Goal: Task Accomplishment & Management: Manage account settings

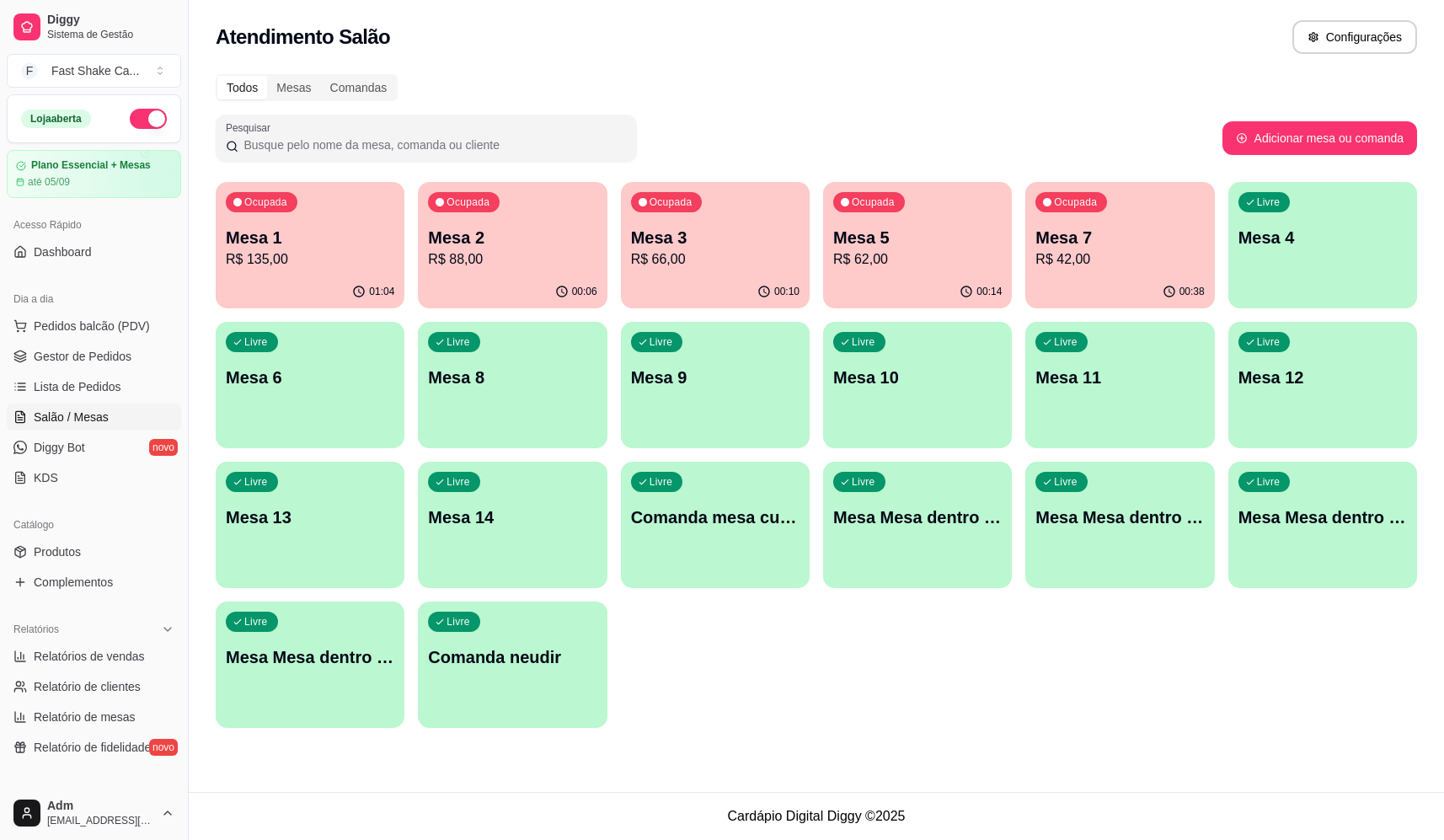
click at [913, 242] on p "Mesa 5" at bounding box center [917, 237] width 168 height 24
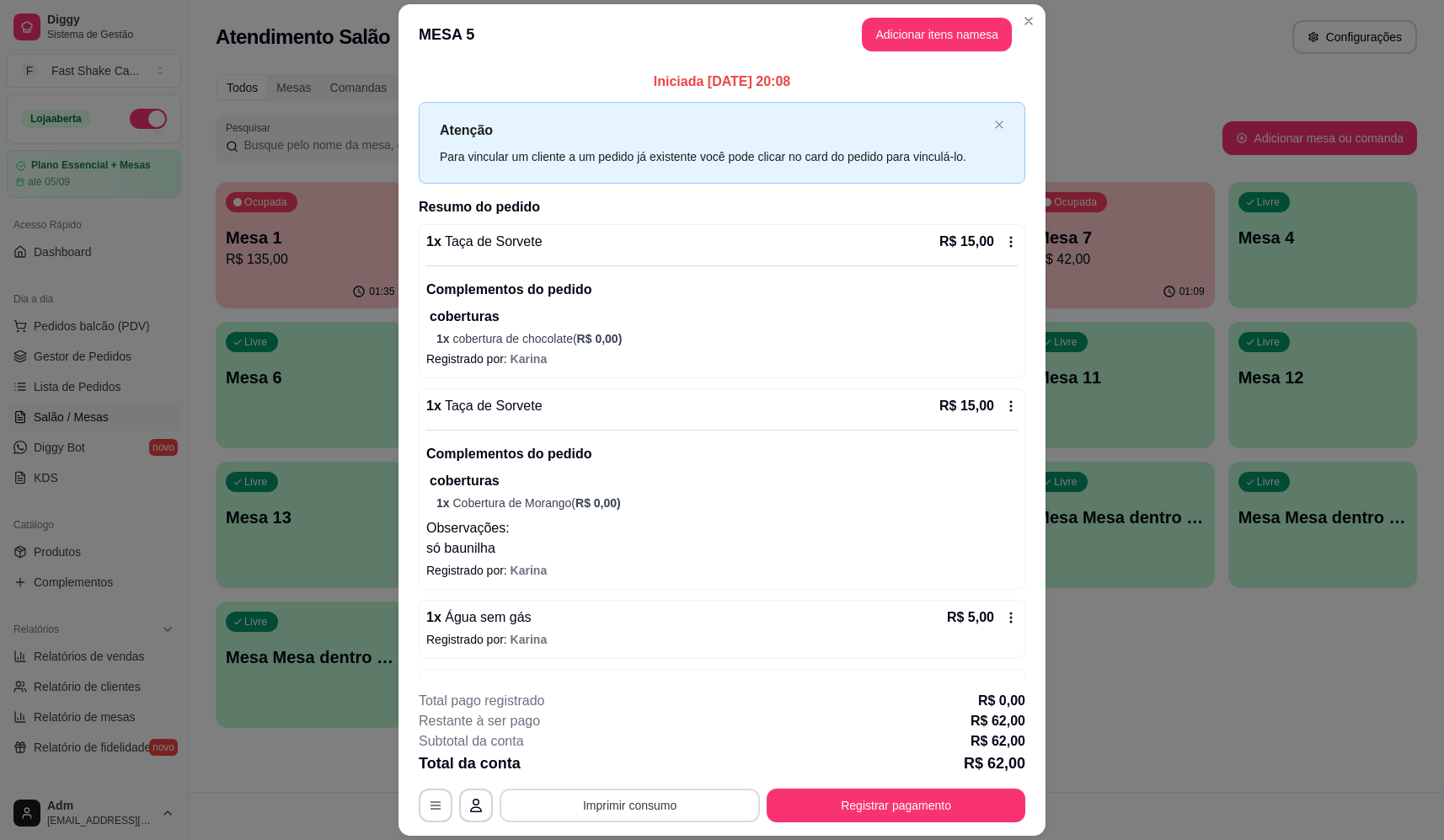
click at [688, 802] on button "Imprimir consumo" at bounding box center [630, 805] width 261 height 34
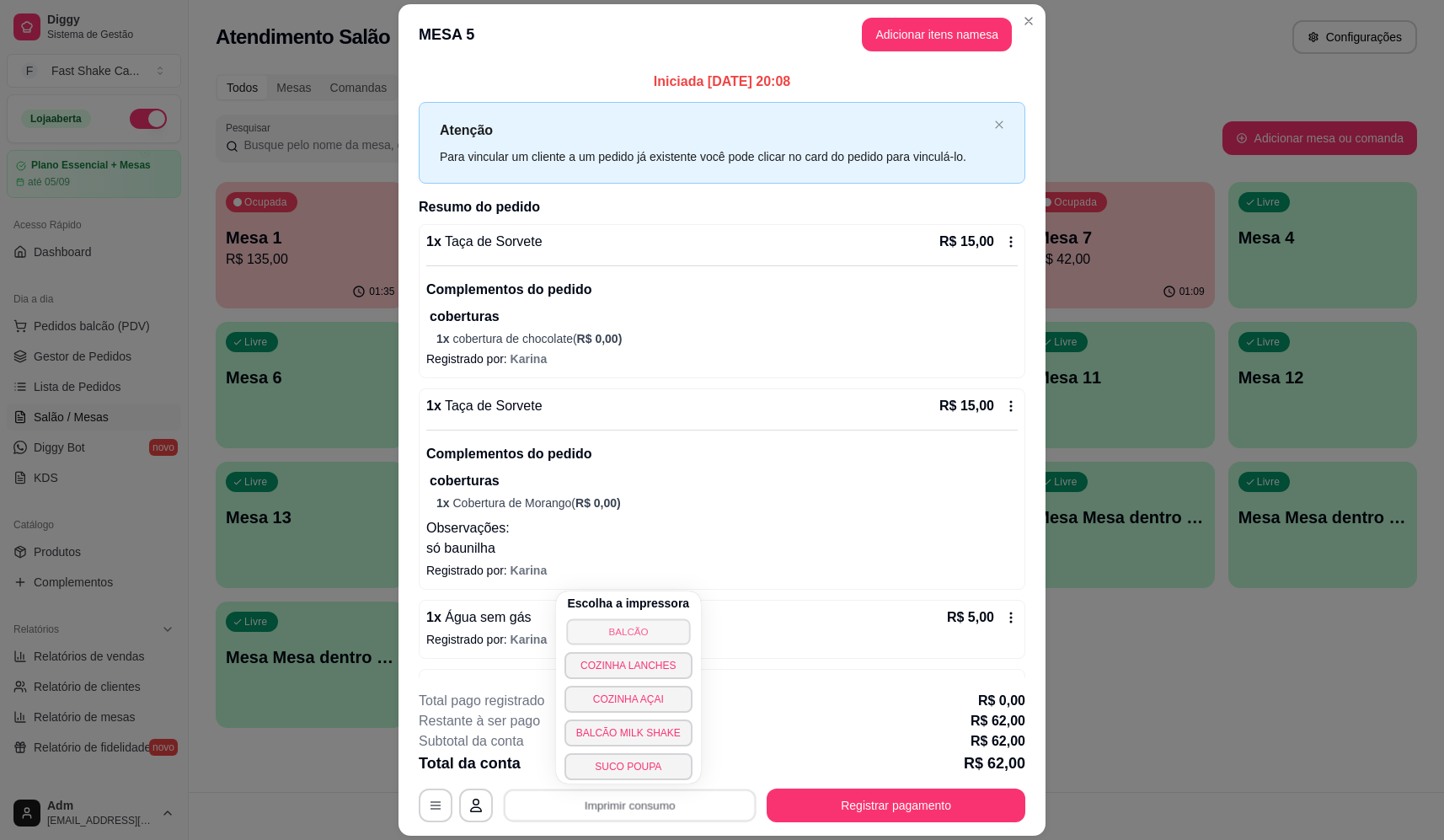
click at [658, 623] on button "BALCÃO" at bounding box center [628, 630] width 124 height 26
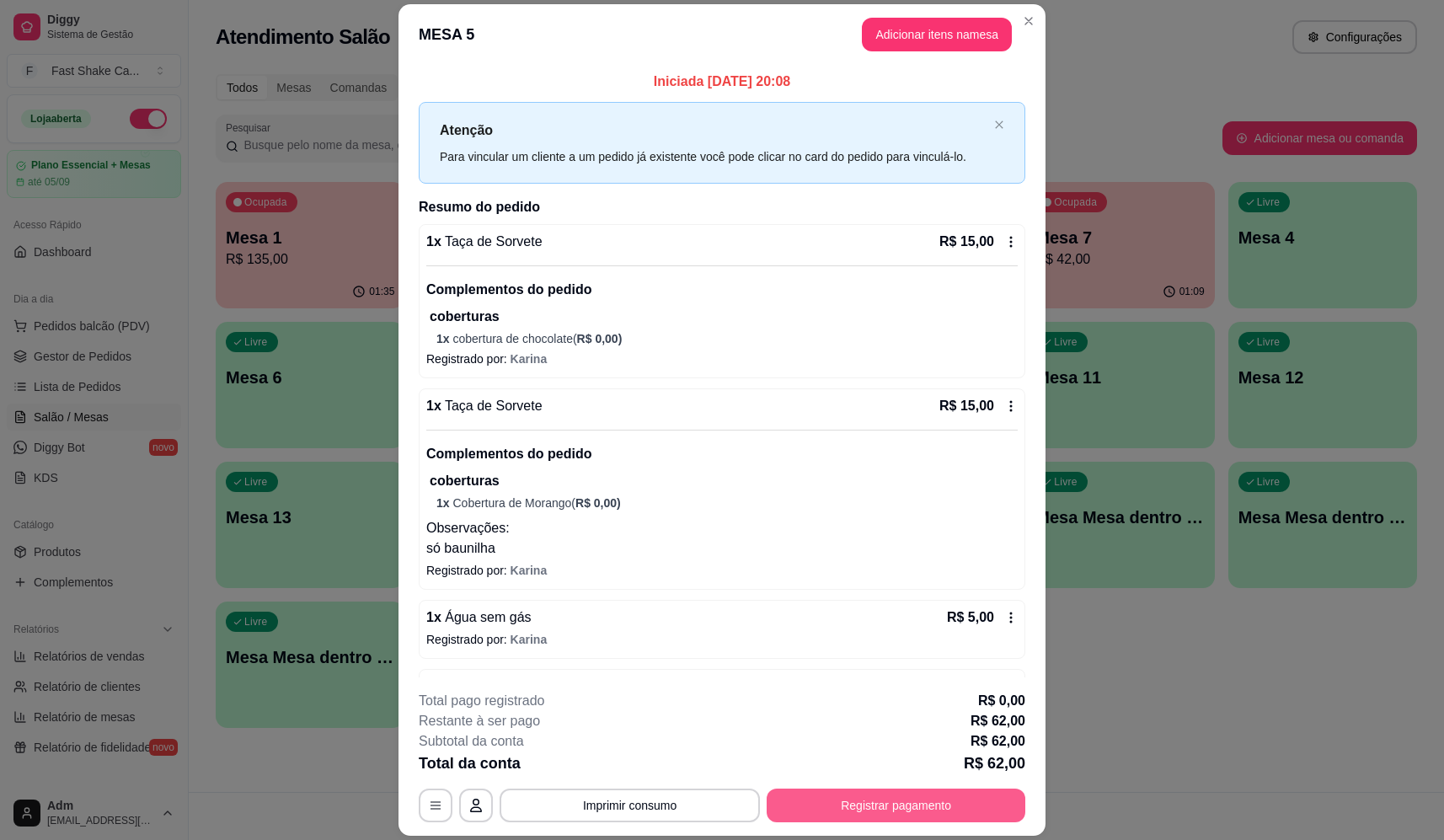
click at [875, 822] on footer "**********" at bounding box center [722, 756] width 647 height 159
click at [875, 810] on button "Registrar pagamento" at bounding box center [896, 805] width 251 height 33
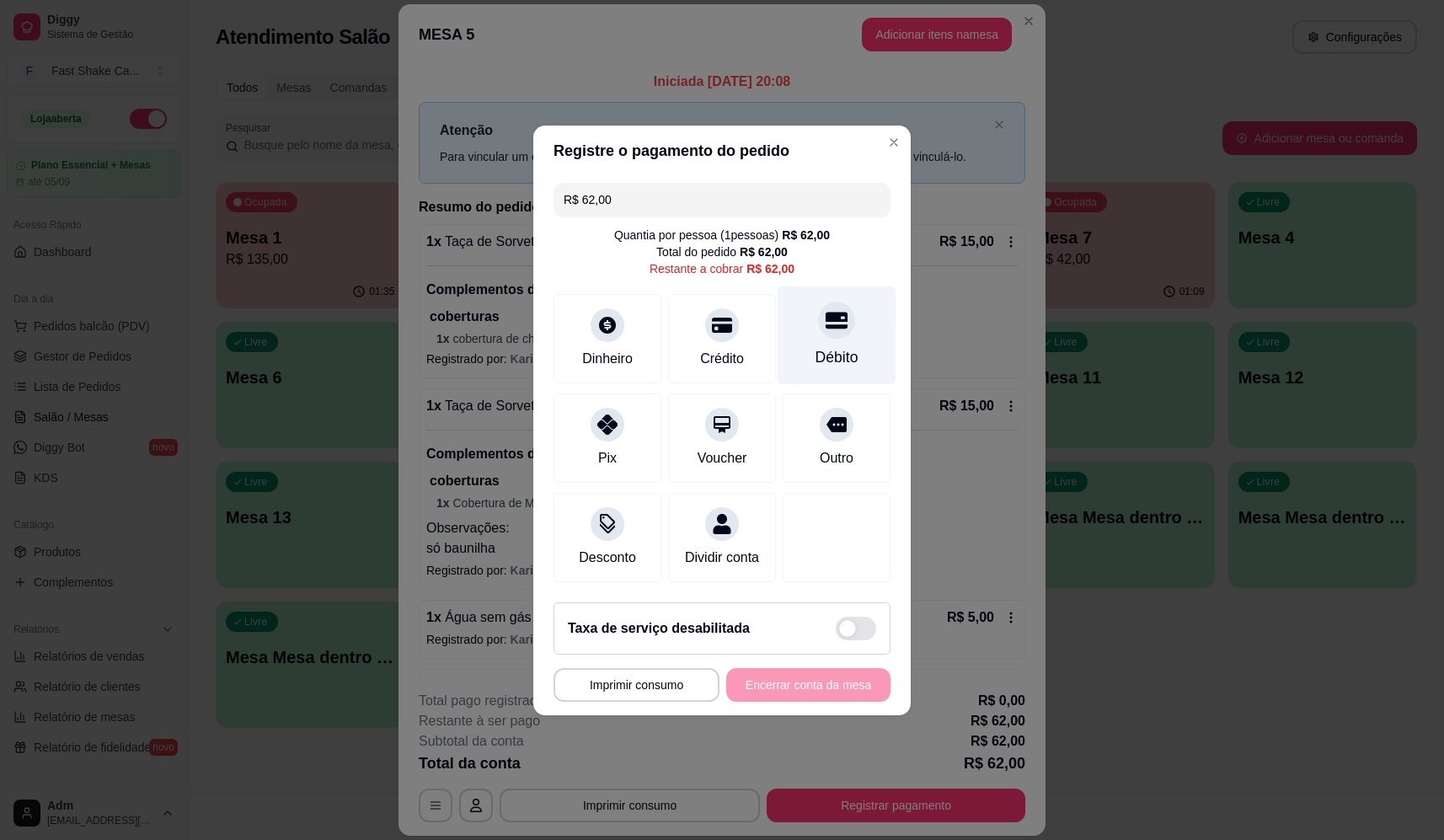
click at [829, 316] on icon at bounding box center [836, 320] width 22 height 17
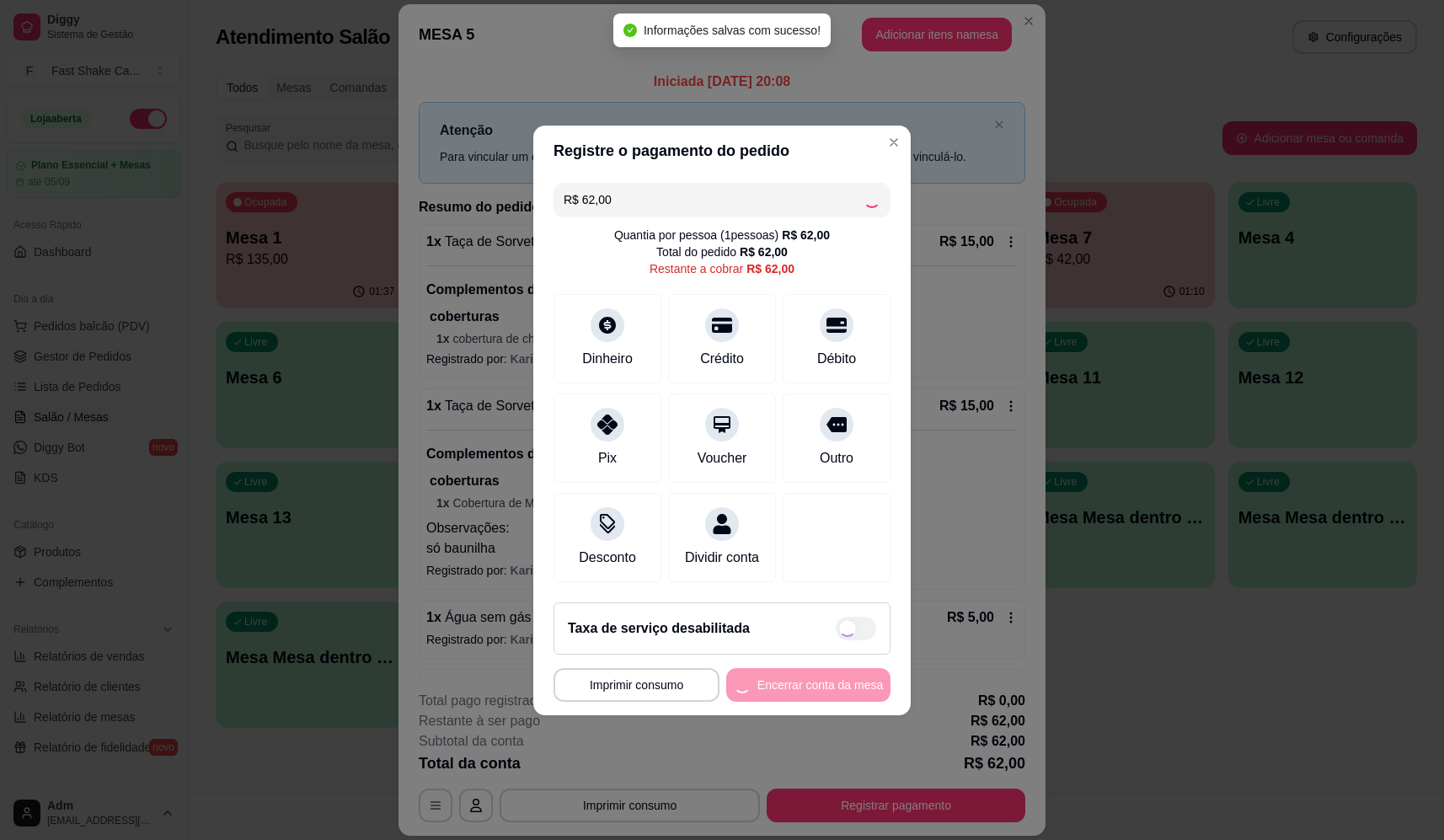
type input "R$ 0,00"
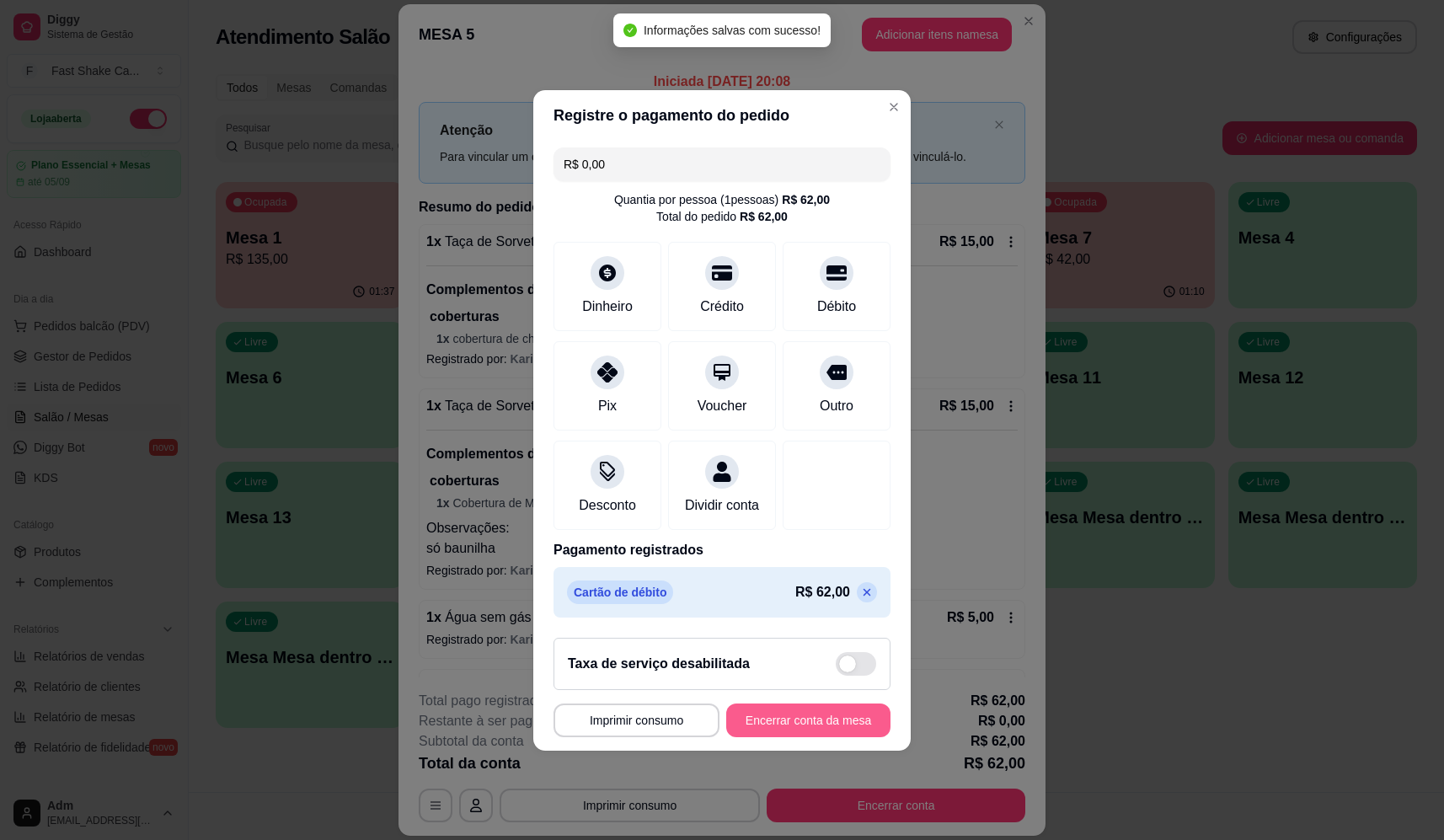
click at [771, 720] on button "Encerrar conta da mesa" at bounding box center [809, 720] width 164 height 34
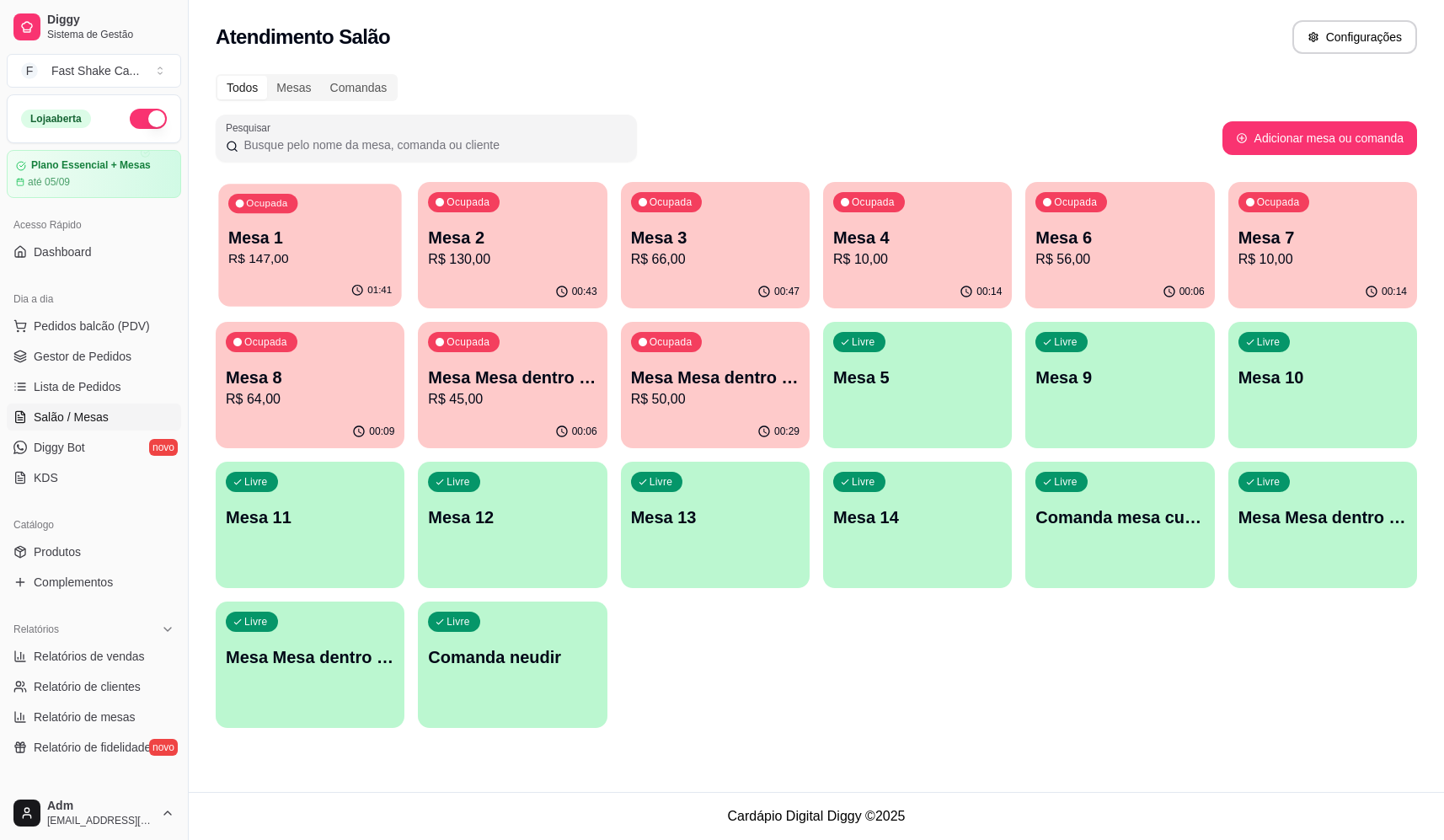
click at [343, 267] on p "R$ 147,00" at bounding box center [311, 259] width 163 height 19
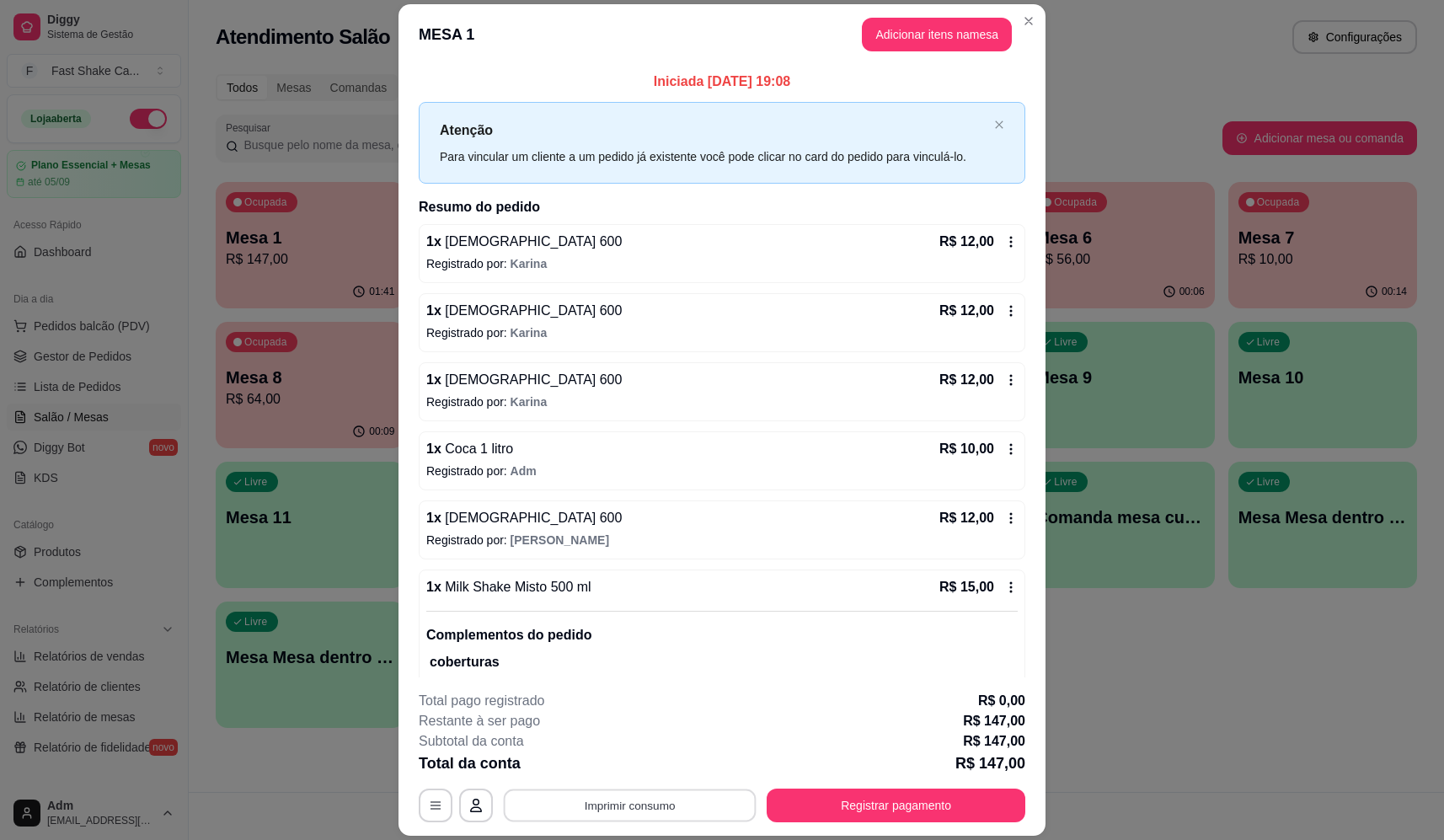
click at [640, 803] on button "Imprimir consumo" at bounding box center [630, 805] width 253 height 33
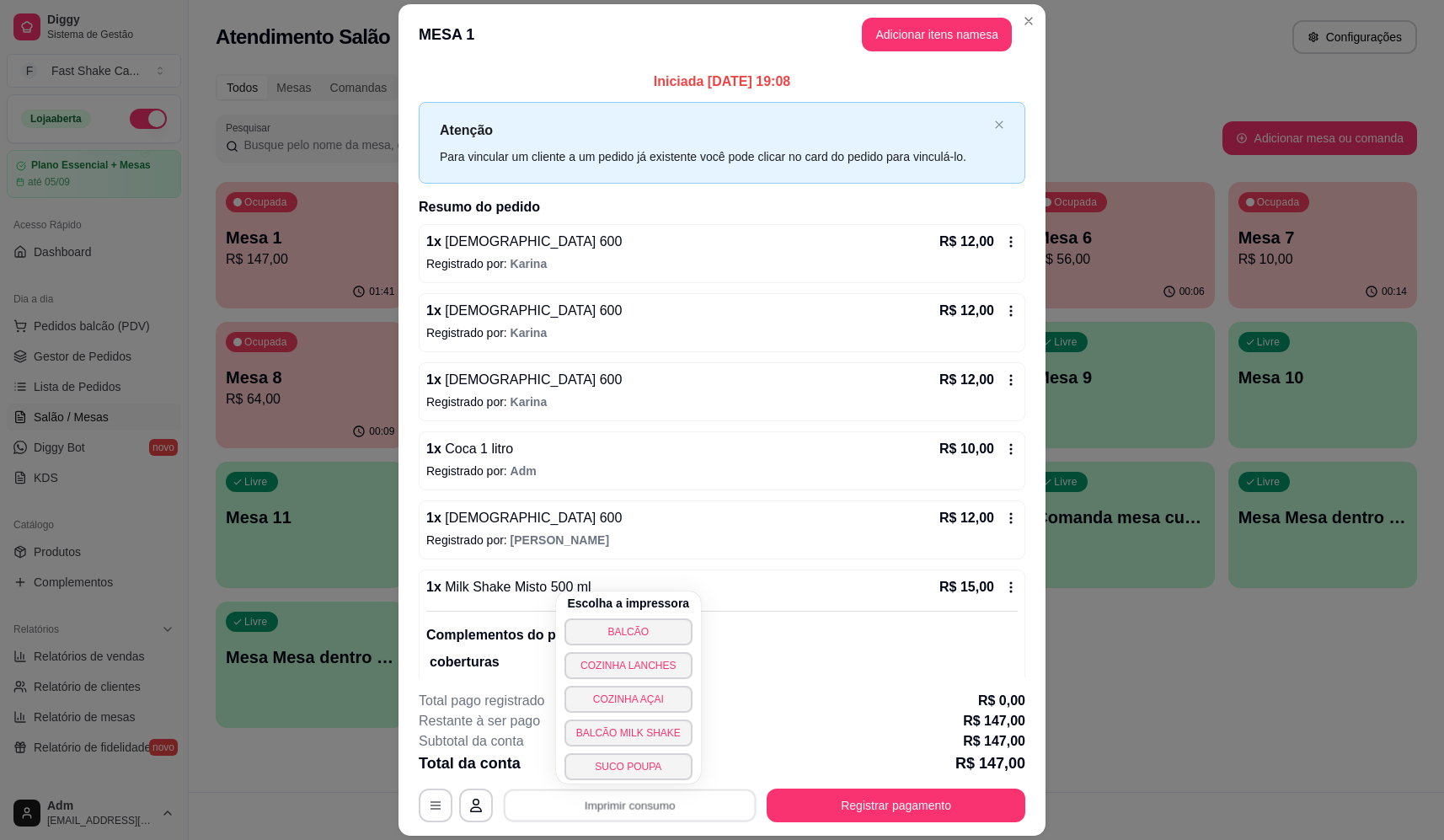
click at [632, 611] on div "Escolha a impressora BALCÃO COZINHA LANCHES COZINHA AÇAI BALCÃO MILK SHAKE SUCO…" at bounding box center [629, 687] width 145 height 192
click at [637, 626] on button "BALCÃO" at bounding box center [628, 631] width 128 height 27
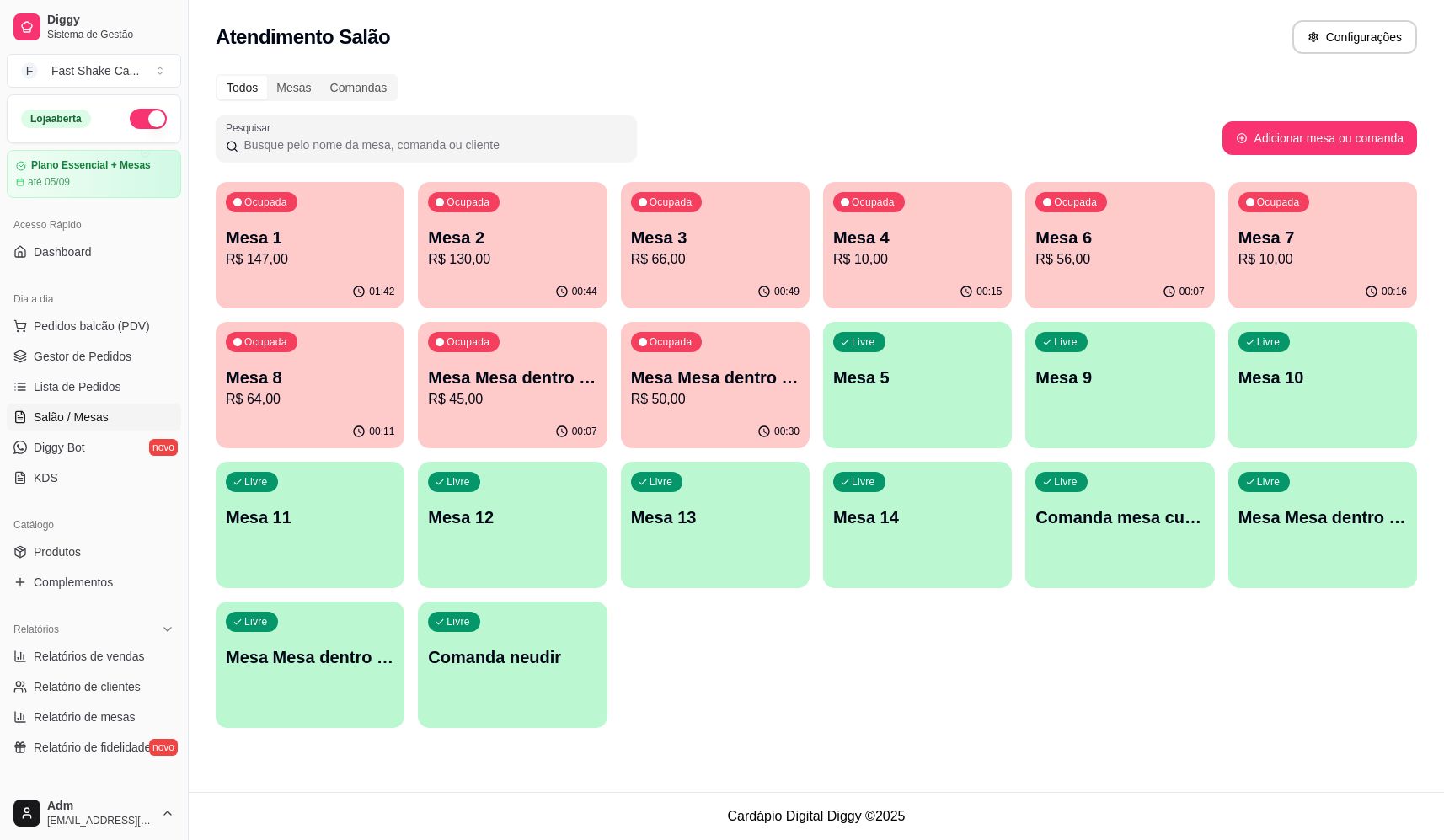
click at [685, 398] on p "R$ 50,00" at bounding box center [715, 399] width 168 height 20
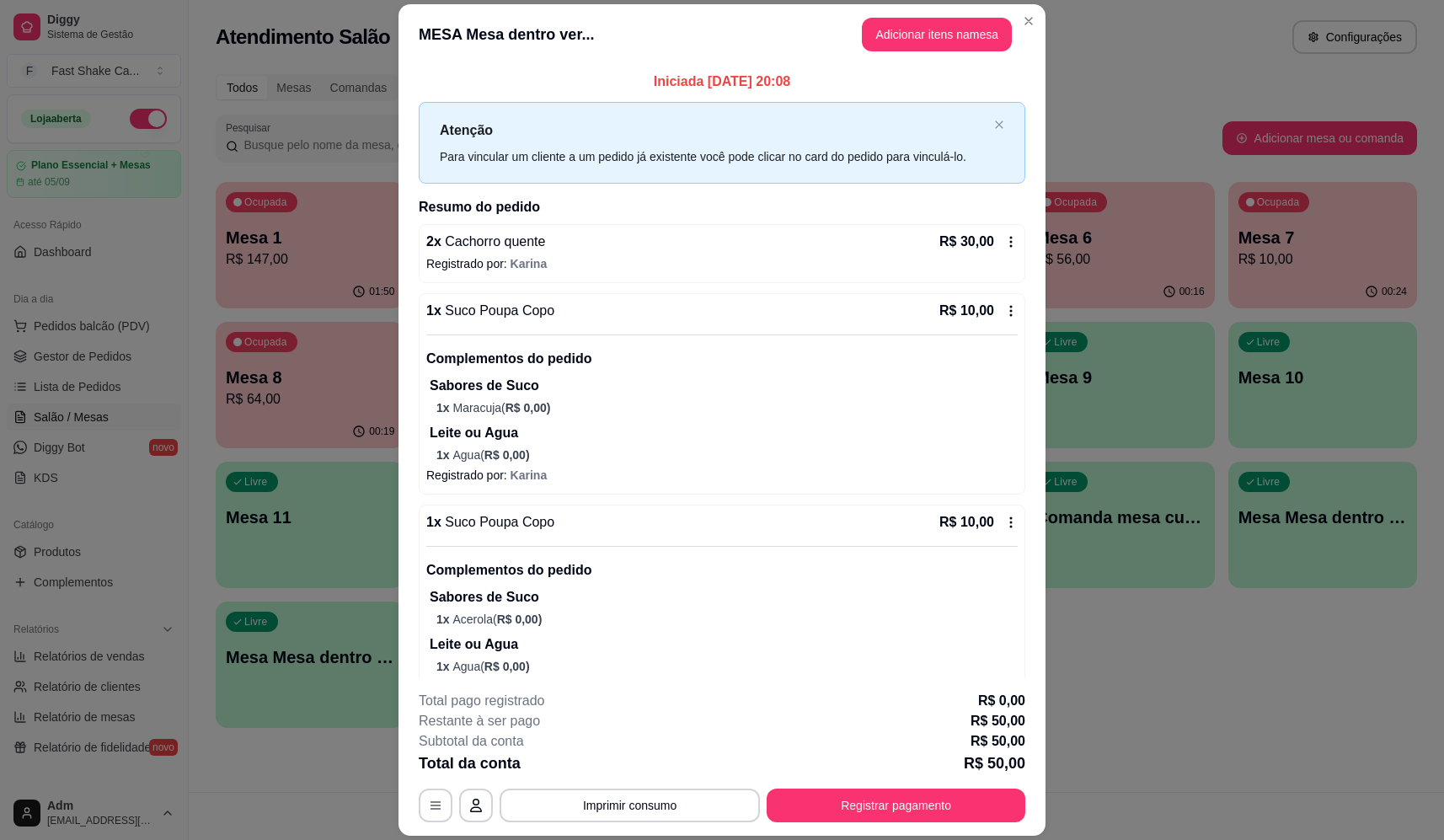
drag, startPoint x: 681, startPoint y: 826, endPoint x: 685, endPoint y: 814, distance: 12.6
click at [681, 825] on footer "**********" at bounding box center [722, 756] width 647 height 159
click at [685, 810] on button "Imprimir consumo" at bounding box center [630, 805] width 253 height 33
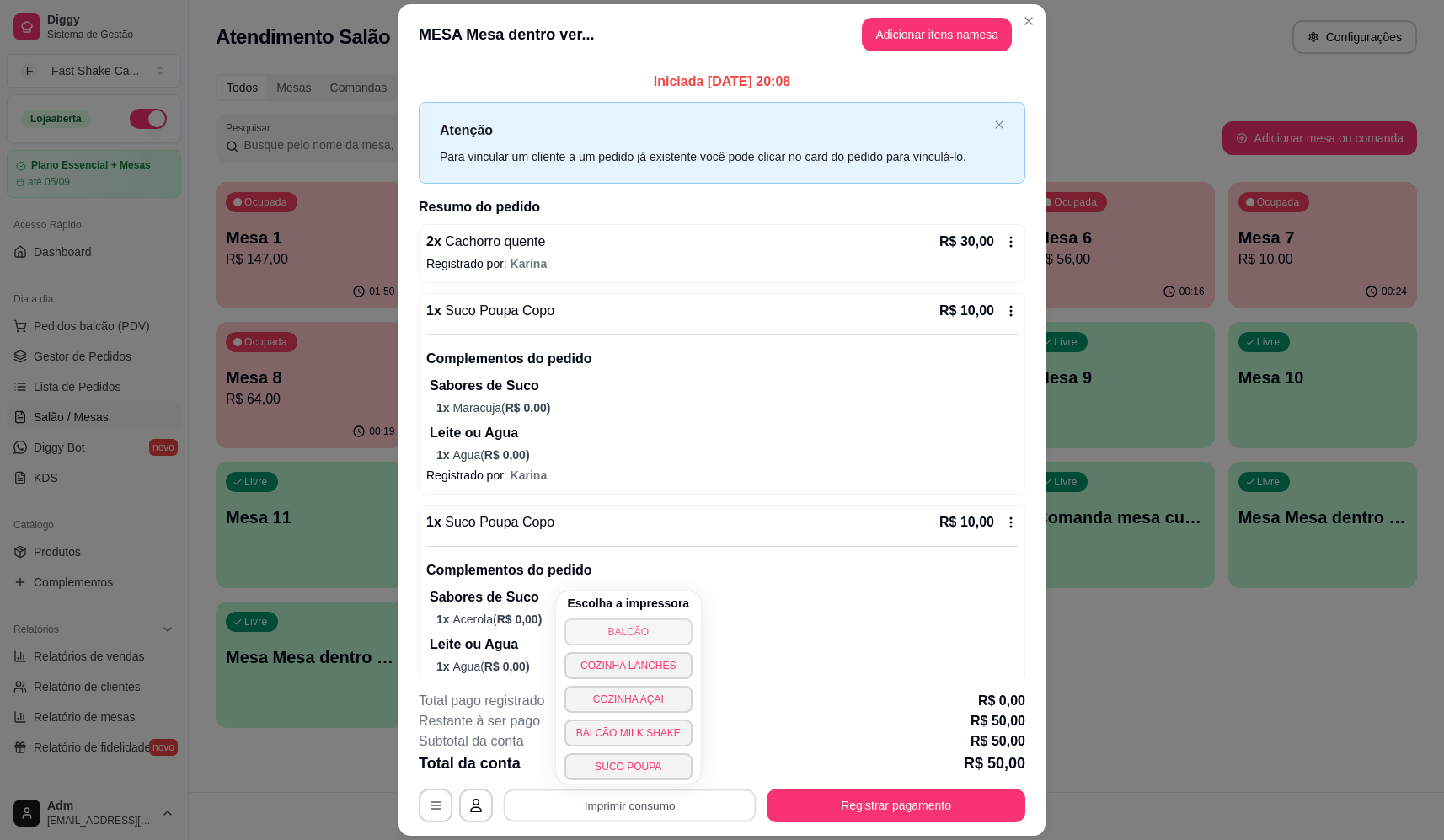
click at [612, 626] on button "BALCÃO" at bounding box center [628, 631] width 128 height 27
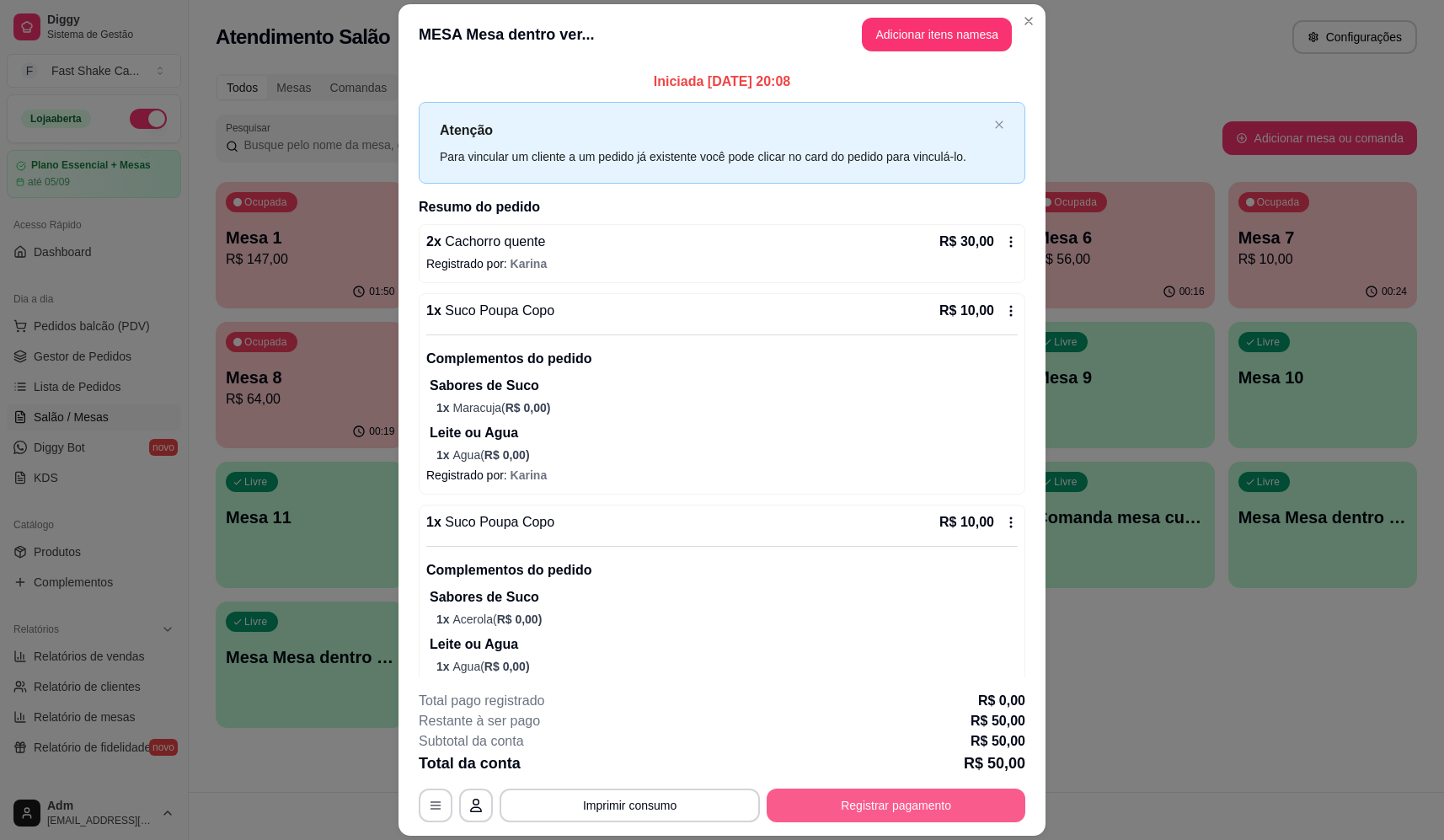
click at [855, 810] on button "Registrar pagamento" at bounding box center [896, 805] width 259 height 34
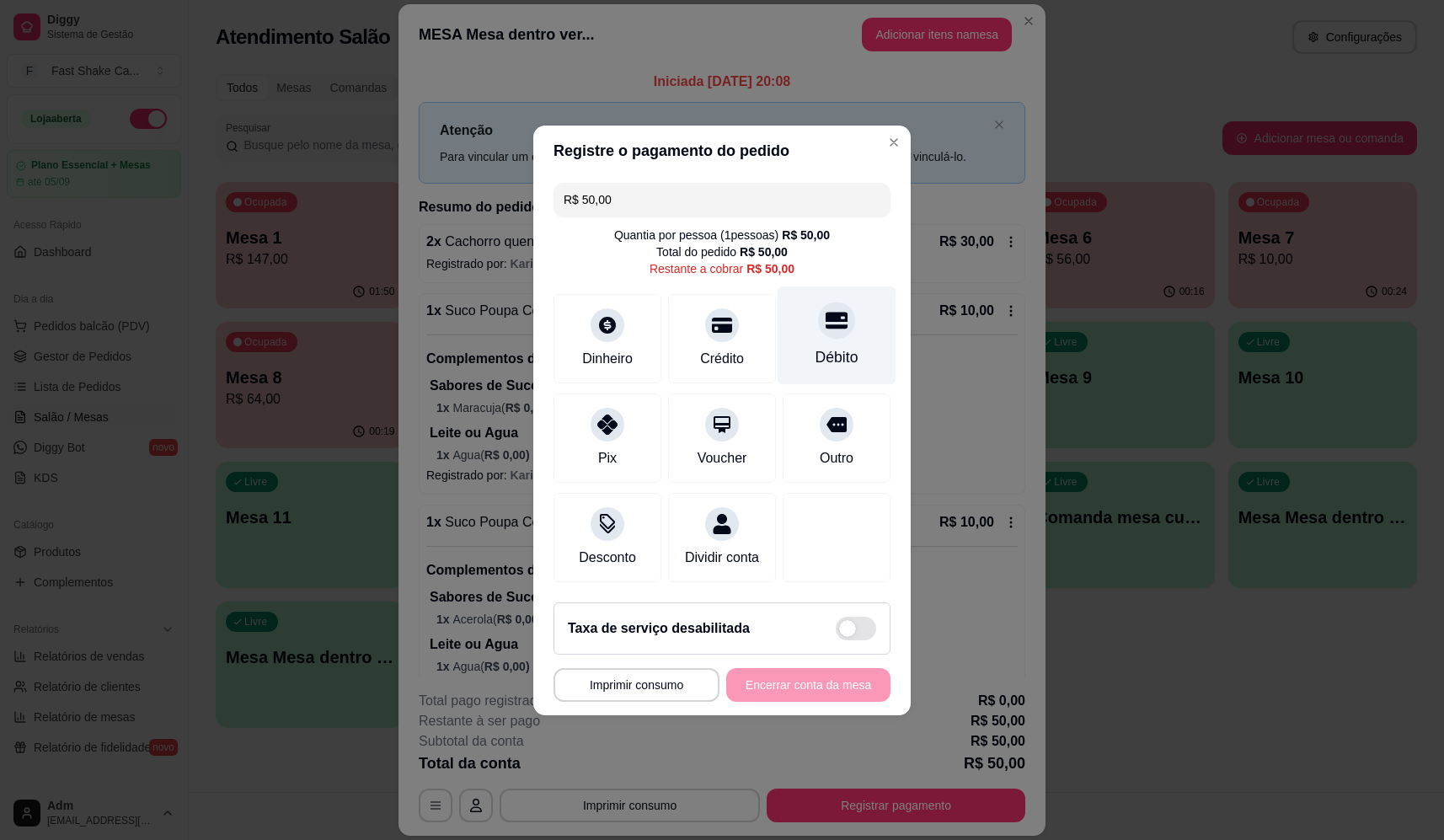
click at [837, 302] on div at bounding box center [836, 320] width 37 height 37
type input "R$ 0,00"
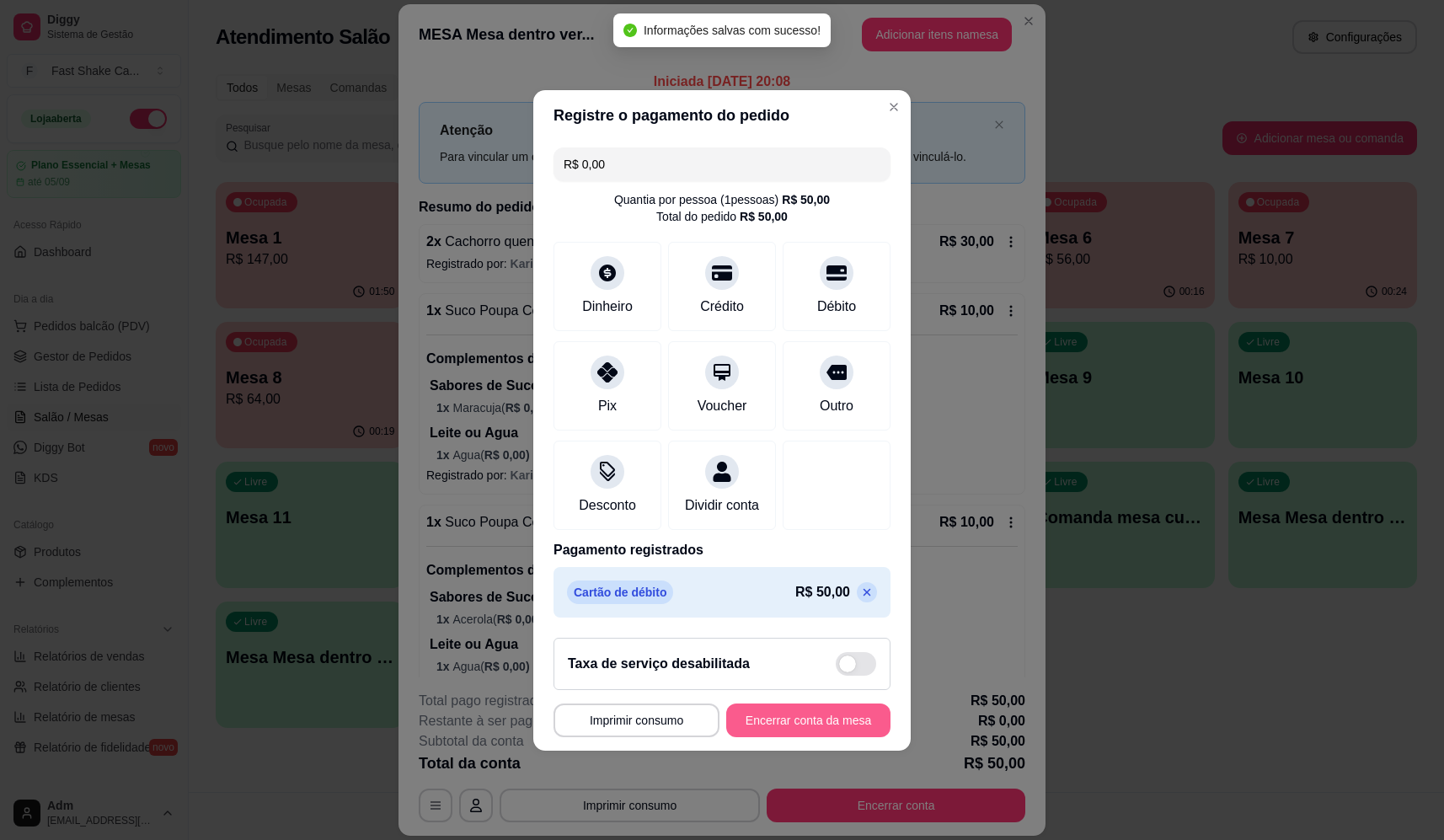
click at [799, 736] on button "Encerrar conta da mesa" at bounding box center [809, 720] width 164 height 34
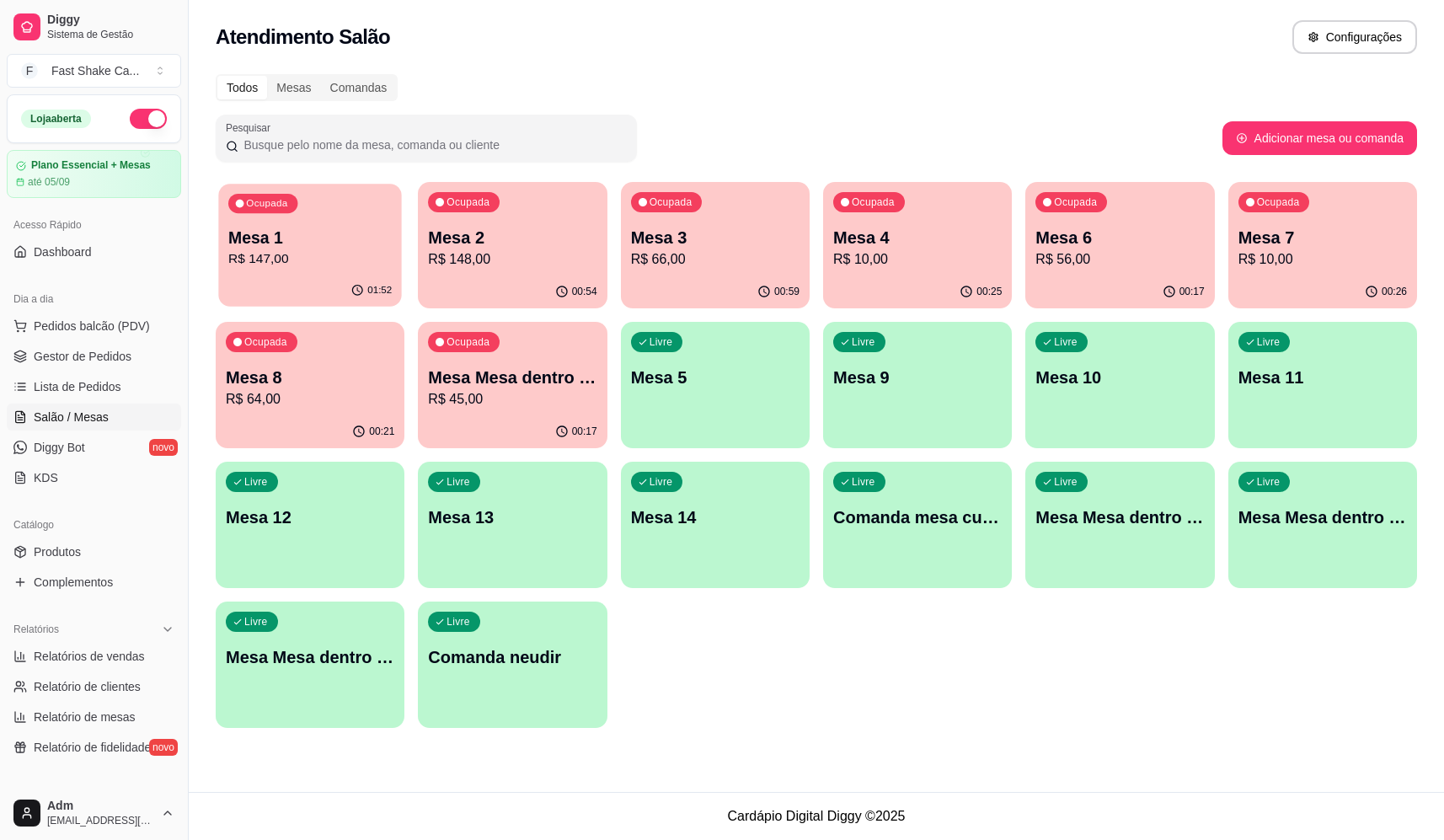
click at [309, 239] on p "Mesa 1" at bounding box center [311, 238] width 163 height 23
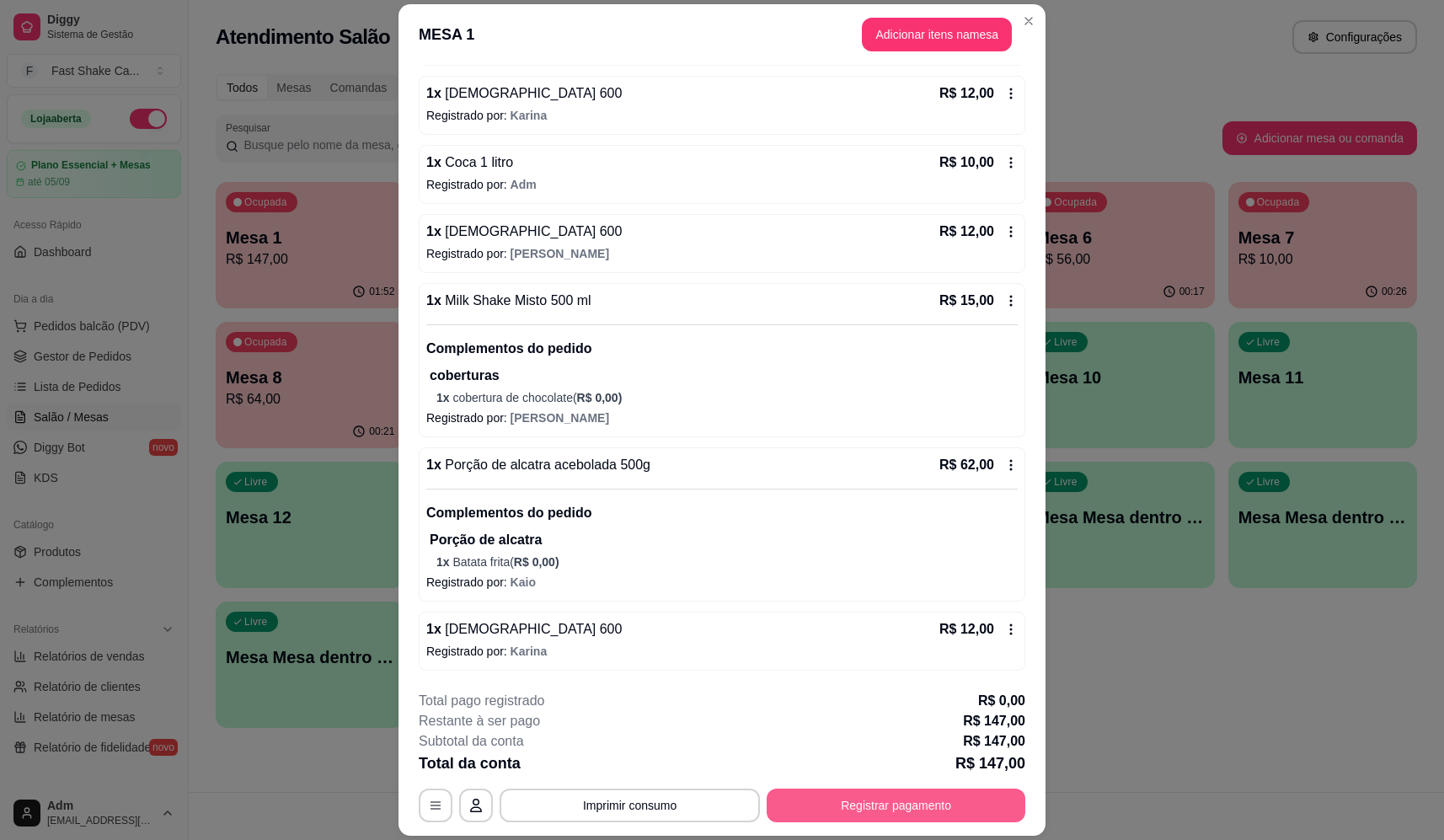
click at [853, 810] on button "Registrar pagamento" at bounding box center [896, 805] width 259 height 34
click at [818, 324] on div at bounding box center [836, 320] width 37 height 37
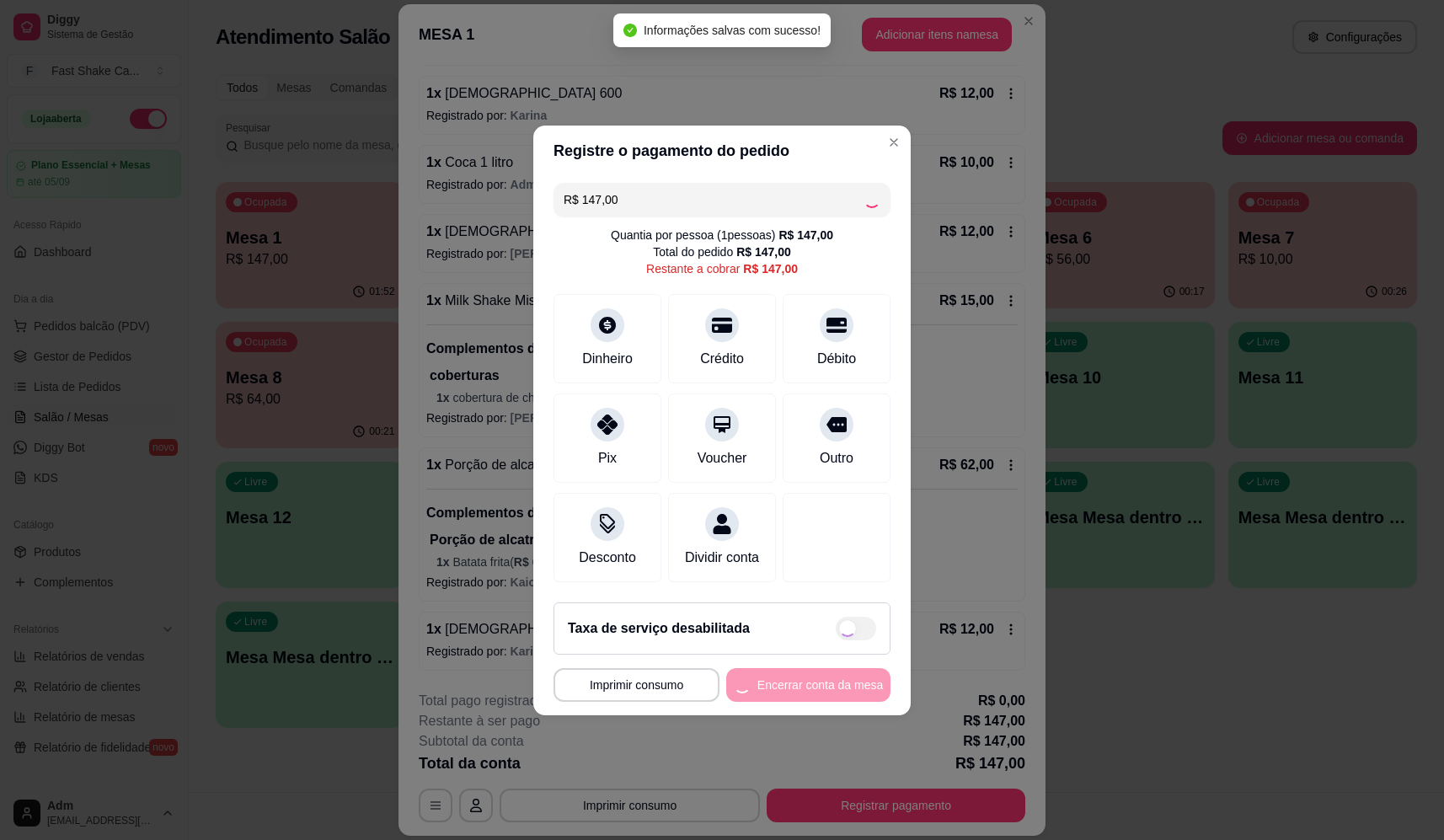
type input "R$ 0,00"
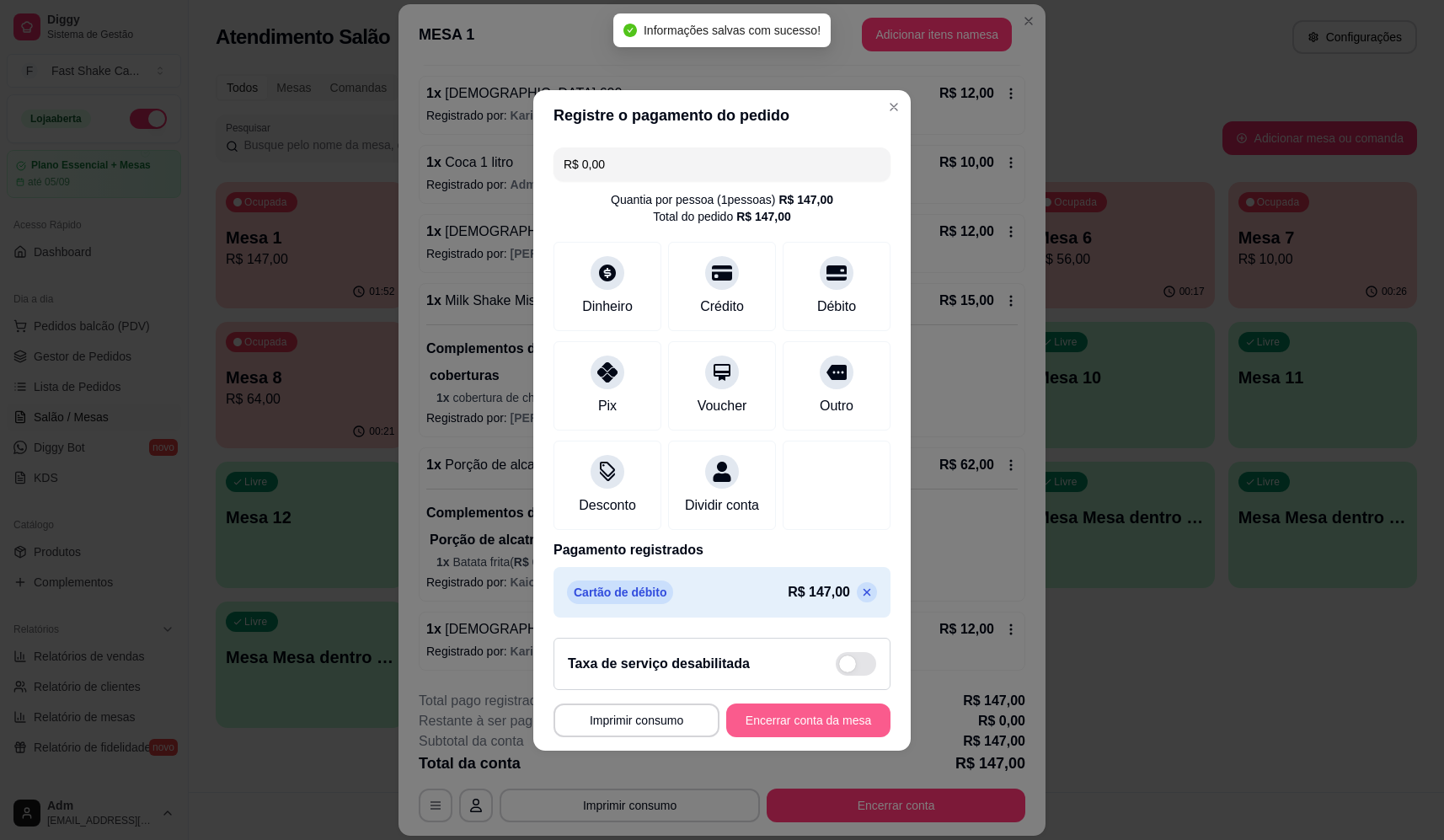
click at [797, 724] on button "Encerrar conta da mesa" at bounding box center [809, 720] width 164 height 34
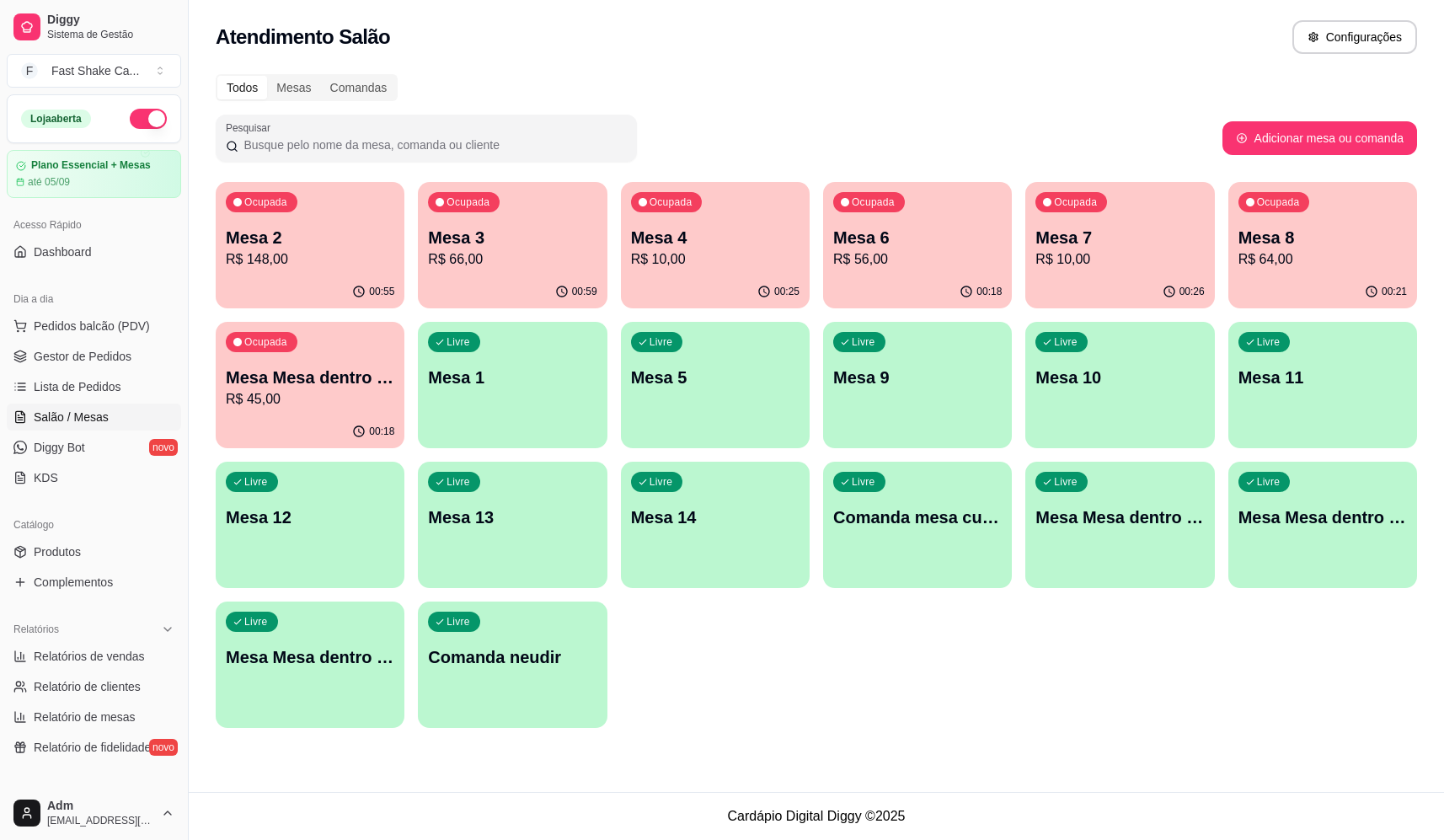
click at [307, 218] on div "Ocupada Mesa 2 R$ 148,00" at bounding box center [310, 228] width 188 height 93
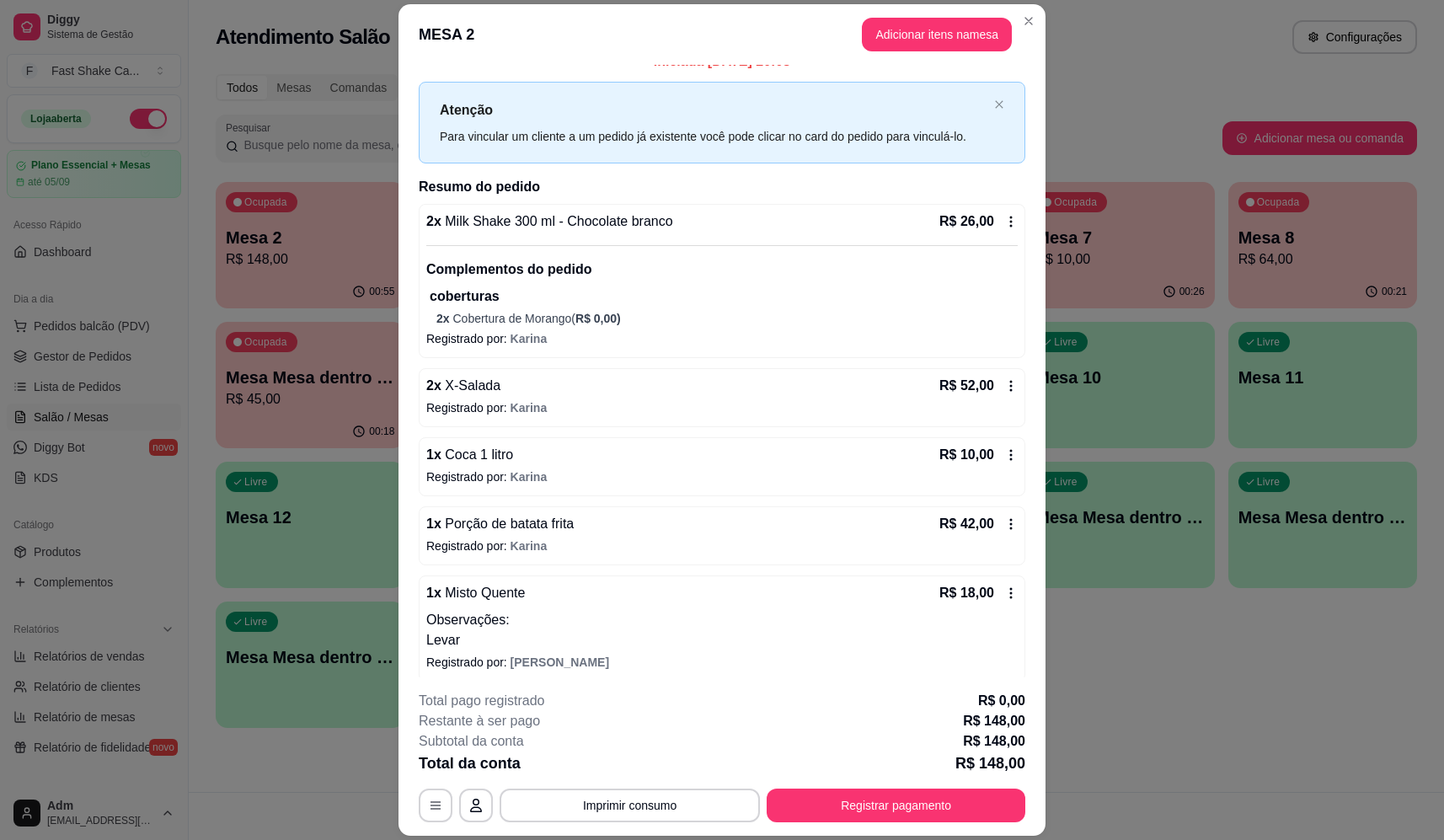
scroll to position [31, 0]
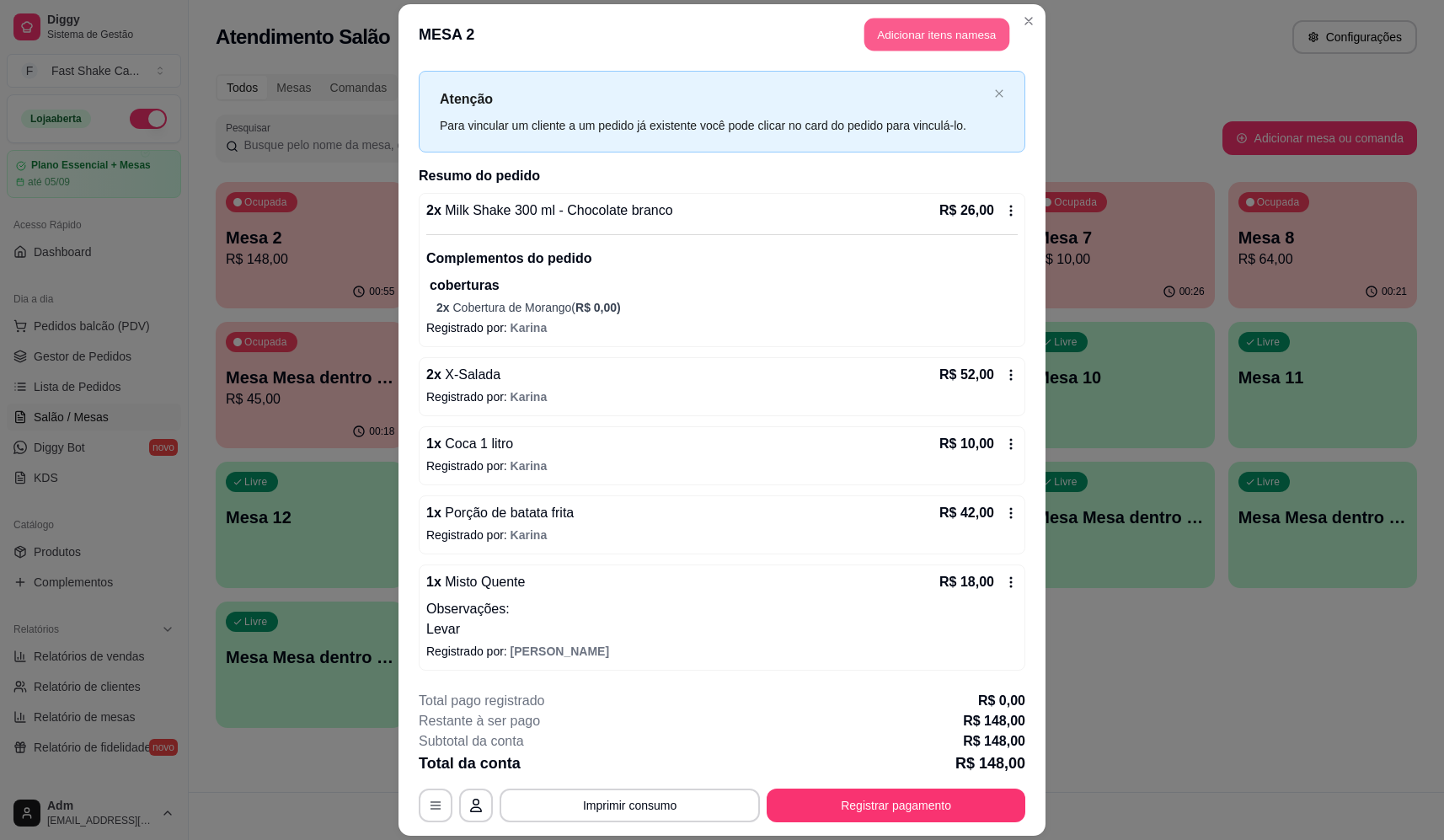
click at [947, 38] on button "Adicionar itens na mesa" at bounding box center [936, 35] width 145 height 33
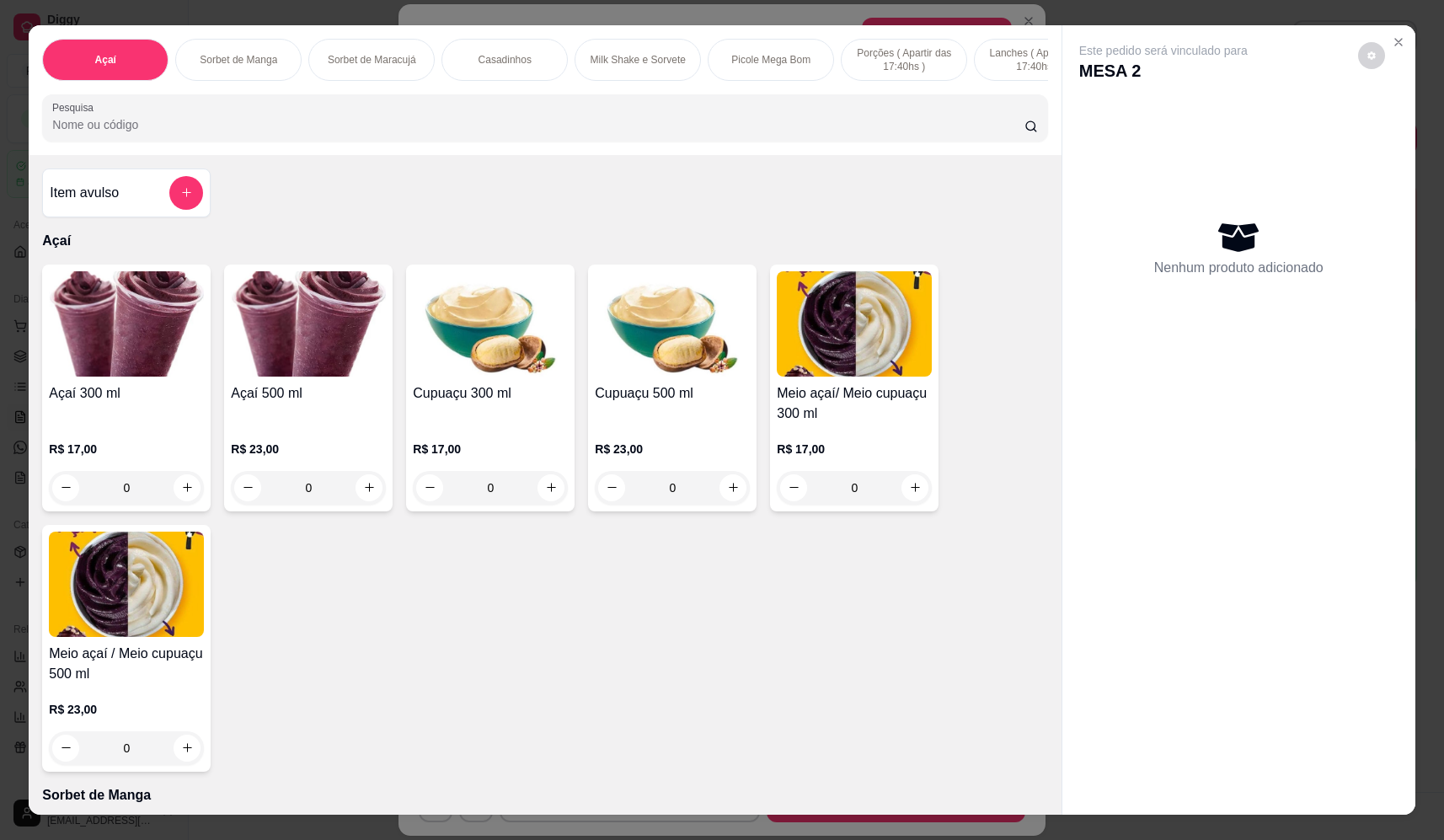
click at [184, 199] on icon "add-separate-item" at bounding box center [187, 192] width 12 height 12
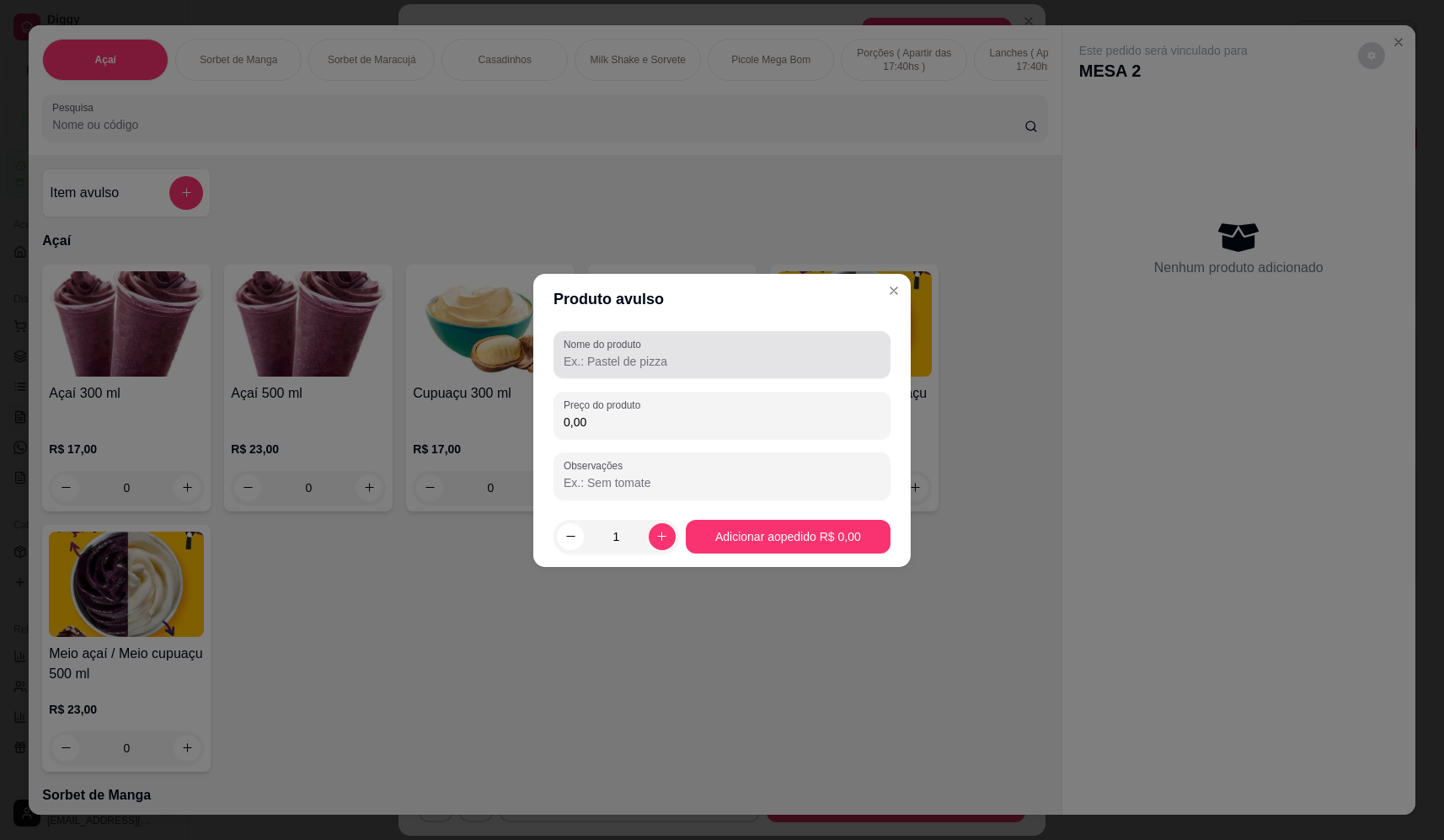
click at [638, 356] on input "Nome do produto" at bounding box center [722, 361] width 317 height 17
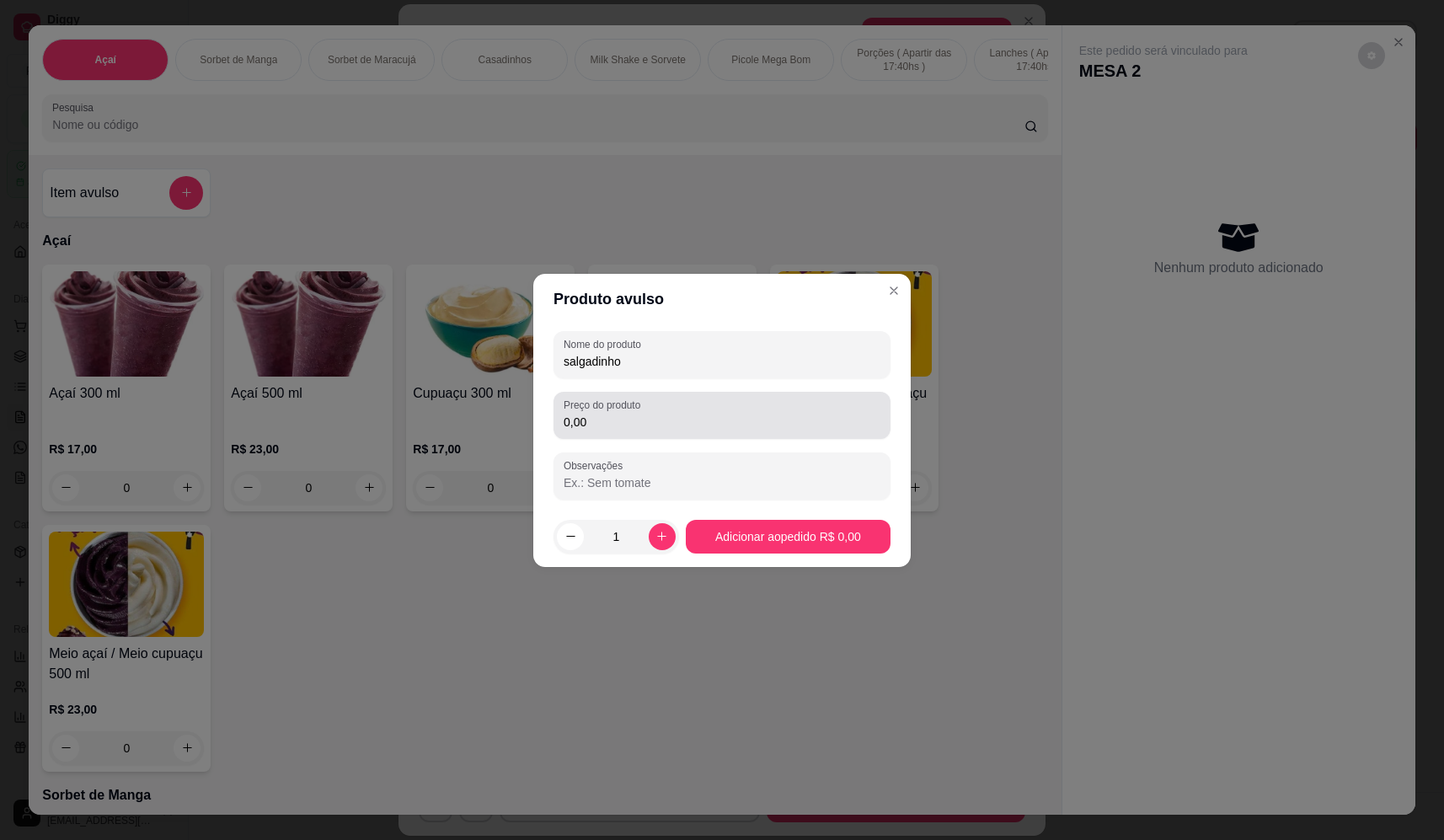
type input "salgadinho"
click at [620, 416] on input "0,00" at bounding box center [722, 422] width 317 height 17
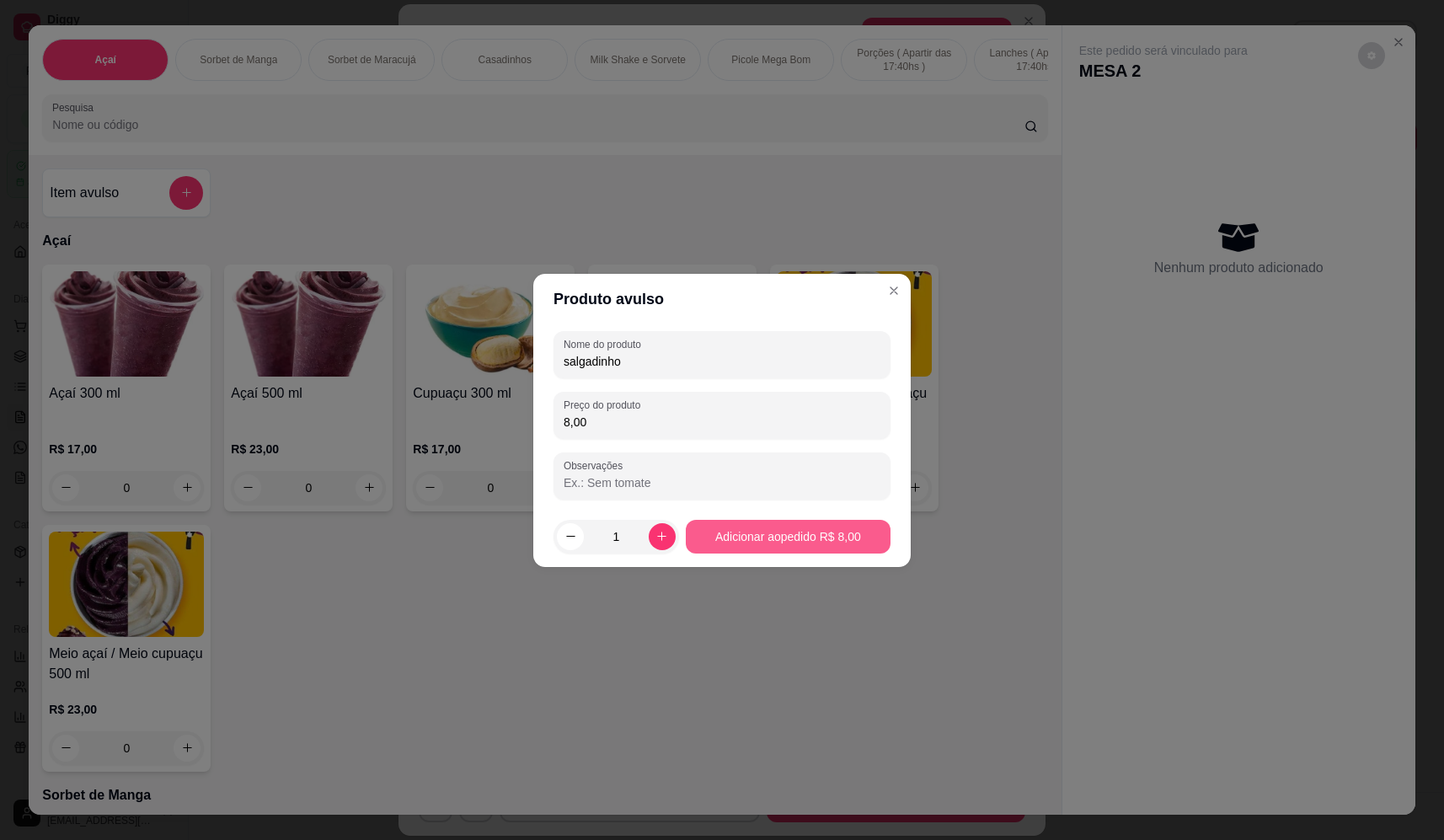
type input "8,00"
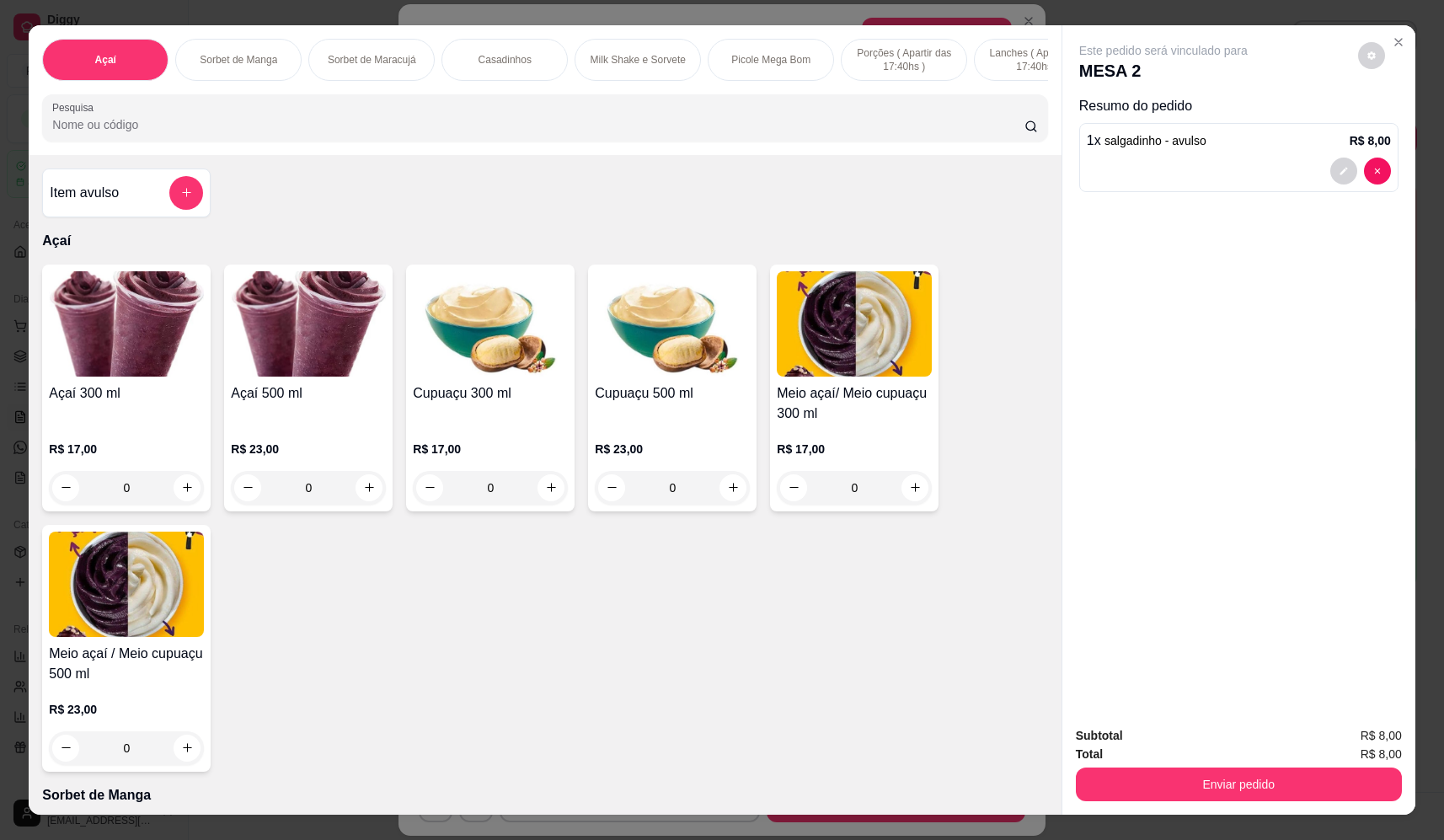
click at [1242, 803] on div "Subtotal R$ 8,00 Total R$ 8,00 Enviar pedido" at bounding box center [1238, 764] width 353 height 102
click at [1236, 781] on button "Enviar pedido" at bounding box center [1239, 784] width 316 height 33
click at [1197, 741] on button "Não registrar e enviar pedido" at bounding box center [1183, 743] width 175 height 32
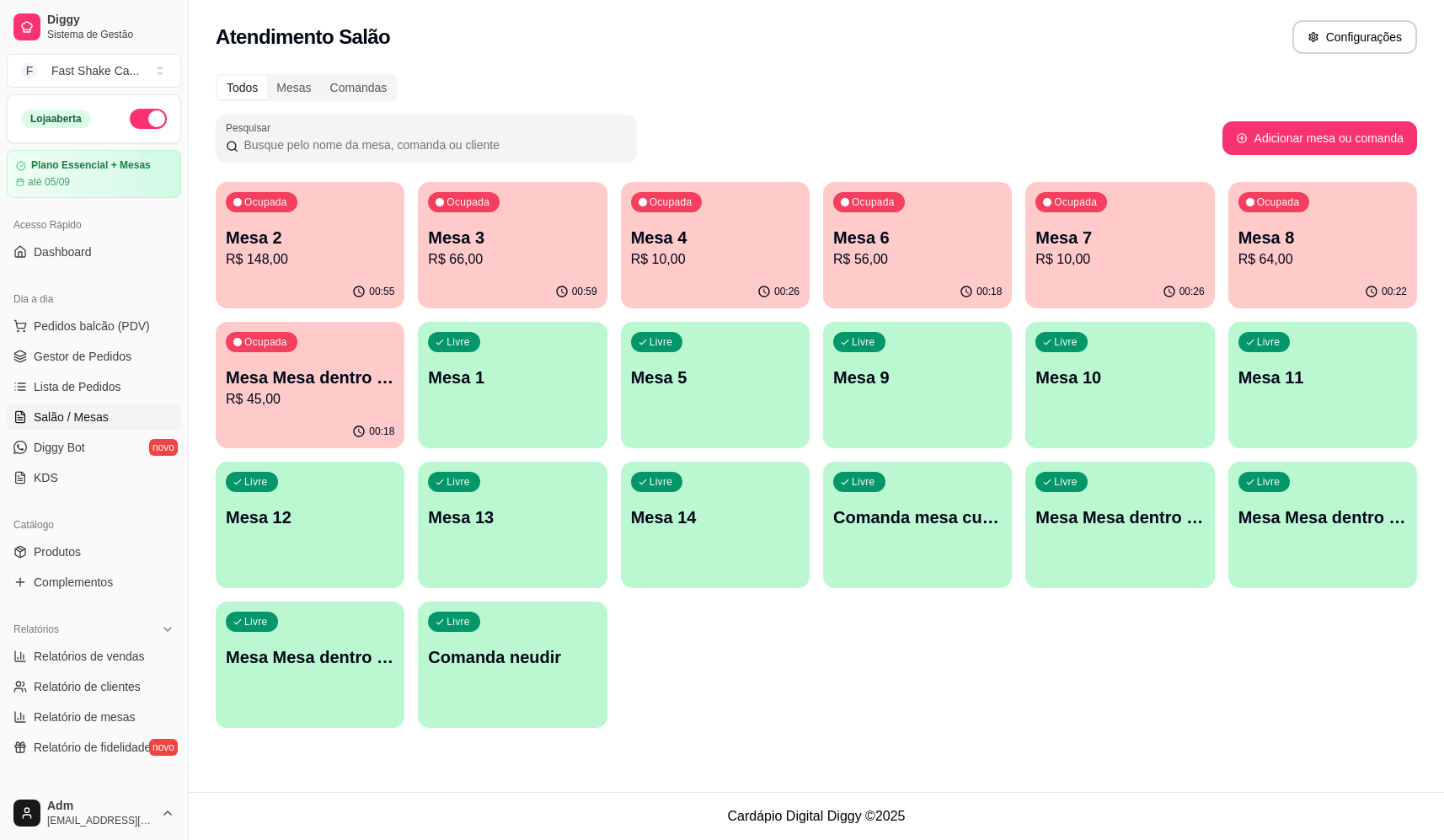
drag, startPoint x: 182, startPoint y: 186, endPoint x: 231, endPoint y: 241, distance: 73.7
click at [184, 232] on button "Toggle Sidebar" at bounding box center [187, 420] width 13 height 840
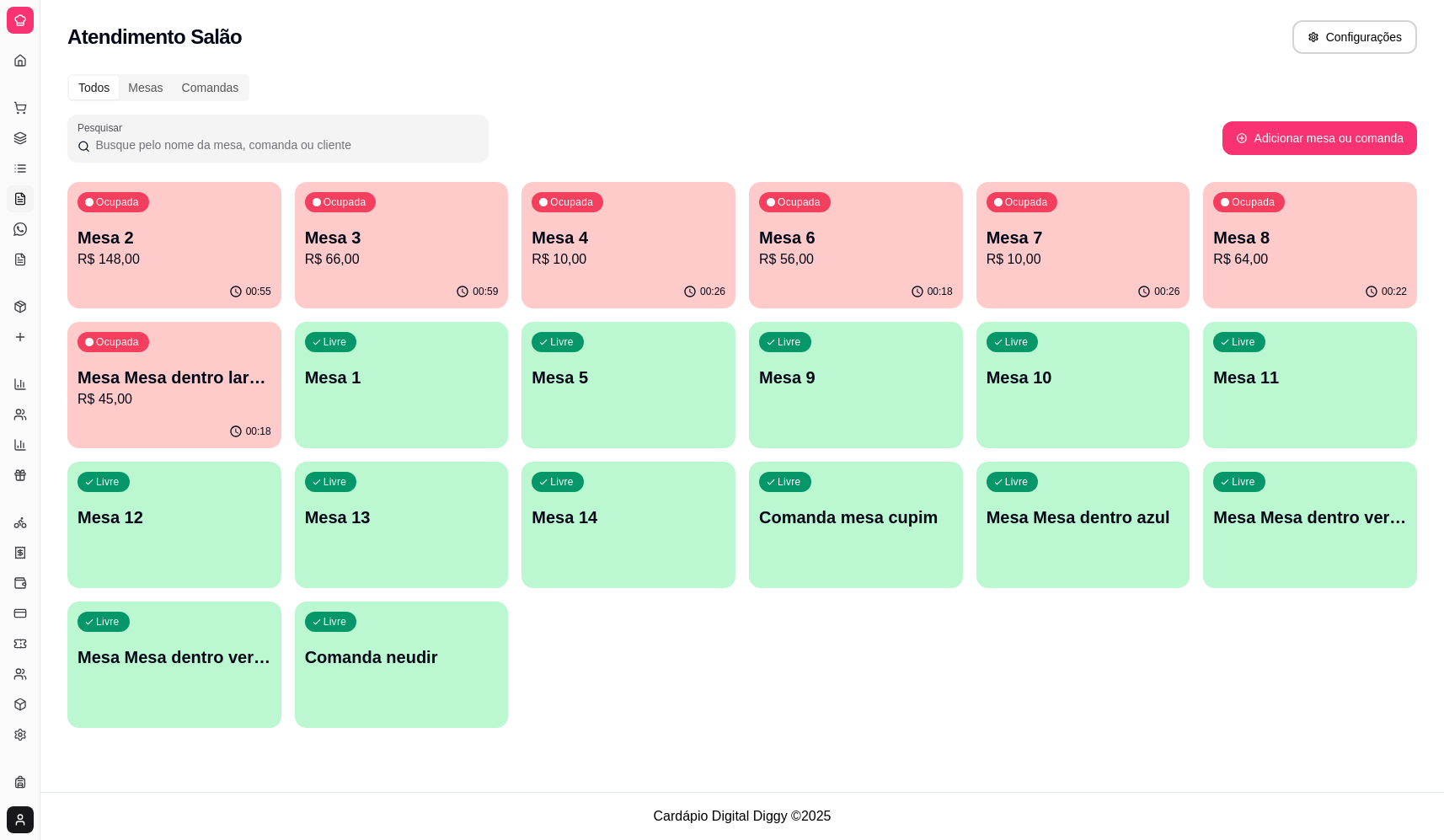
click at [198, 235] on p "Mesa 2" at bounding box center [175, 237] width 194 height 24
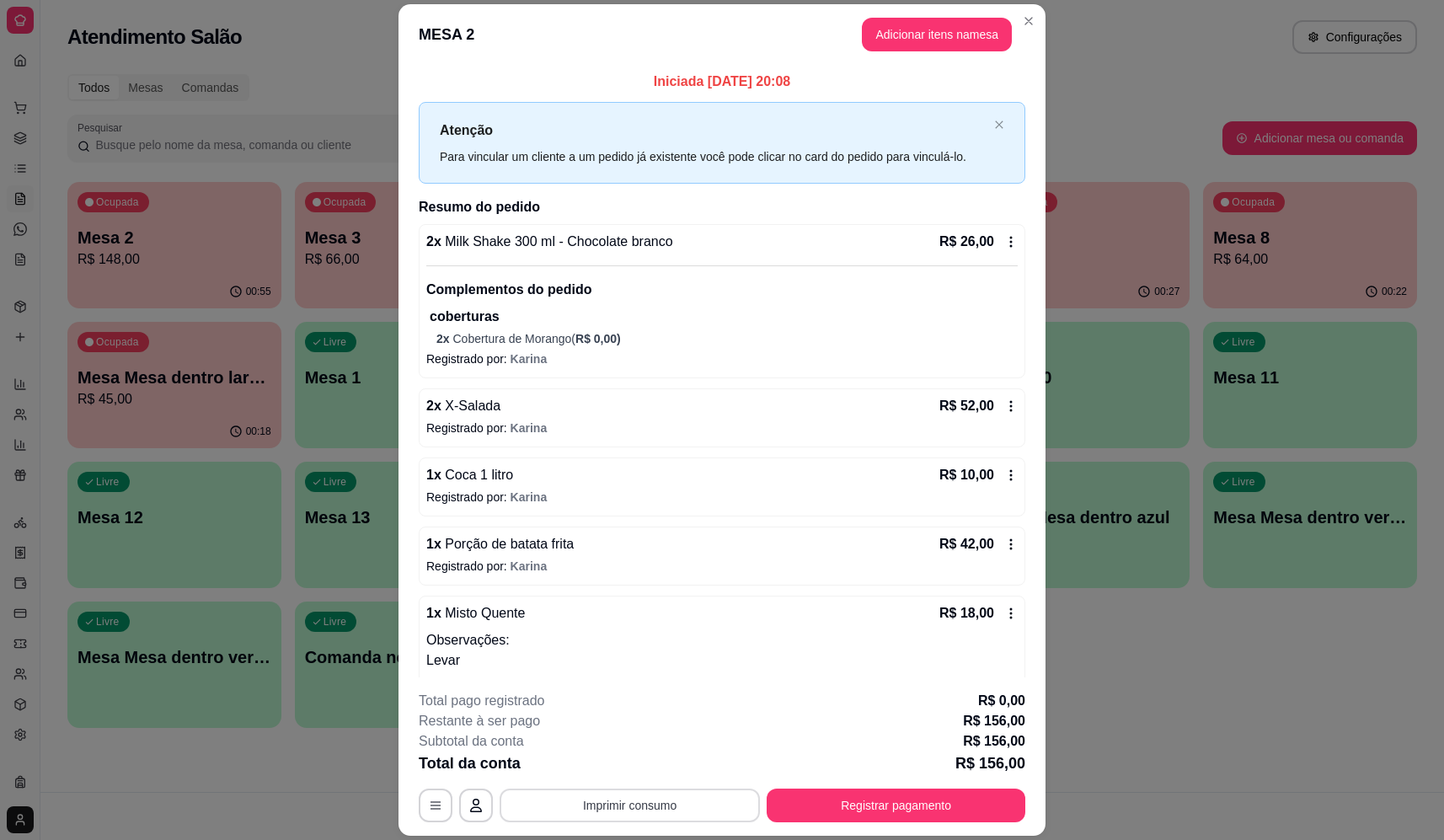
click at [681, 816] on button "Imprimir consumo" at bounding box center [630, 805] width 261 height 34
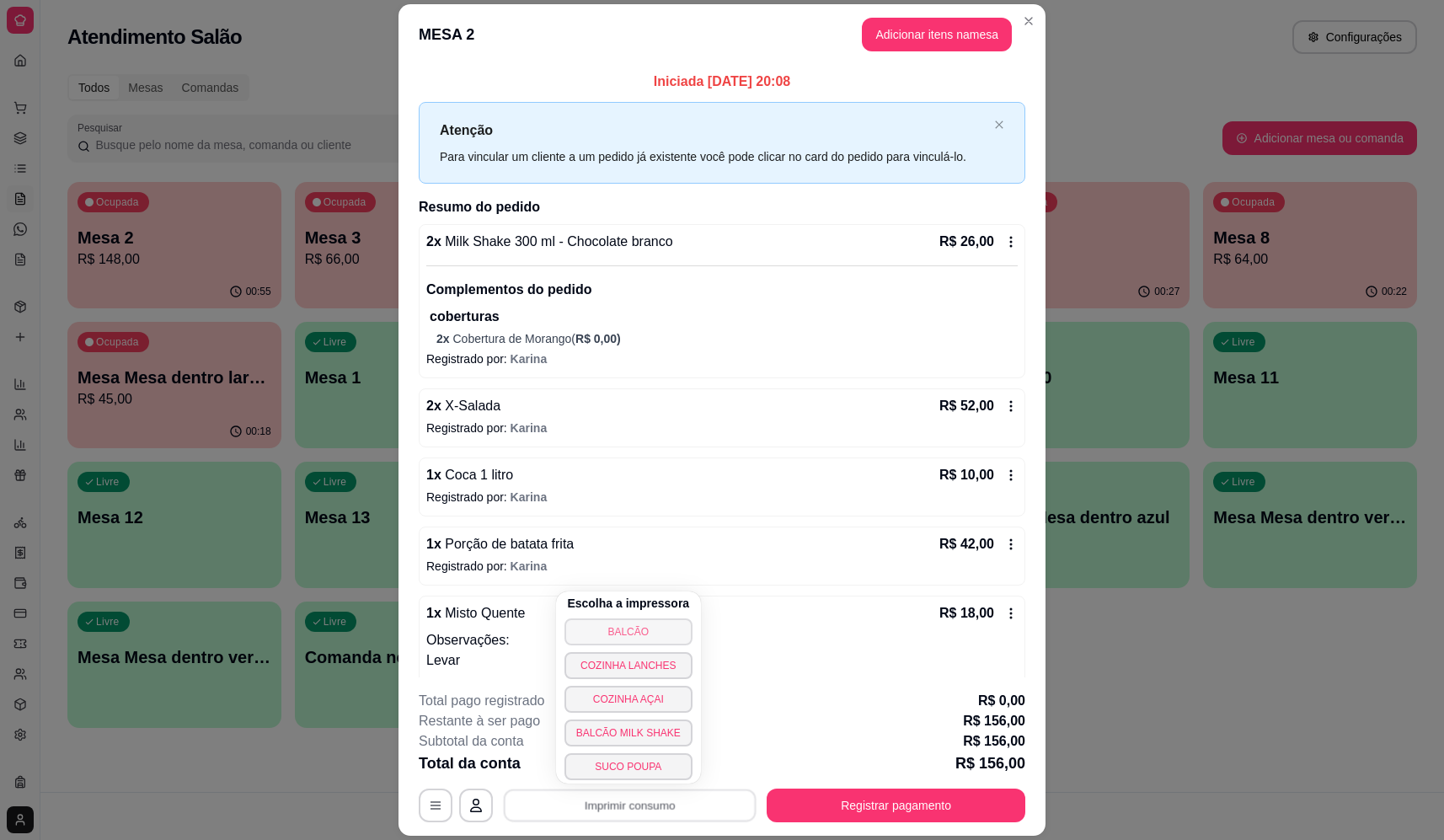
click at [645, 624] on button "BALCÃO" at bounding box center [628, 631] width 128 height 27
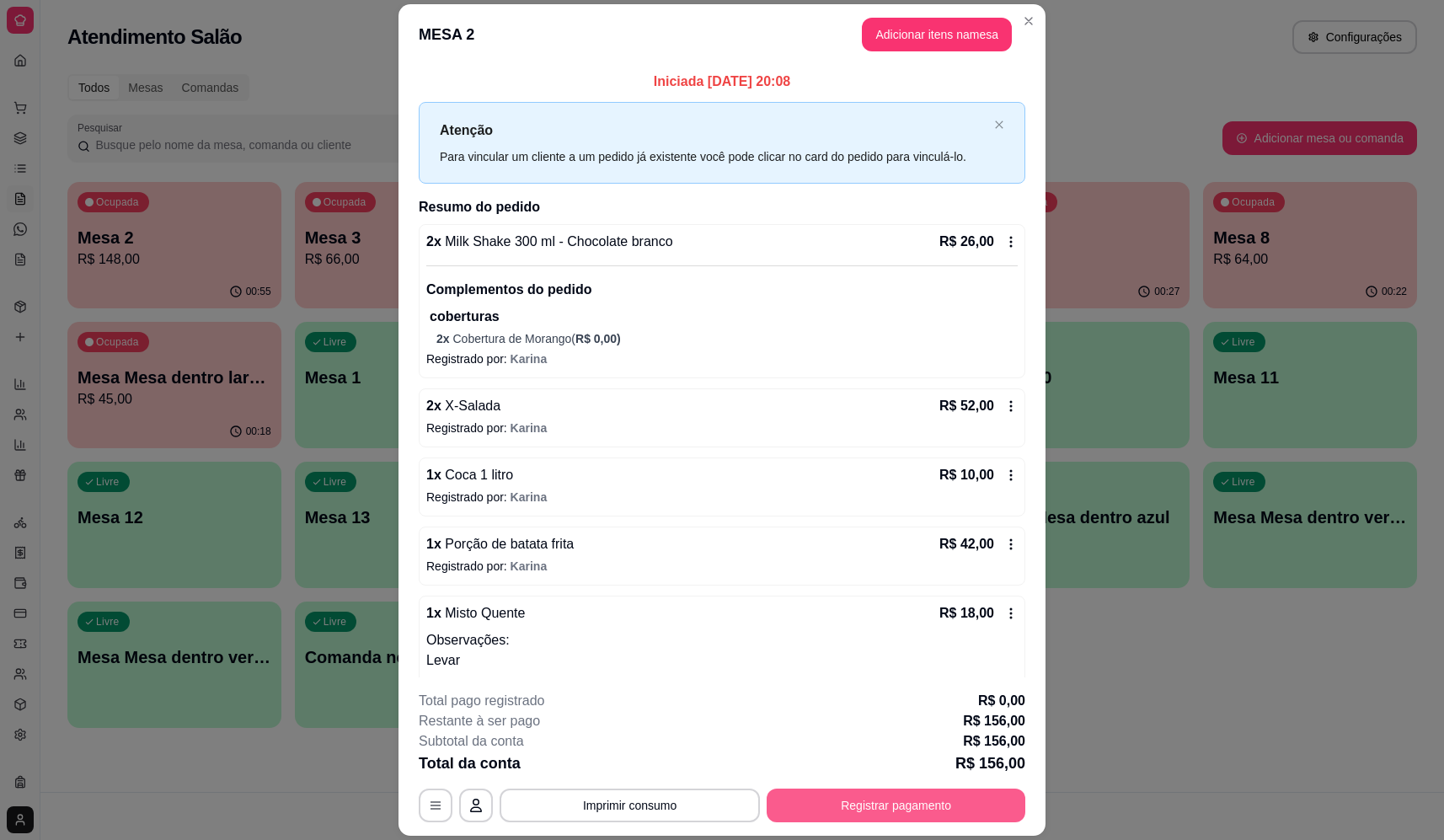
click at [880, 803] on button "Registrar pagamento" at bounding box center [896, 805] width 259 height 34
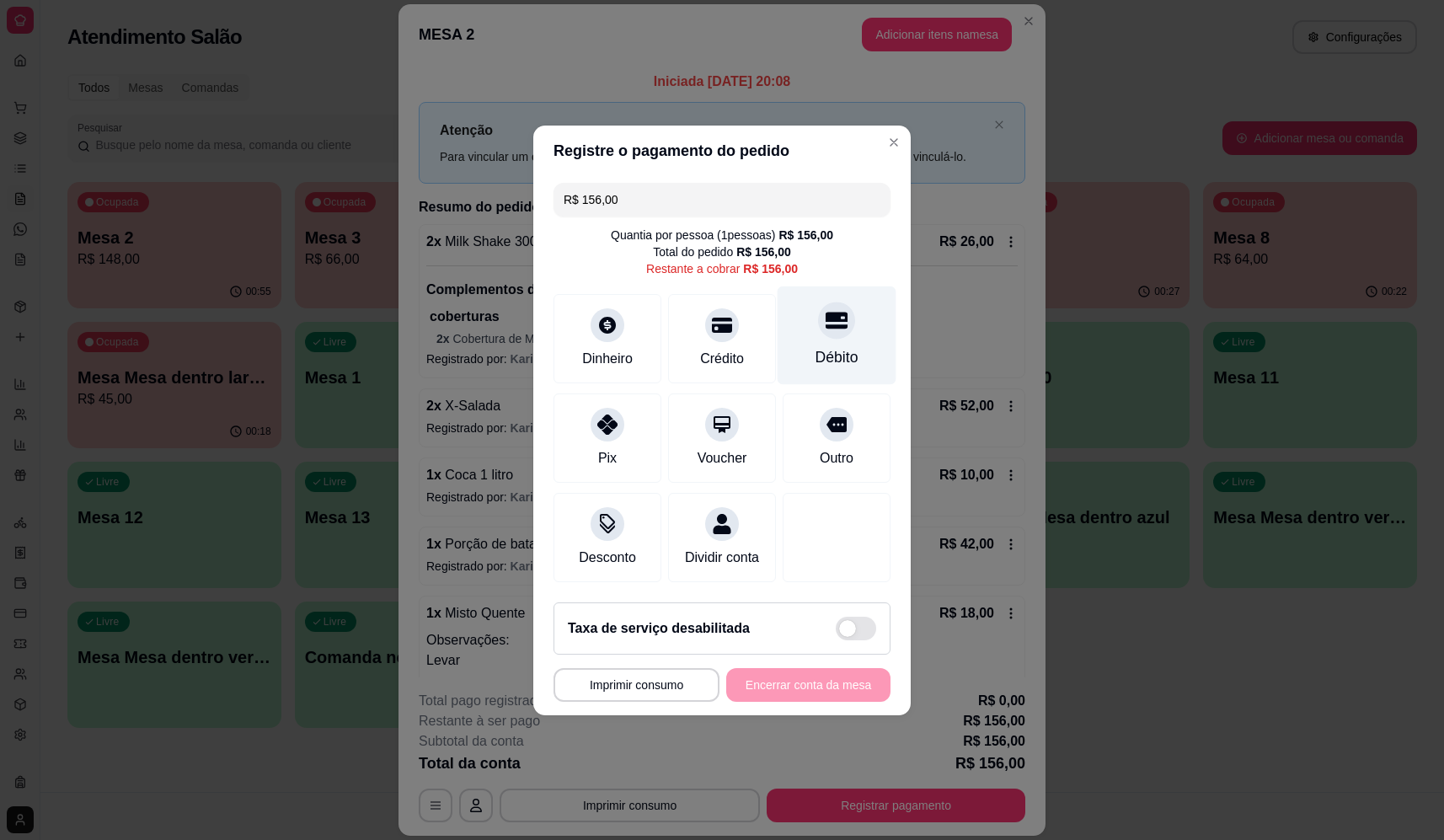
click at [830, 312] on icon at bounding box center [836, 320] width 22 height 22
type input "R$ 0,00"
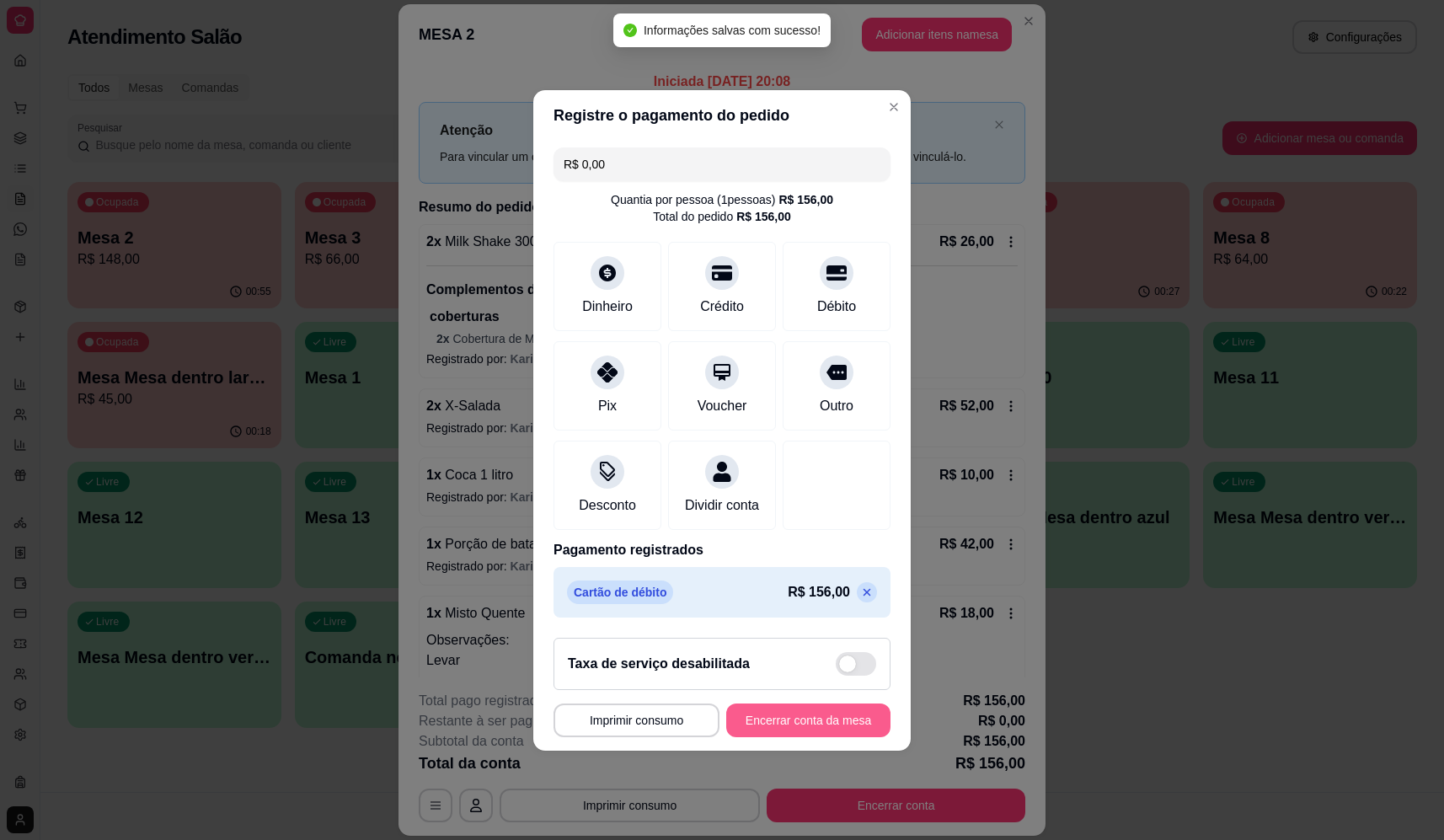
click at [826, 714] on button "Encerrar conta da mesa" at bounding box center [809, 720] width 164 height 34
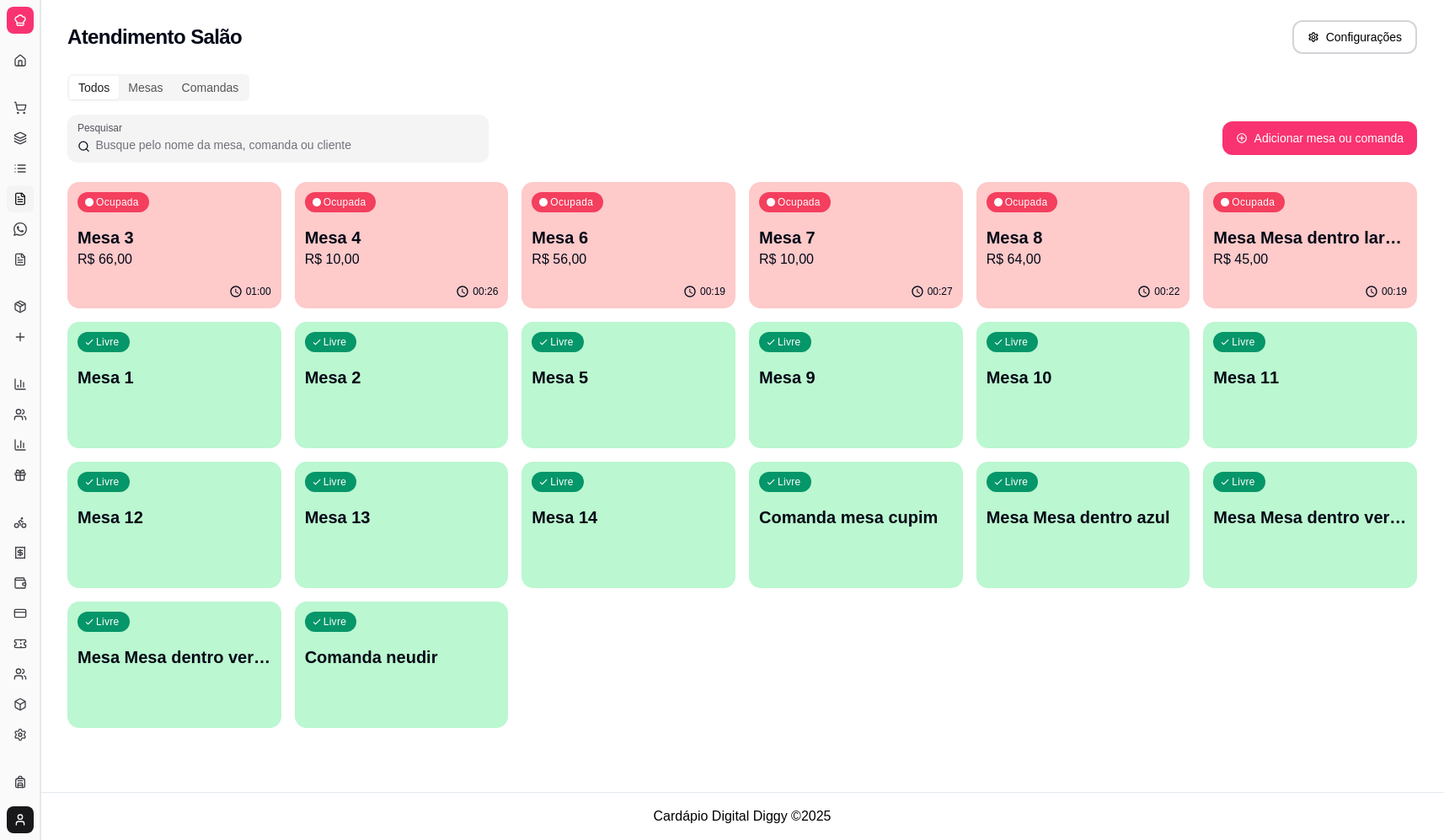
click at [41, 58] on button "Toggle Sidebar" at bounding box center [39, 420] width 13 height 840
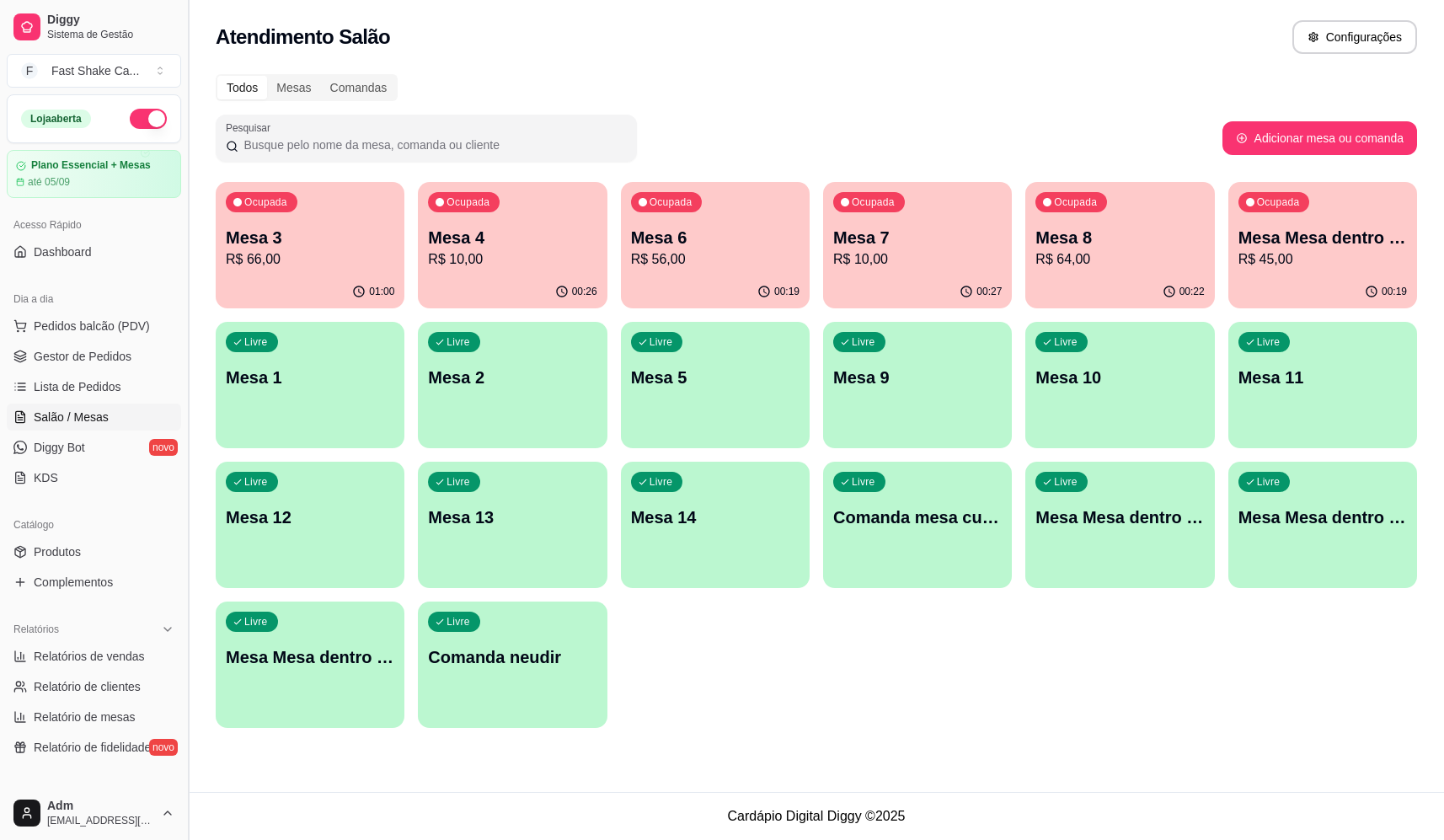
click at [187, 41] on button "Toggle Sidebar" at bounding box center [187, 420] width 13 height 840
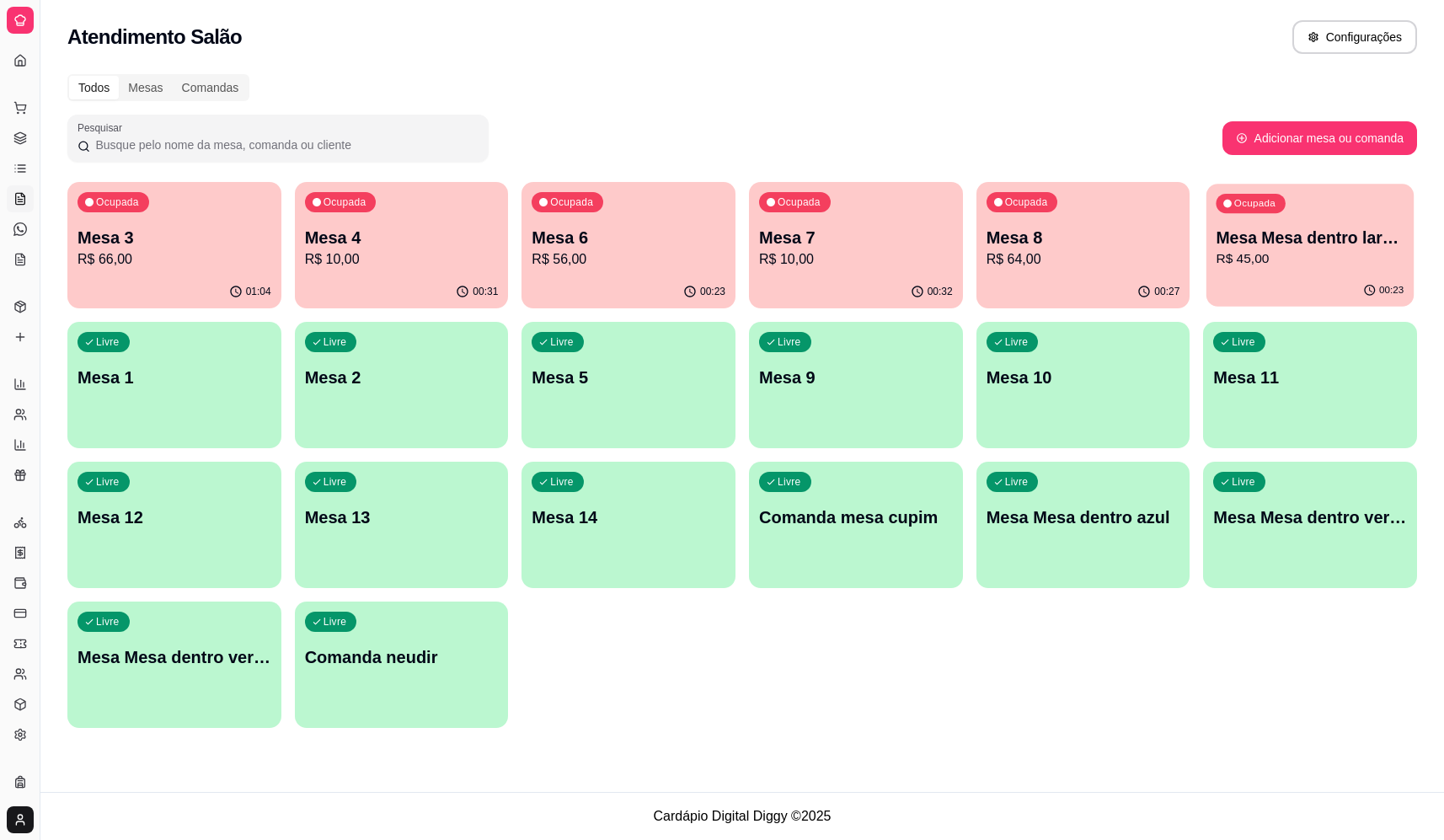
click at [1300, 222] on div "Ocupada Mesa Mesa dentro laranja R$ 45,00" at bounding box center [1310, 229] width 208 height 91
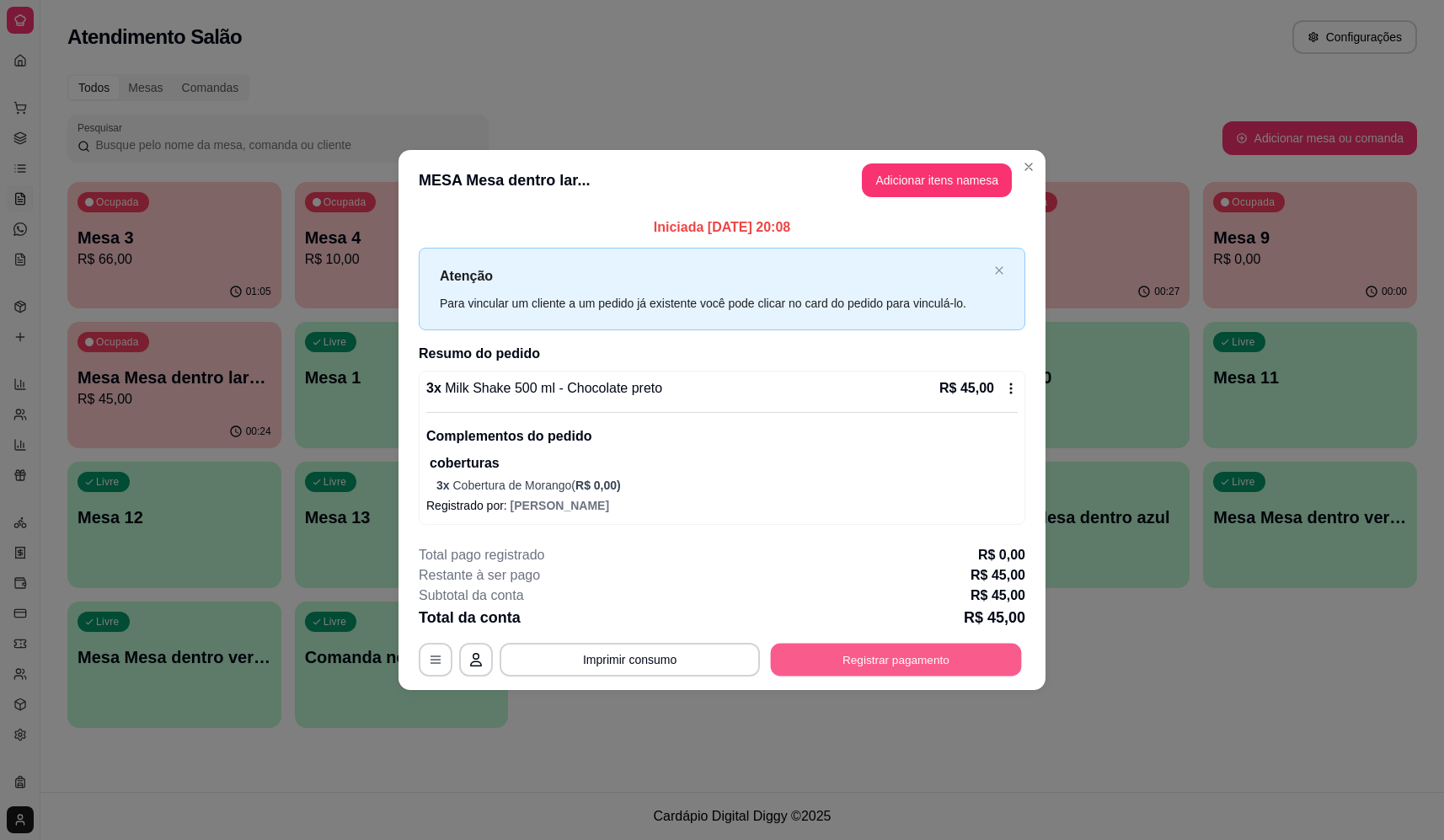
click at [955, 666] on button "Registrar pagamento" at bounding box center [896, 659] width 251 height 33
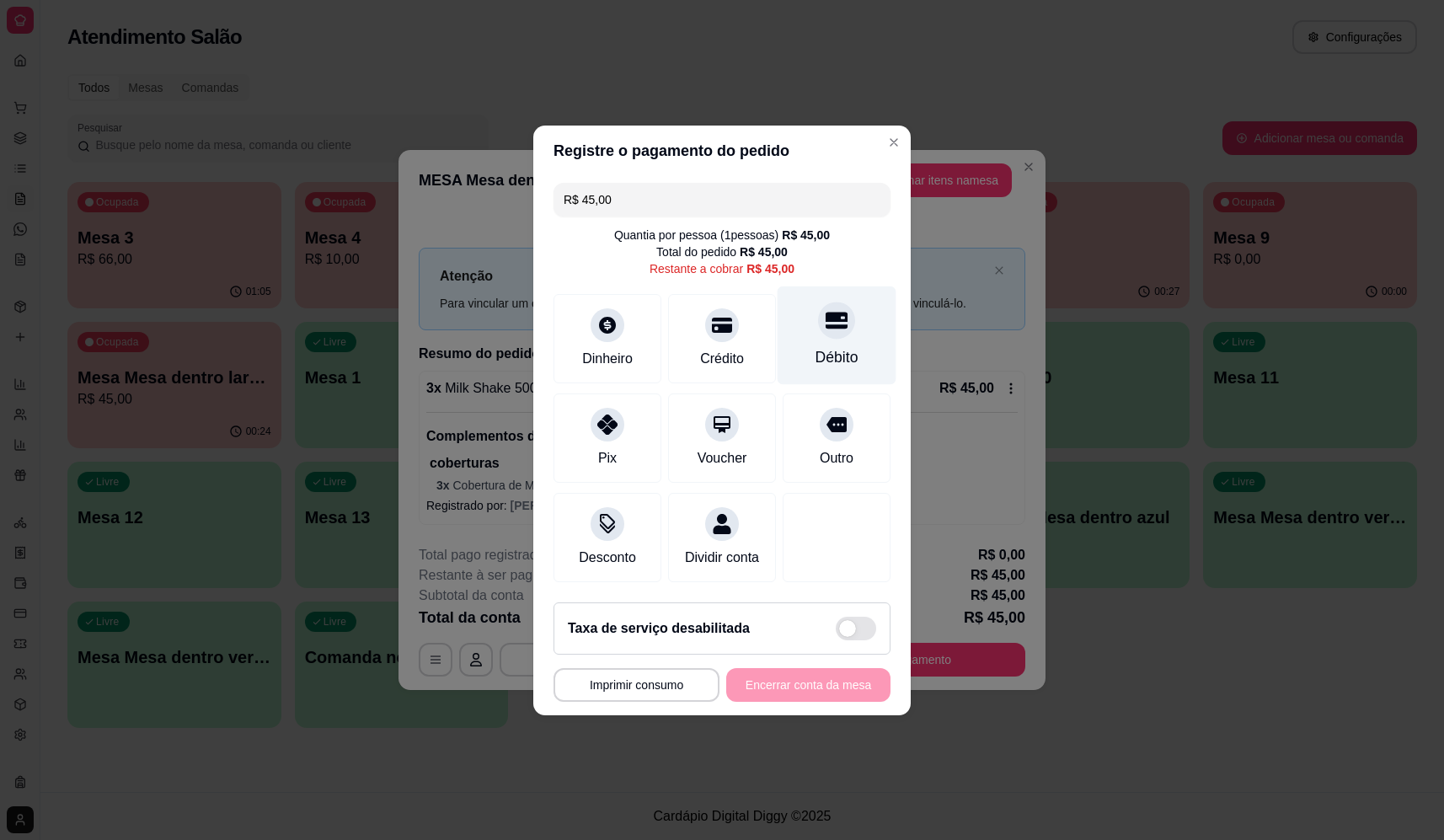
click at [846, 312] on div "Débito" at bounding box center [837, 334] width 119 height 99
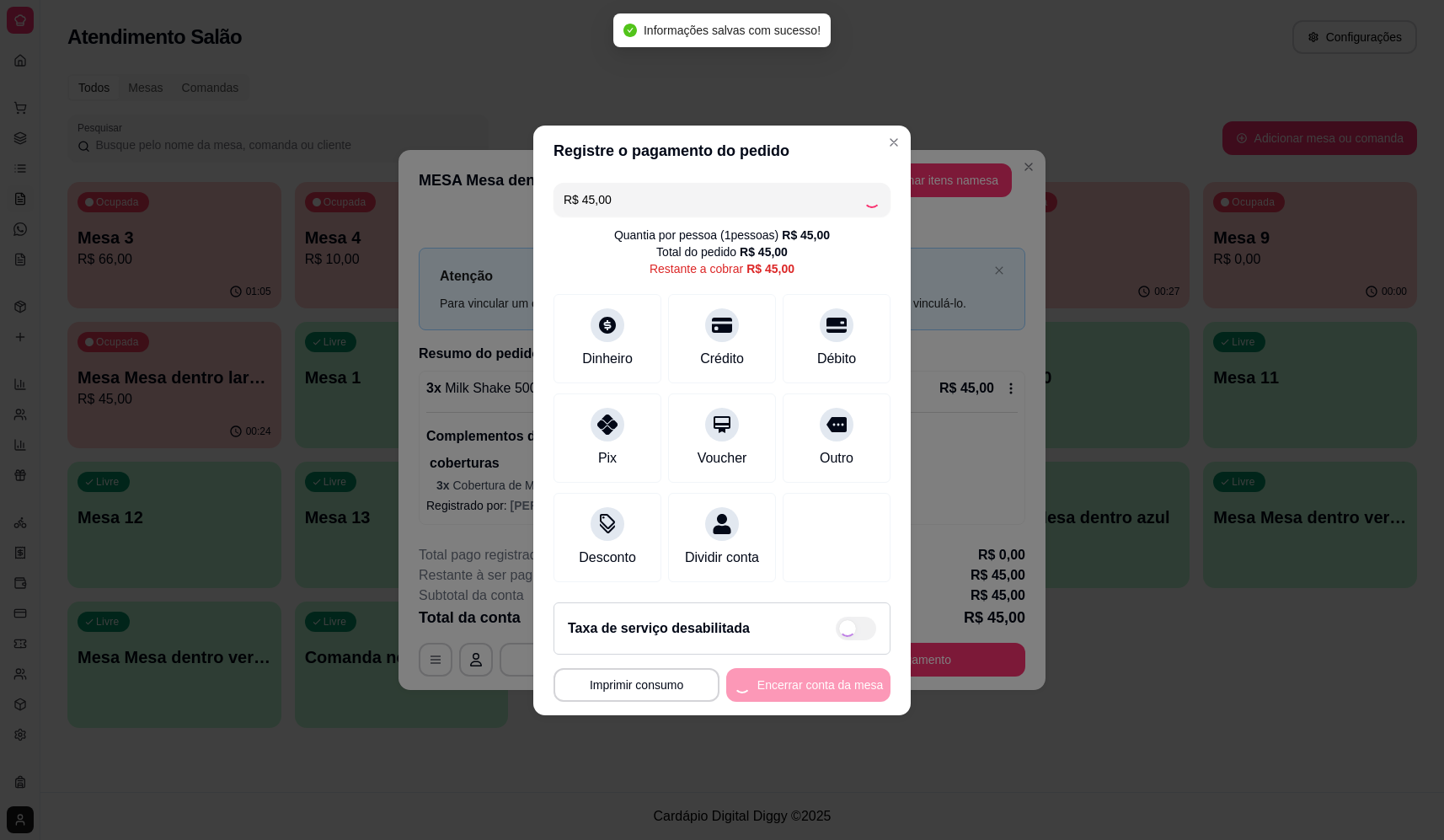
type input "R$ 0,00"
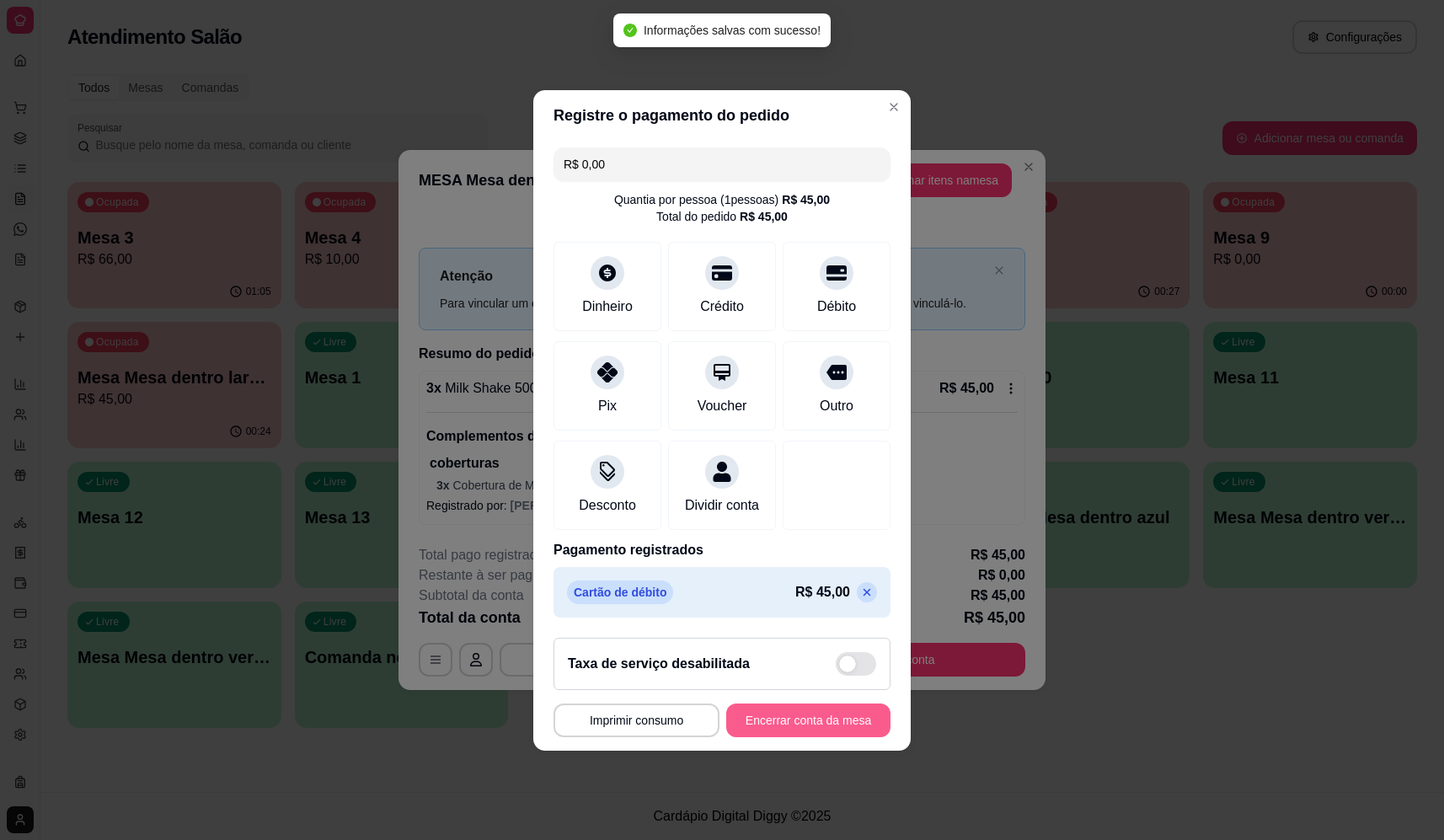
click at [792, 715] on button "Encerrar conta da mesa" at bounding box center [809, 720] width 164 height 34
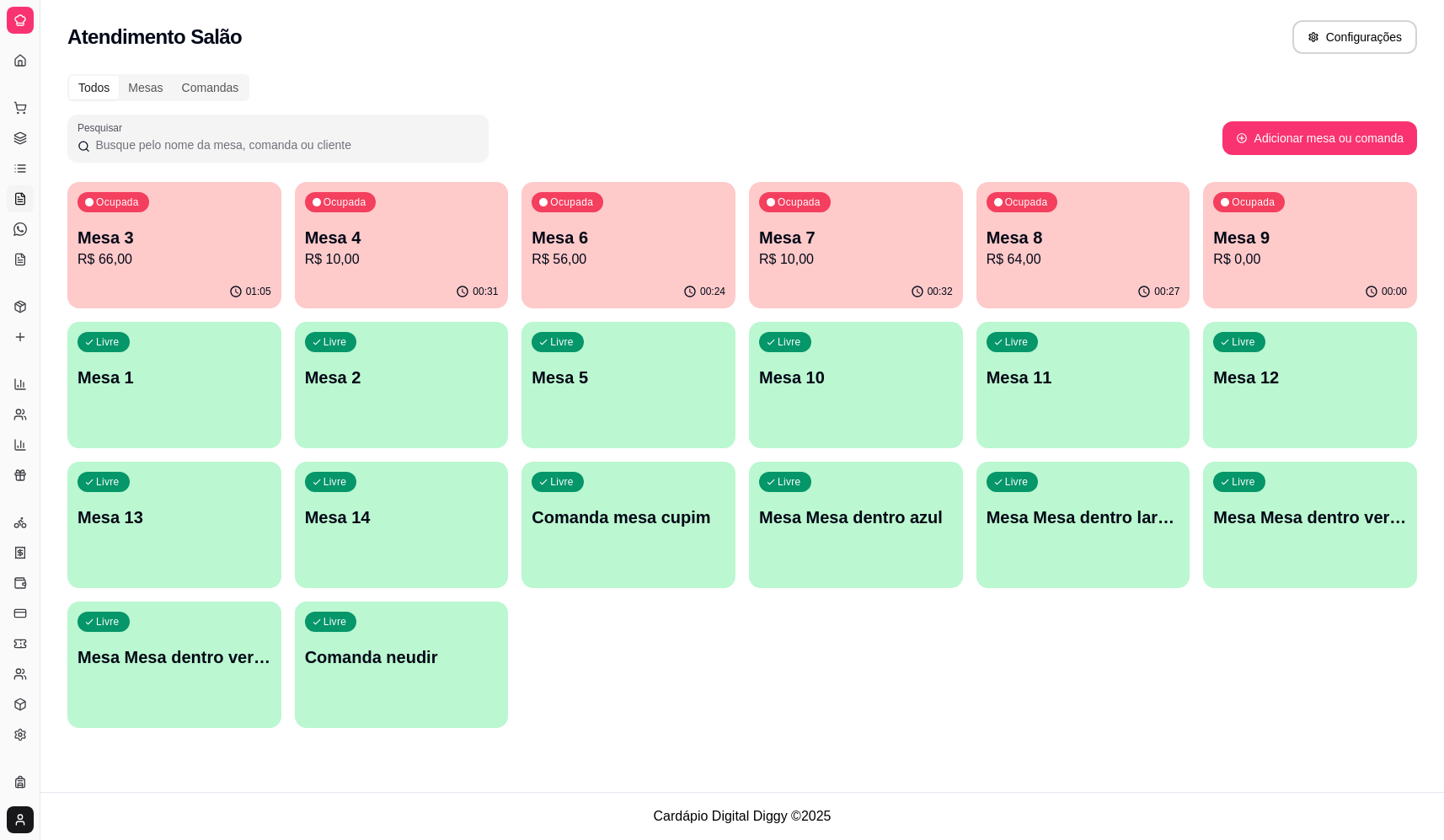
click at [1131, 525] on p "Mesa Mesa dentro laranja" at bounding box center [1084, 517] width 194 height 24
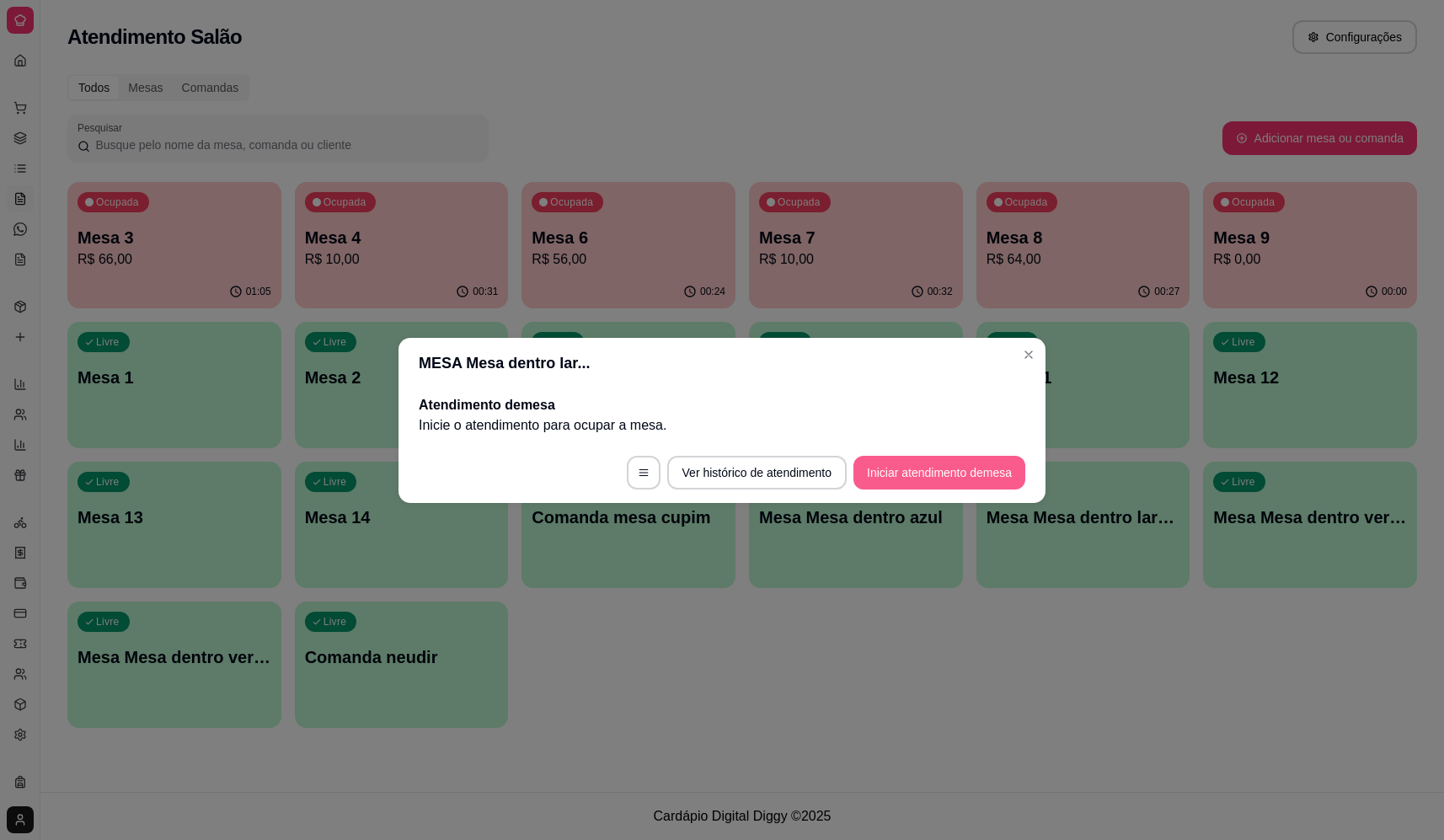
click at [977, 468] on button "Iniciar atendimento de mesa" at bounding box center [939, 472] width 172 height 34
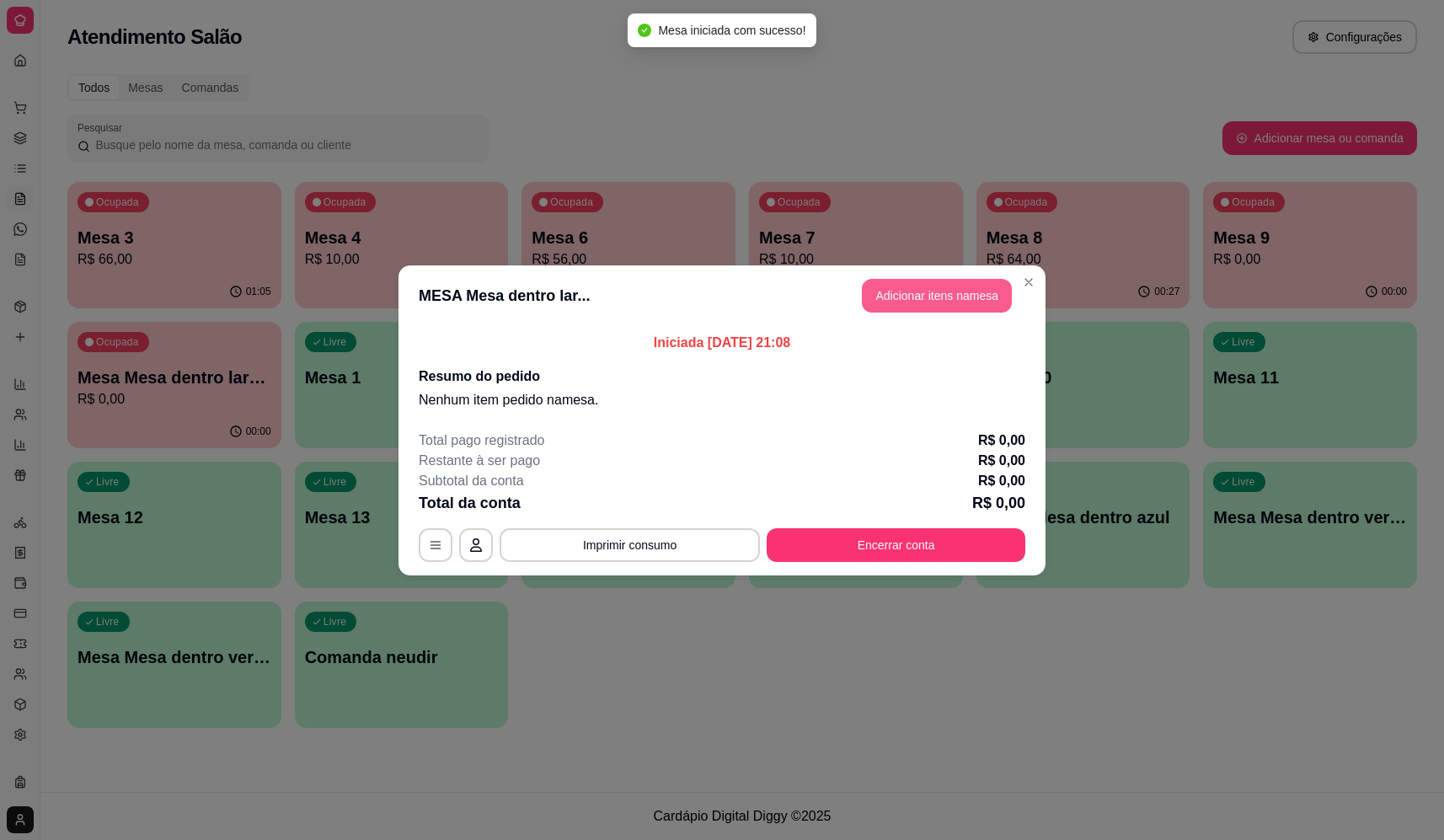
click at [919, 300] on button "Adicionar itens na mesa" at bounding box center [937, 295] width 150 height 34
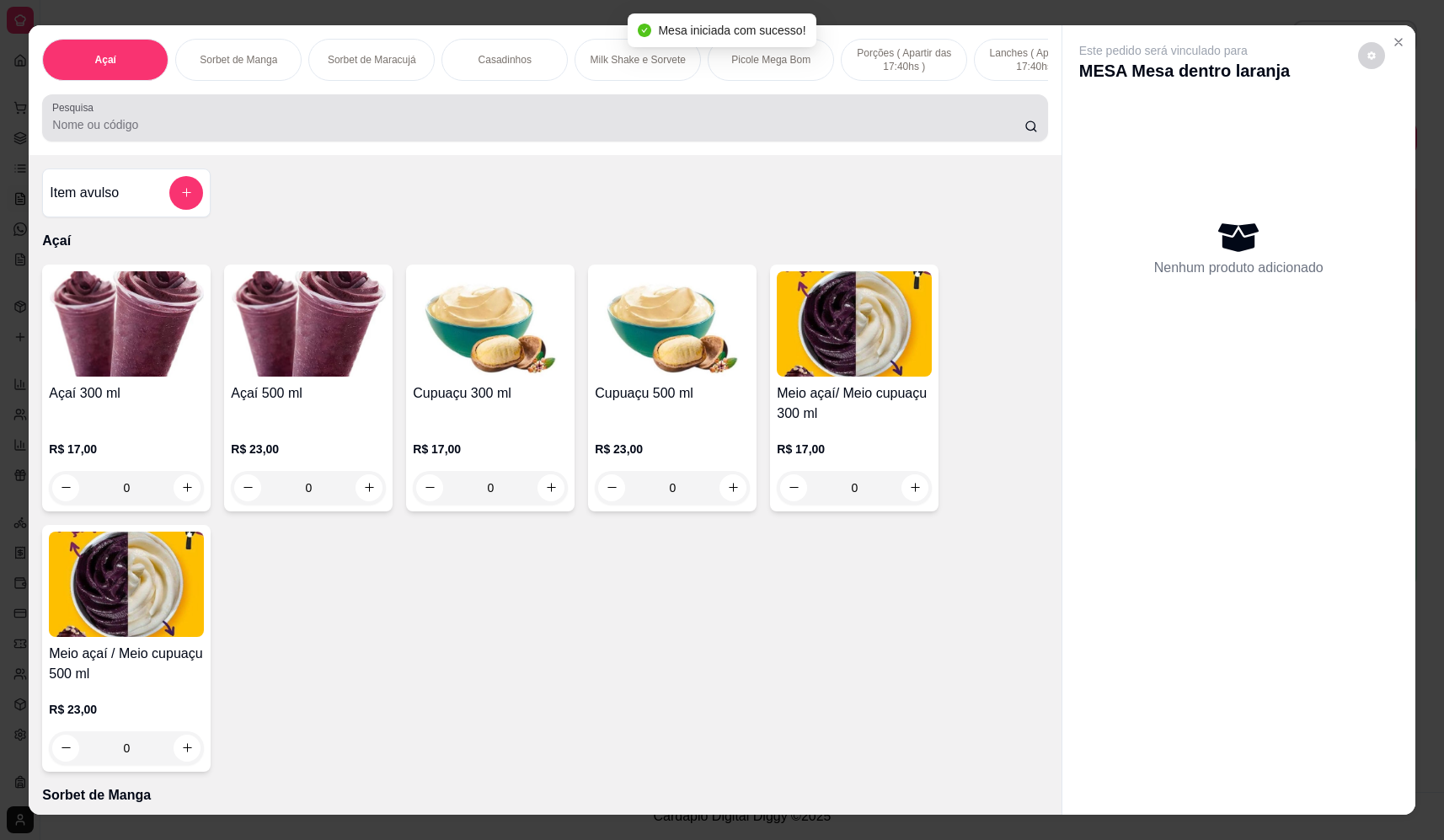
click at [209, 134] on input "Pesquisa" at bounding box center [538, 125] width 973 height 17
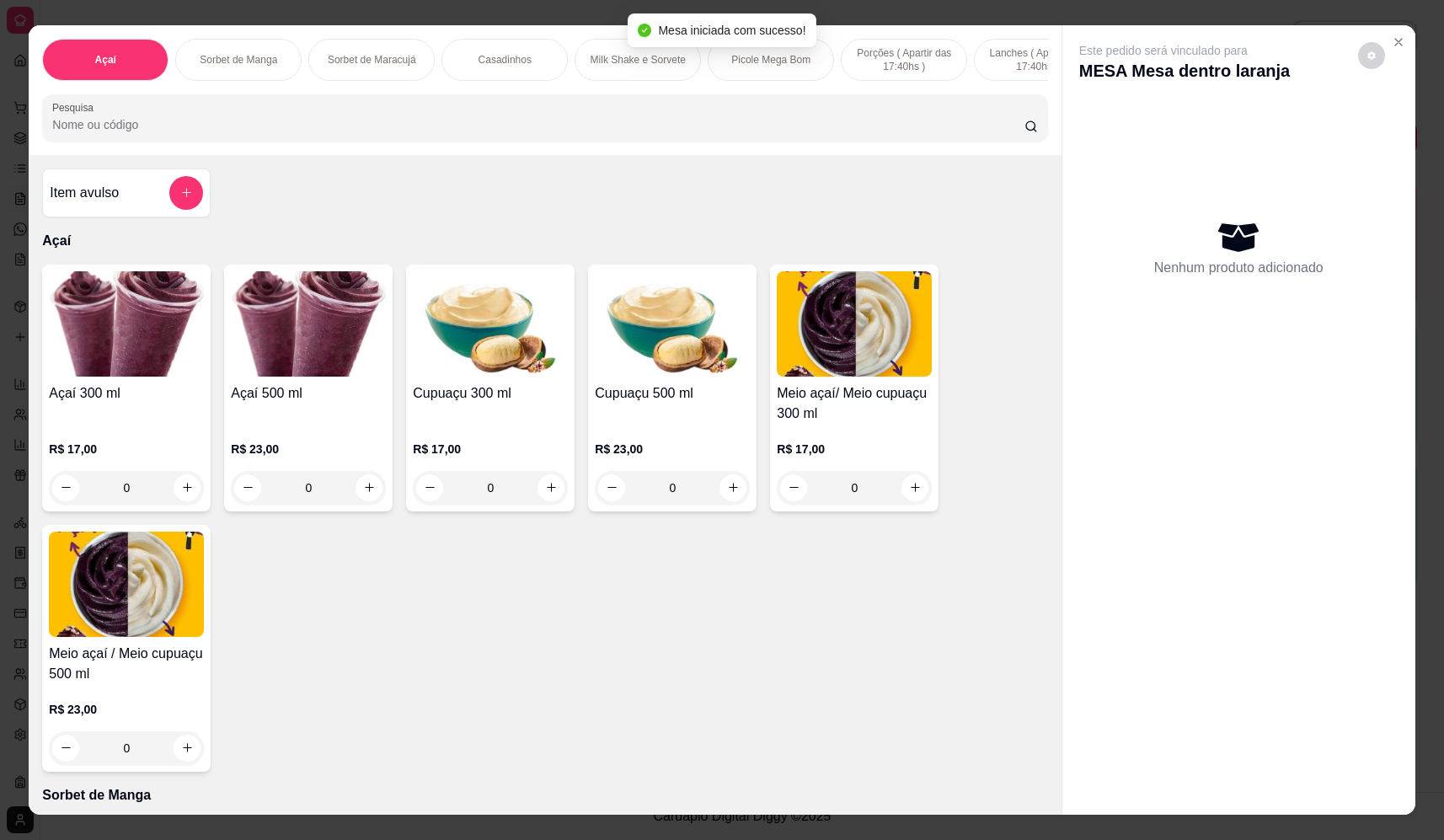
click at [187, 210] on button "add-separate-item" at bounding box center [186, 192] width 34 height 34
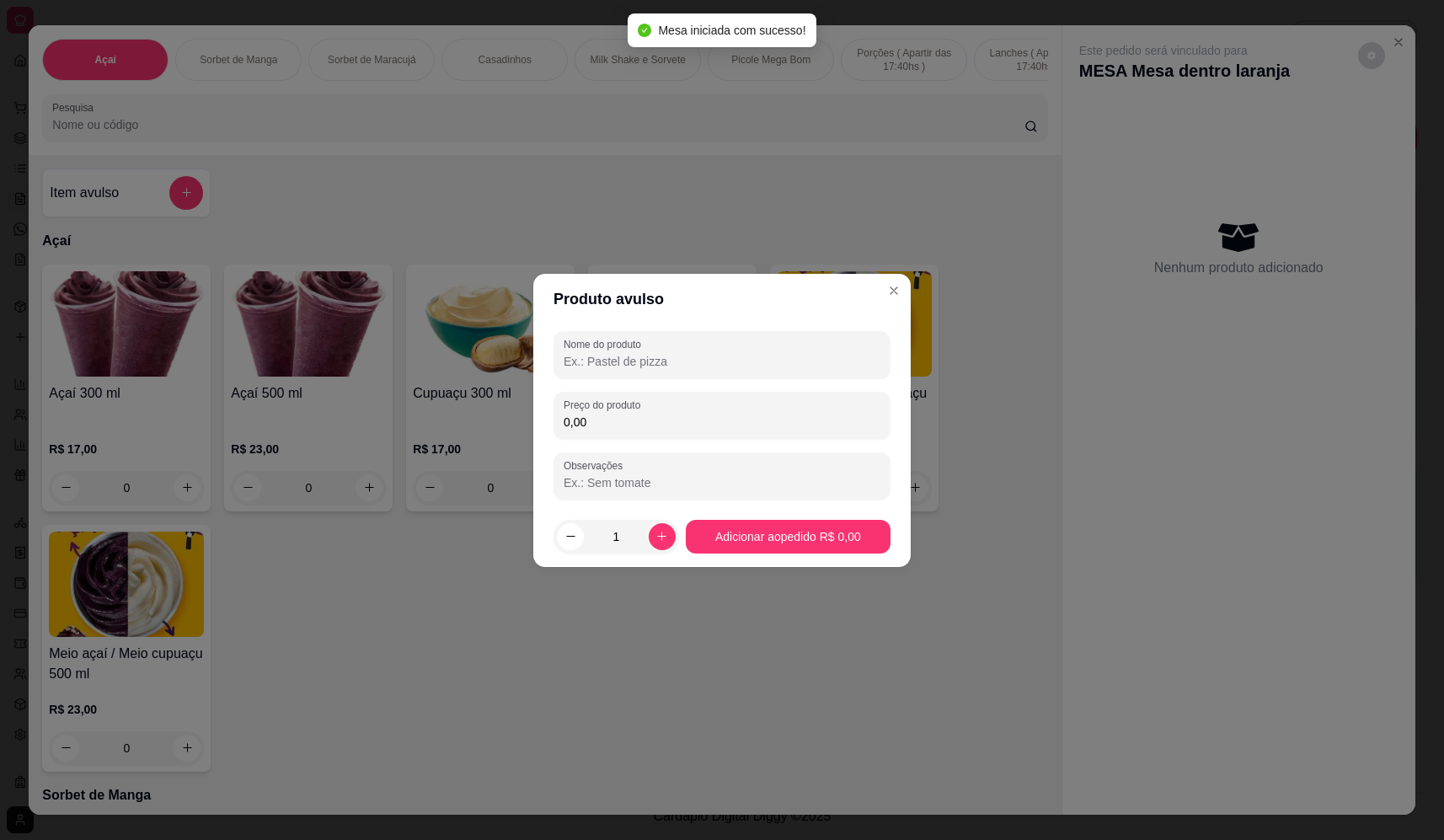
click at [630, 361] on input "Nome do produto" at bounding box center [722, 361] width 317 height 17
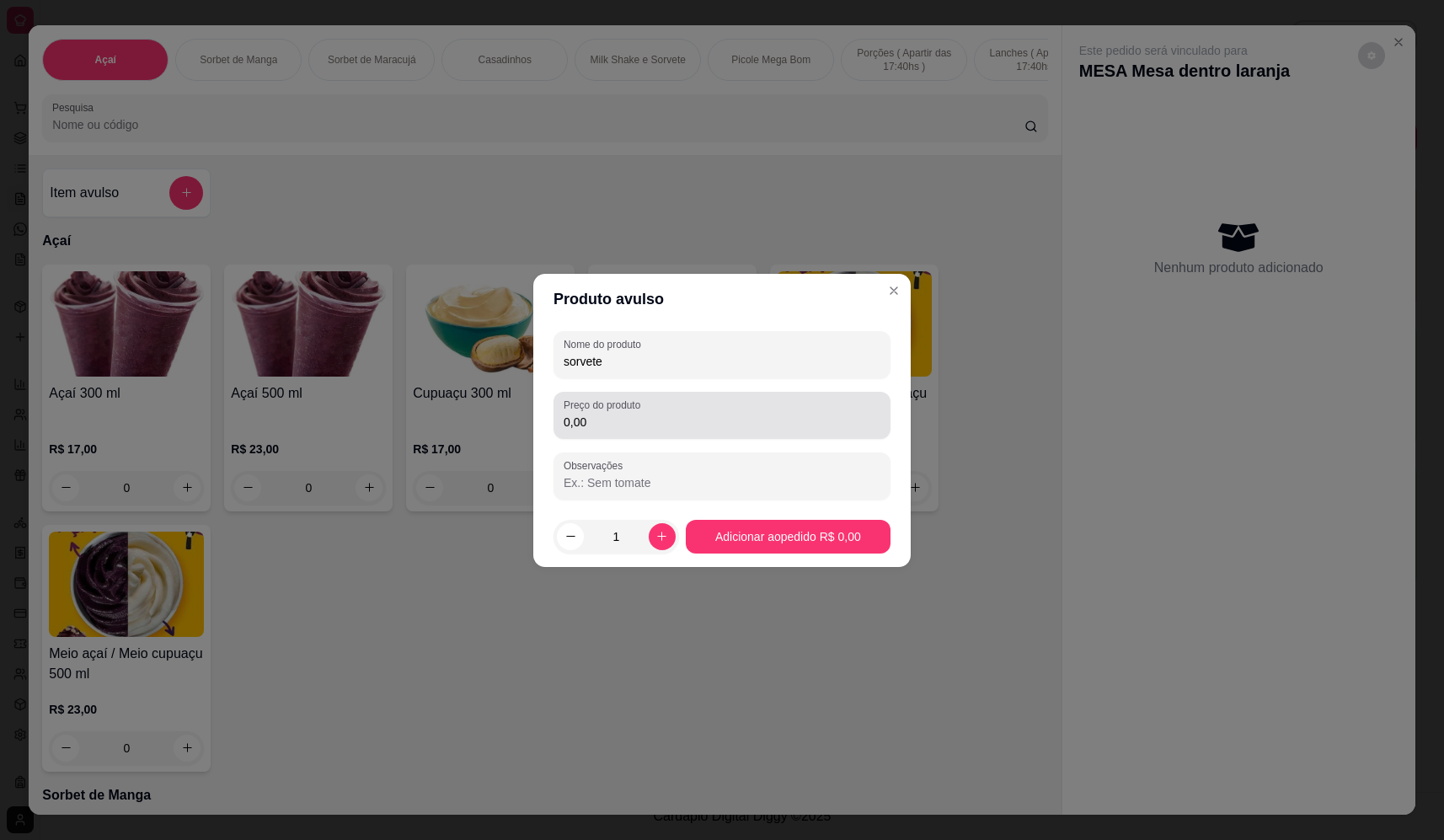
type input "sorvete"
click at [761, 415] on input "0,00" at bounding box center [722, 422] width 317 height 17
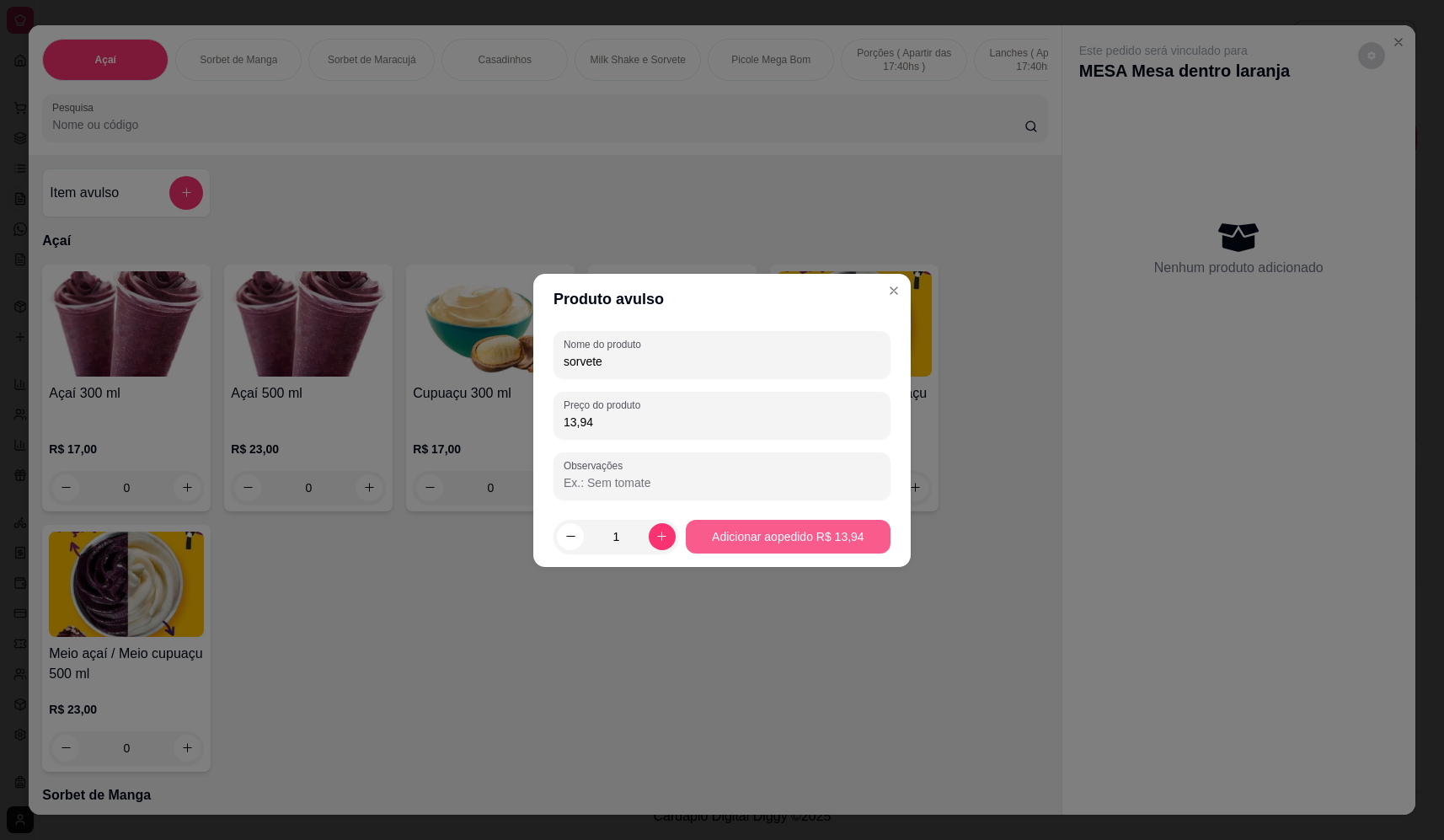
type input "13,94"
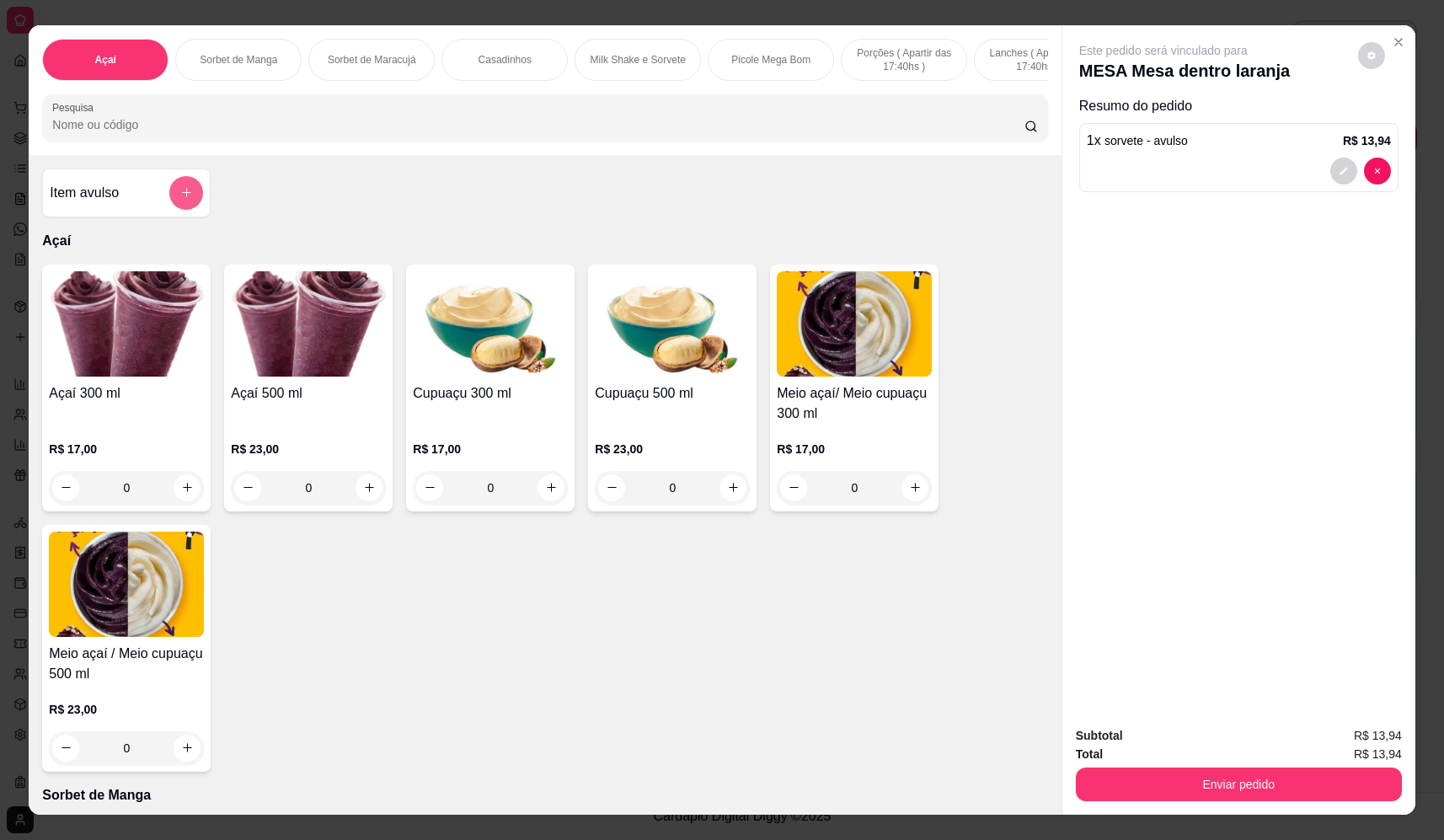
click at [169, 185] on div "Item avulso" at bounding box center [126, 192] width 168 height 49
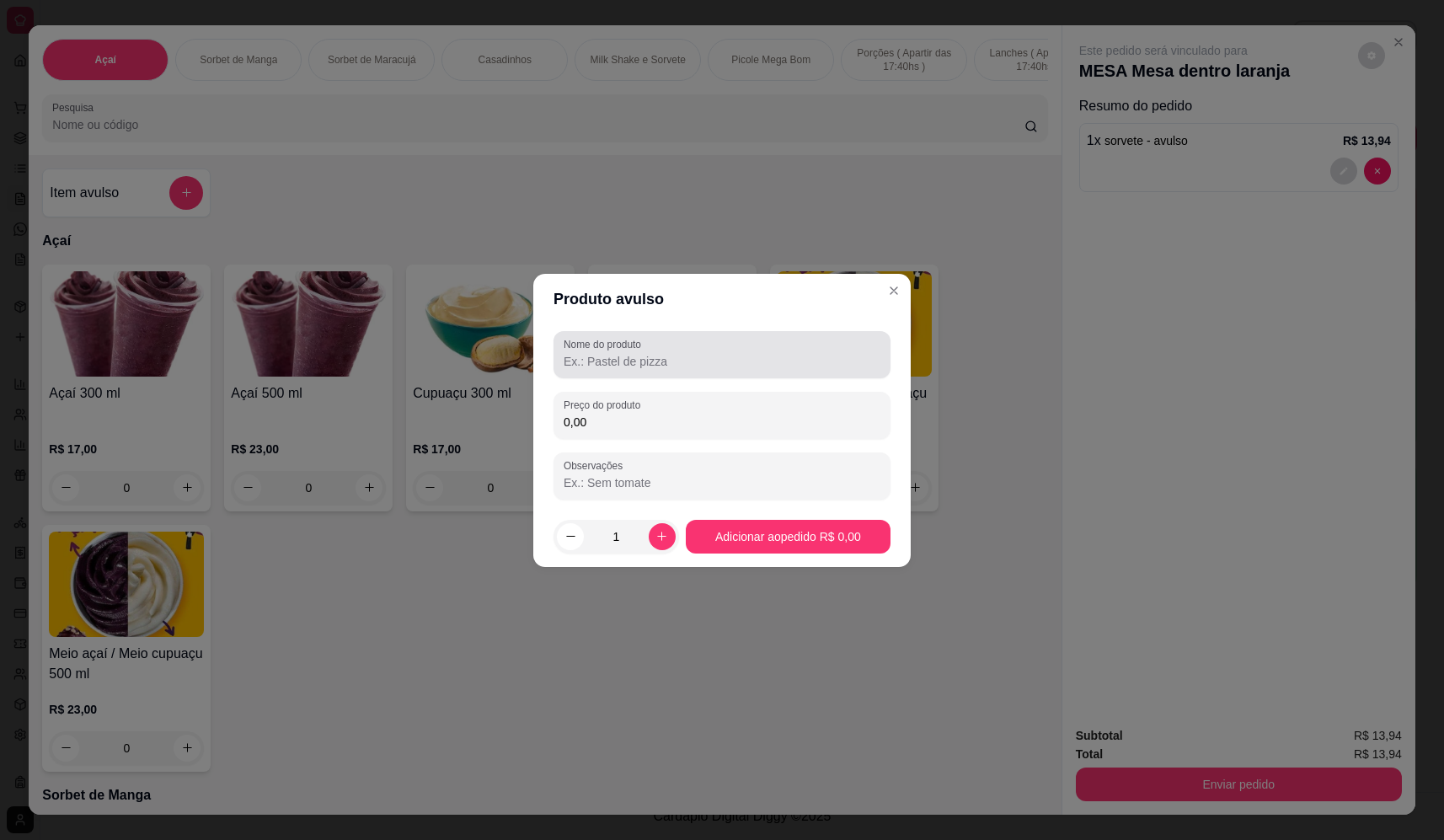
click at [638, 358] on input "Nome do produto" at bounding box center [722, 361] width 317 height 17
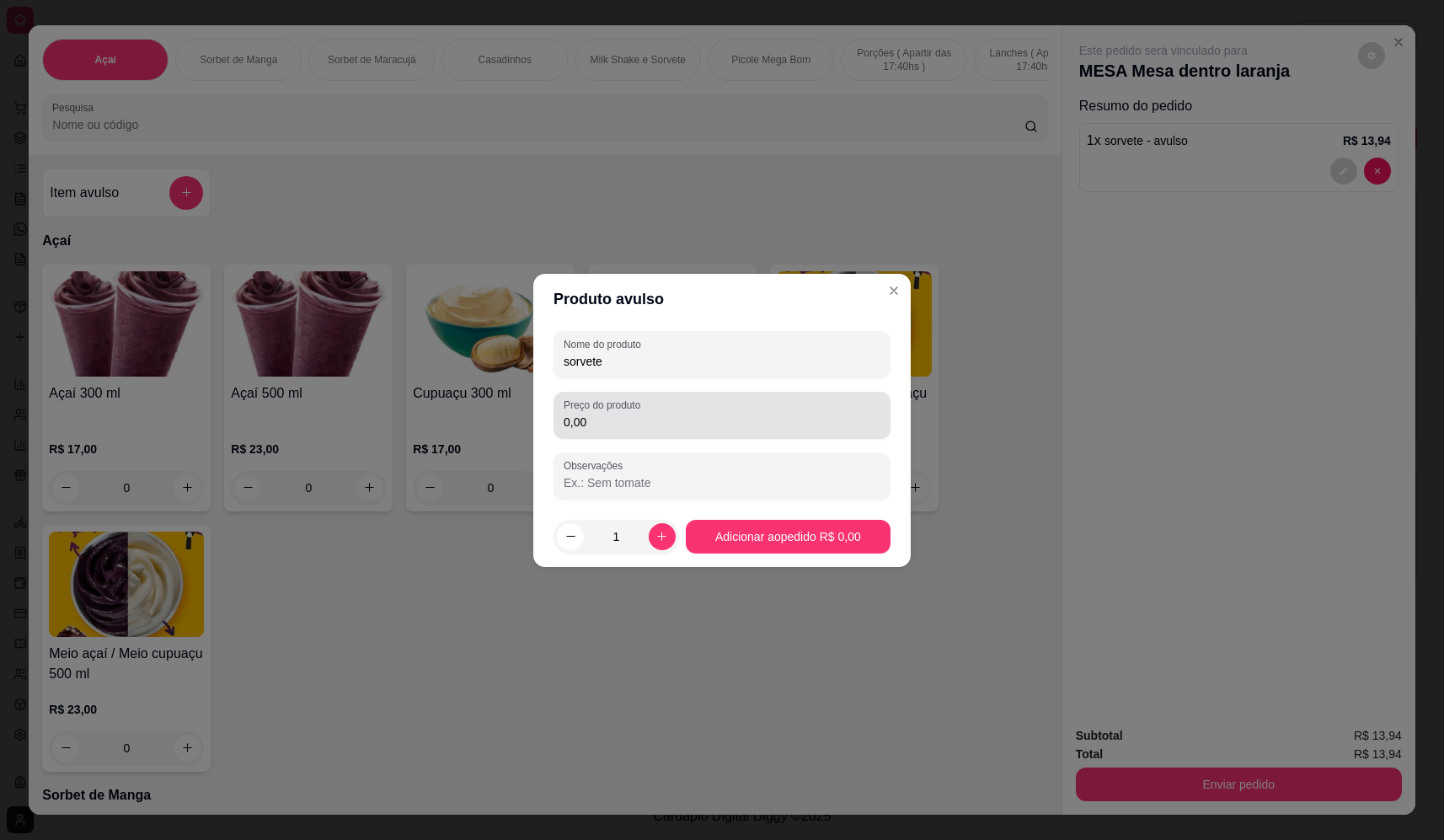
type input "sorvete"
click at [839, 413] on input "0,00" at bounding box center [722, 422] width 317 height 17
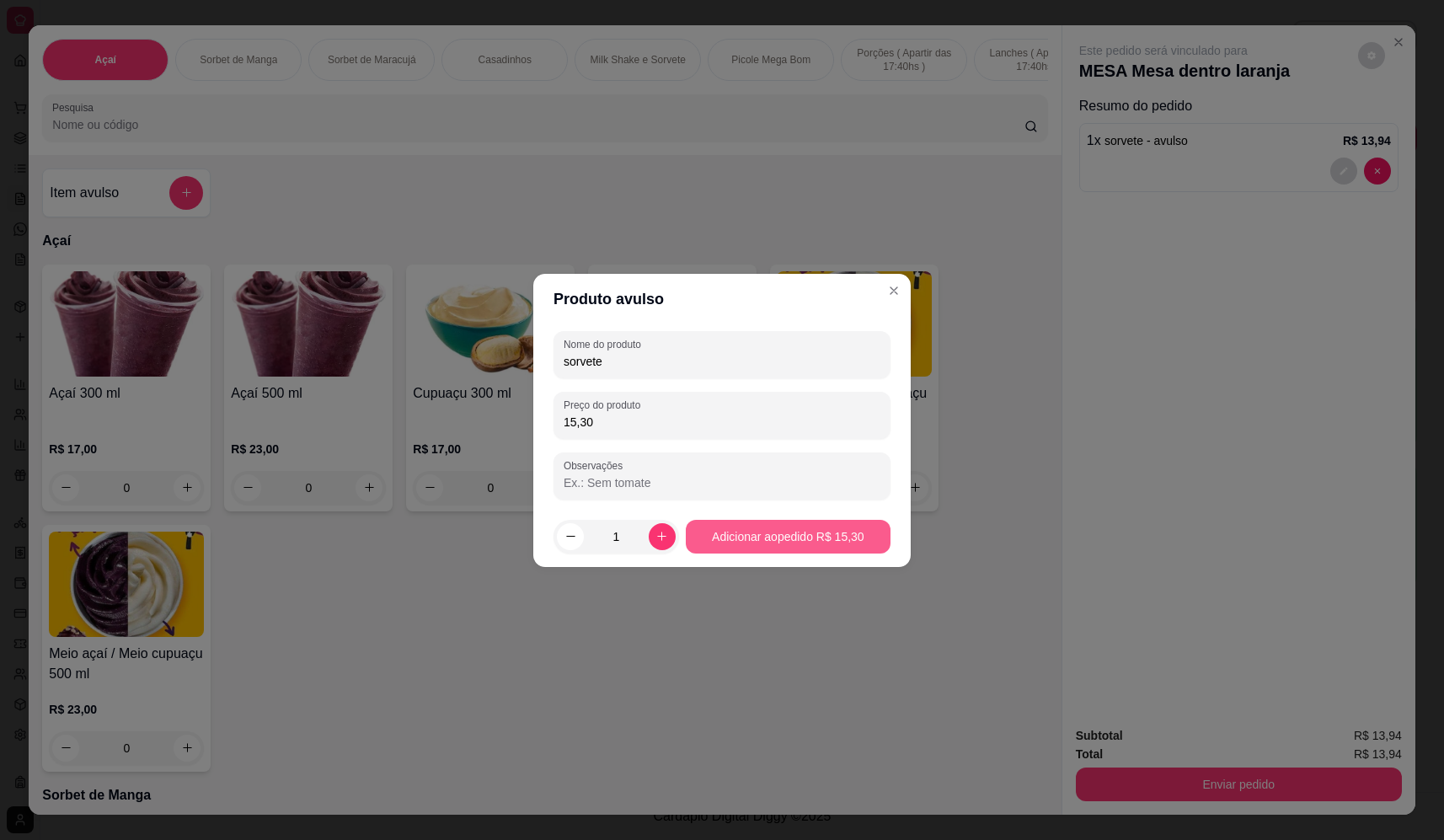
type input "15,30"
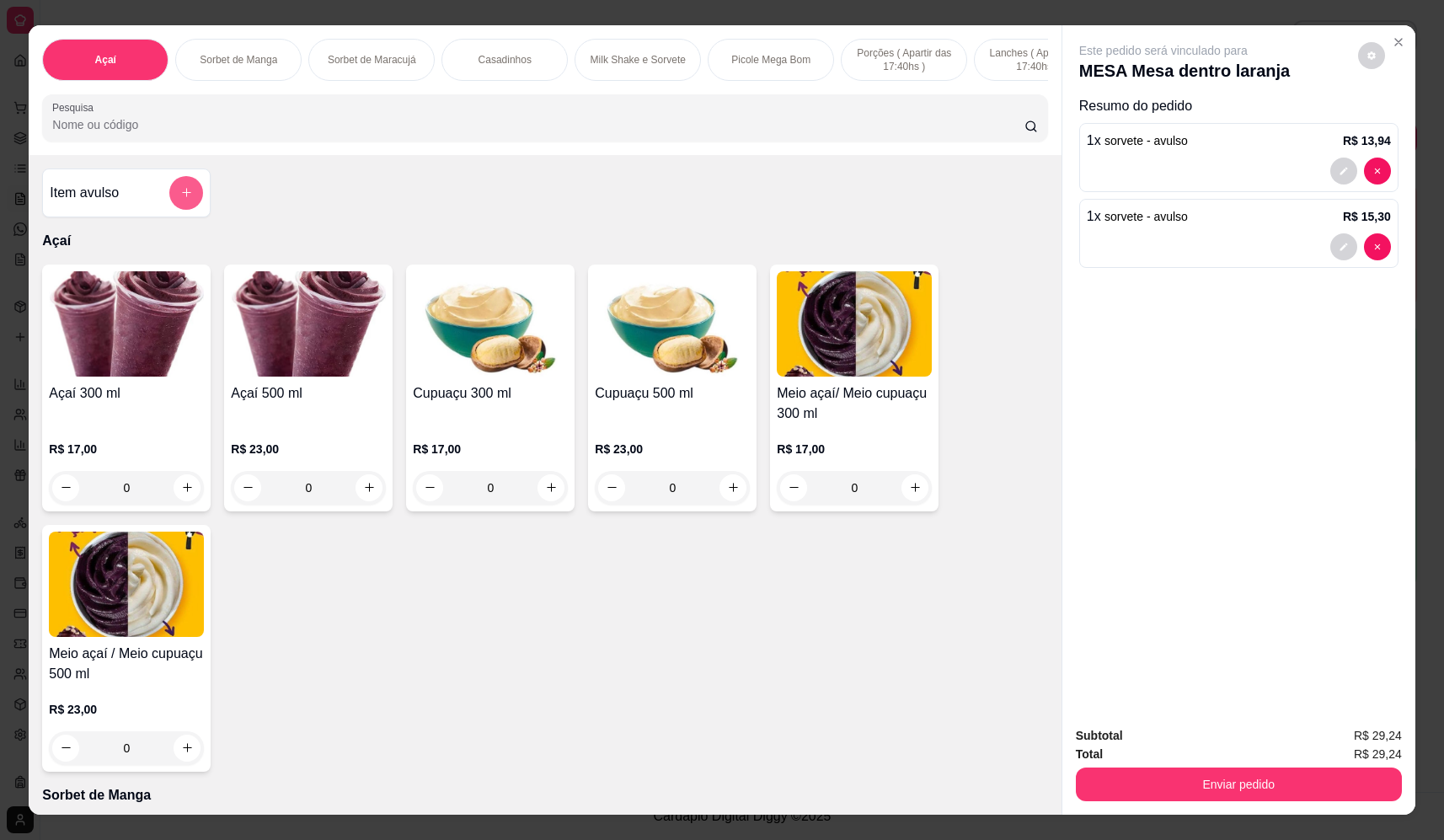
click at [192, 201] on button "add-separate-item" at bounding box center [186, 192] width 34 height 34
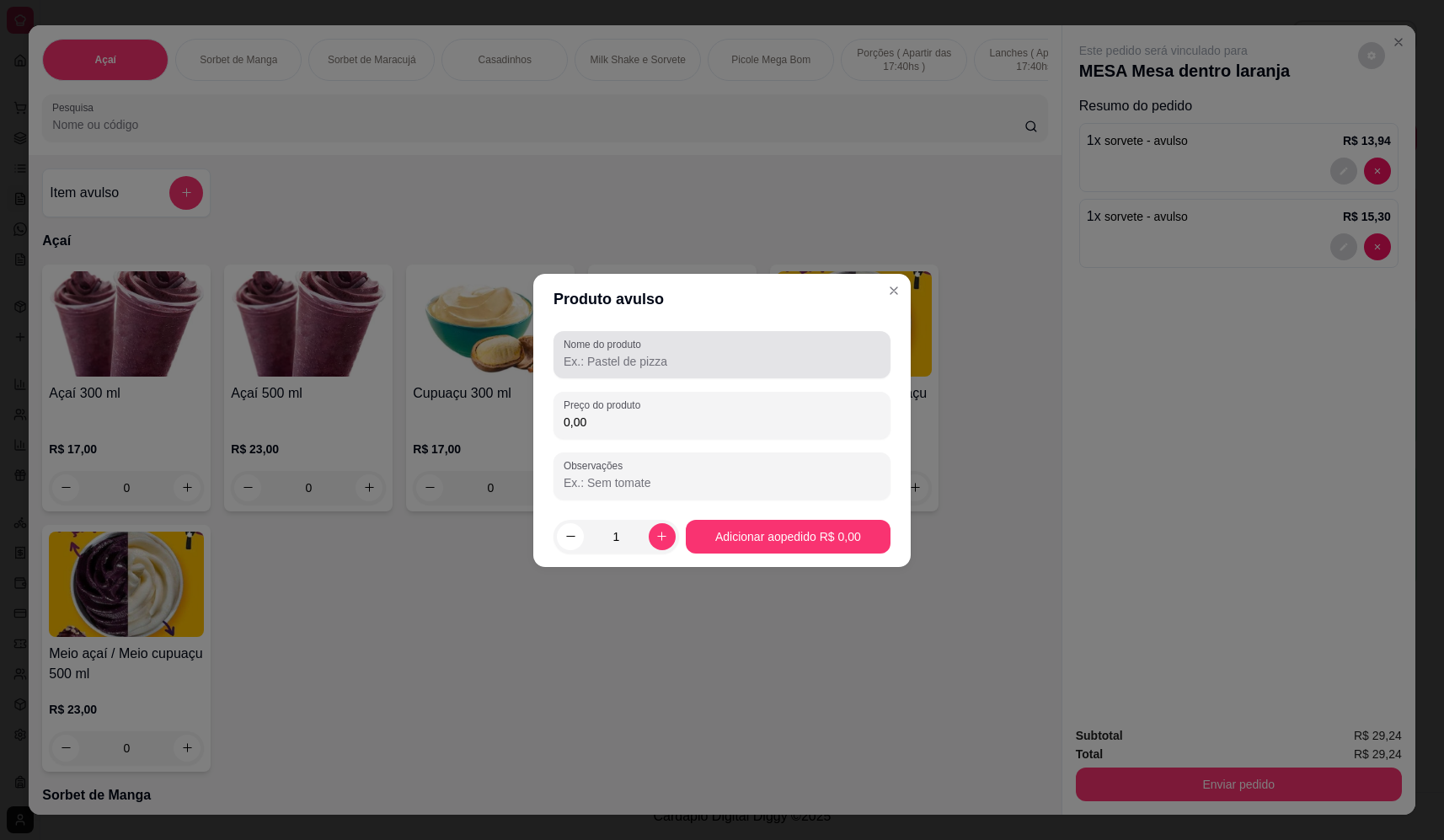
click at [714, 340] on div at bounding box center [722, 355] width 317 height 34
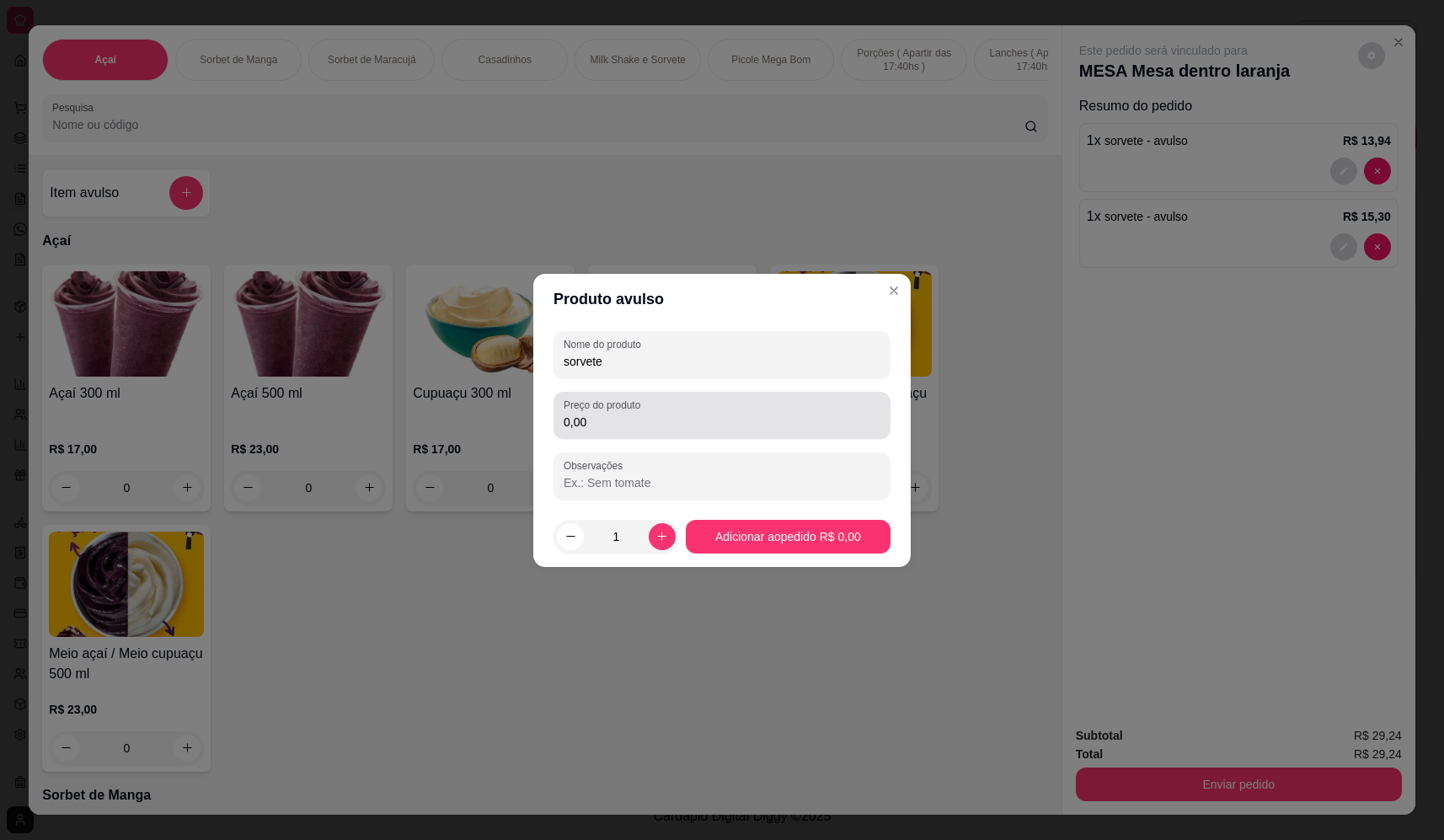
type input "sorvete"
click at [710, 425] on input "0,00" at bounding box center [722, 422] width 317 height 17
type input "9,18"
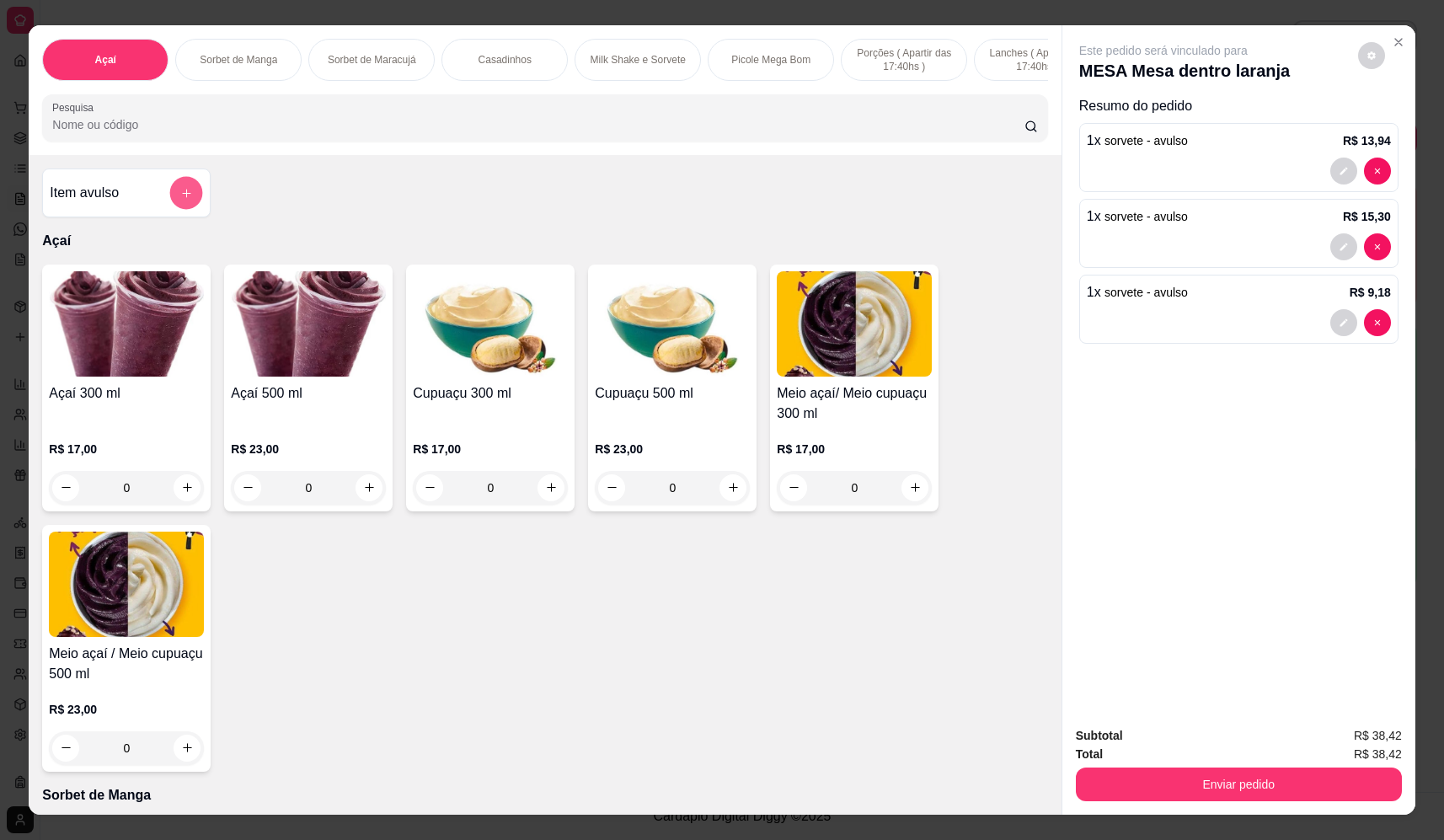
click at [190, 202] on button "add-separate-item" at bounding box center [187, 193] width 33 height 33
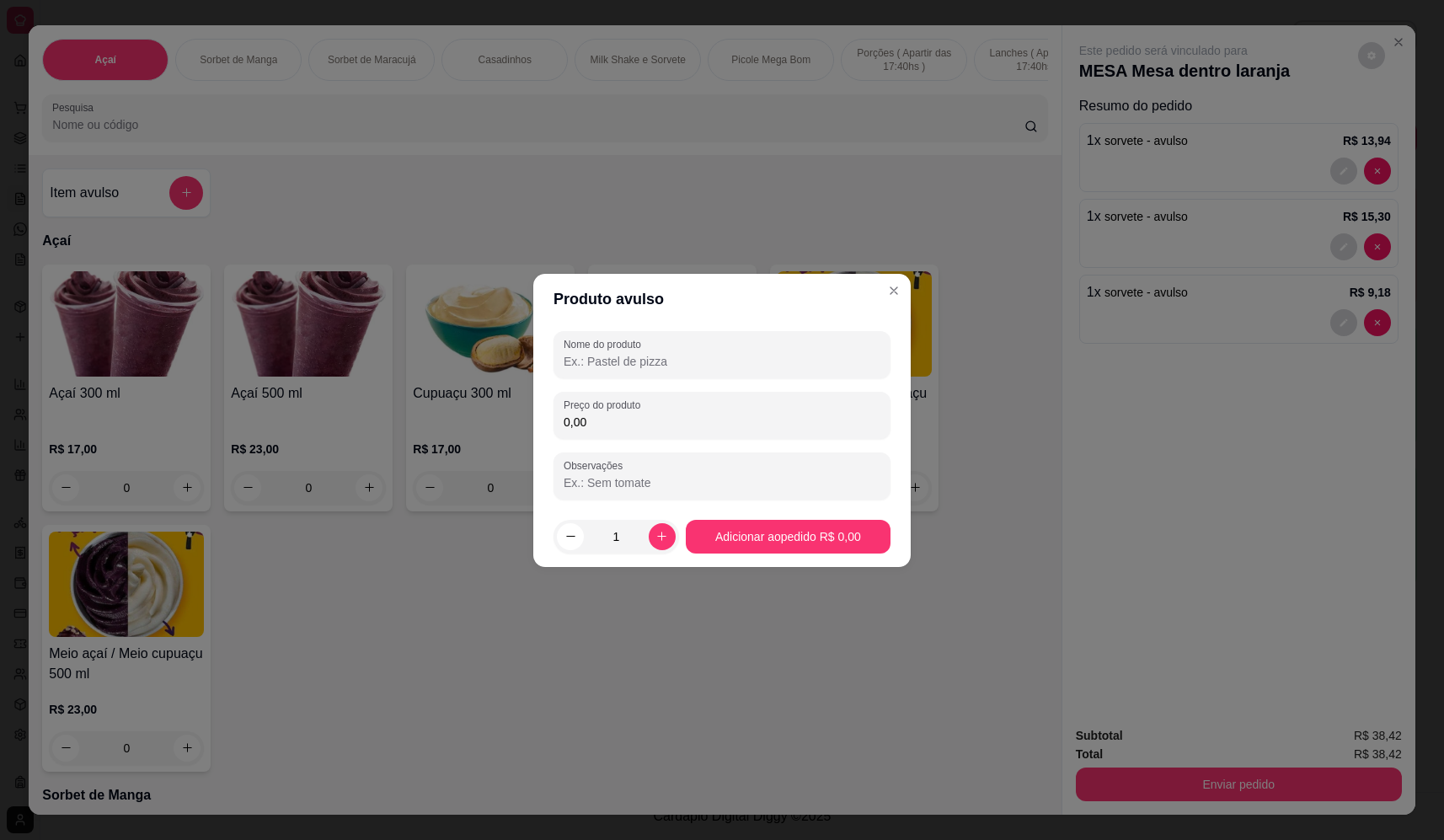
click at [760, 418] on input "0,00" at bounding box center [722, 422] width 317 height 17
type input "17,34"
click at [740, 370] on div at bounding box center [722, 355] width 317 height 34
type input "sorvete"
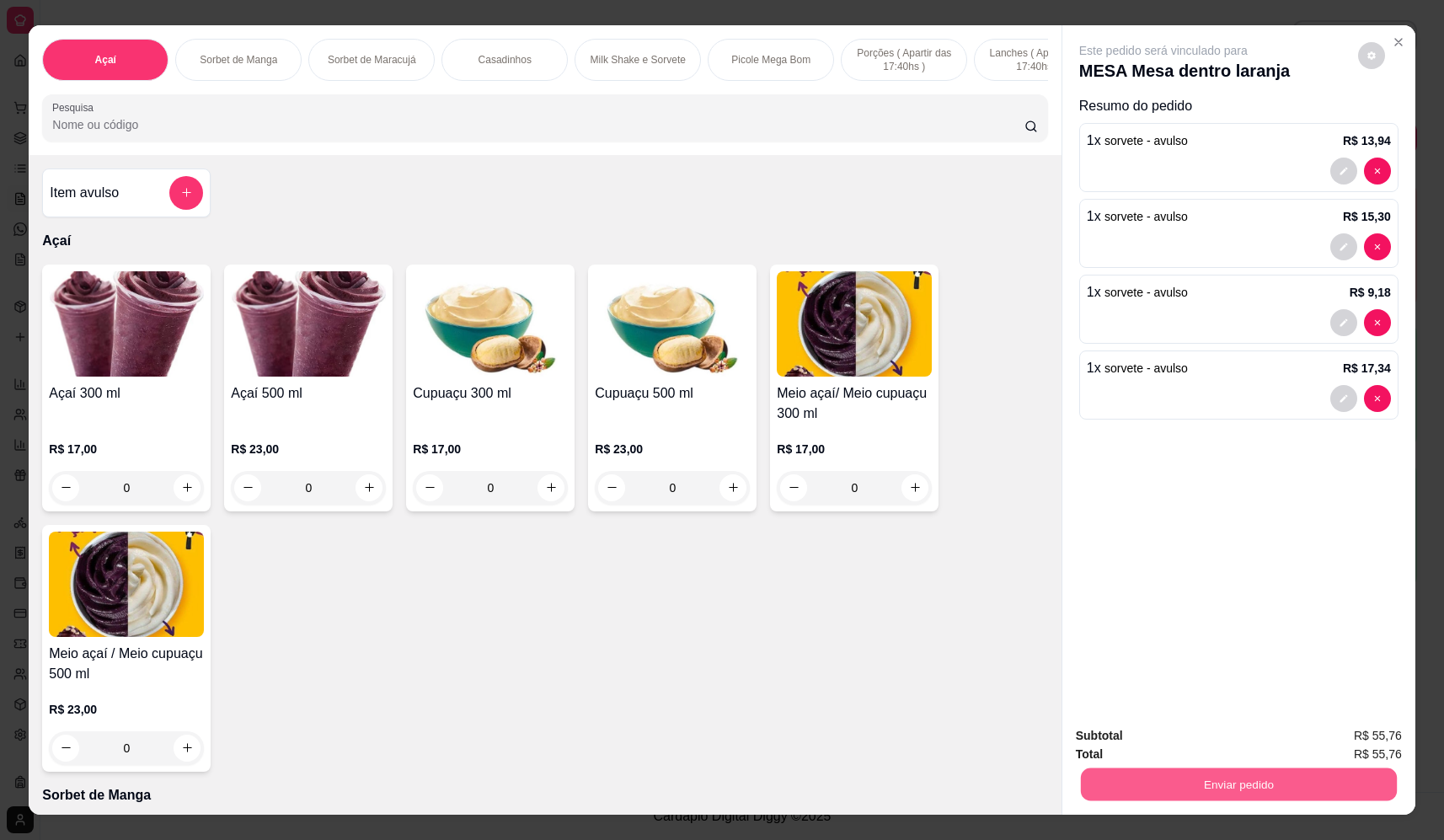
click at [1245, 791] on button "Enviar pedido" at bounding box center [1239, 784] width 316 height 33
click at [1216, 744] on button "Não registrar e enviar pedido" at bounding box center [1183, 743] width 175 height 32
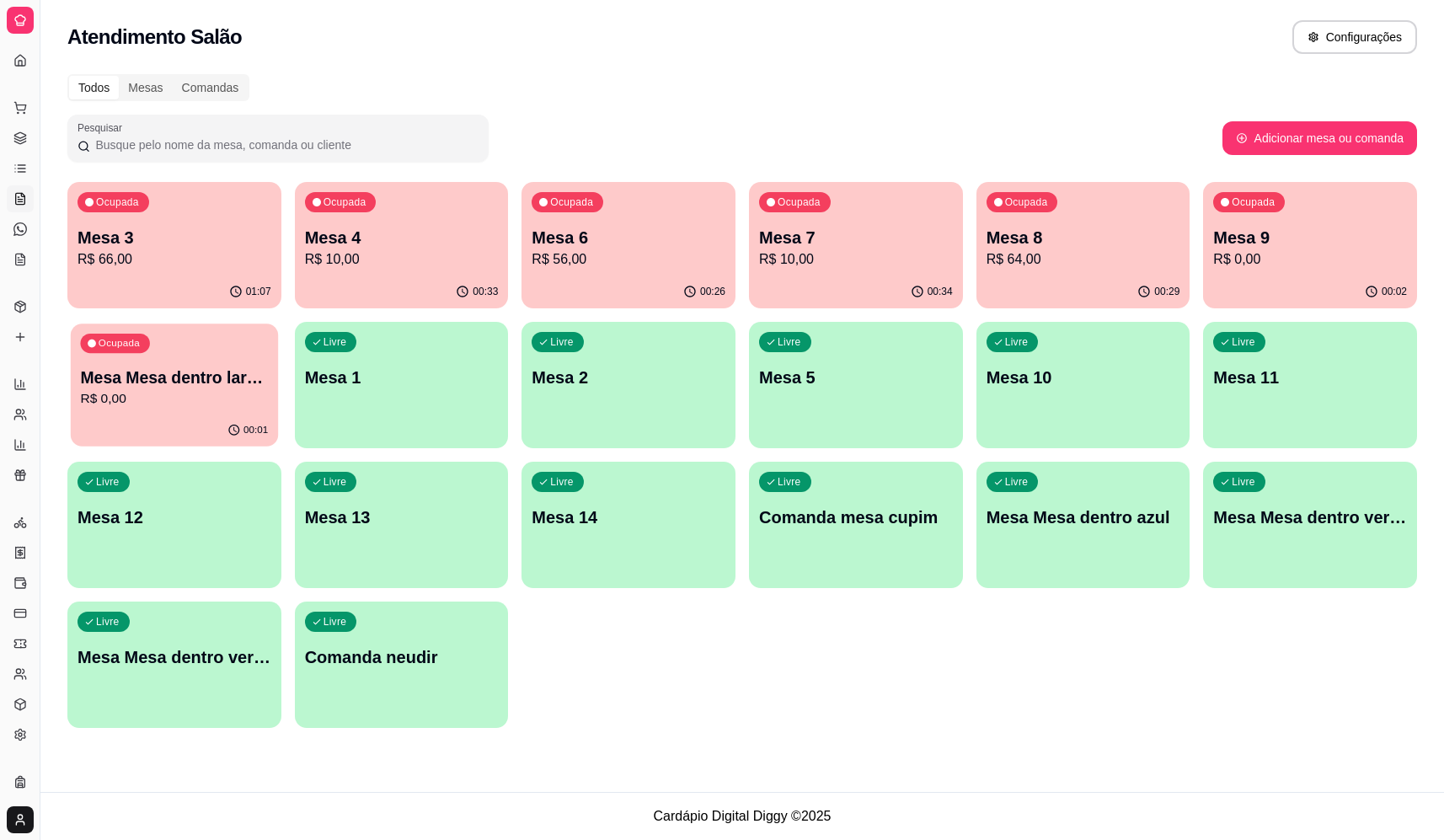
click at [174, 402] on p "R$ 0,00" at bounding box center [173, 399] width 187 height 19
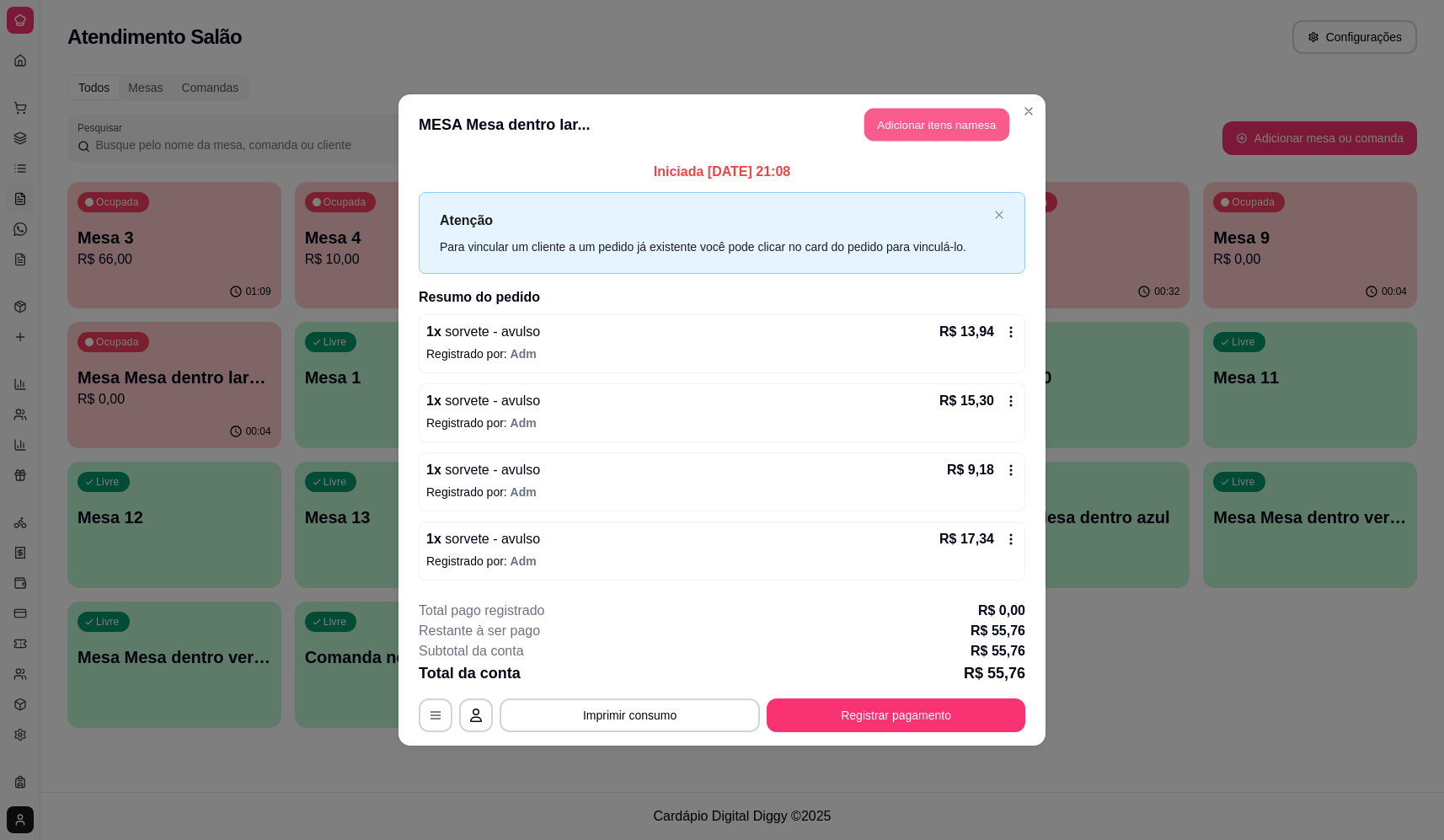
click at [971, 122] on button "Adicionar itens na mesa" at bounding box center [936, 125] width 145 height 33
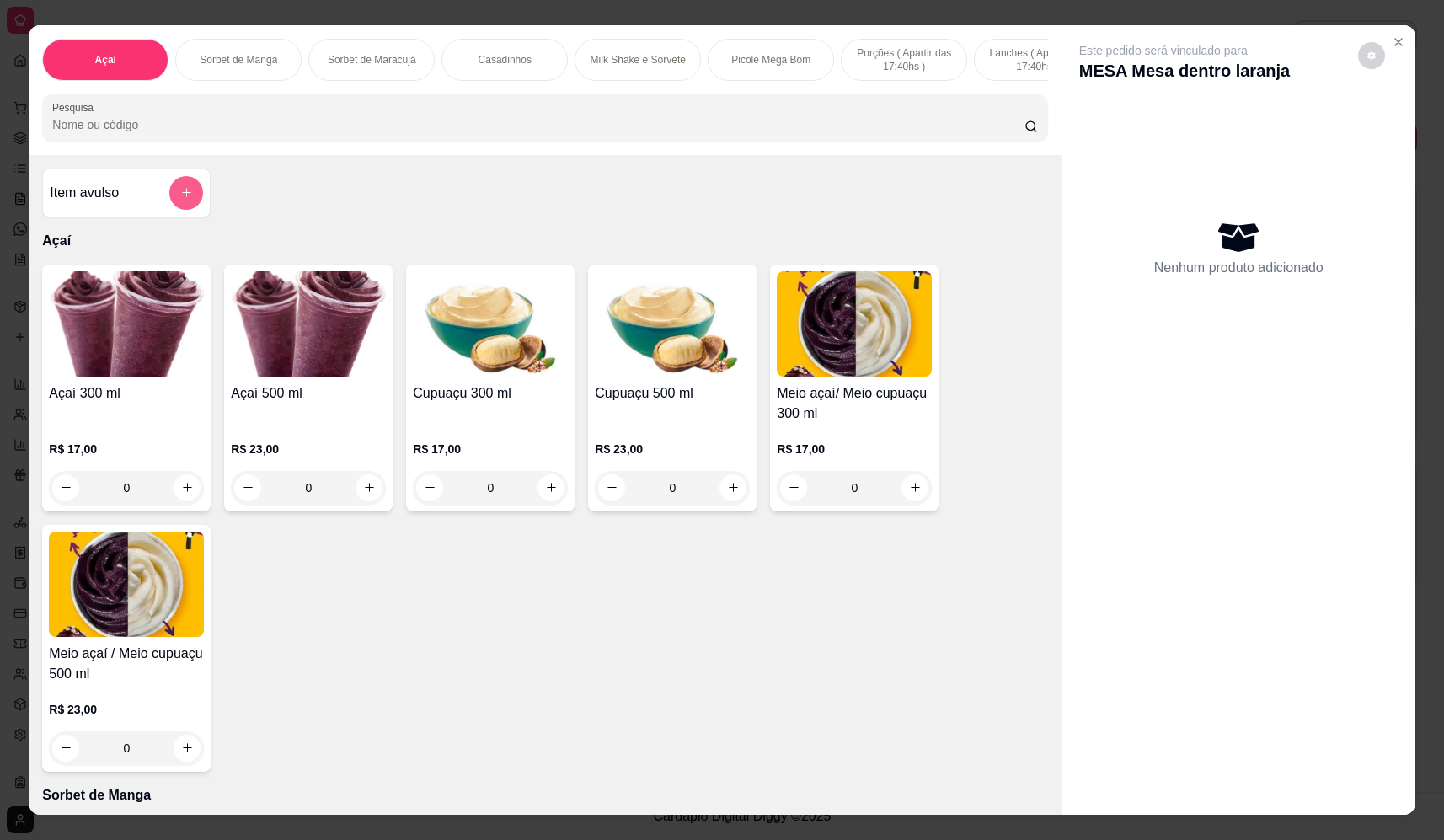
click at [169, 209] on button "add-separate-item" at bounding box center [186, 192] width 34 height 34
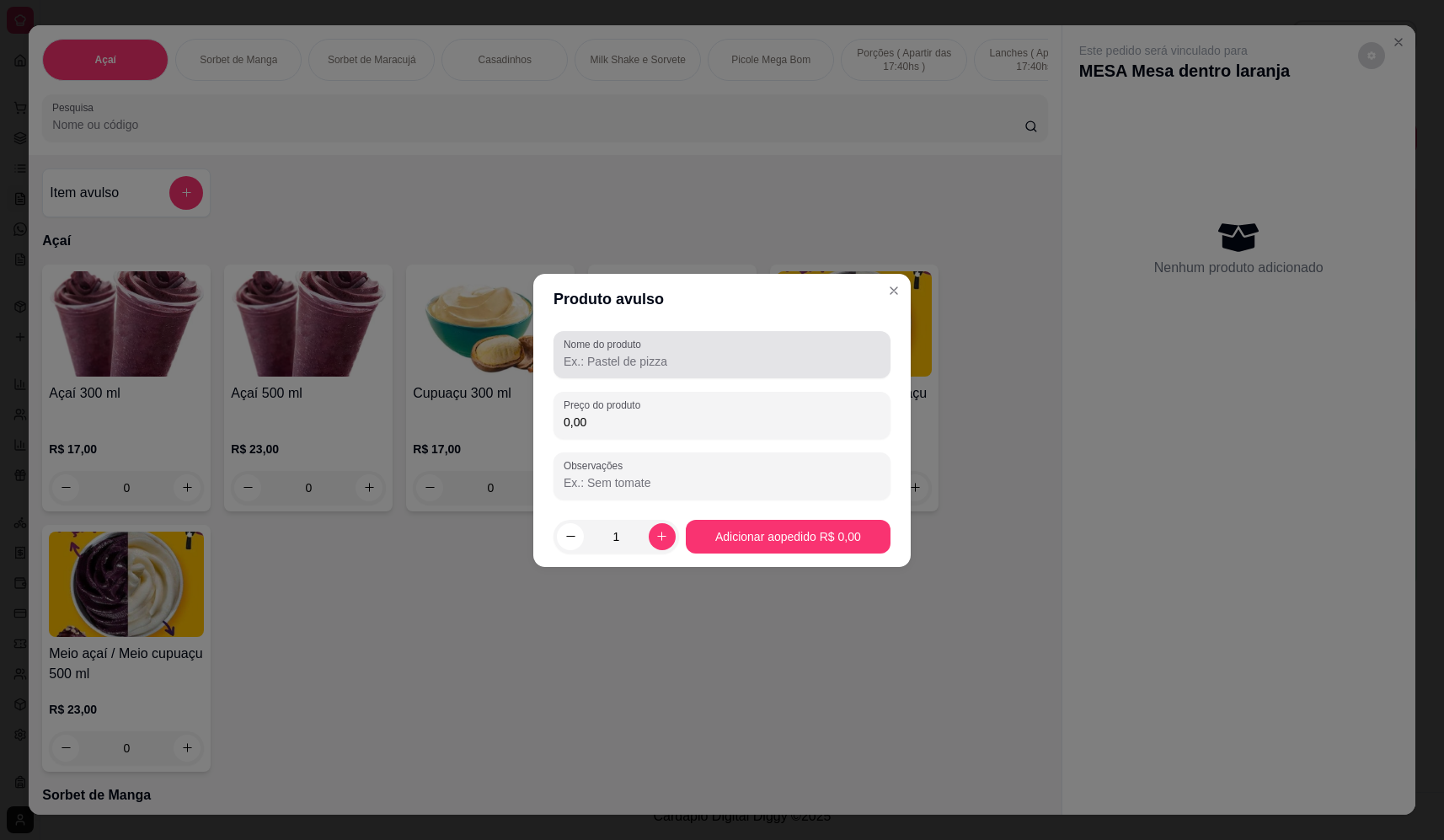
click at [681, 352] on div at bounding box center [722, 355] width 317 height 34
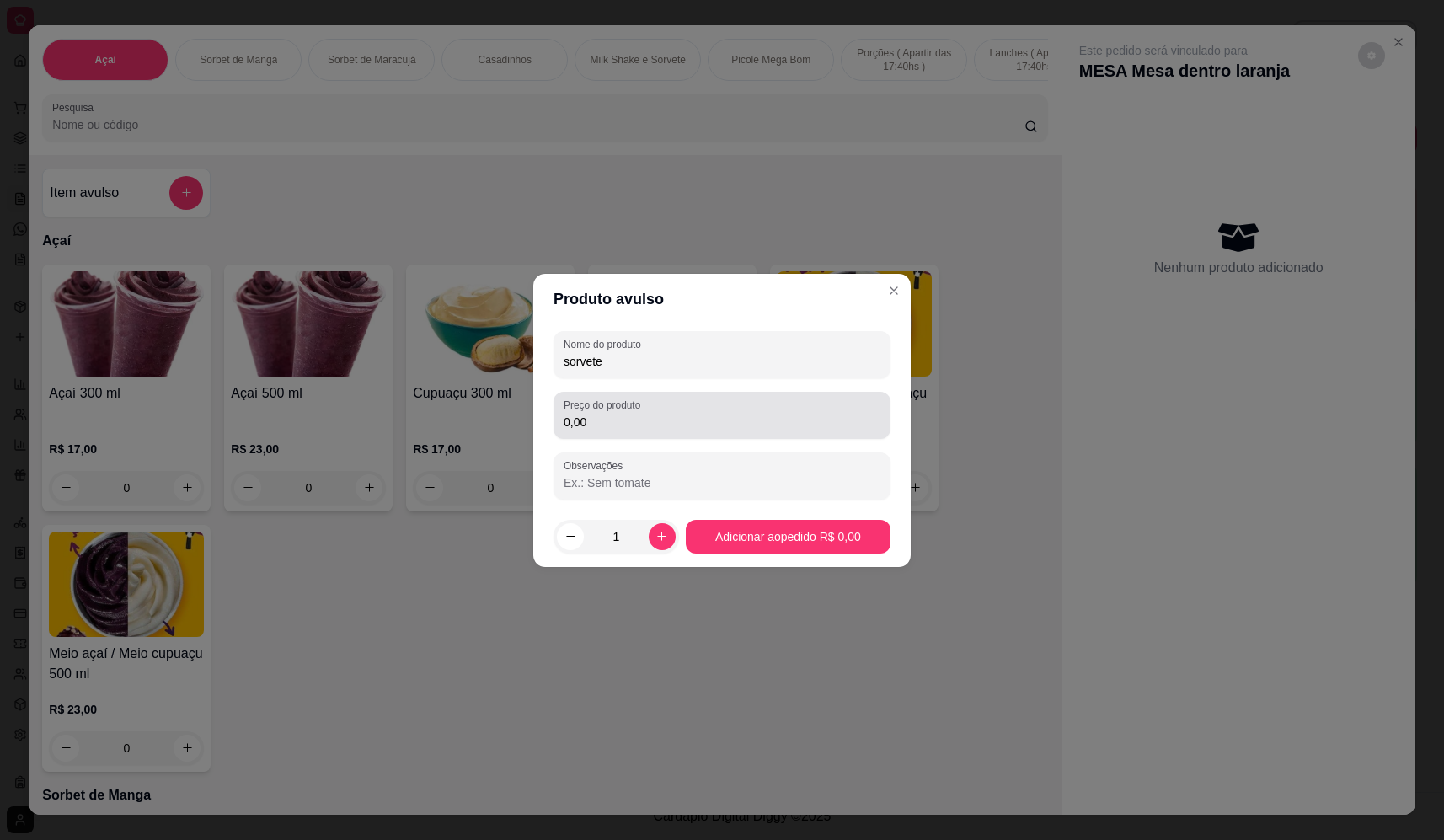
type input "sorvete"
click at [765, 425] on input "0,00" at bounding box center [722, 422] width 317 height 17
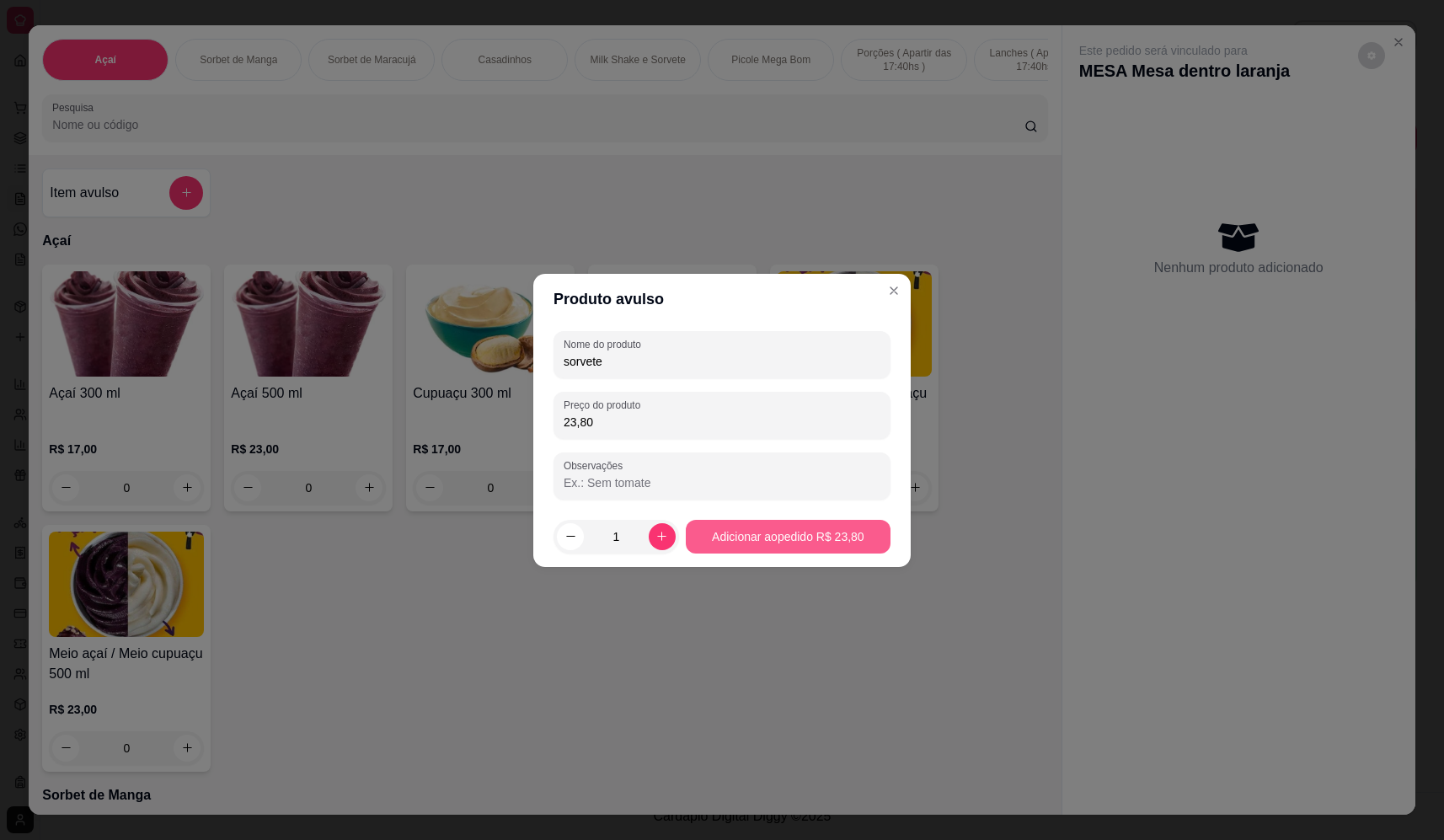
type input "23,80"
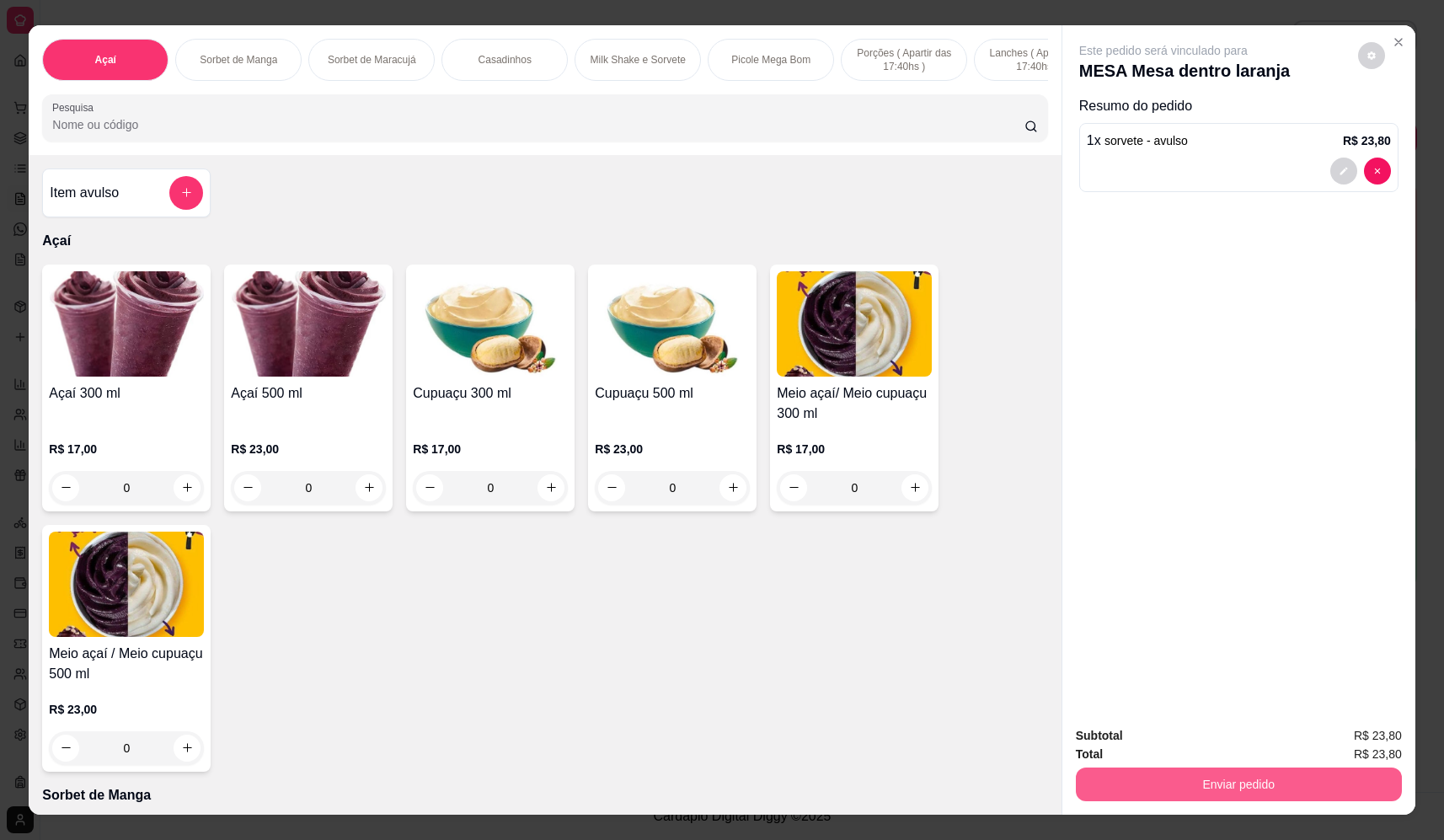
click at [1289, 785] on button "Enviar pedido" at bounding box center [1238, 784] width 326 height 34
click at [1230, 753] on button "Não registrar e enviar pedido" at bounding box center [1183, 743] width 175 height 32
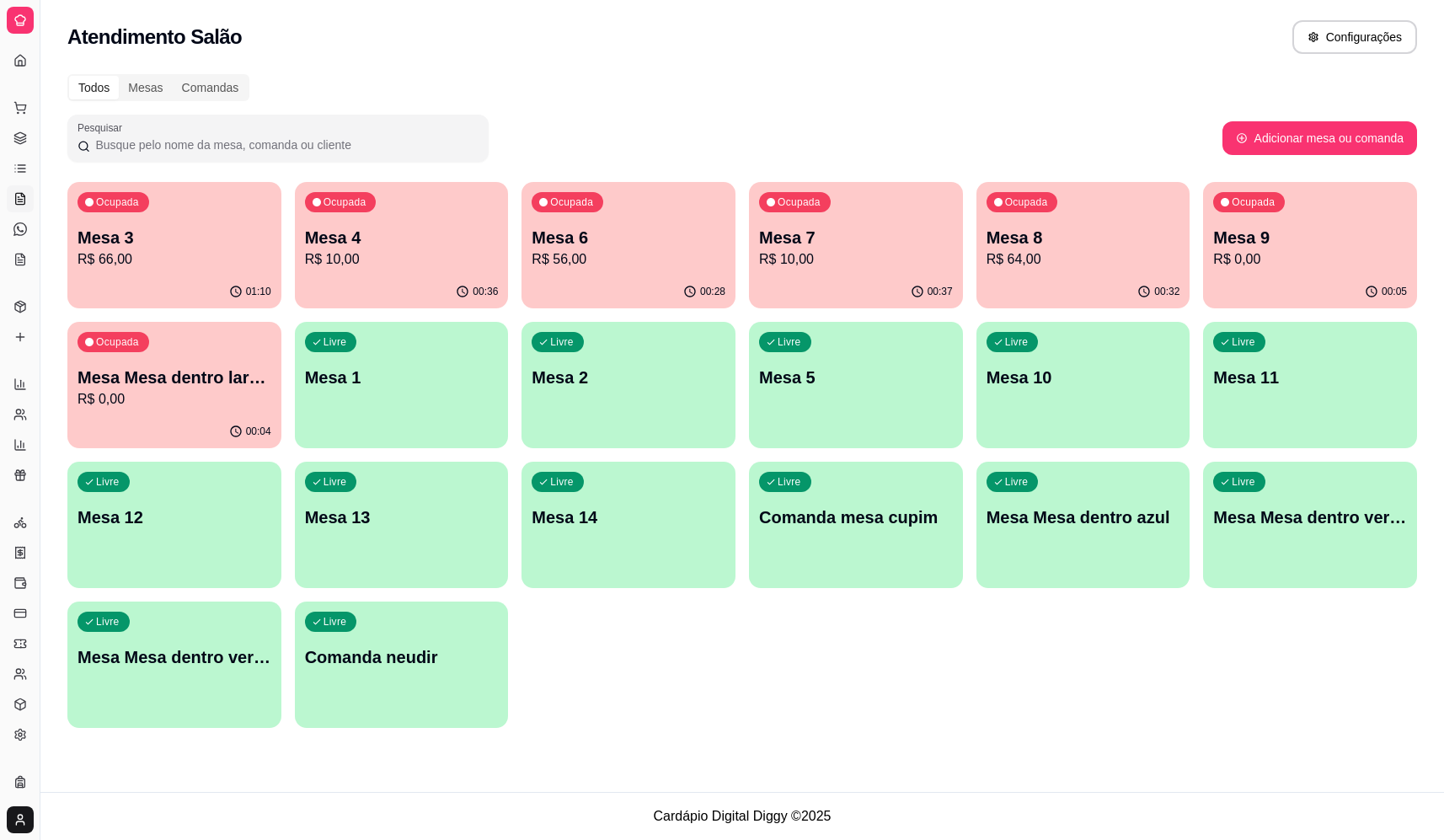
click at [410, 249] on div "Mesa 4 R$ 10,00" at bounding box center [402, 248] width 194 height 44
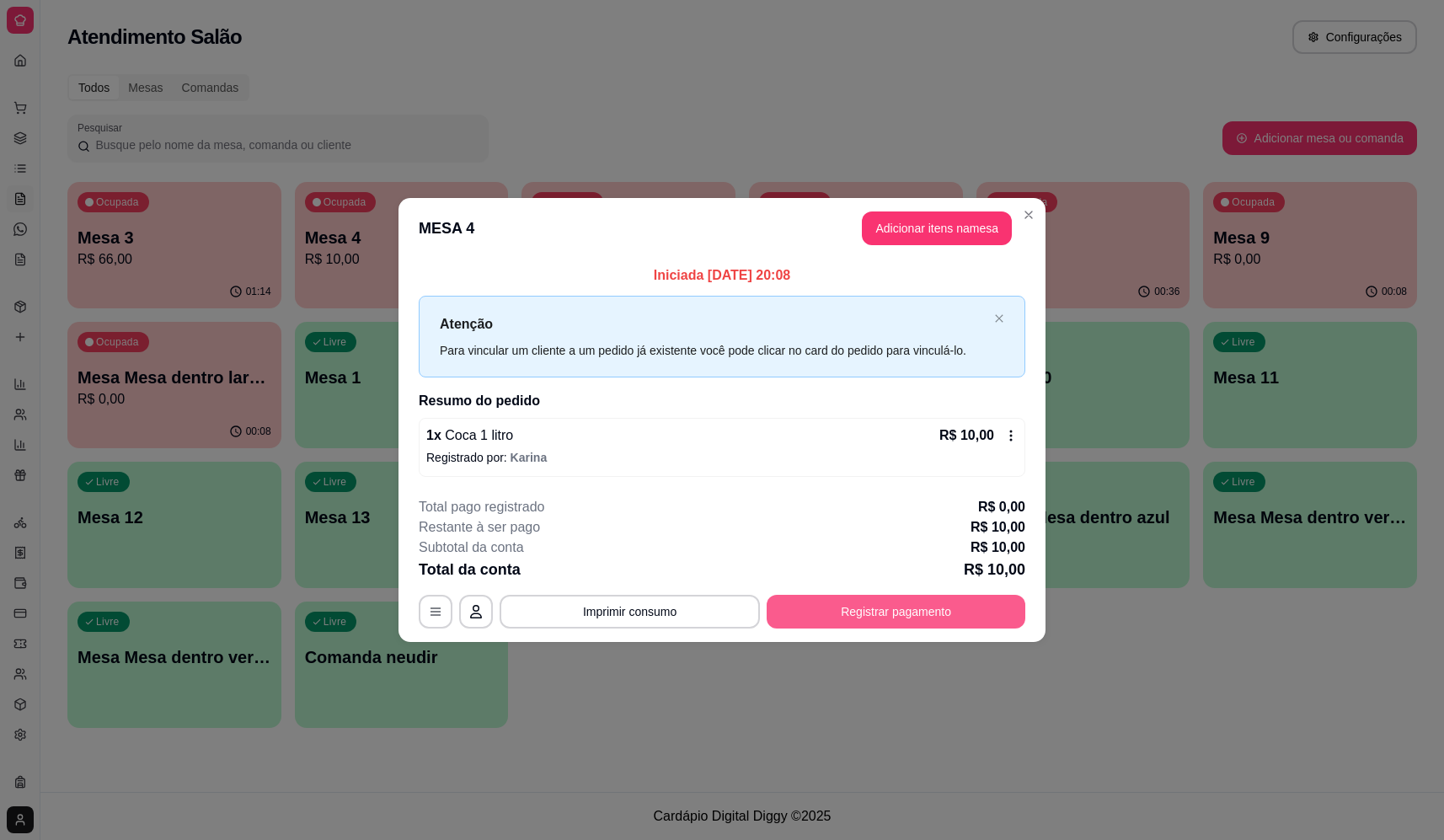
click at [921, 611] on button "Registrar pagamento" at bounding box center [896, 611] width 259 height 34
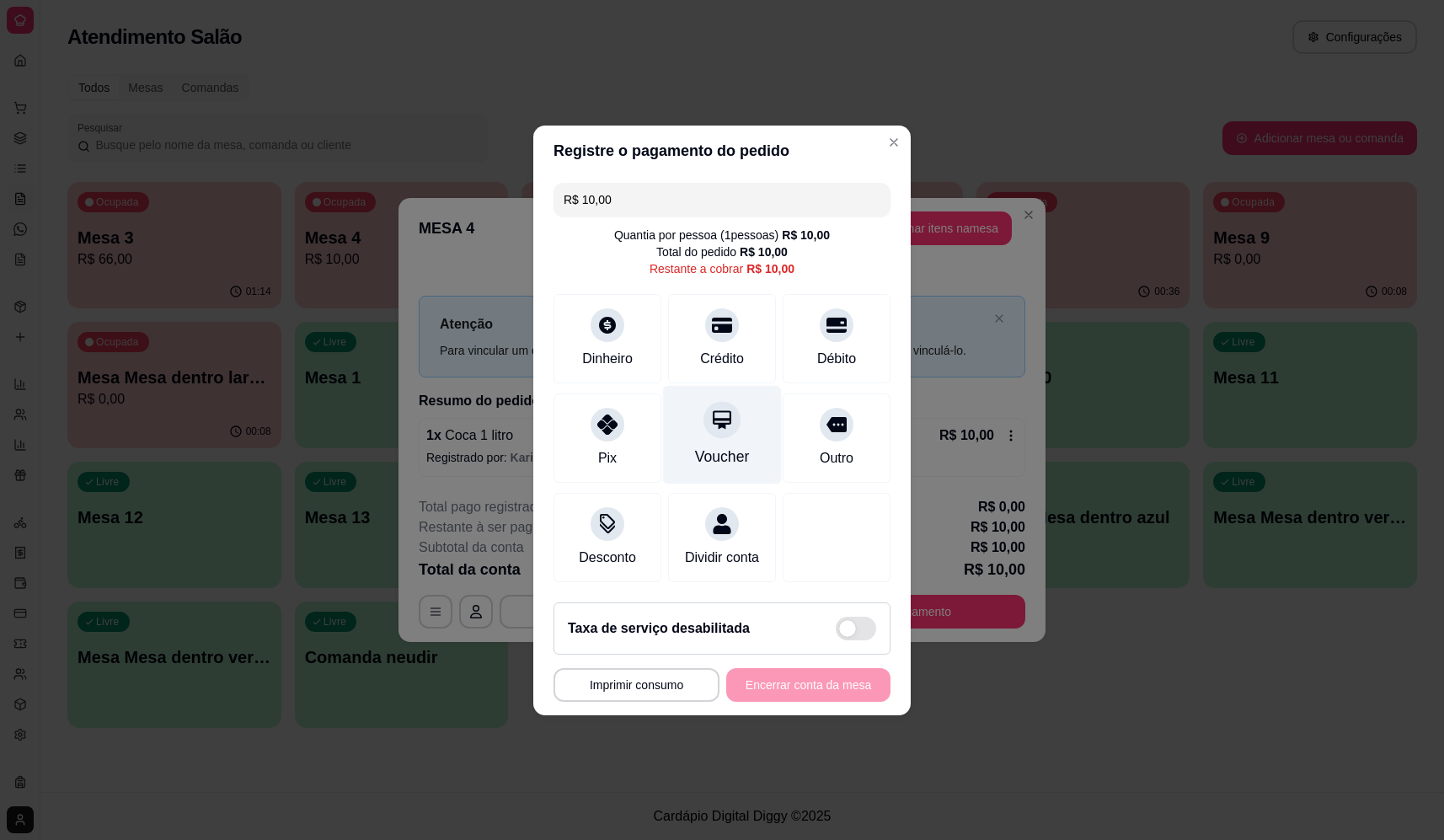
drag, startPoint x: 706, startPoint y: 432, endPoint x: 698, endPoint y: 445, distance: 15.3
click at [706, 432] on div "Voucher" at bounding box center [723, 434] width 119 height 99
type input "R$ 0,00"
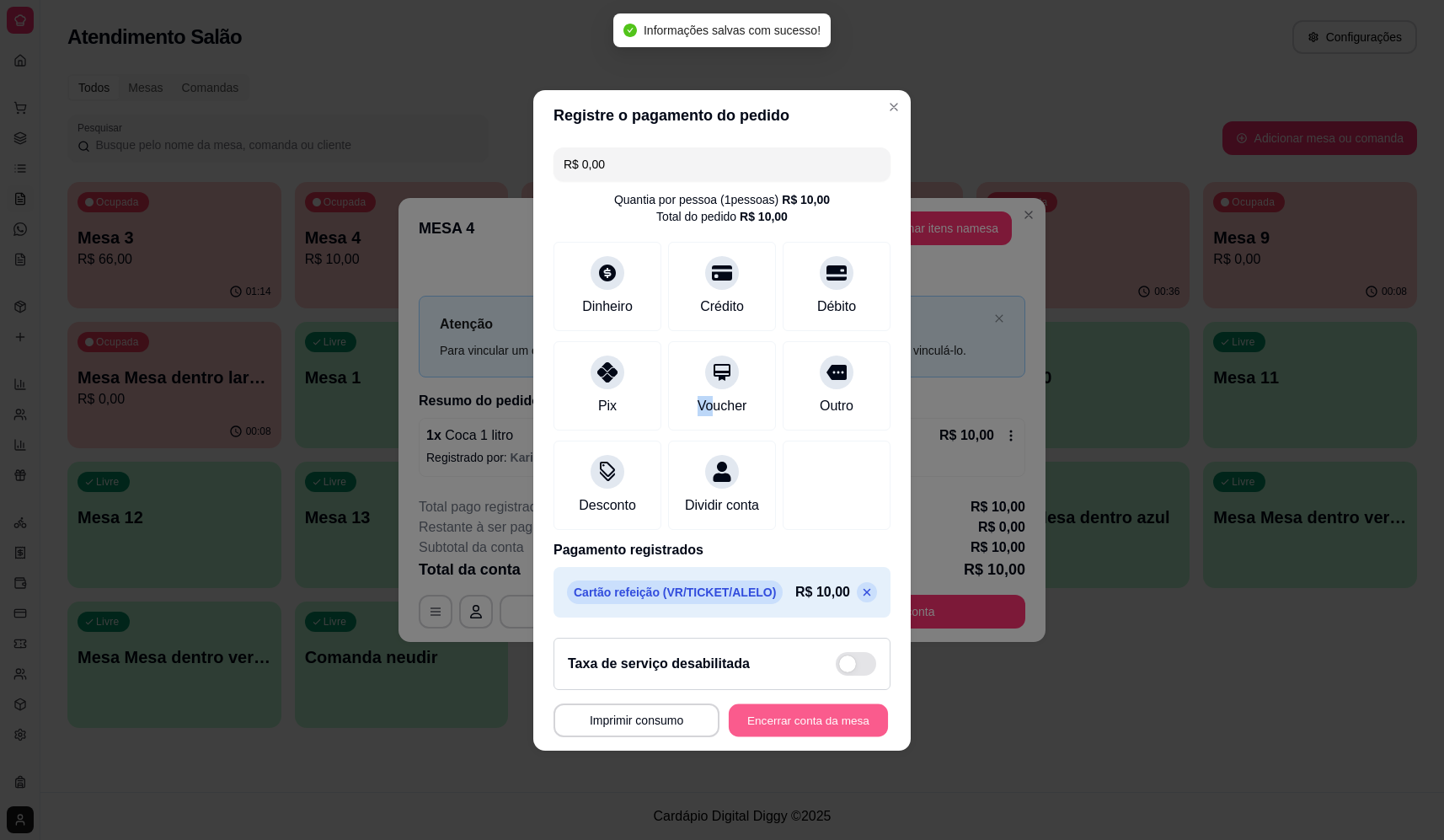
click at [823, 734] on button "Encerrar conta da mesa" at bounding box center [809, 720] width 160 height 33
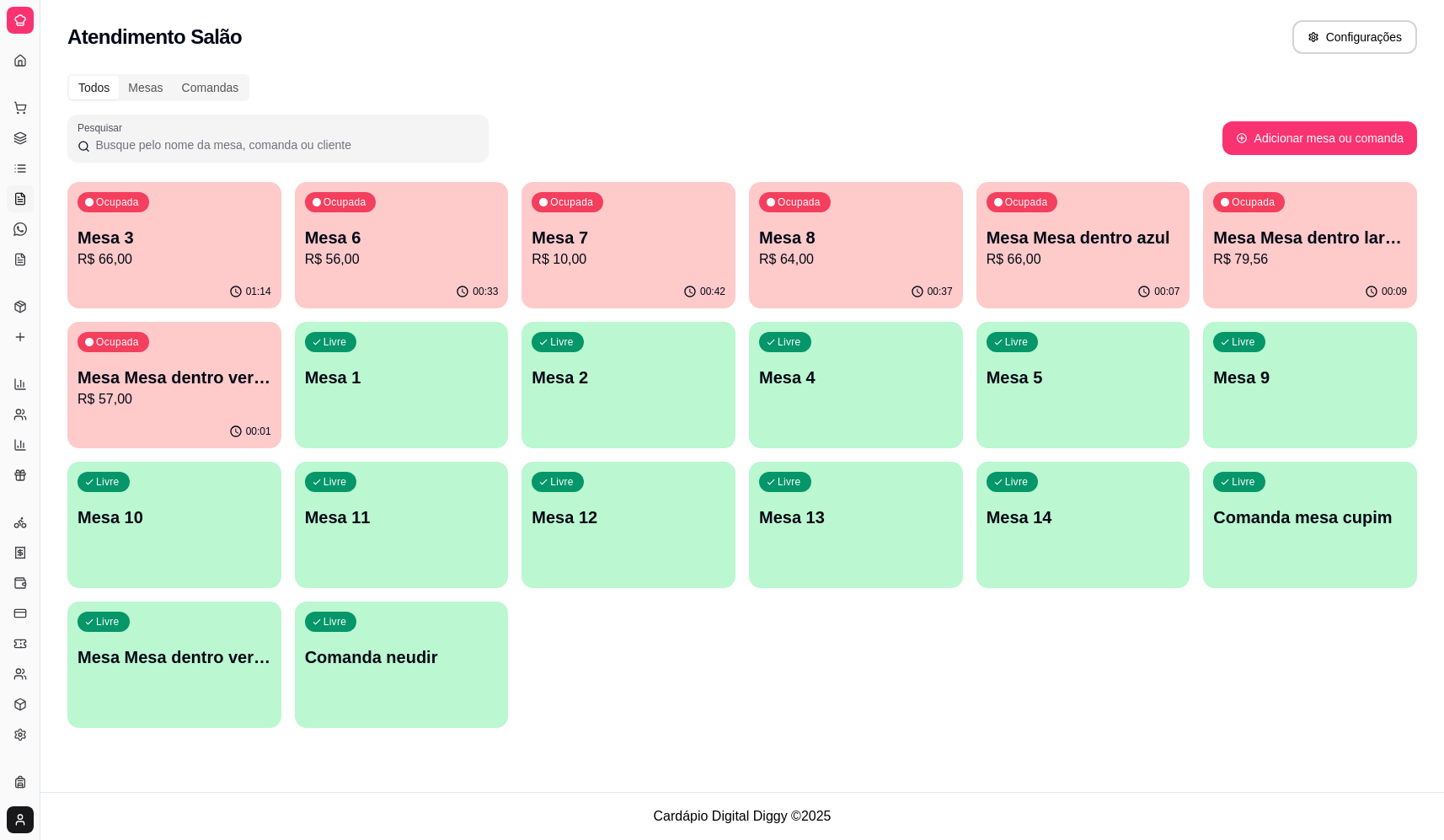
click at [877, 238] on p "Mesa 8" at bounding box center [857, 237] width 194 height 24
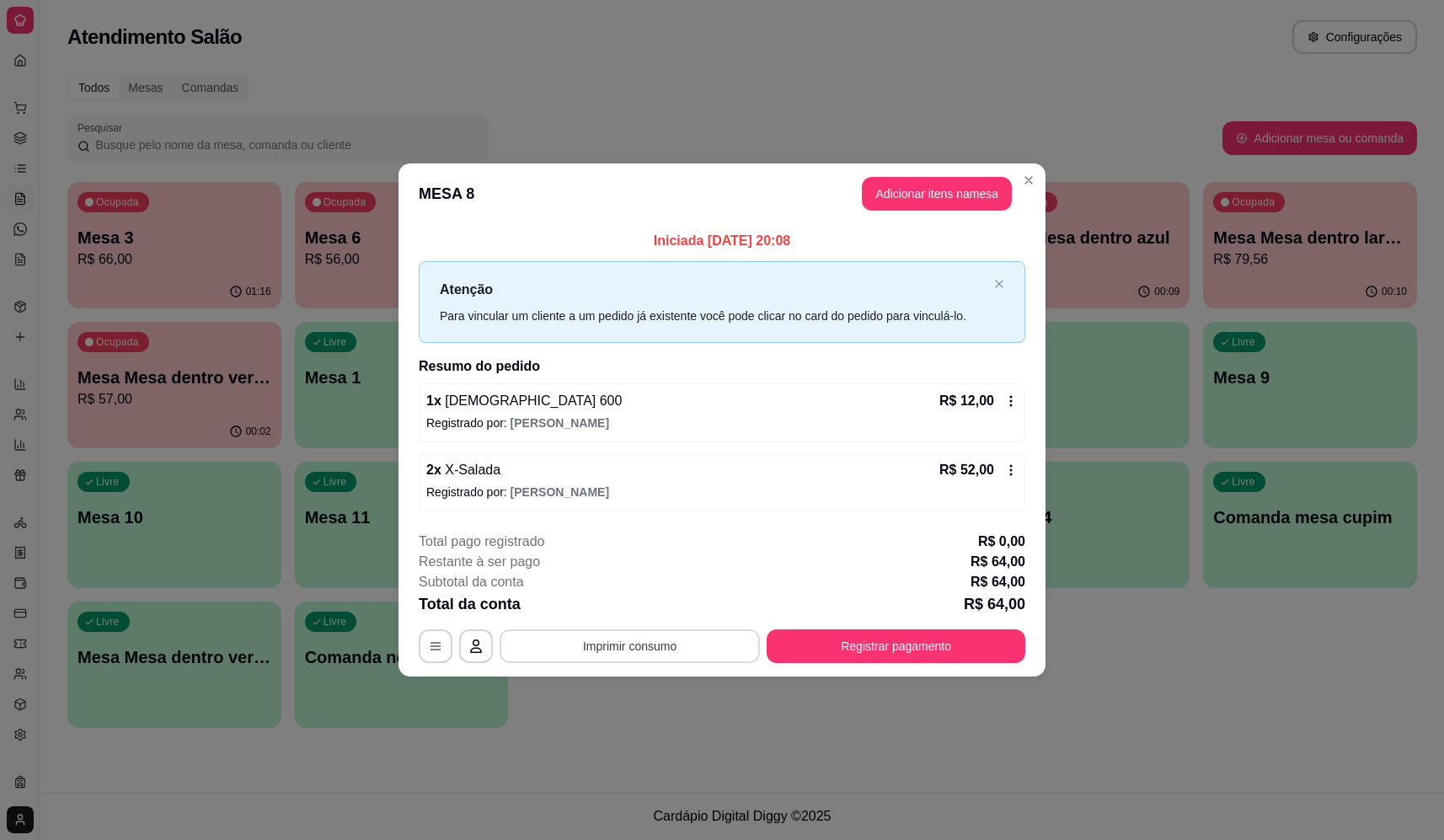
click at [675, 647] on button "Imprimir consumo" at bounding box center [630, 646] width 261 height 34
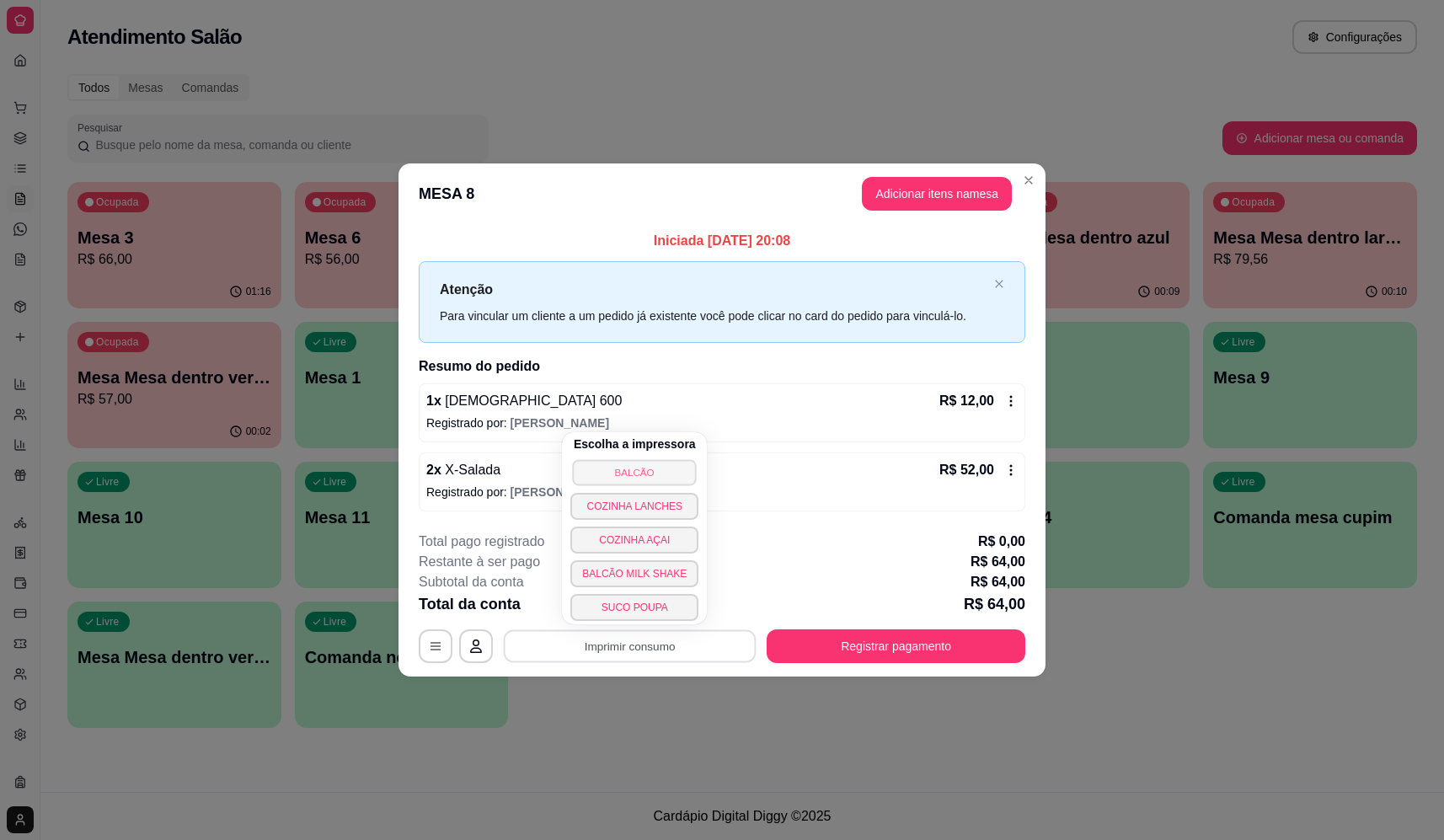
click at [644, 473] on button "BALCÃO" at bounding box center [635, 472] width 124 height 26
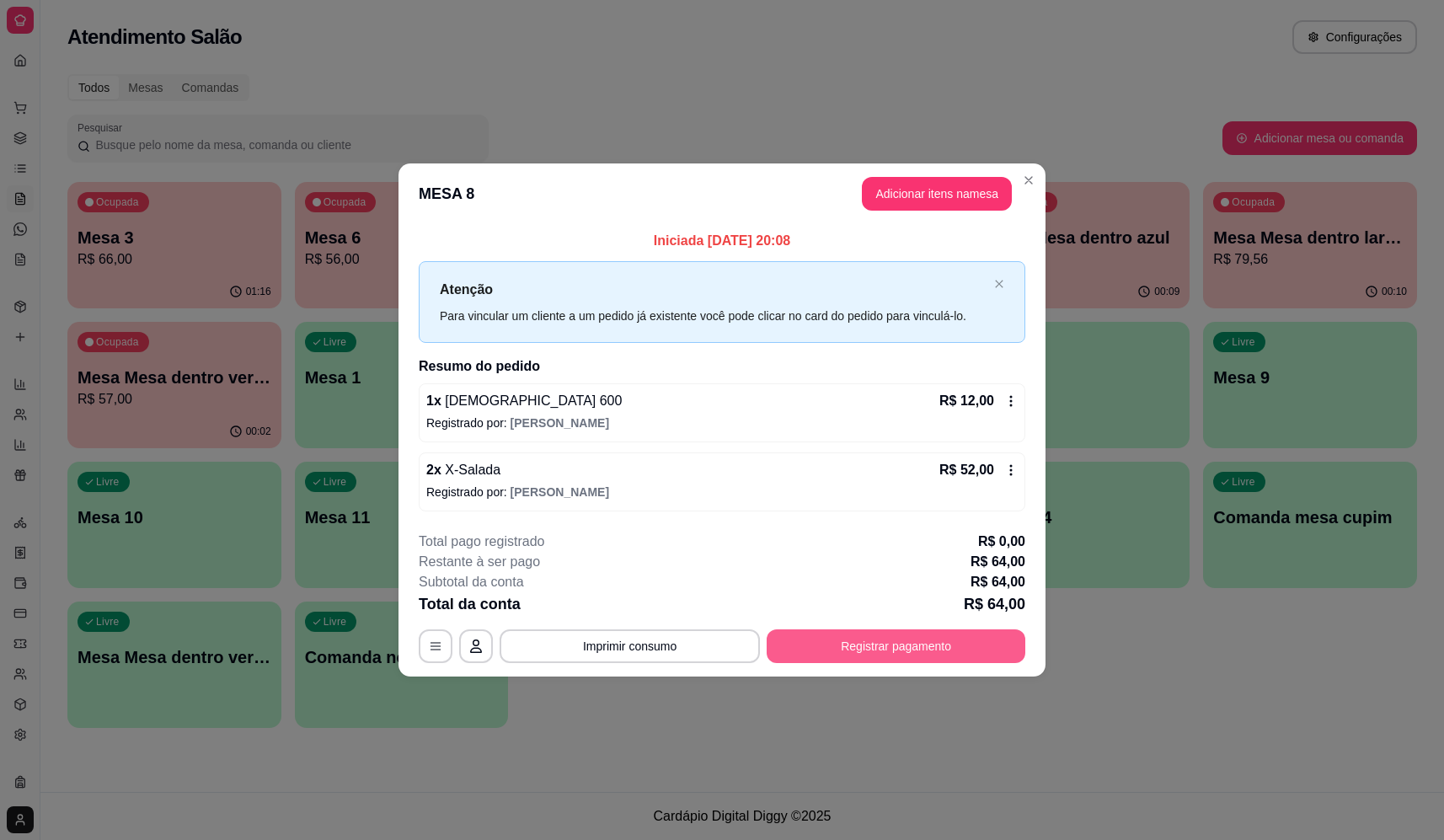
click at [939, 638] on button "Registrar pagamento" at bounding box center [896, 646] width 259 height 34
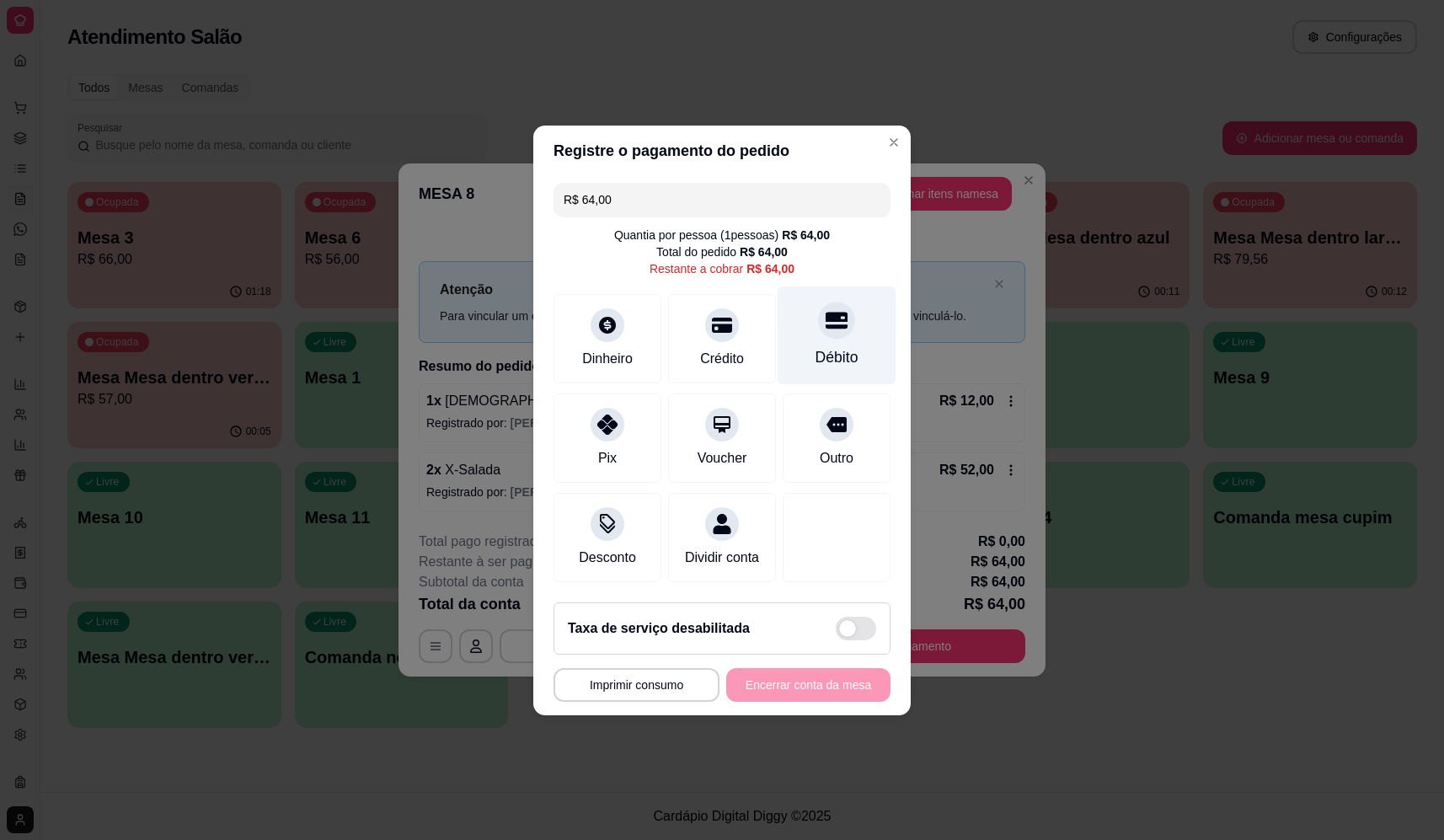
click at [834, 314] on icon at bounding box center [836, 320] width 22 height 17
type input "R$ 0,00"
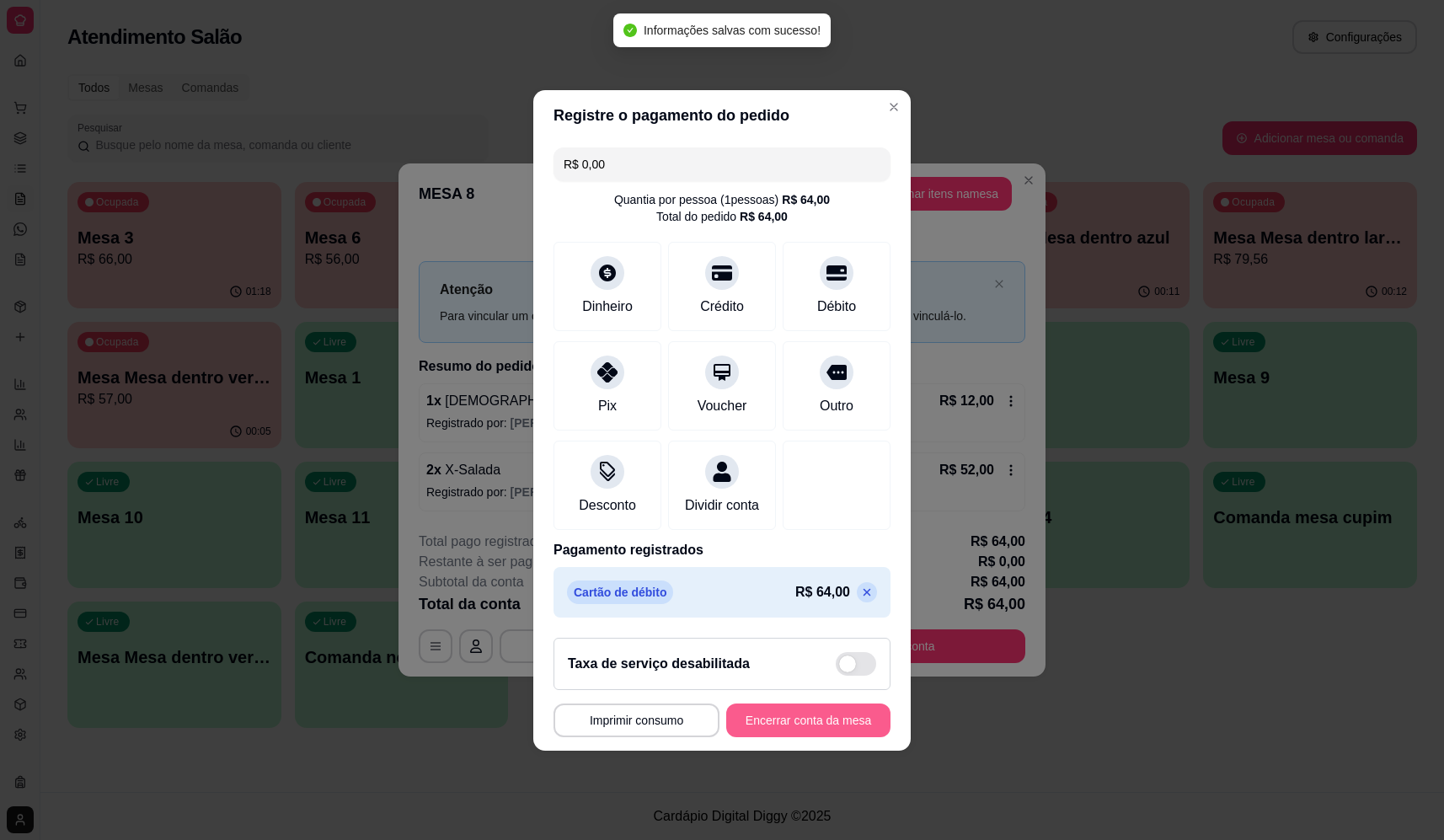
click at [800, 729] on button "Encerrar conta da mesa" at bounding box center [809, 720] width 164 height 34
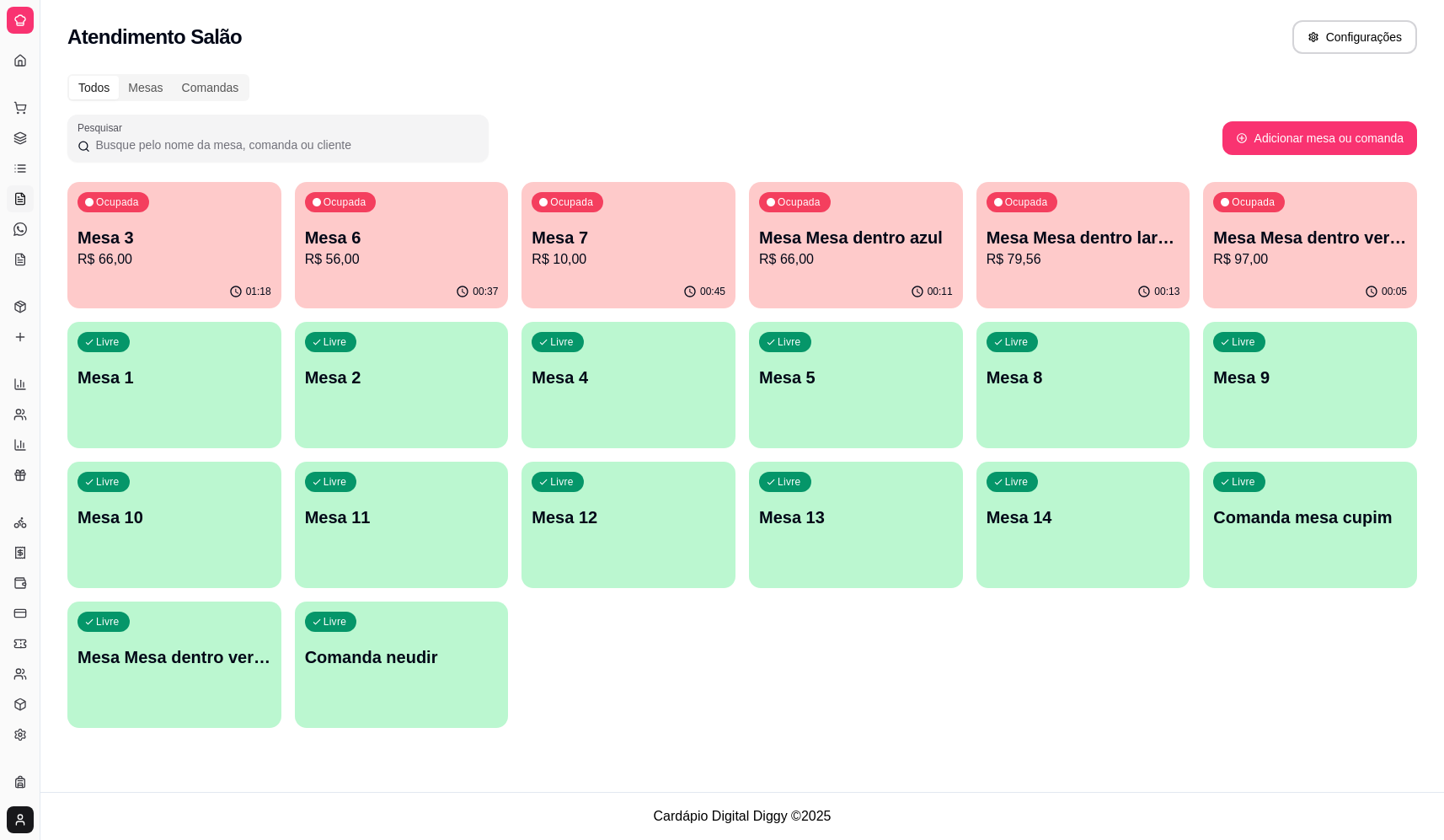
click at [388, 272] on div "Ocupada Mesa 6 R$ 56,00" at bounding box center [402, 228] width 214 height 93
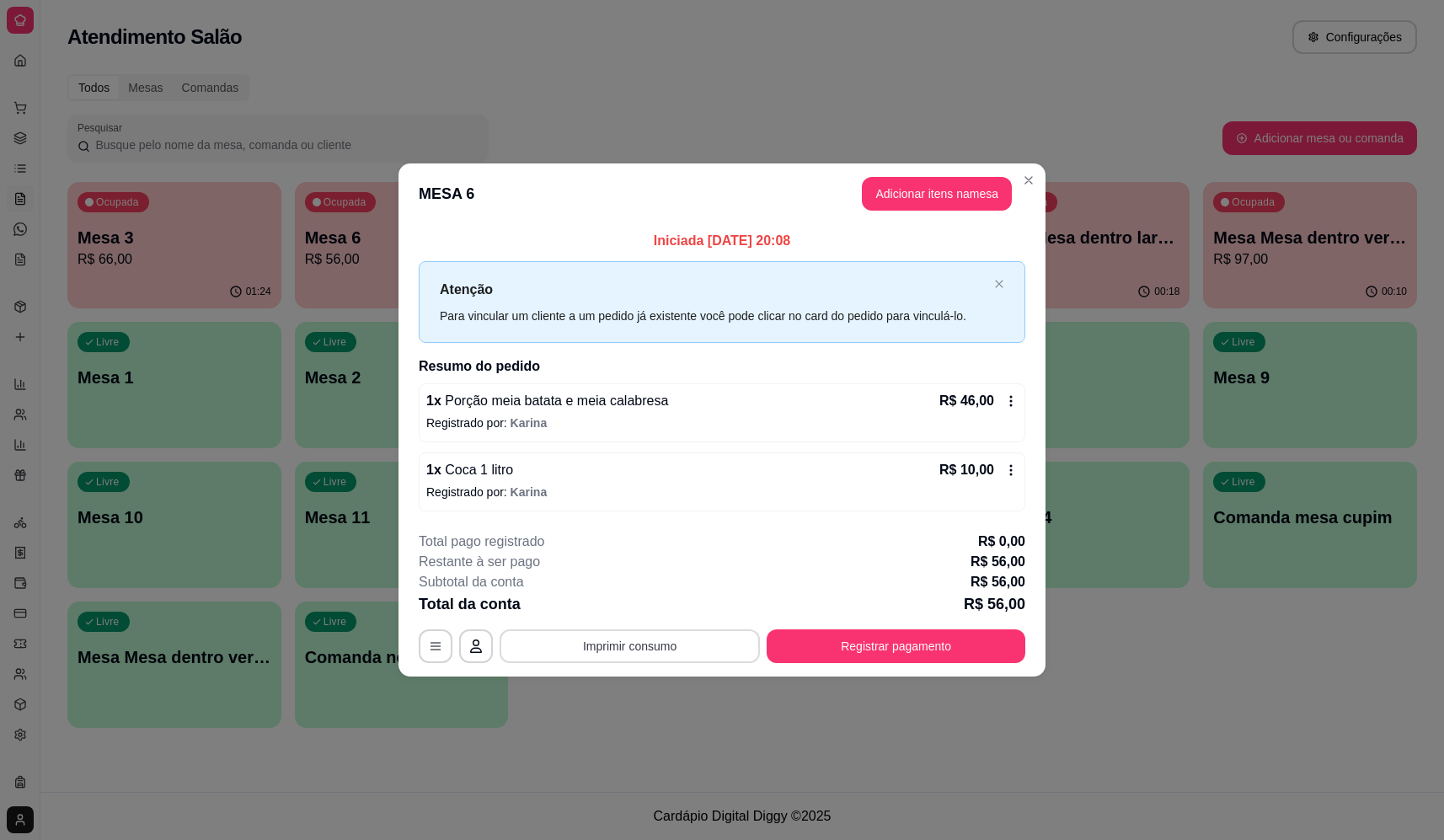
click at [631, 642] on button "Imprimir consumo" at bounding box center [630, 646] width 261 height 34
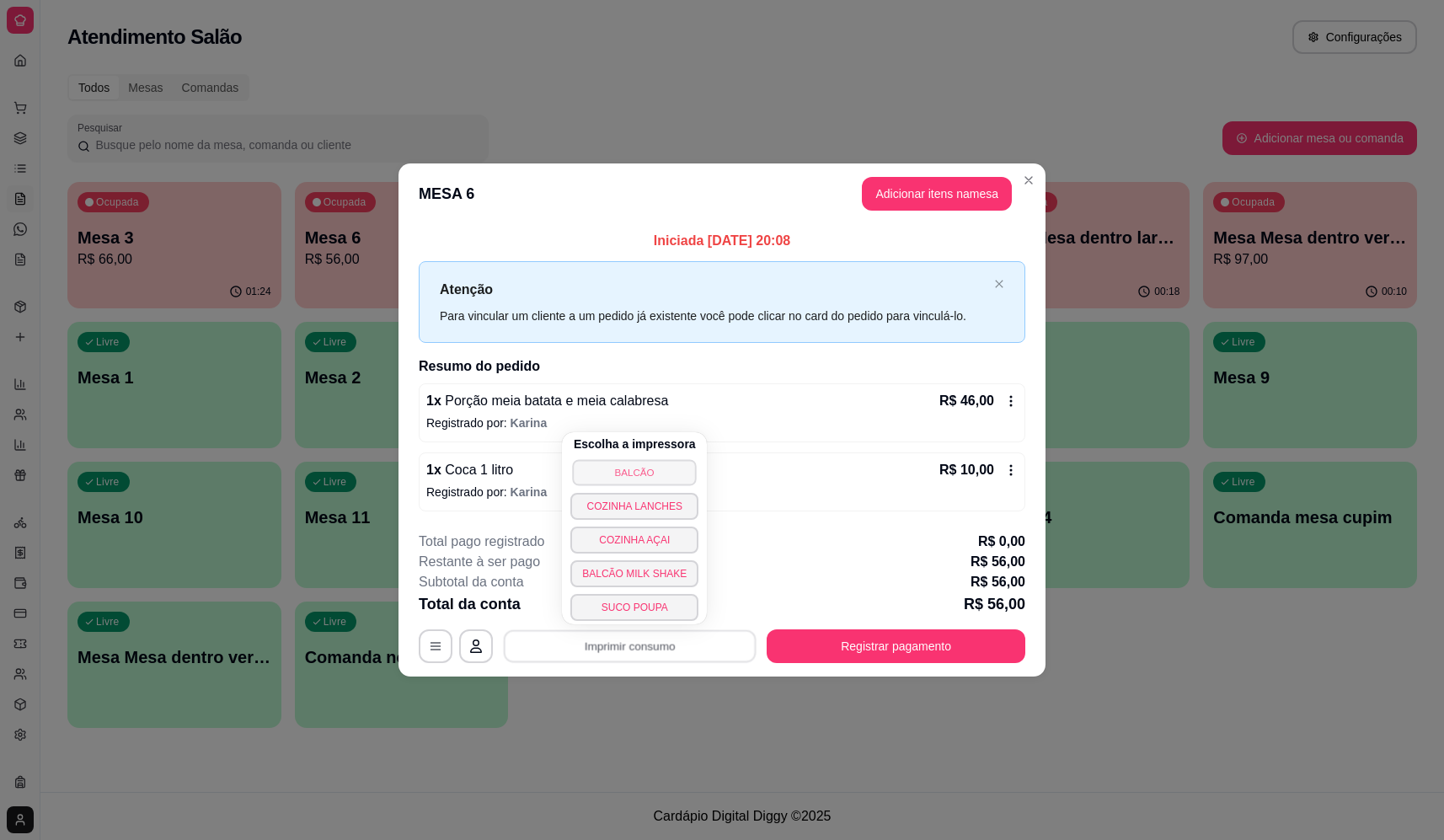
click at [638, 468] on button "BALCÃO" at bounding box center [635, 472] width 124 height 26
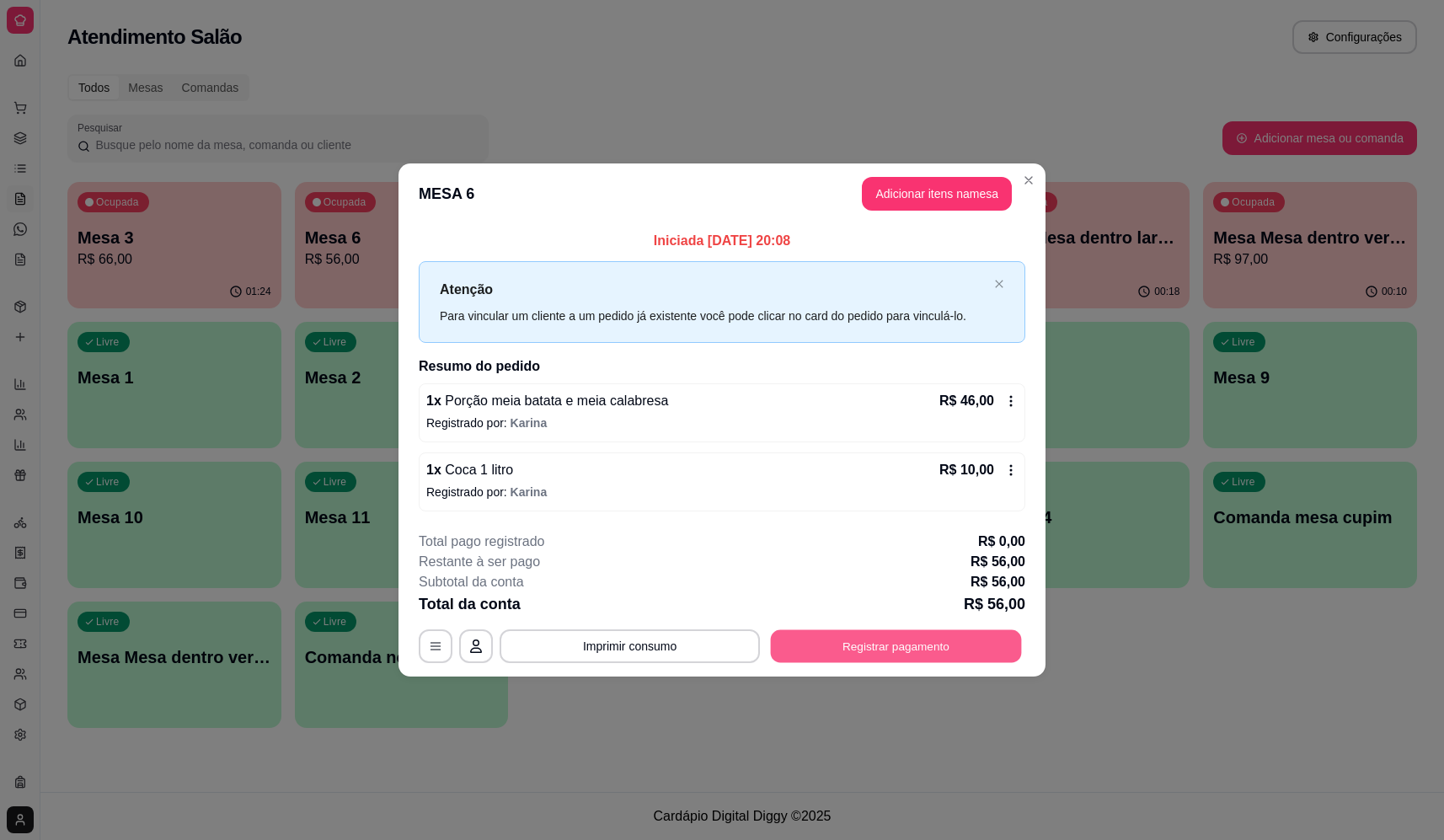
click at [930, 652] on button "Registrar pagamento" at bounding box center [896, 647] width 251 height 33
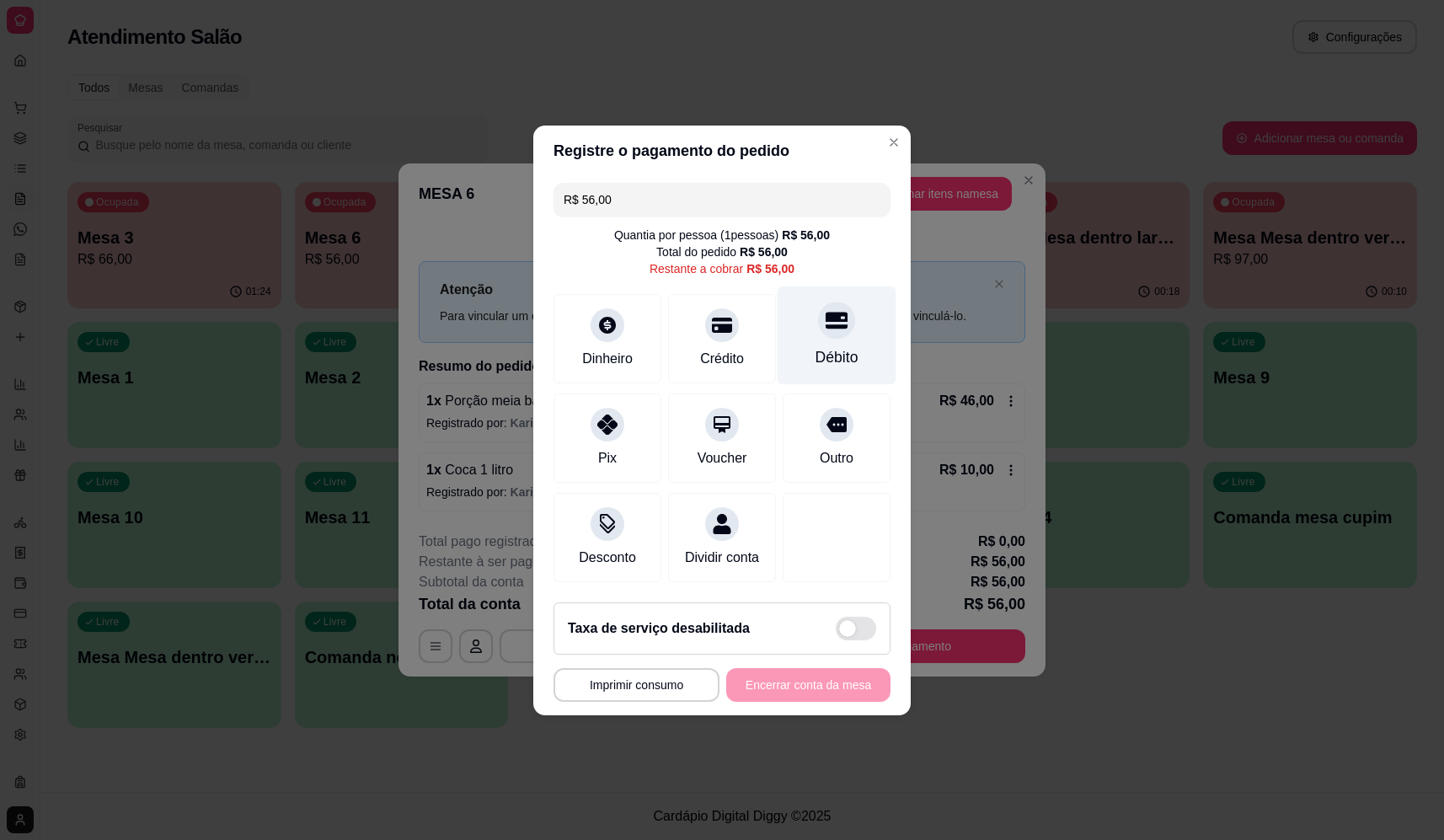
drag, startPoint x: 804, startPoint y: 324, endPoint x: 822, endPoint y: 322, distance: 18.1
click at [805, 324] on div "Débito" at bounding box center [837, 334] width 119 height 99
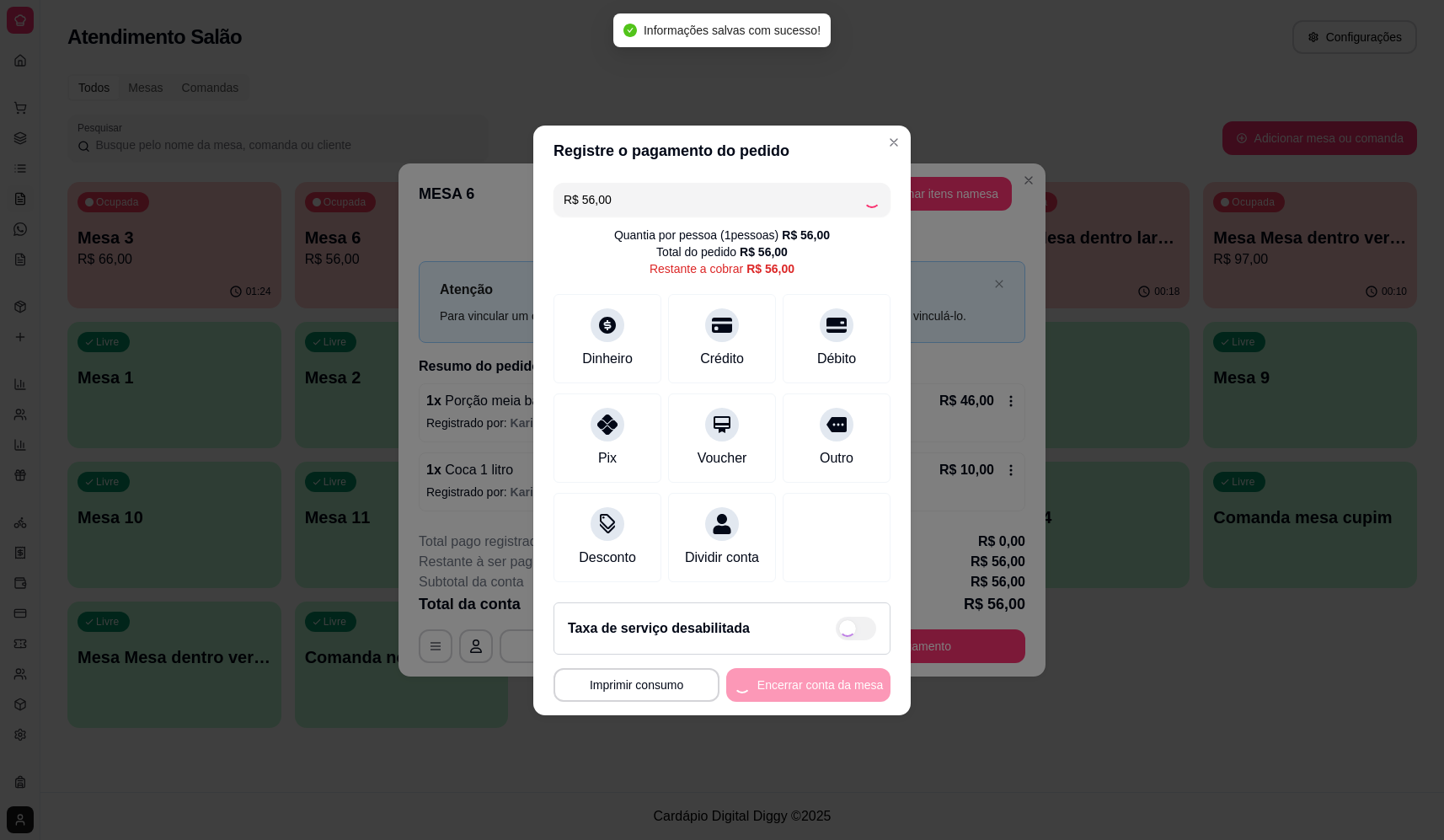
type input "R$ 0,00"
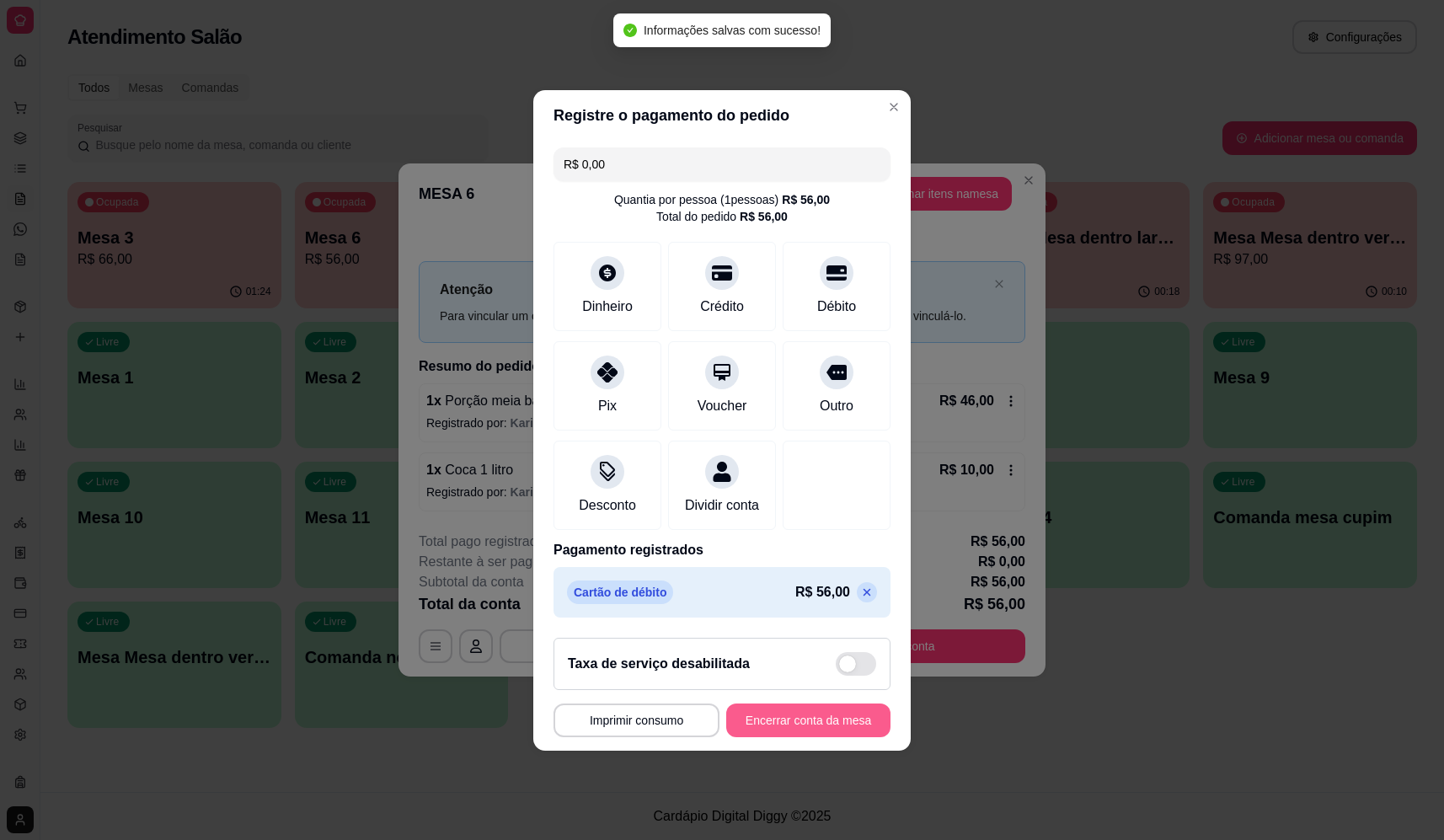
click at [834, 720] on button "Encerrar conta da mesa" at bounding box center [809, 720] width 164 height 34
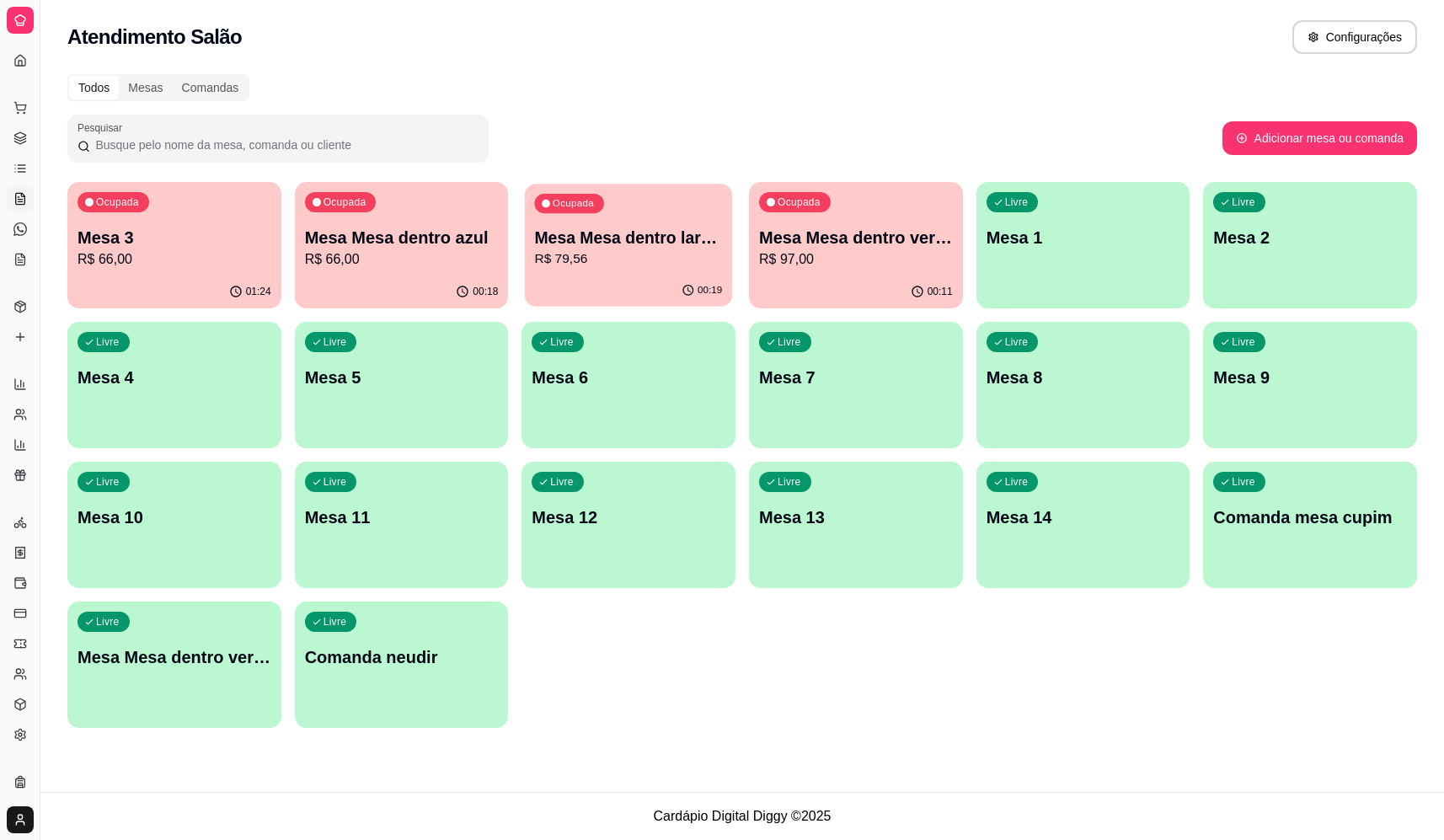
click at [630, 259] on p "R$ 79,56" at bounding box center [629, 259] width 187 height 19
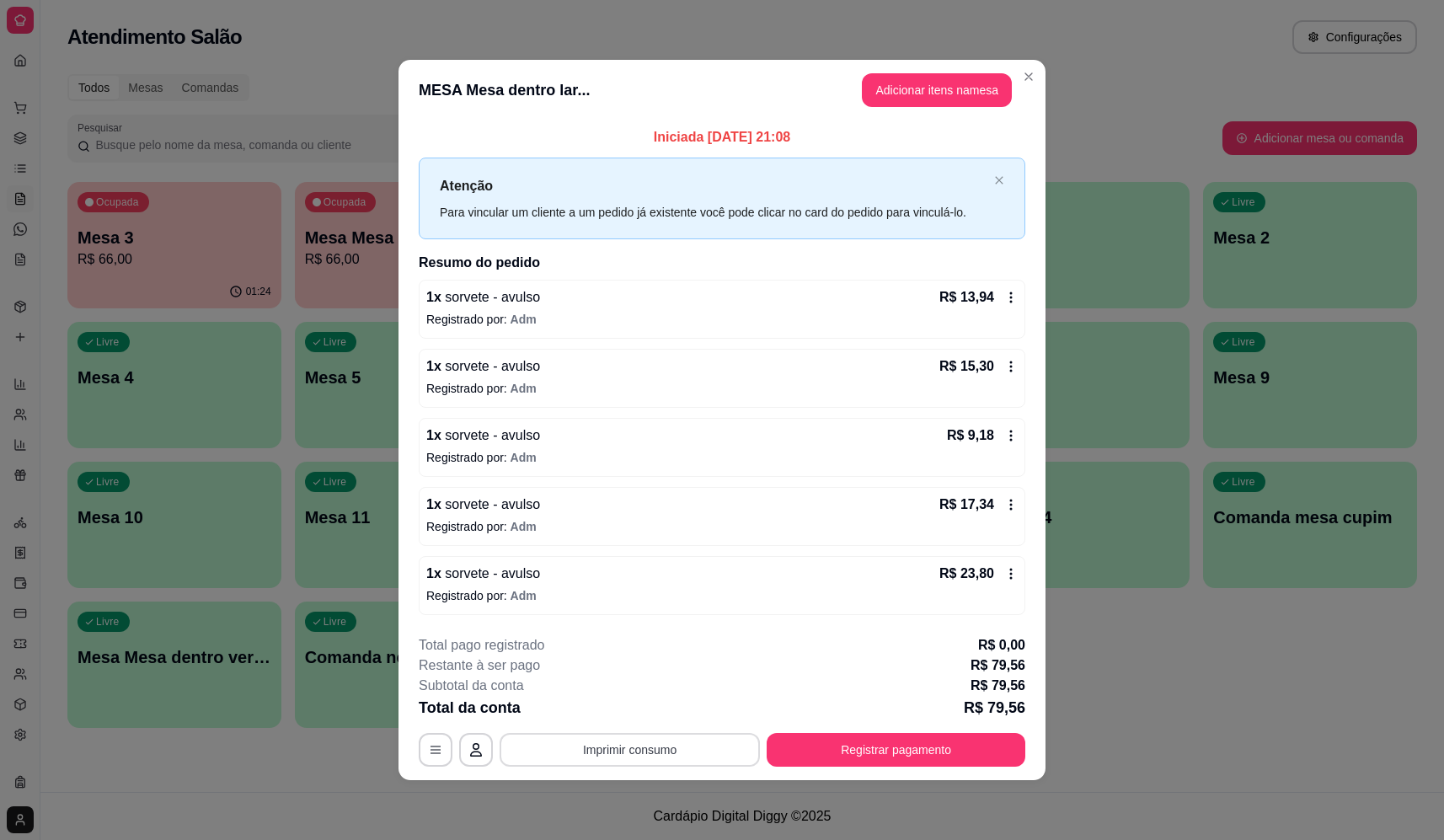
click at [631, 754] on button "Imprimir consumo" at bounding box center [630, 750] width 261 height 34
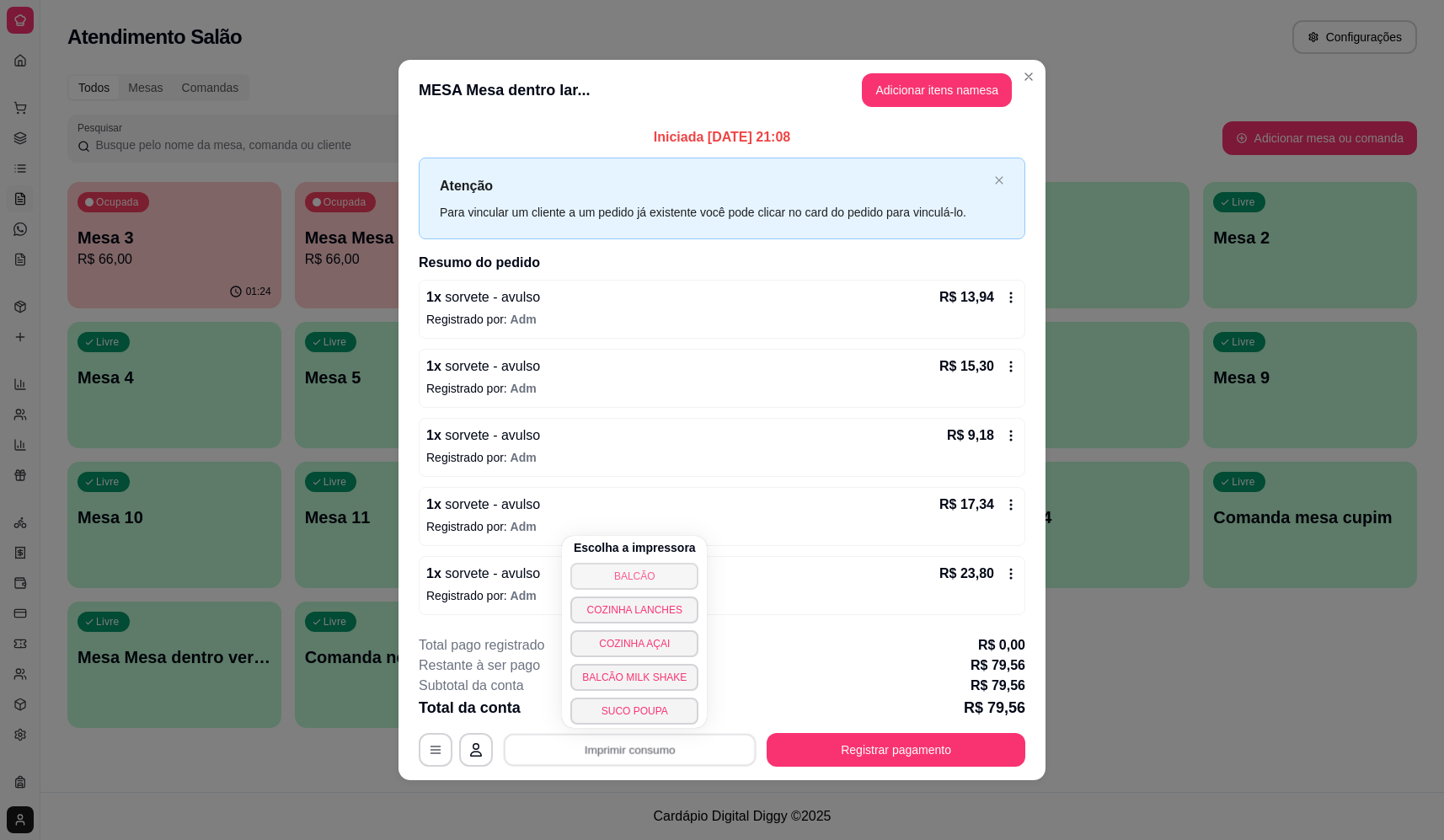
click at [643, 570] on button "BALCÃO" at bounding box center [634, 577] width 128 height 27
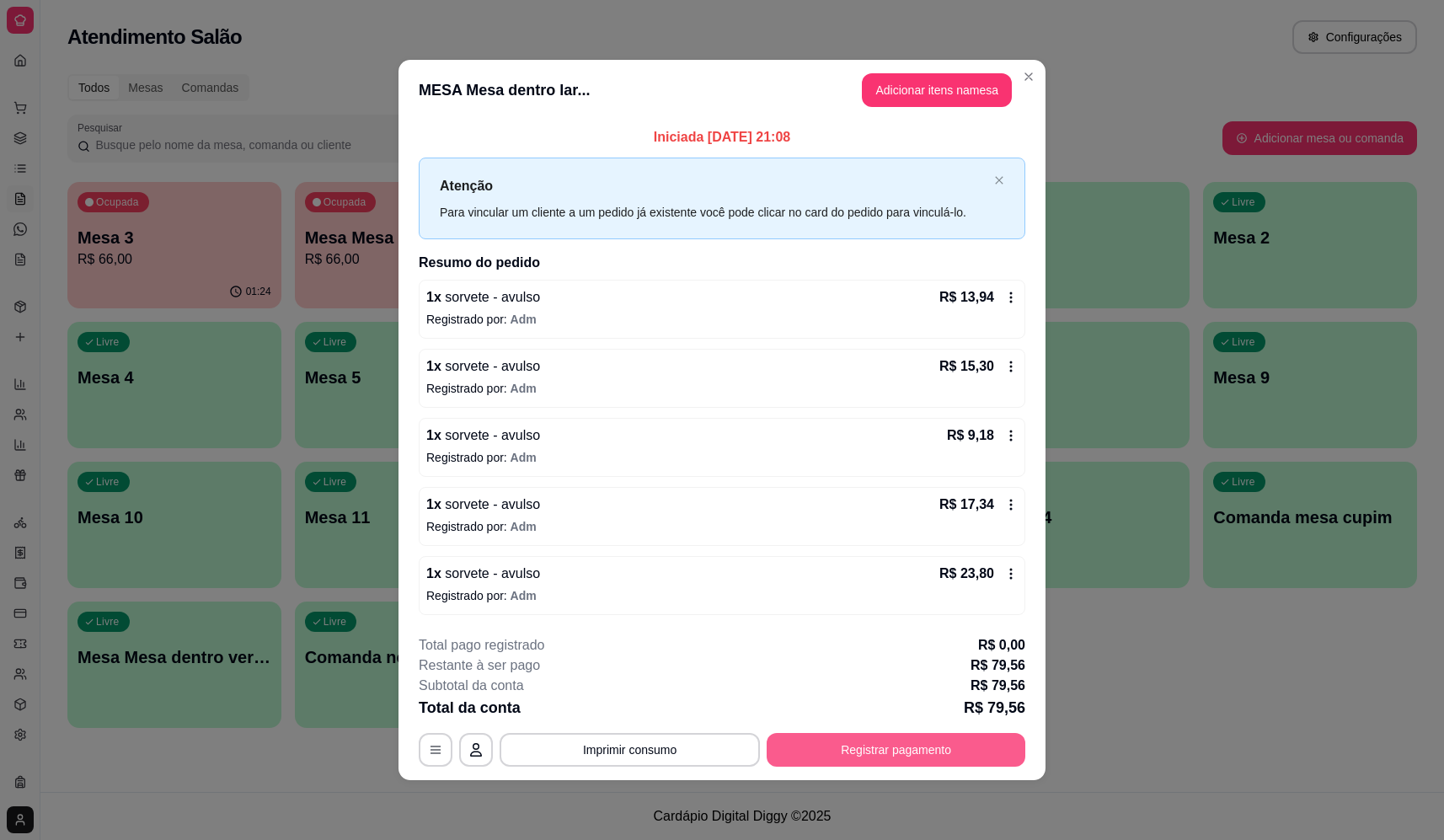
click at [961, 735] on button "Registrar pagamento" at bounding box center [896, 750] width 259 height 34
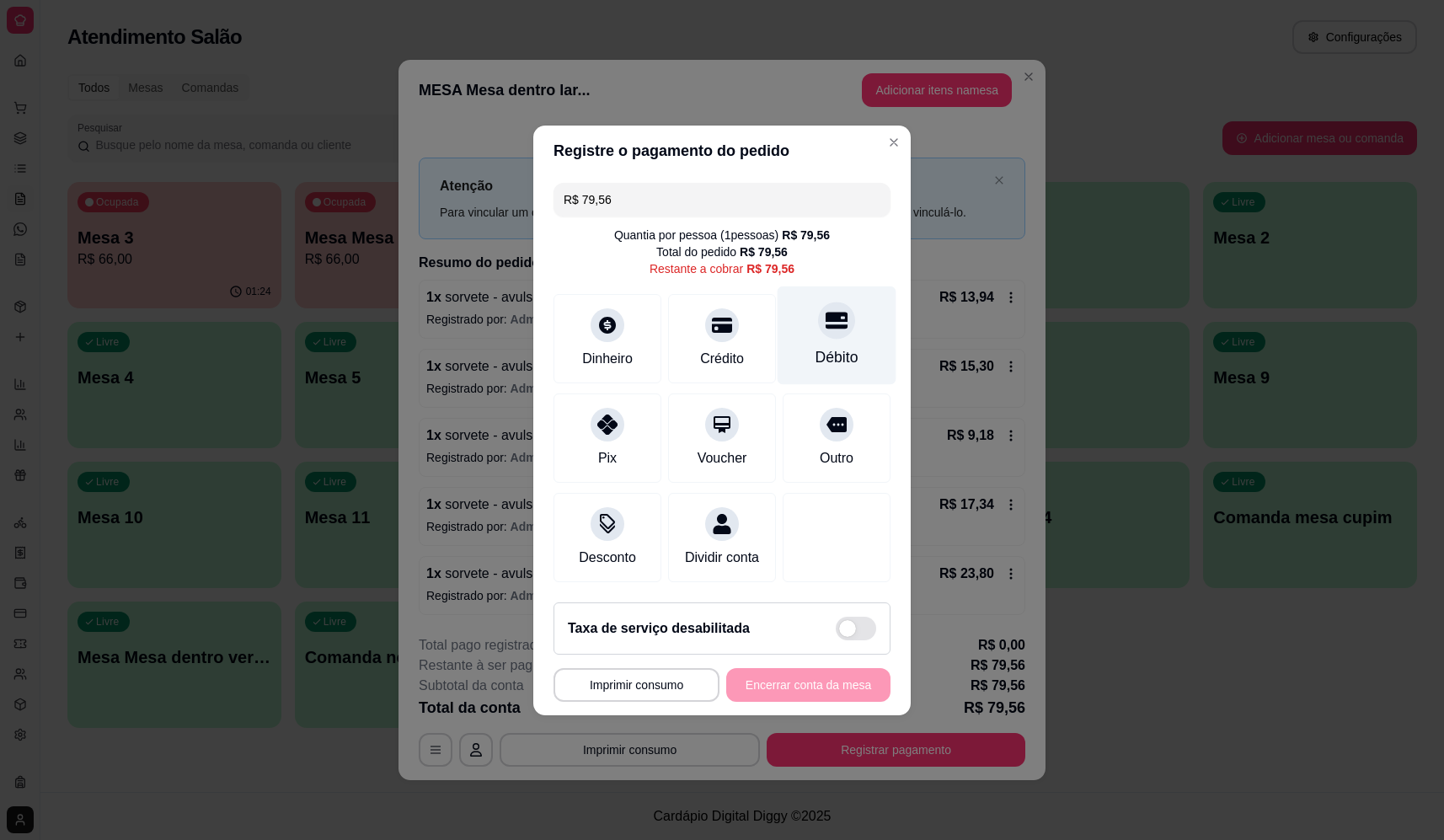
drag, startPoint x: 811, startPoint y: 287, endPoint x: 816, endPoint y: 301, distance: 14.9
click at [812, 288] on div "Débito" at bounding box center [837, 334] width 119 height 99
click at [820, 322] on div at bounding box center [836, 320] width 37 height 37
type input "R$ 0,00"
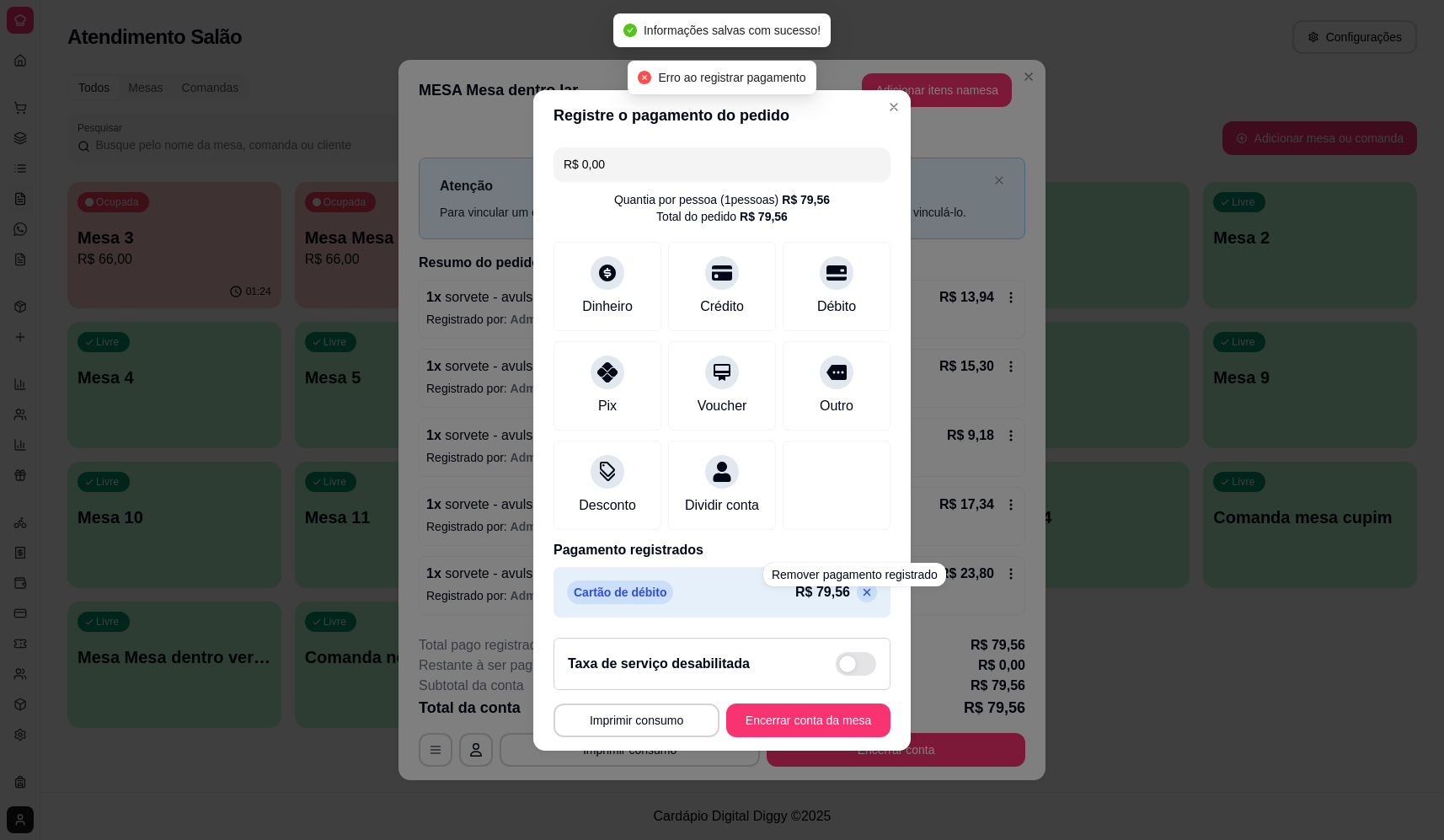
click at [830, 751] on footer "**********" at bounding box center [722, 687] width 378 height 126
click at [832, 736] on button "Encerrar conta da mesa" at bounding box center [809, 720] width 160 height 33
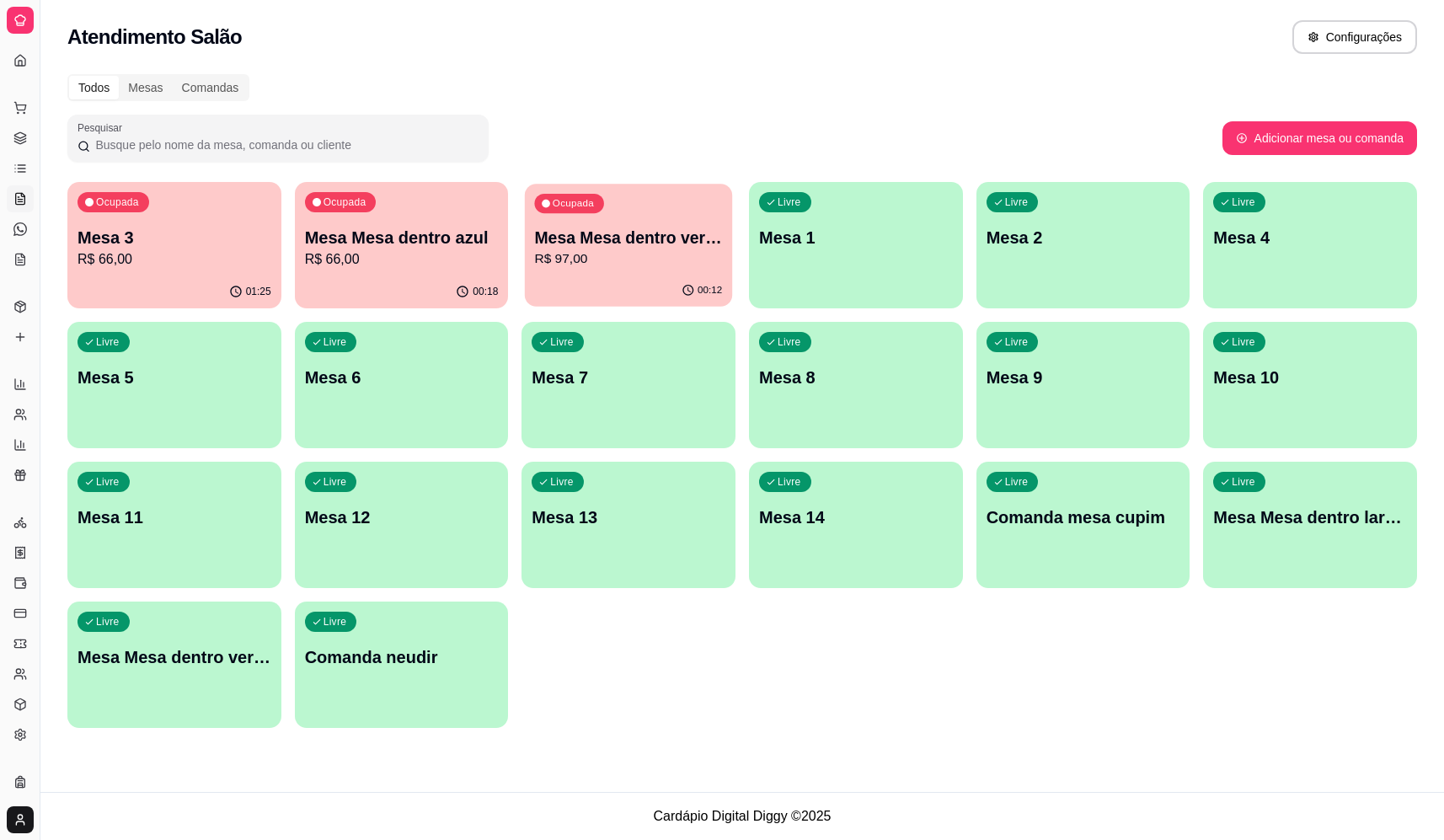
click at [652, 235] on p "Mesa Mesa dentro verde" at bounding box center [629, 238] width 187 height 23
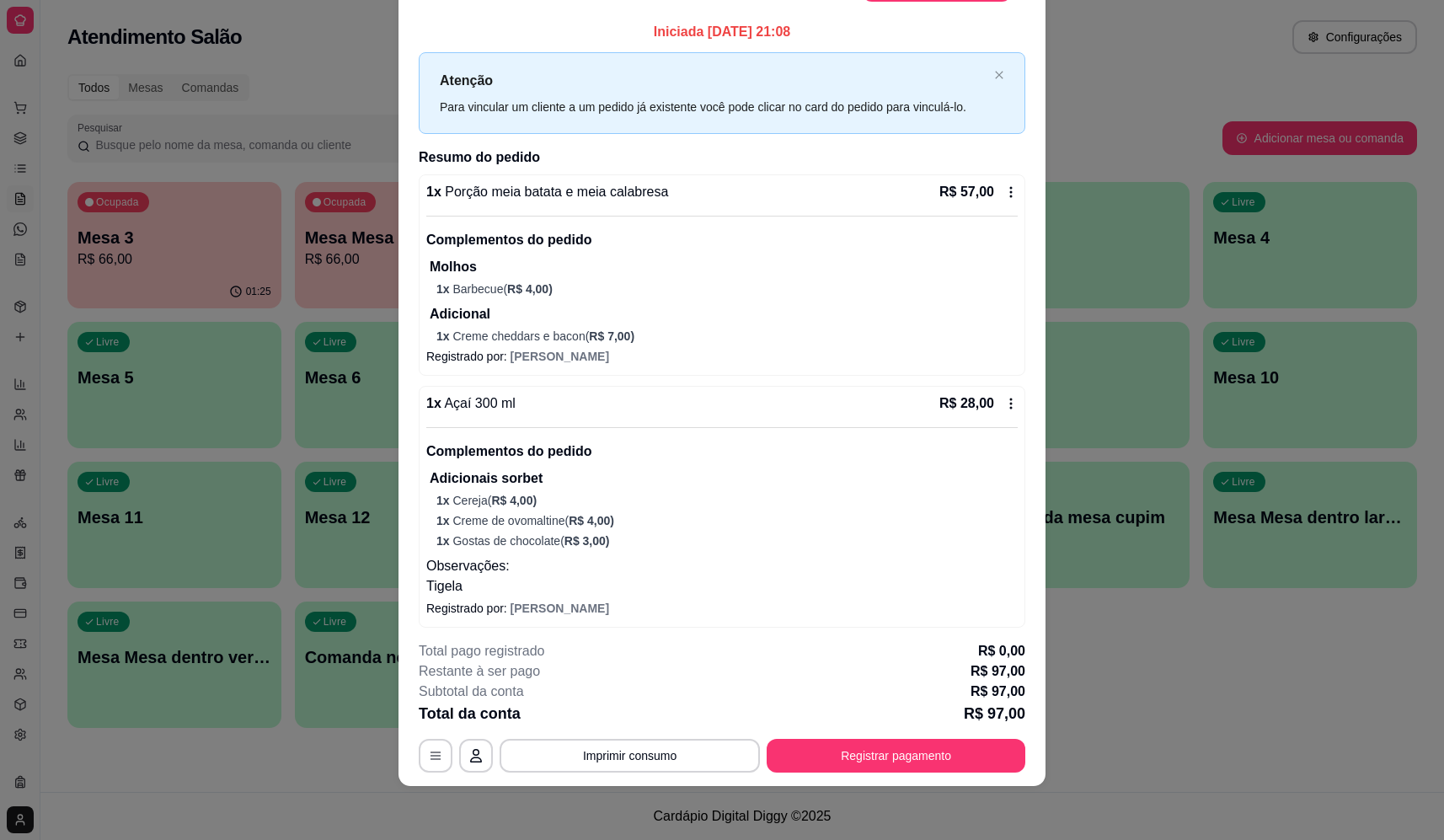
scroll to position [0, 0]
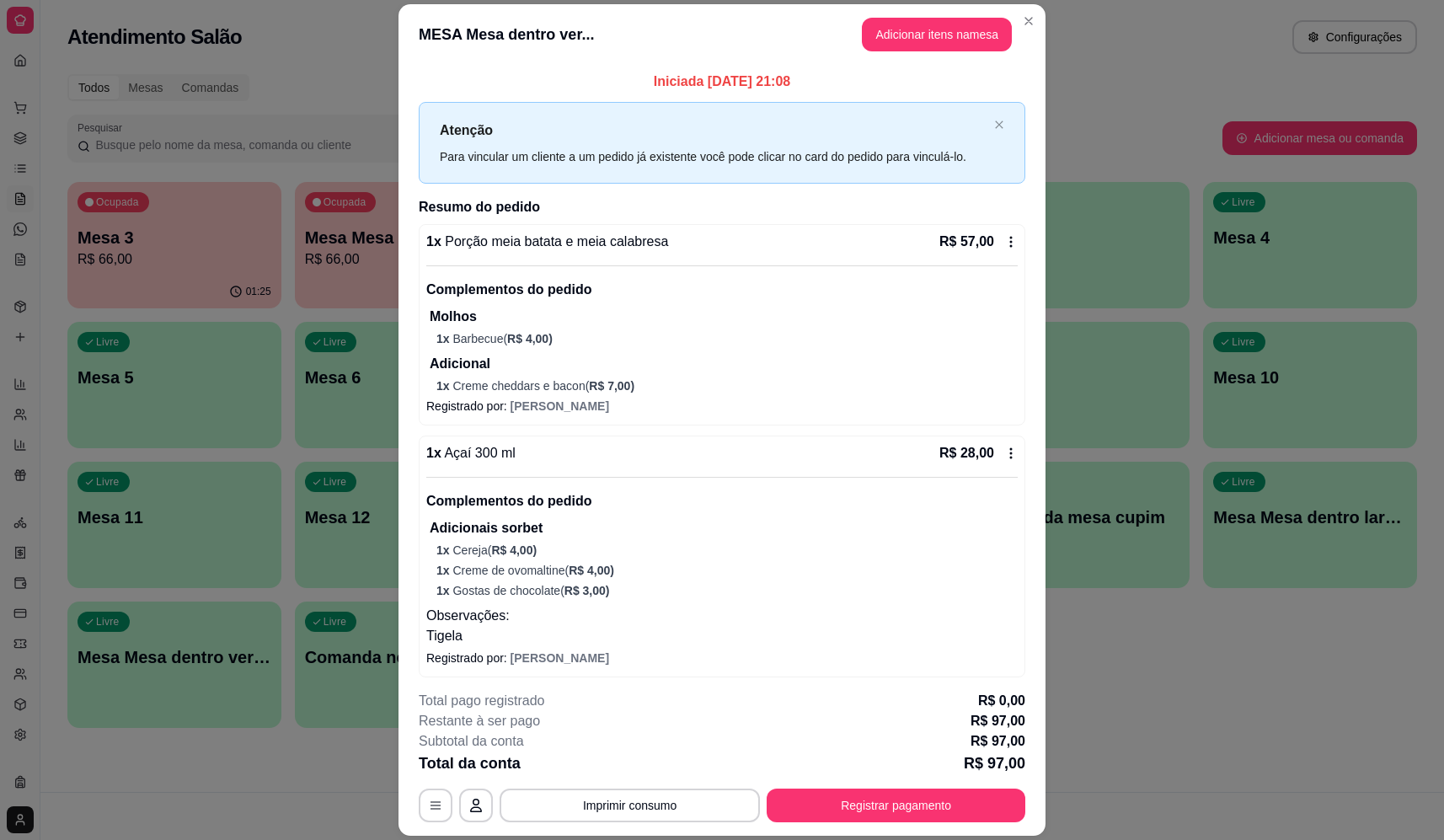
click at [939, 52] on header "MESA Mesa dentro ver... Adicionar itens na mesa" at bounding box center [722, 34] width 647 height 61
click at [935, 44] on button "Adicionar itens na mesa" at bounding box center [937, 34] width 150 height 34
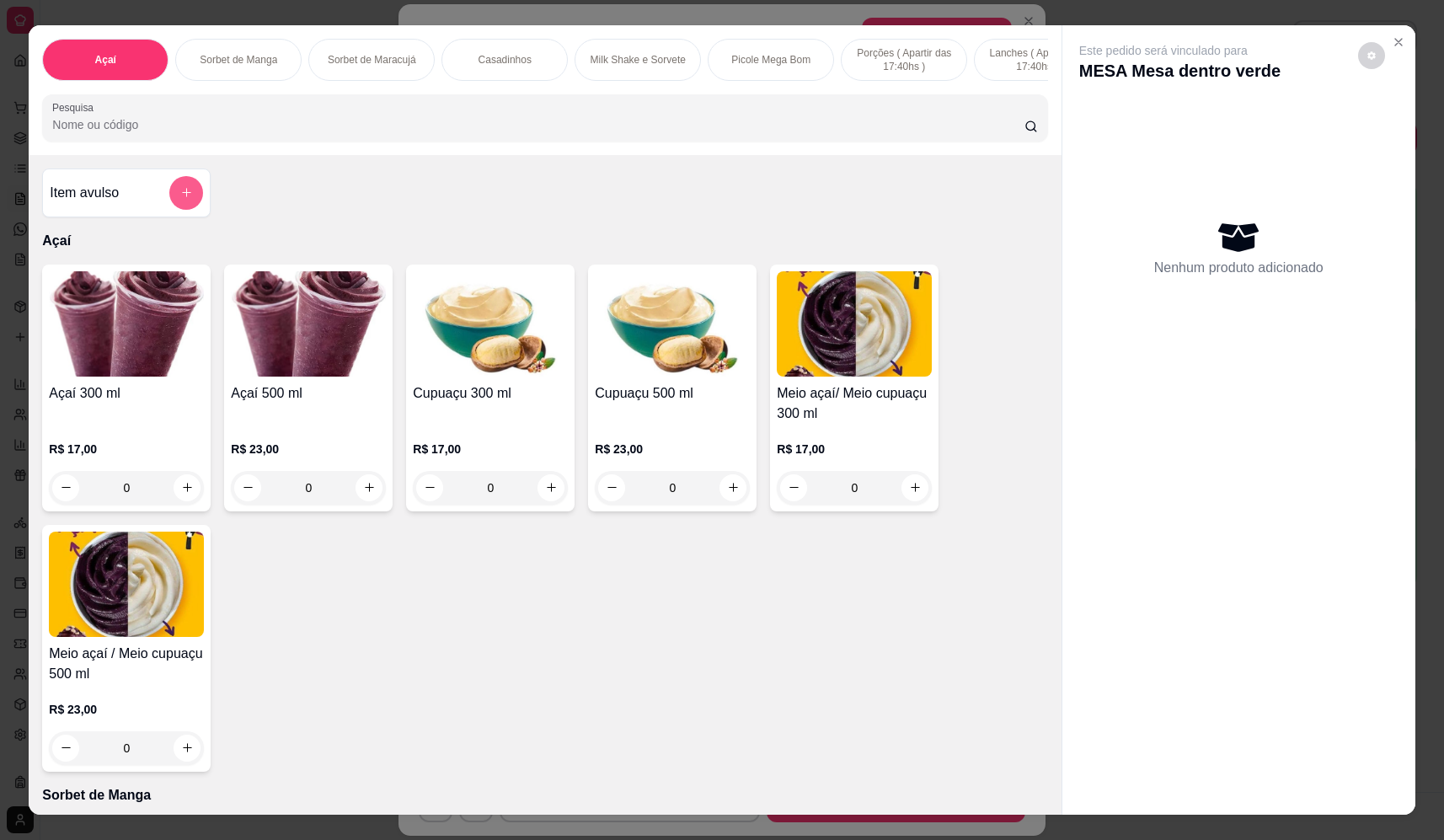
click at [181, 199] on icon "add-separate-item" at bounding box center [187, 192] width 12 height 12
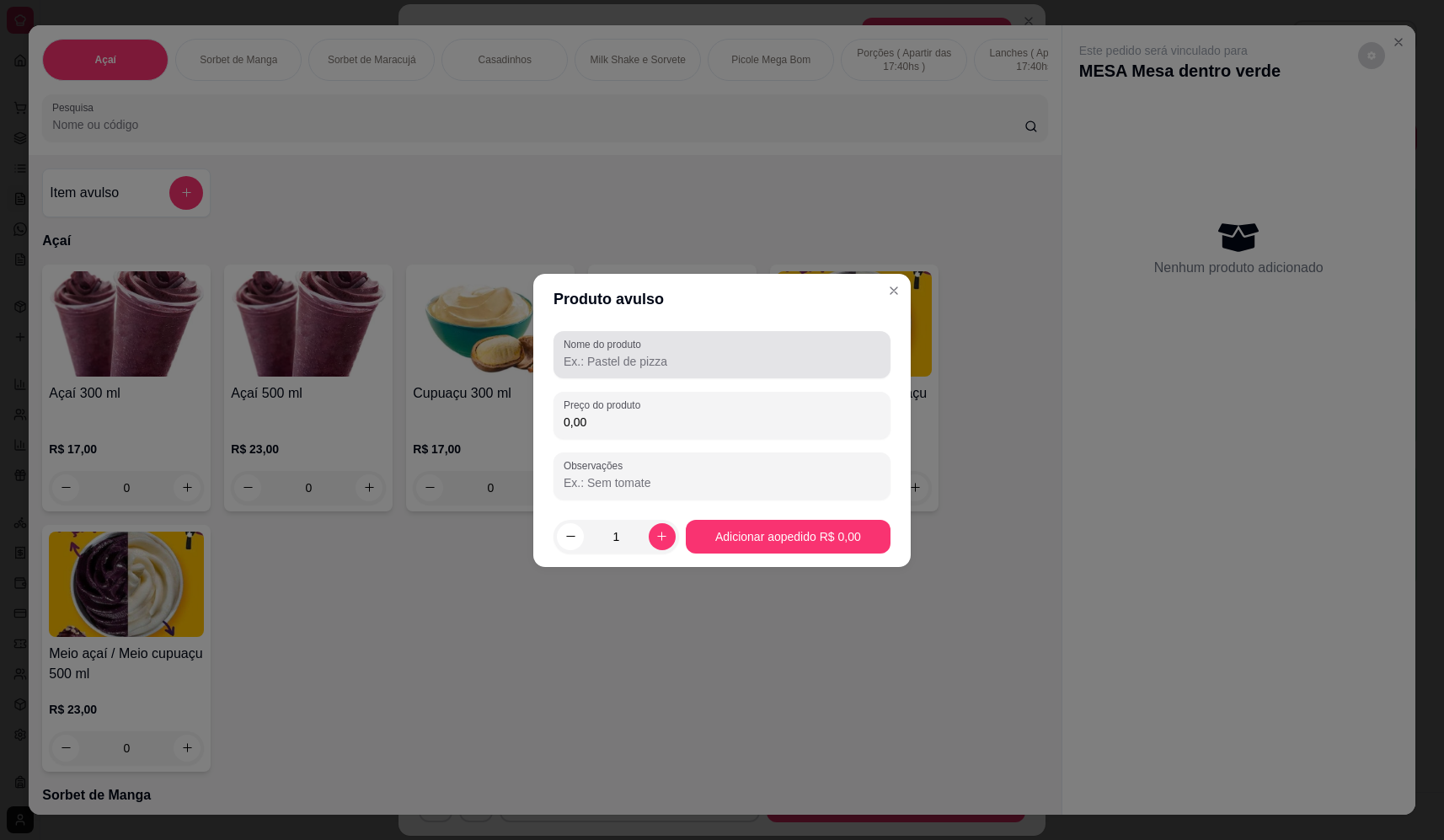
drag, startPoint x: 590, startPoint y: 345, endPoint x: 546, endPoint y: 367, distance: 49.2
click at [590, 345] on label "Nome do produto" at bounding box center [605, 344] width 84 height 14
click at [590, 353] on input "Nome do produto" at bounding box center [722, 361] width 317 height 17
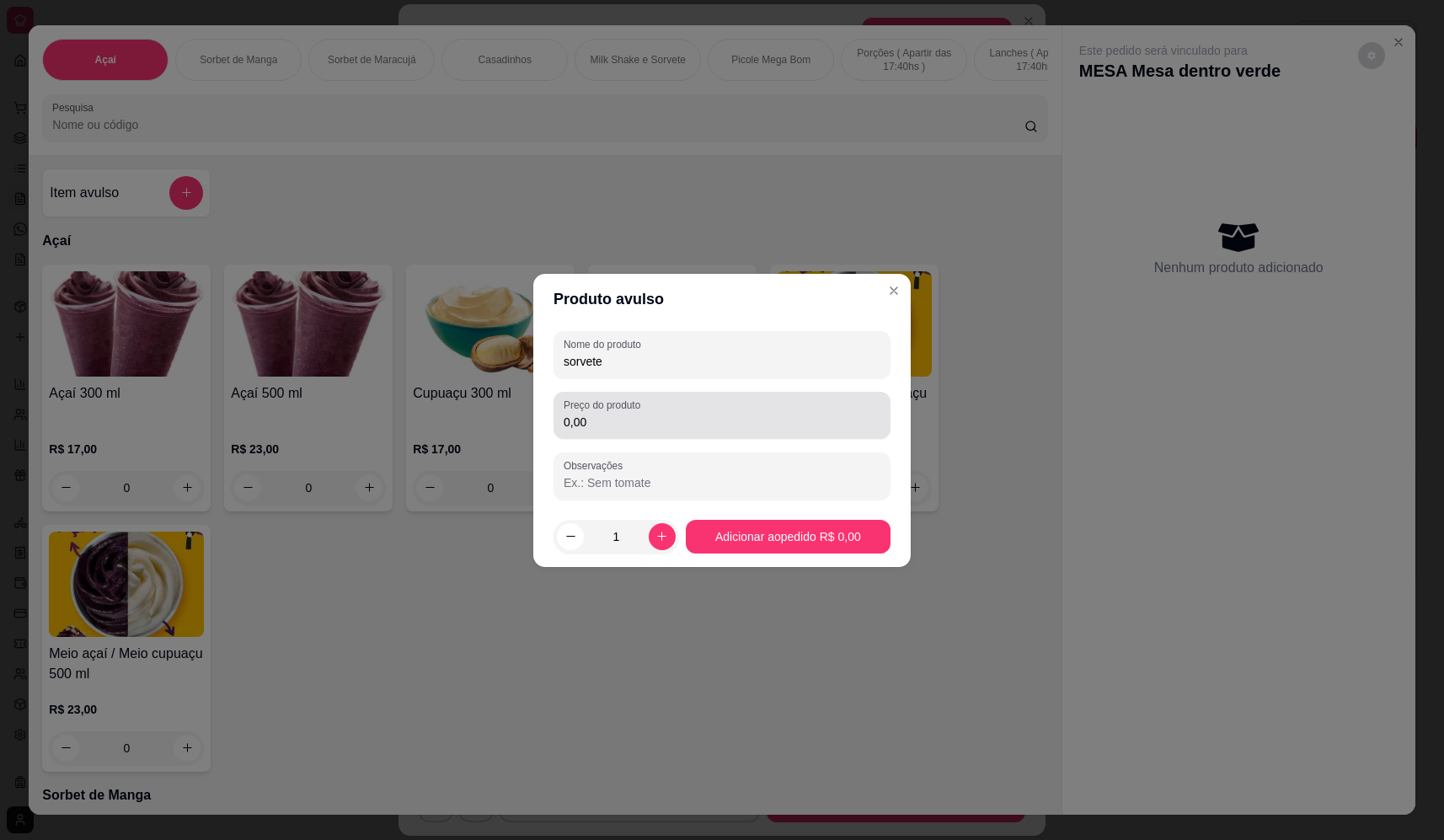
type input "sorvete"
click at [653, 418] on input "0,00" at bounding box center [722, 422] width 317 height 17
type input "13,94"
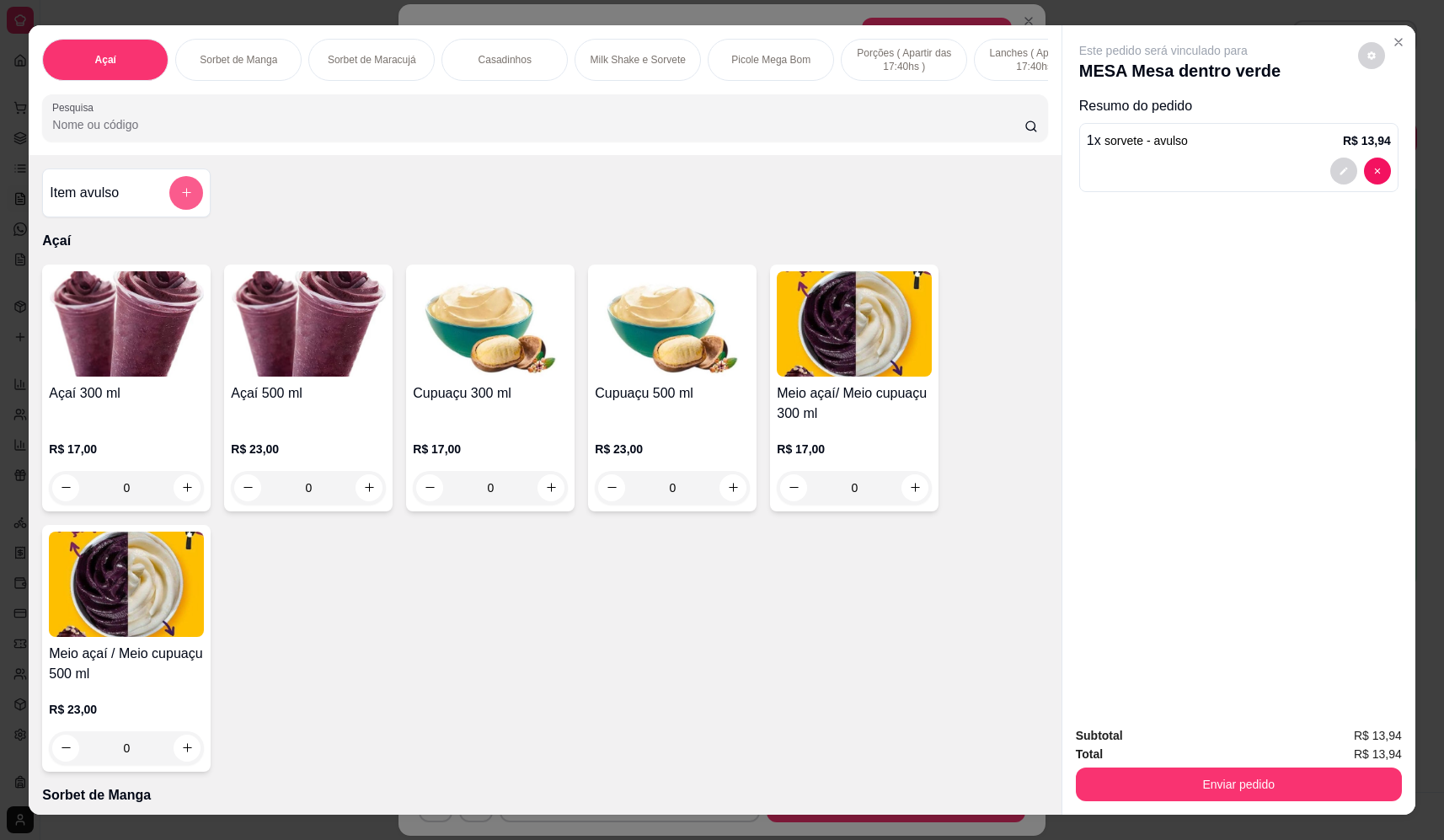
click at [193, 205] on button "add-separate-item" at bounding box center [186, 192] width 34 height 34
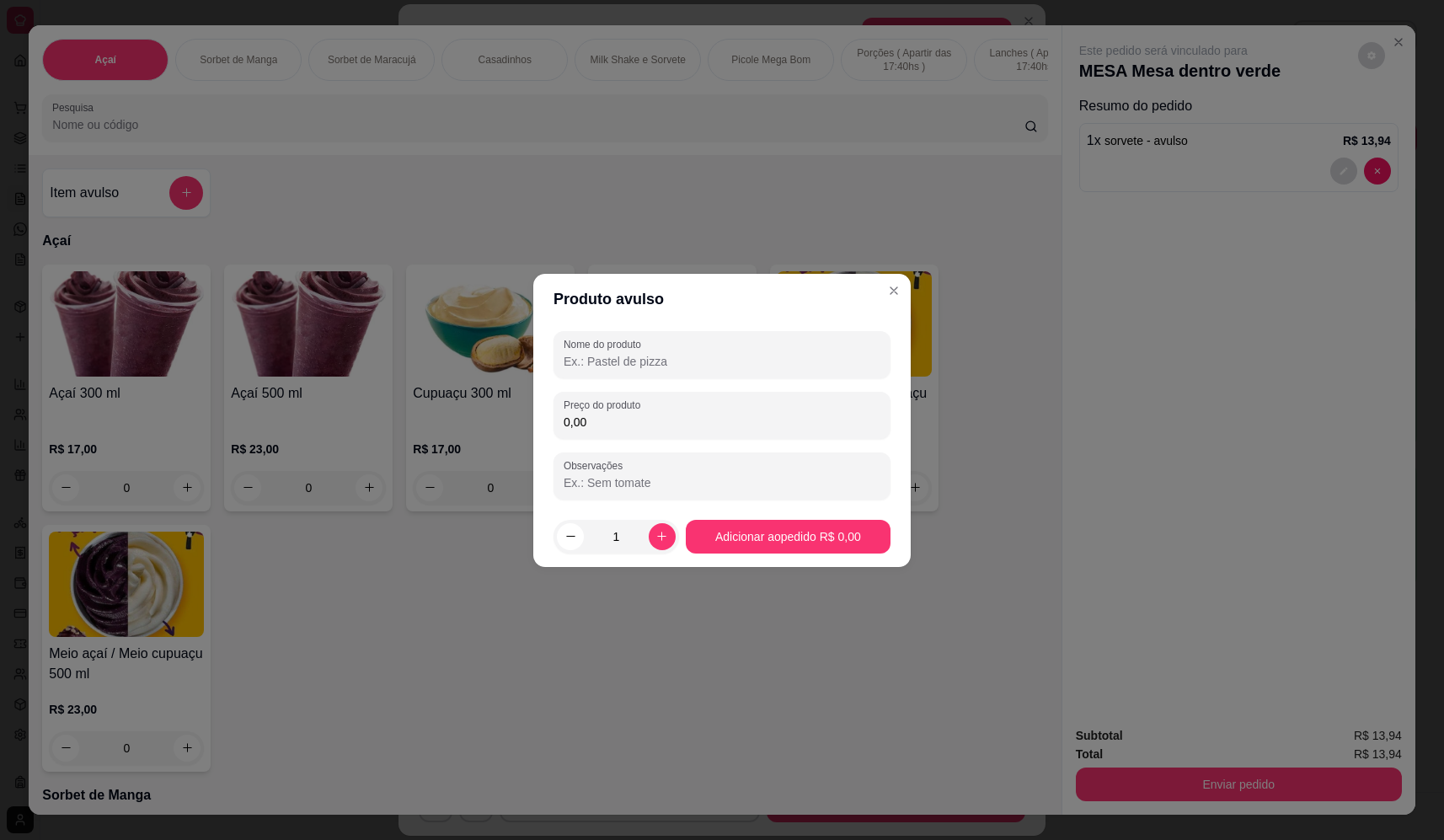
drag, startPoint x: 756, startPoint y: 361, endPoint x: 736, endPoint y: 379, distance: 26.9
click at [749, 369] on input "Nome do produto" at bounding box center [722, 361] width 317 height 17
type input "sorvete"
click at [792, 413] on input "0,00" at bounding box center [722, 422] width 317 height 17
type input "20,06"
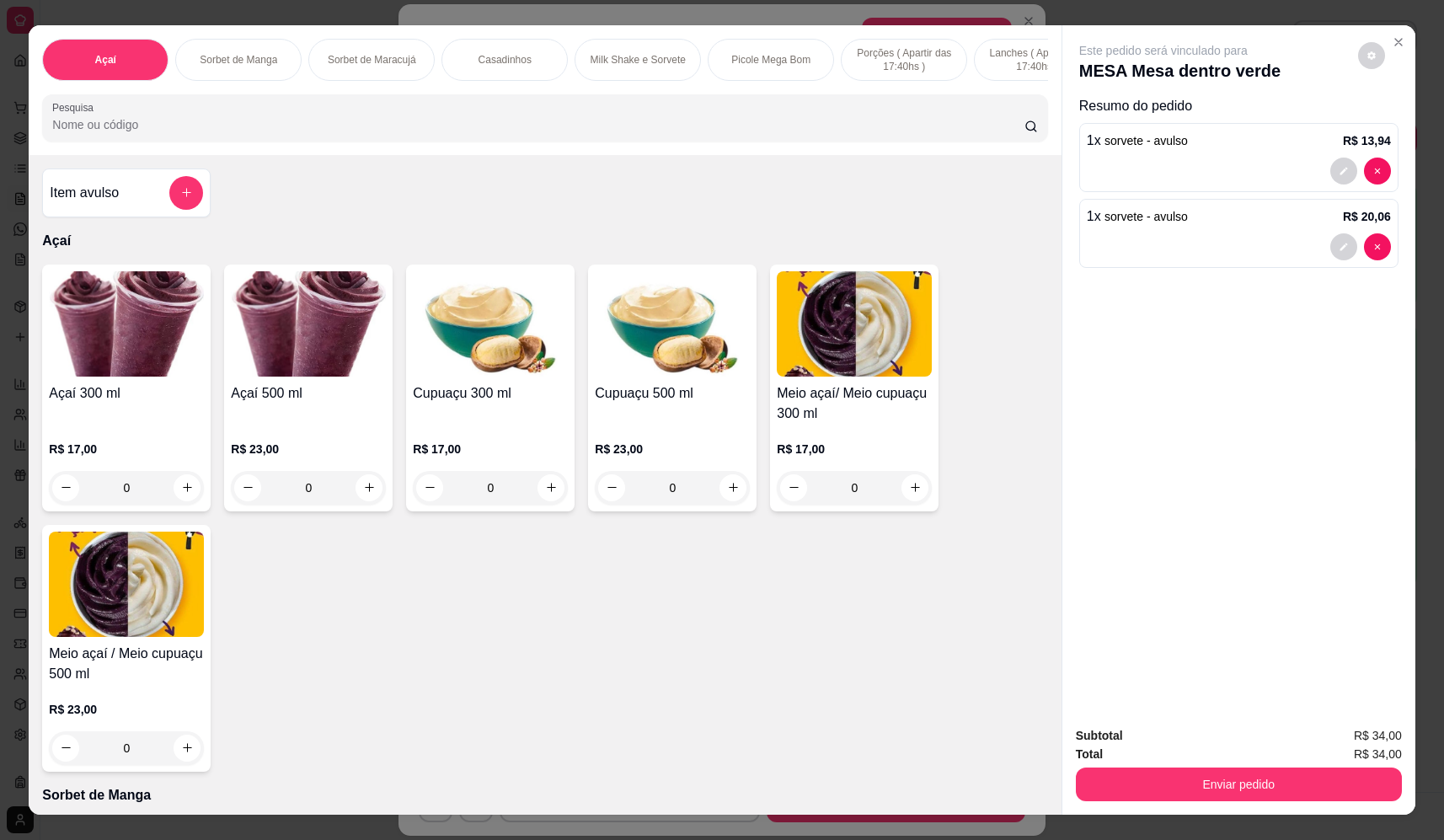
click at [218, 134] on input "Pesquisa" at bounding box center [538, 125] width 973 height 17
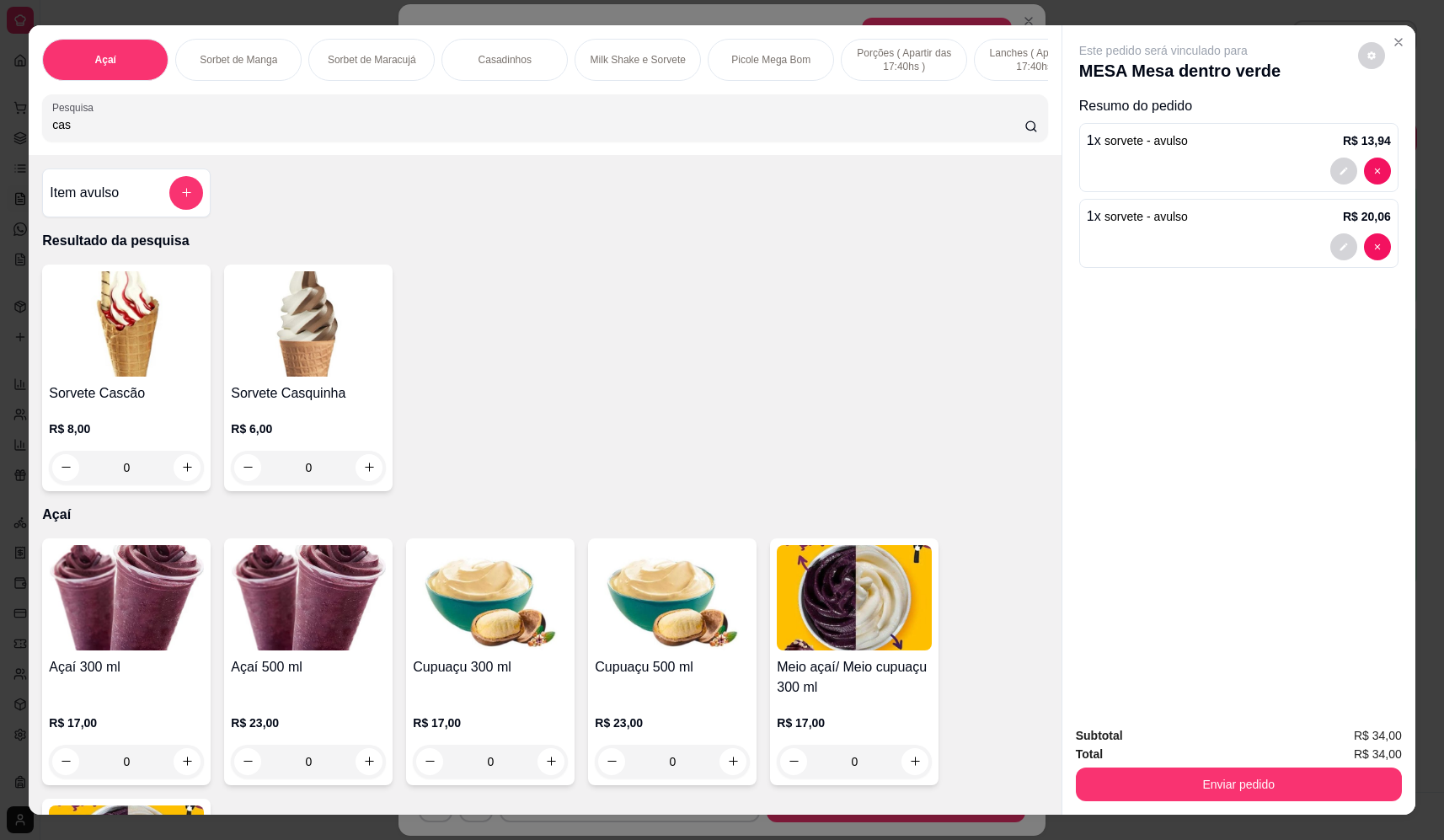
type input "cas"
click at [364, 475] on div "0" at bounding box center [308, 467] width 155 height 34
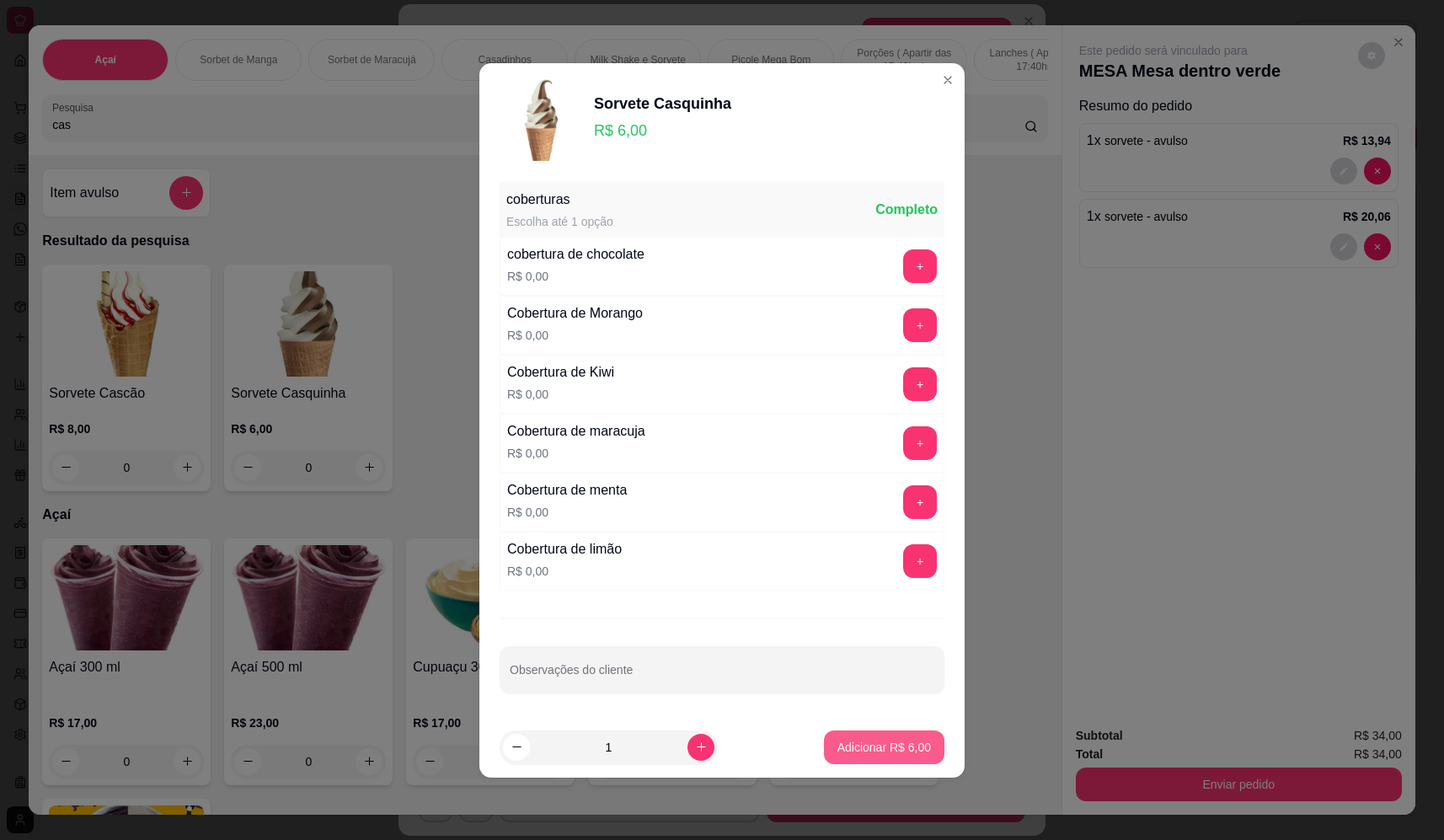
click at [859, 741] on p "Adicionar R$ 6,00" at bounding box center [884, 748] width 93 height 17
type input "1"
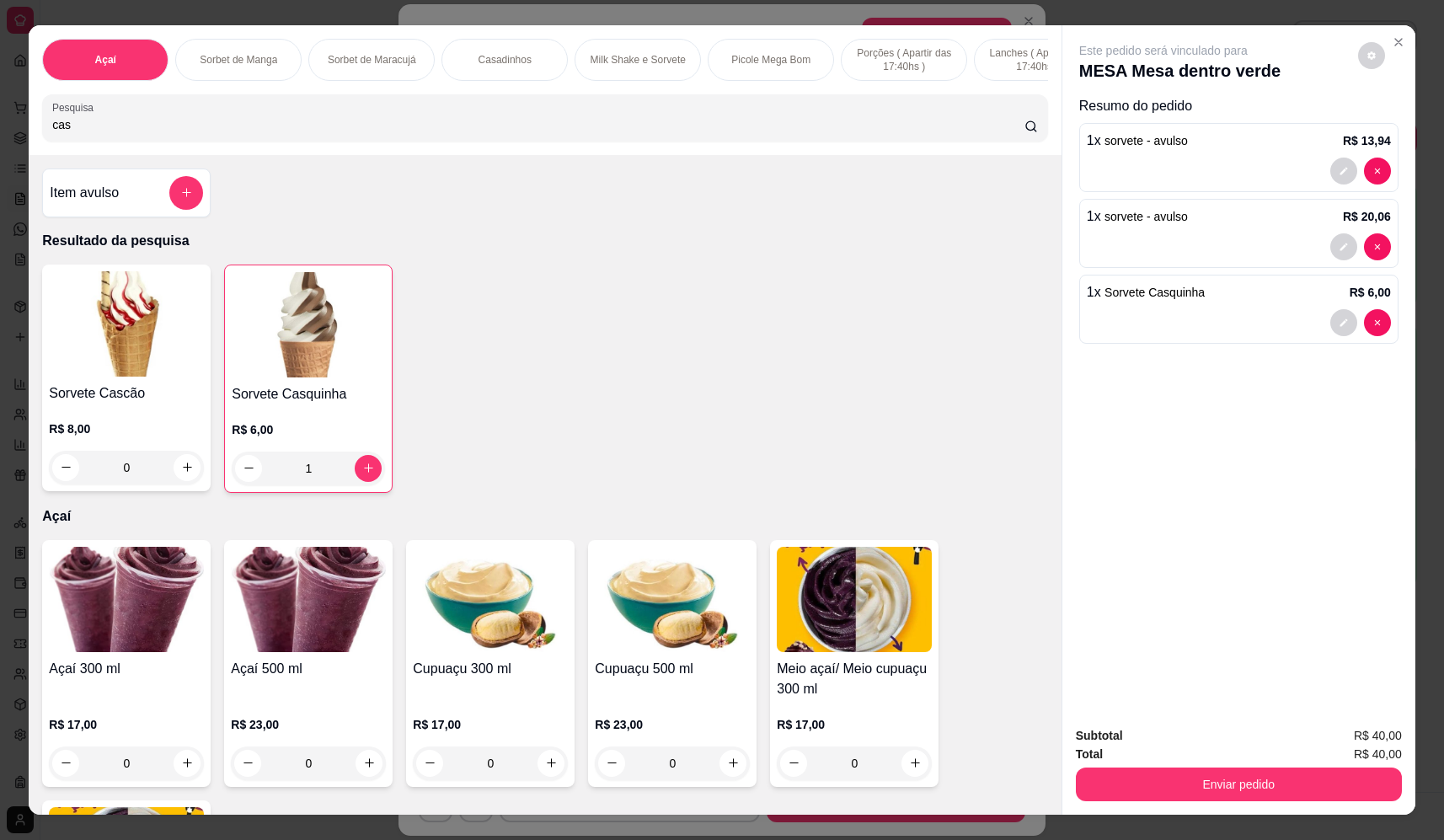
click at [1213, 783] on button "Enviar pedido" at bounding box center [1238, 784] width 326 height 34
click at [1200, 751] on button "Não registrar e enviar pedido" at bounding box center [1183, 743] width 175 height 32
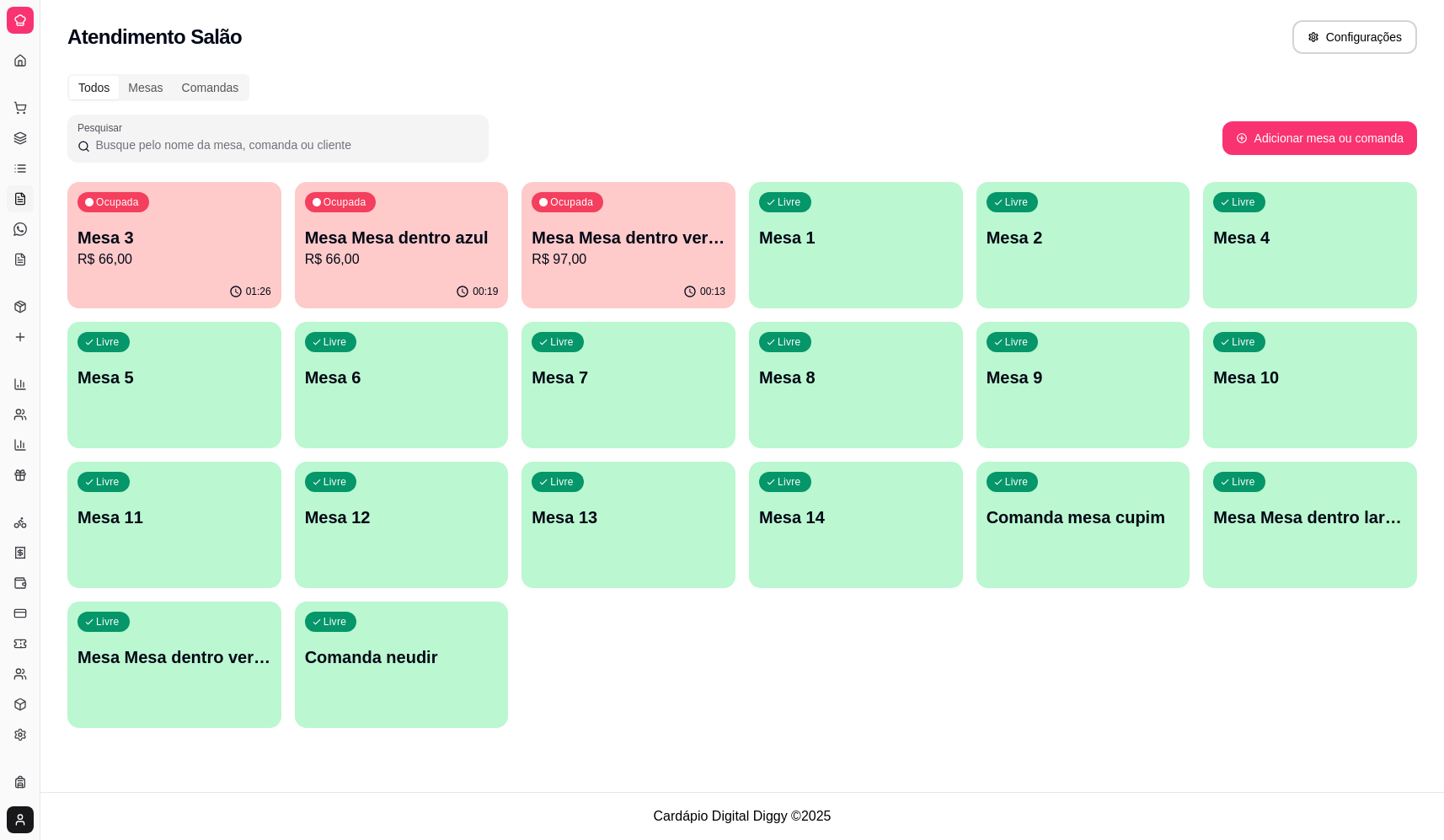
click at [434, 252] on p "R$ 66,00" at bounding box center [402, 259] width 194 height 20
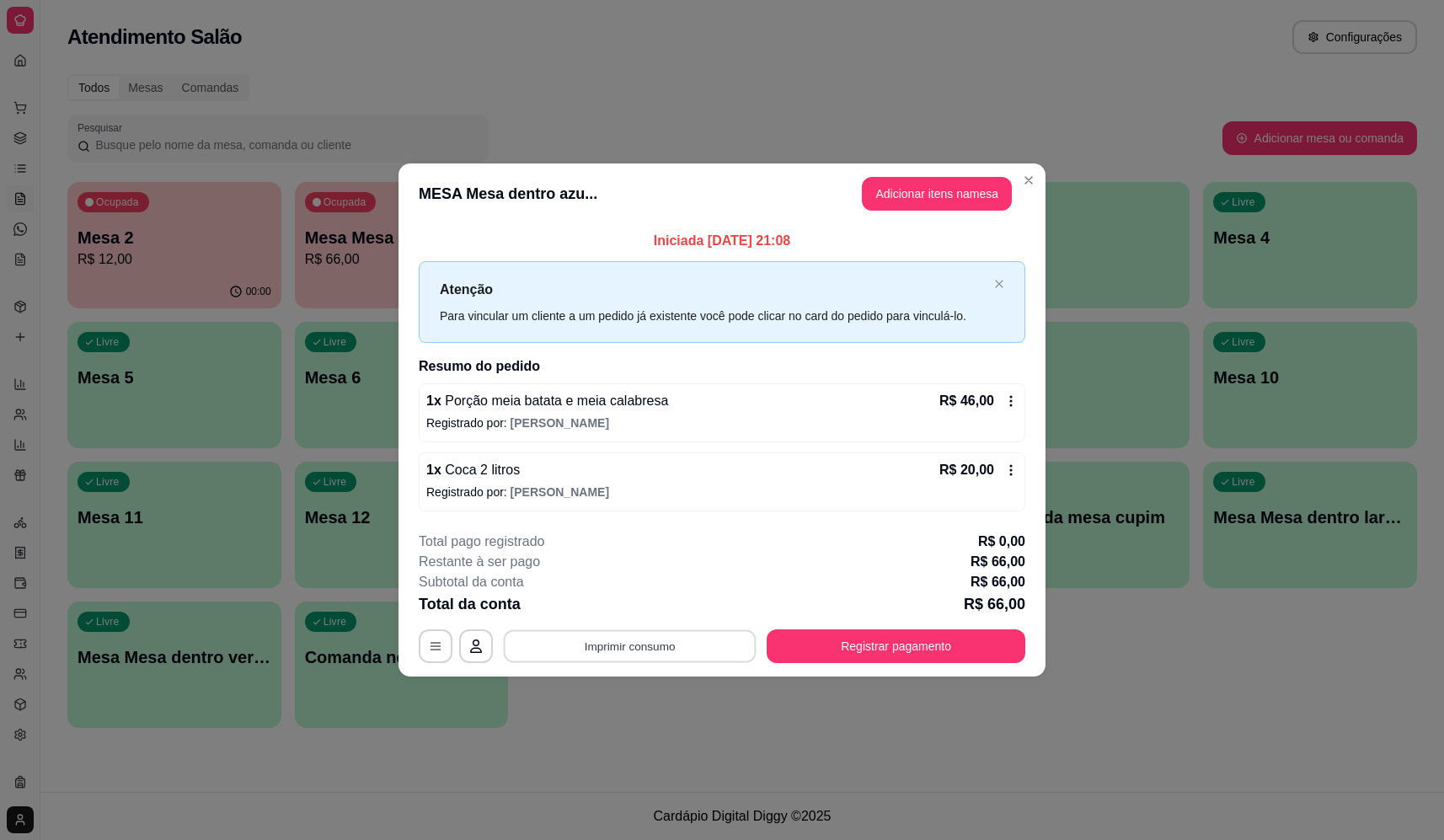
click at [687, 655] on button "Imprimir consumo" at bounding box center [630, 647] width 253 height 33
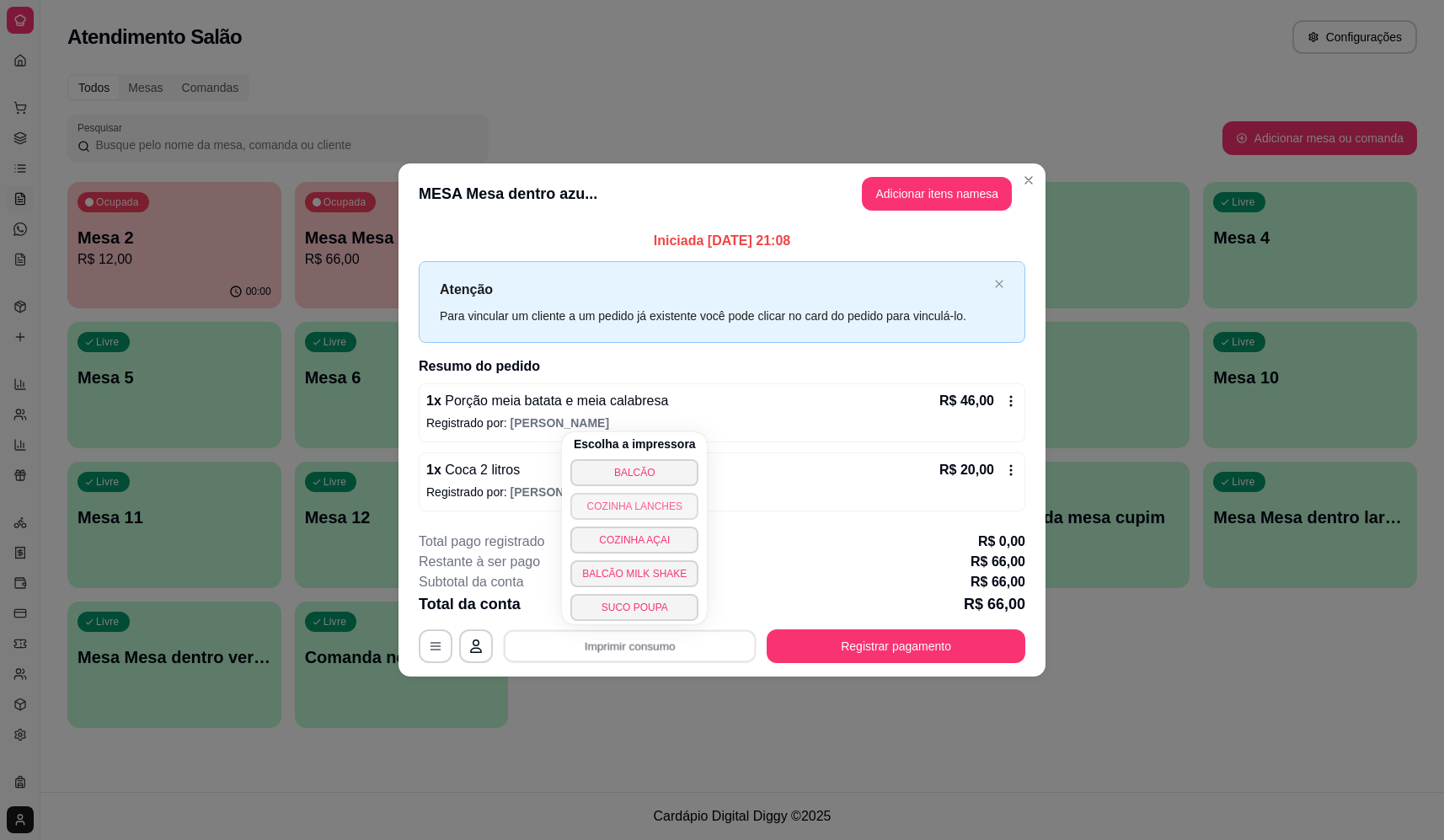
click at [655, 473] on button "BALCÃO" at bounding box center [634, 473] width 128 height 27
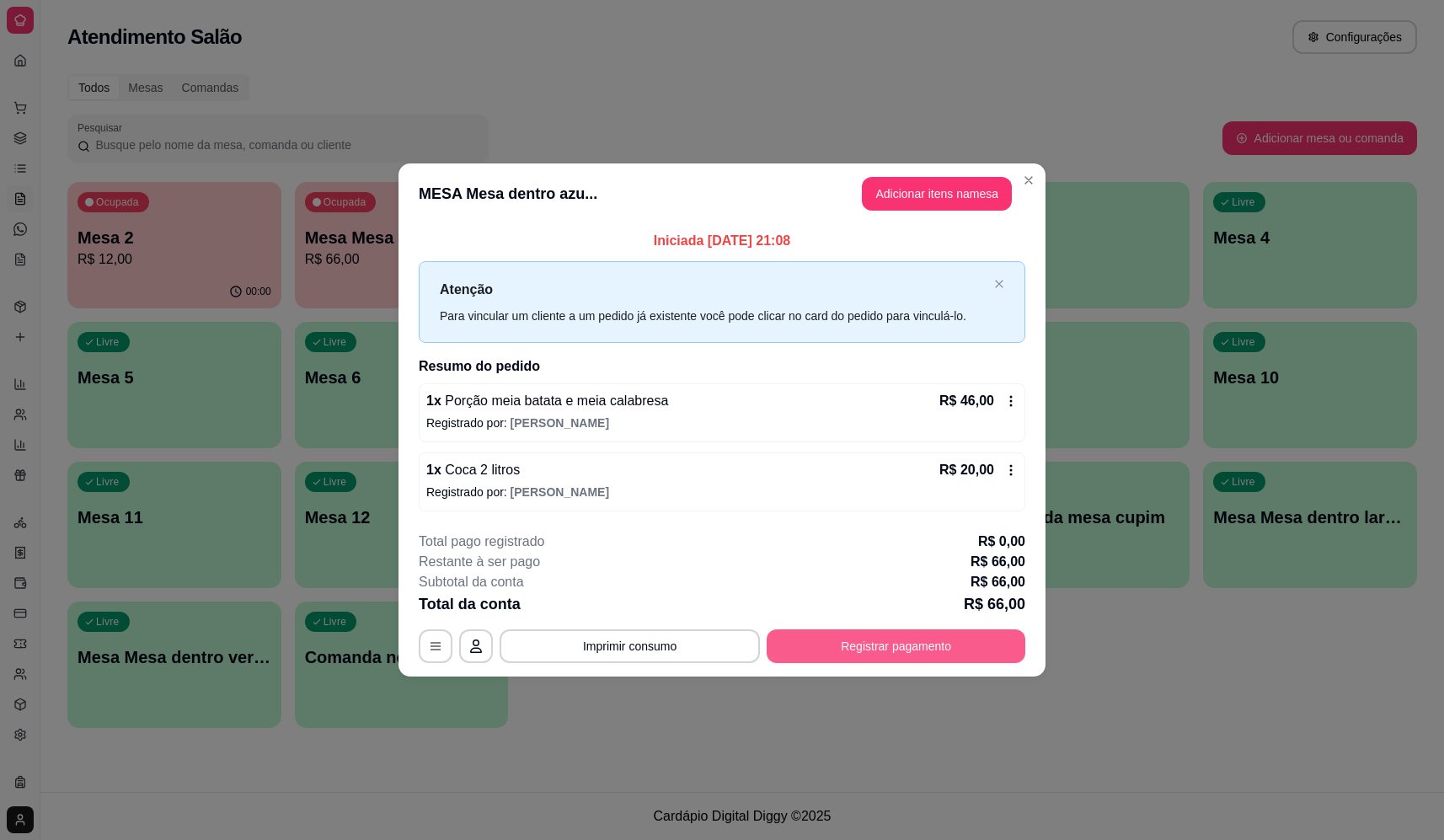
click at [884, 662] on button "Registrar pagamento" at bounding box center [896, 646] width 259 height 34
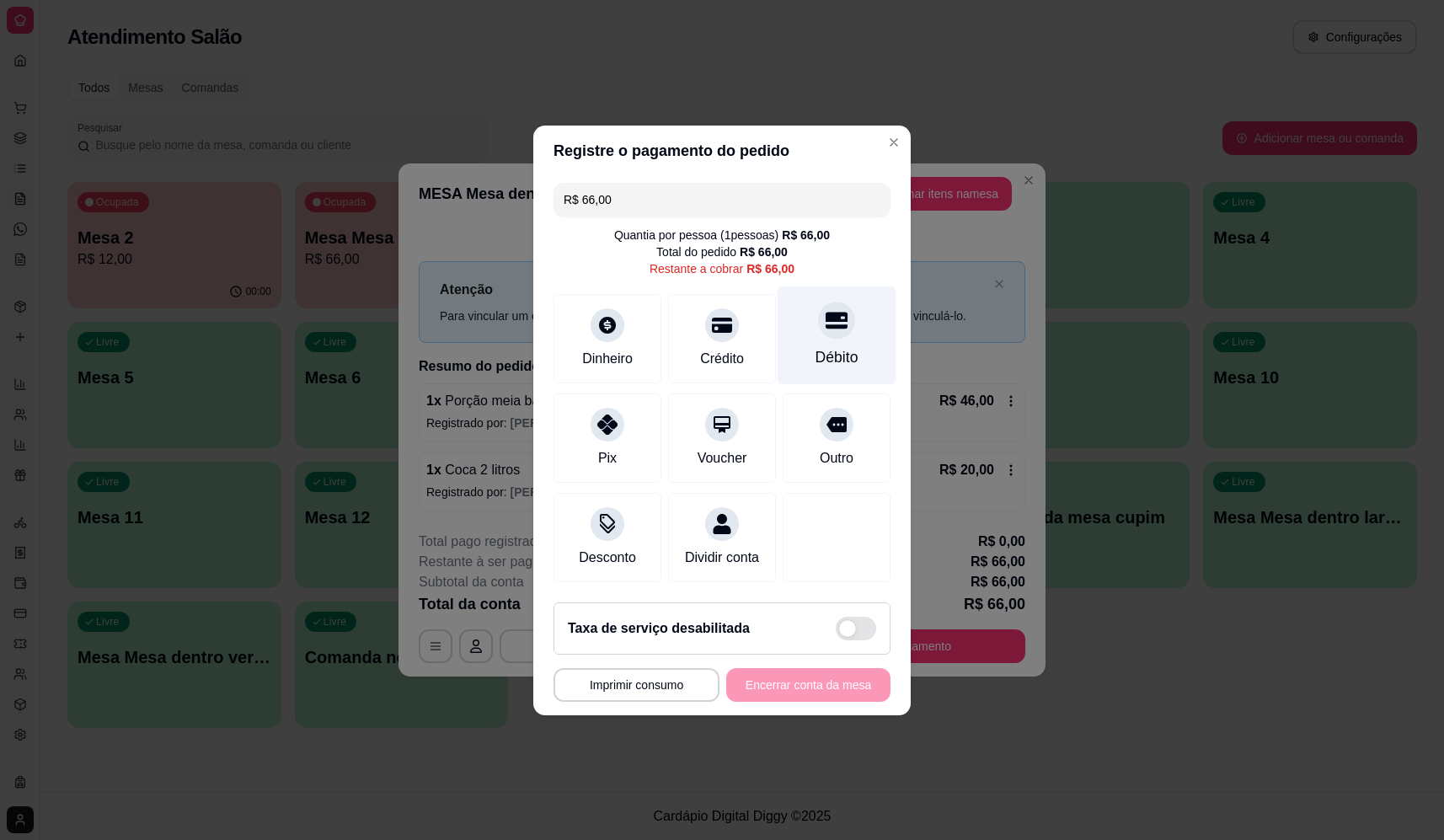
drag, startPoint x: 790, startPoint y: 314, endPoint x: 799, endPoint y: 339, distance: 26.6
click at [791, 314] on div "Débito" at bounding box center [837, 334] width 119 height 99
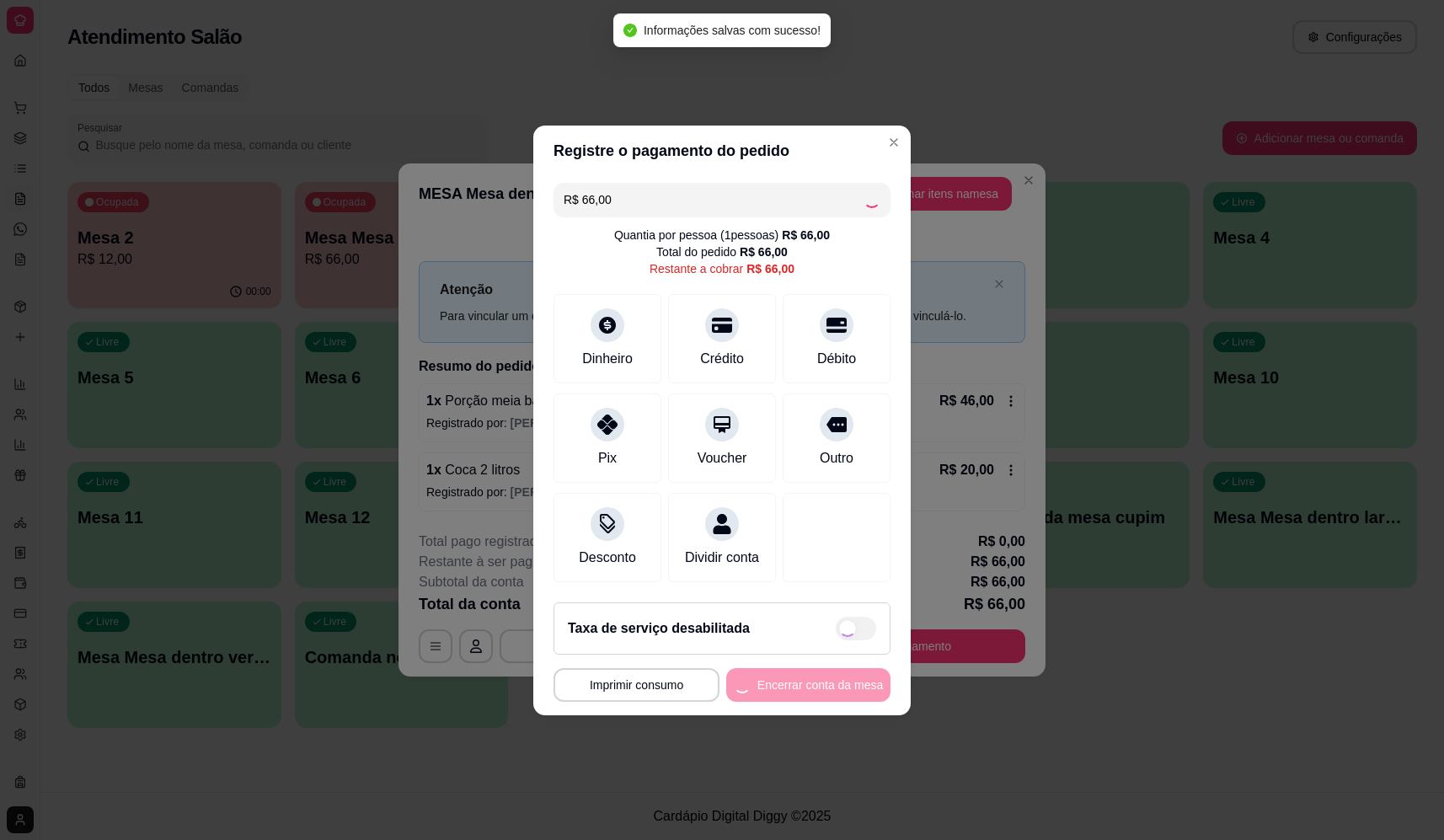
type input "R$ 0,00"
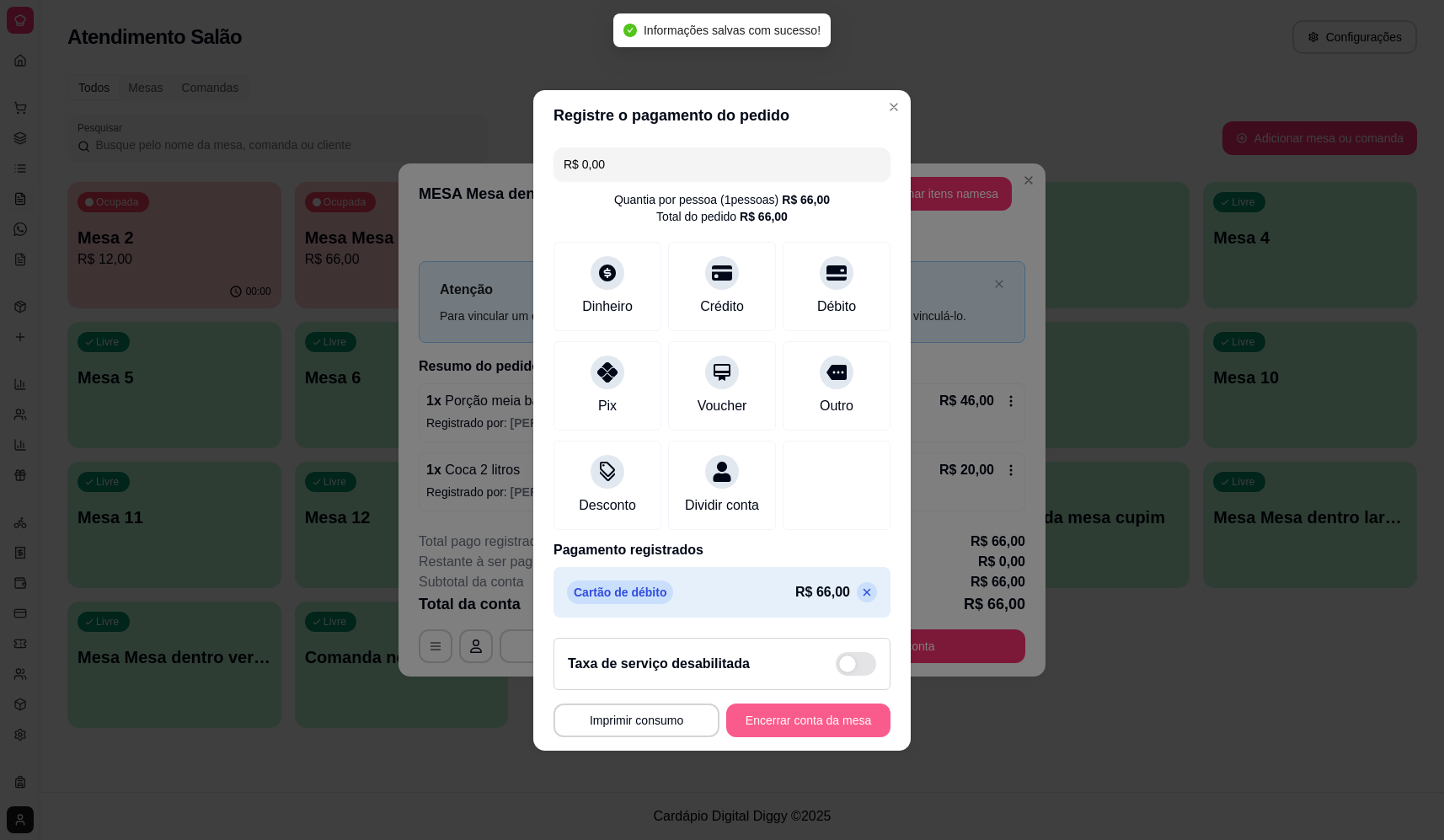
click at [803, 728] on button "Encerrar conta da mesa" at bounding box center [809, 720] width 164 height 34
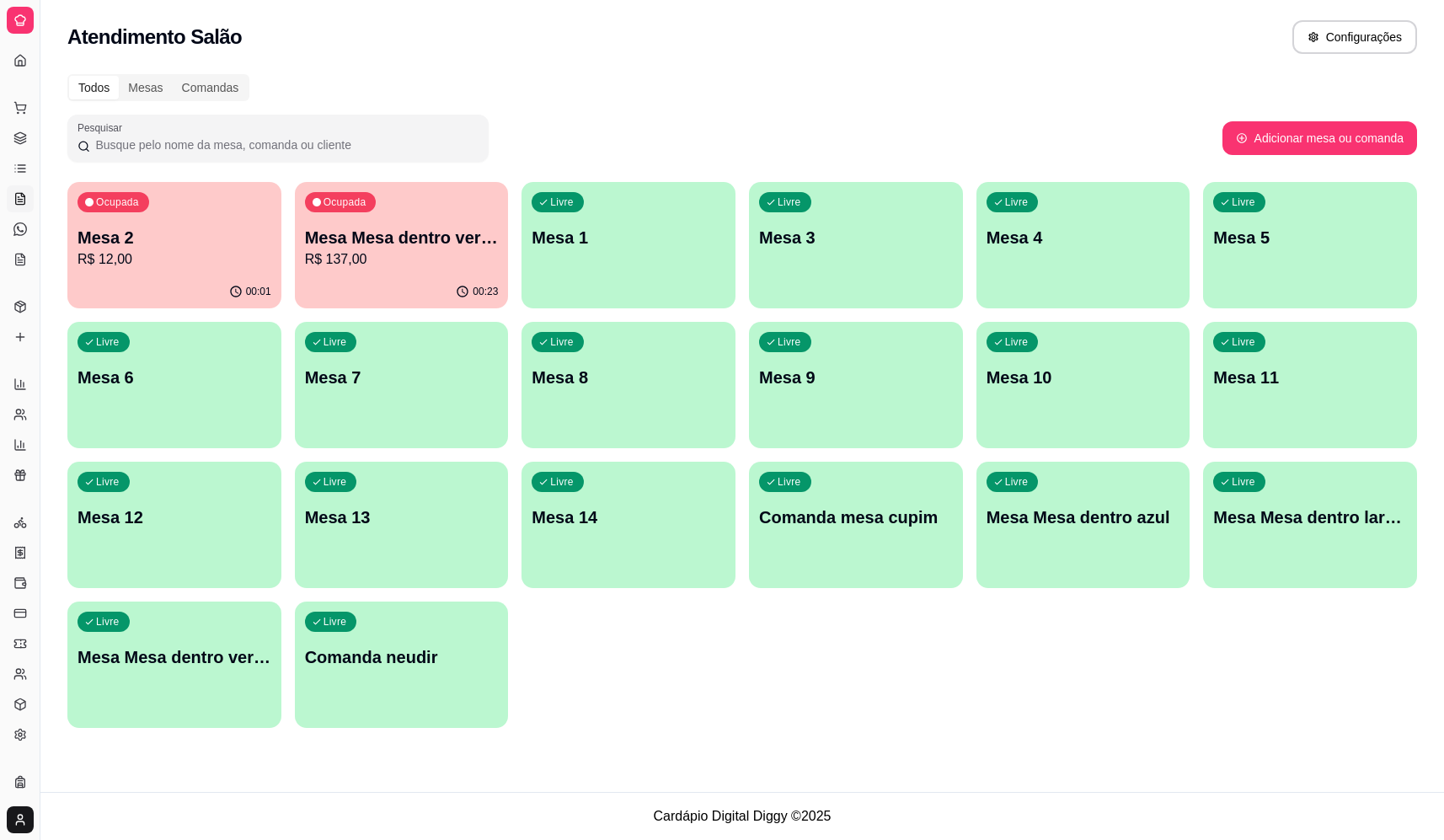
click at [164, 228] on p "Mesa 2" at bounding box center [175, 237] width 194 height 24
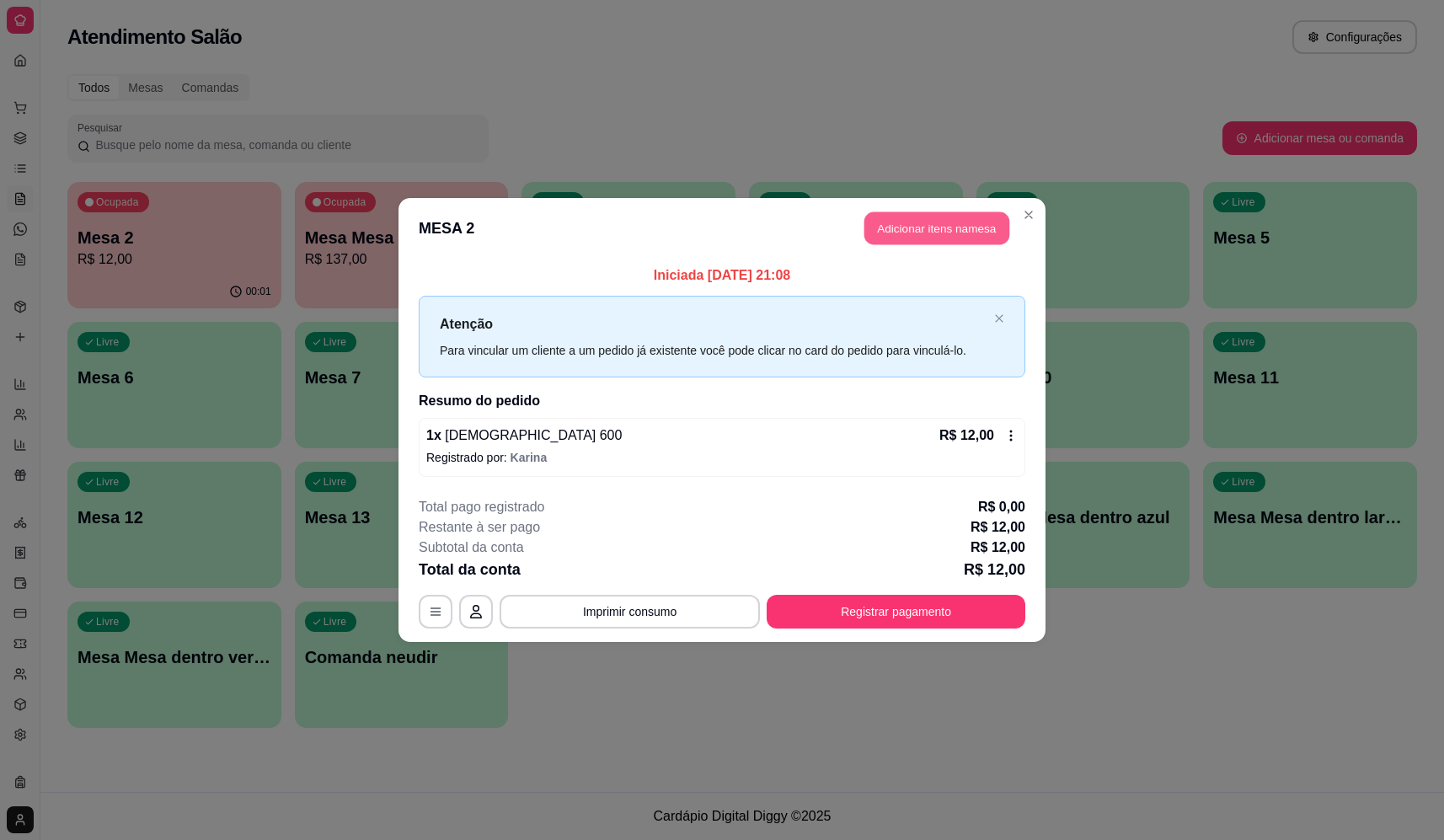
click at [912, 219] on button "Adicionar itens na mesa" at bounding box center [936, 229] width 145 height 33
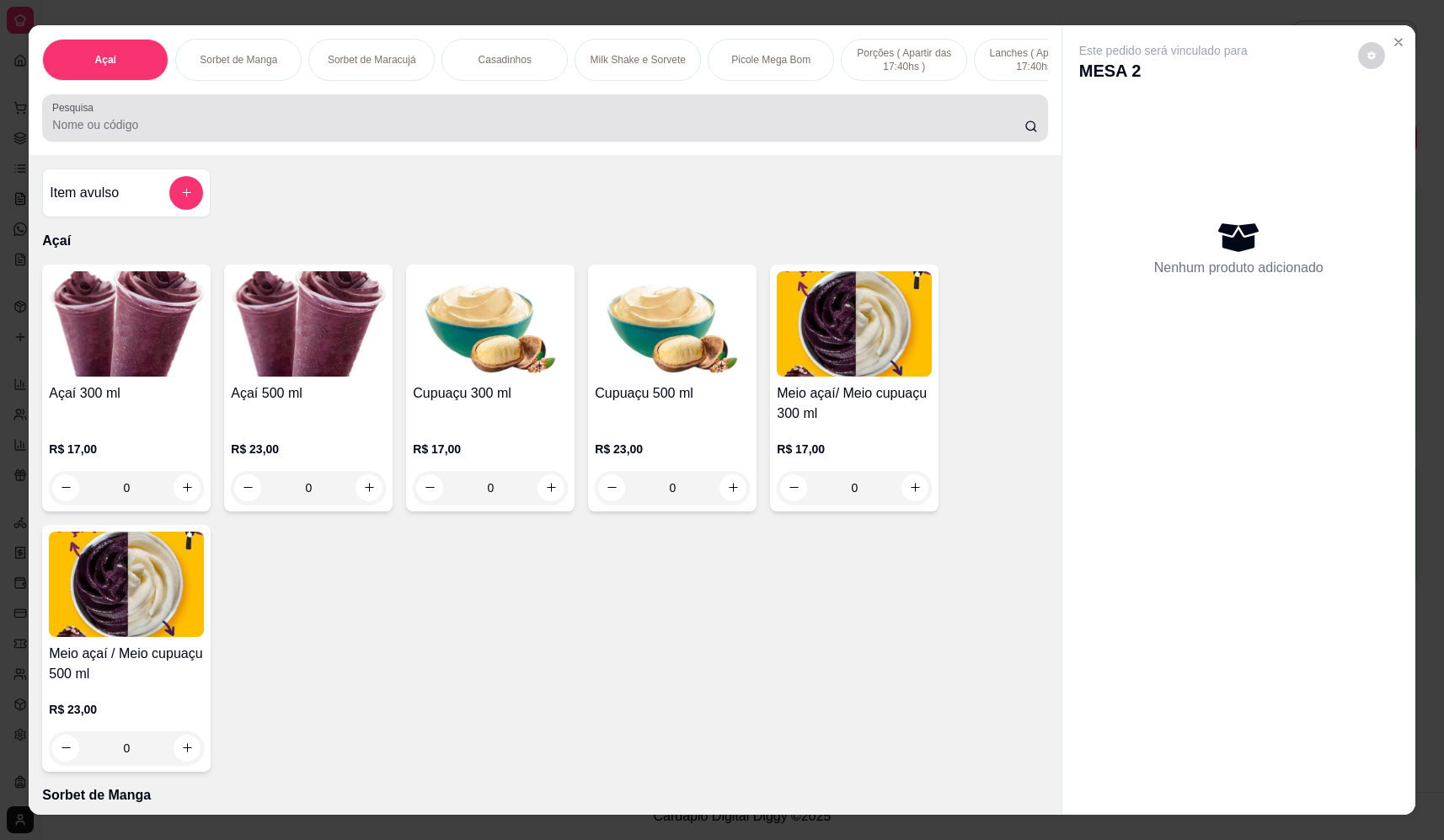
click at [424, 111] on div "Pesquisa" at bounding box center [545, 117] width 1006 height 47
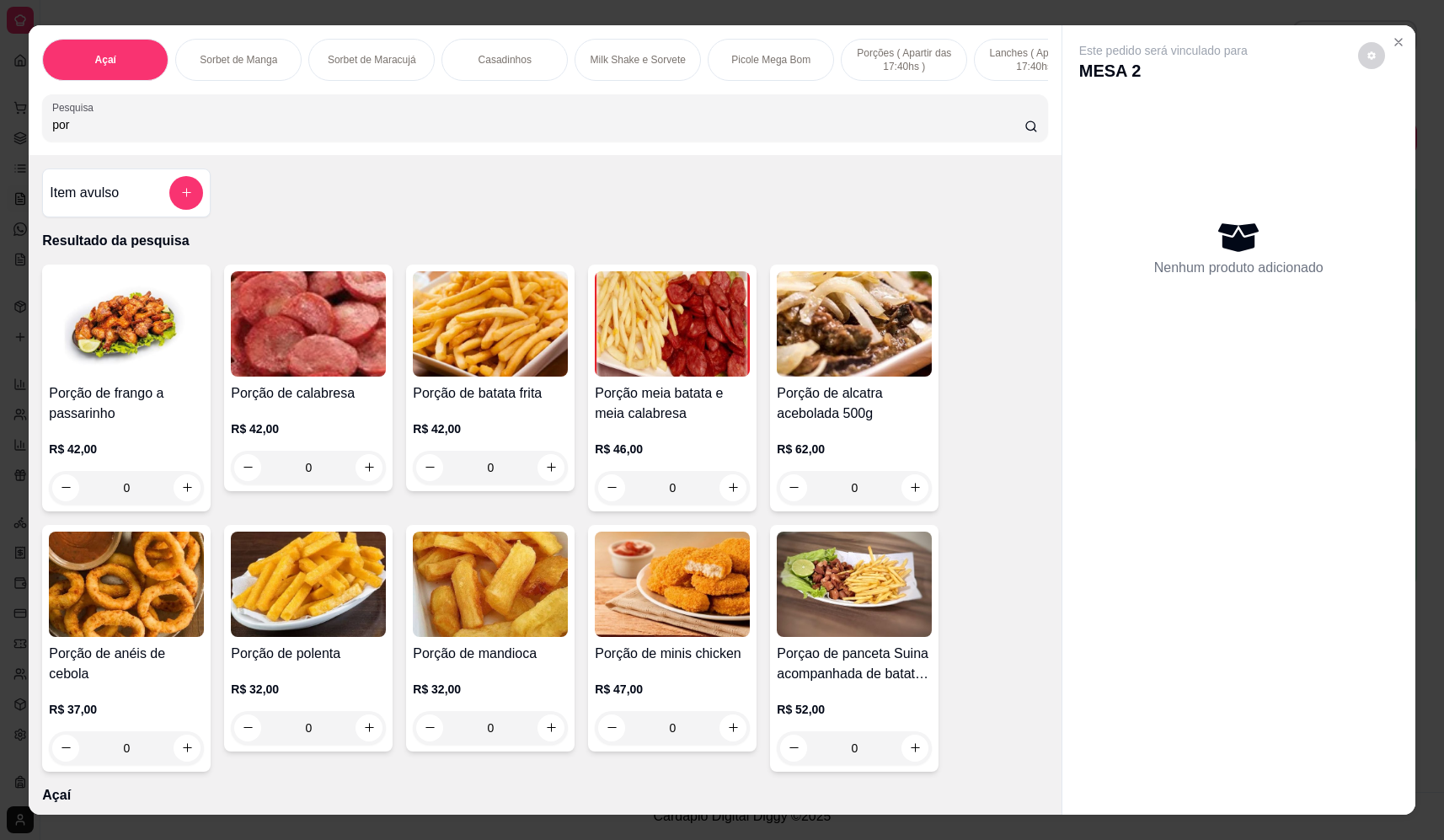
type input "por"
click at [732, 493] on div "0" at bounding box center [672, 487] width 155 height 34
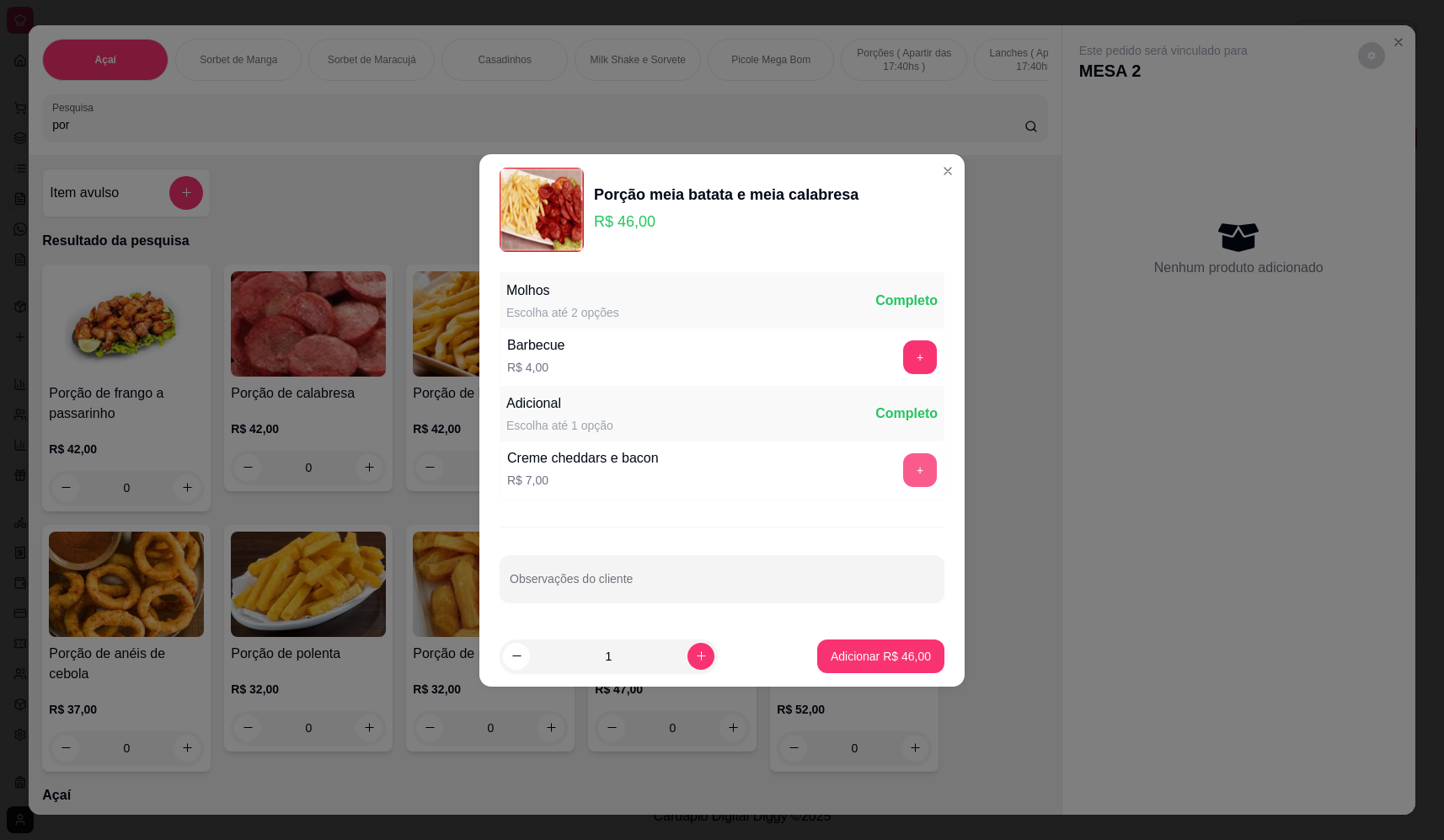
click at [918, 467] on button "+" at bounding box center [920, 470] width 34 height 34
click at [911, 667] on button "Adicionar R$ 53,00" at bounding box center [881, 655] width 124 height 33
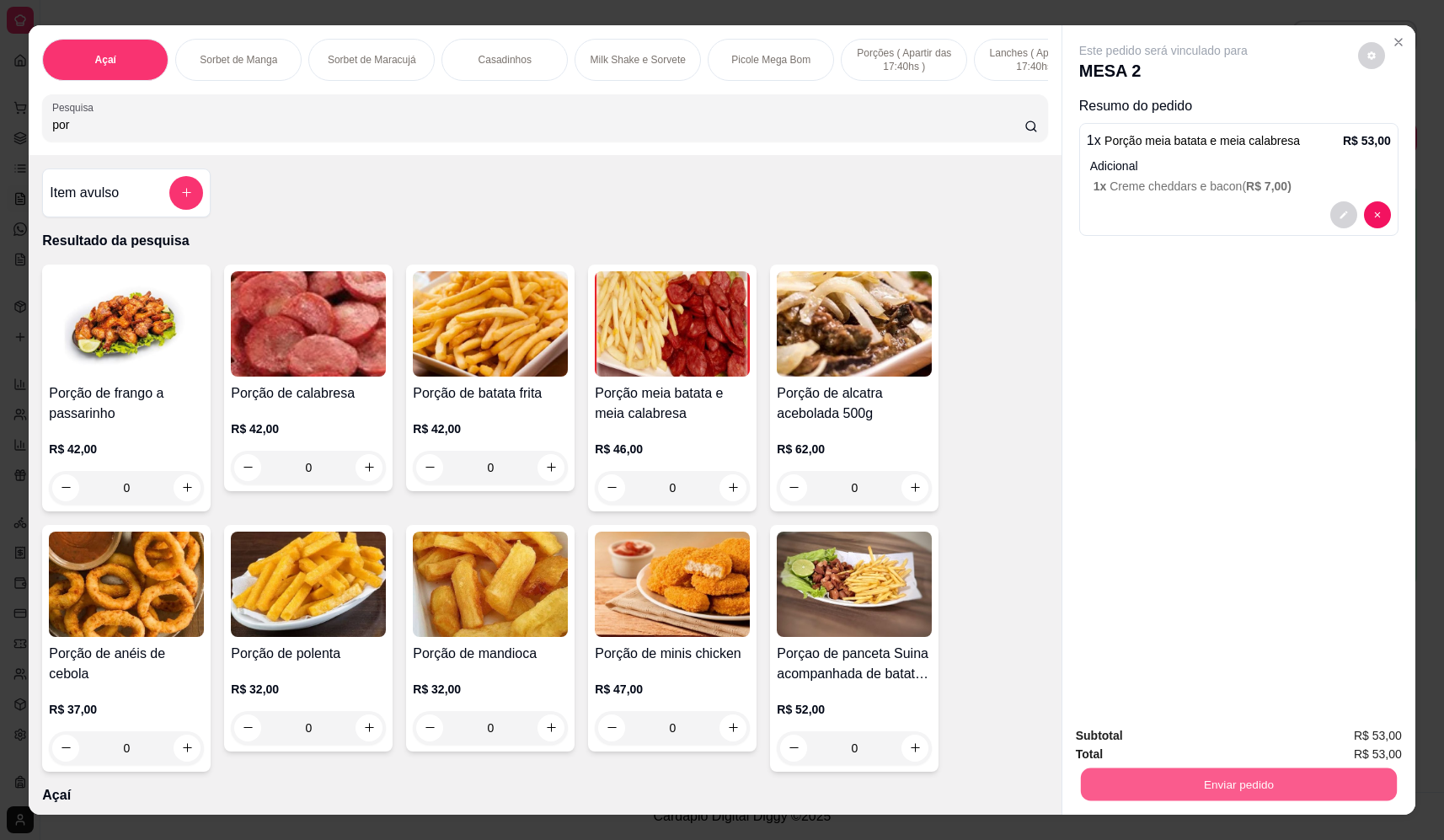
click at [1256, 773] on button "Enviar pedido" at bounding box center [1239, 784] width 316 height 33
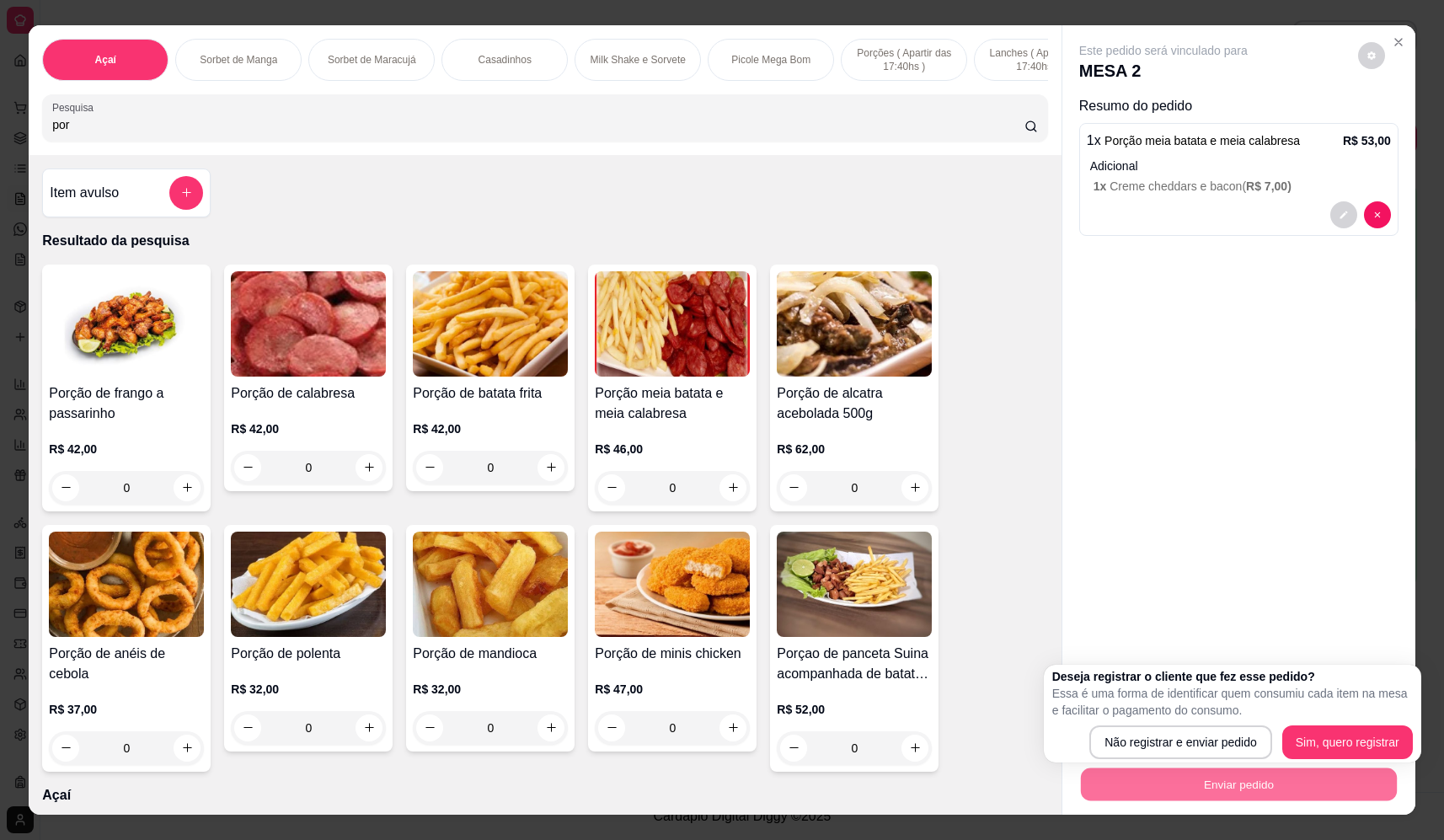
click at [1246, 429] on div "Este pedido será vinculado para MESA 2 Resumo do pedido 1 x Porção meia batata …" at bounding box center [1238, 368] width 353 height 687
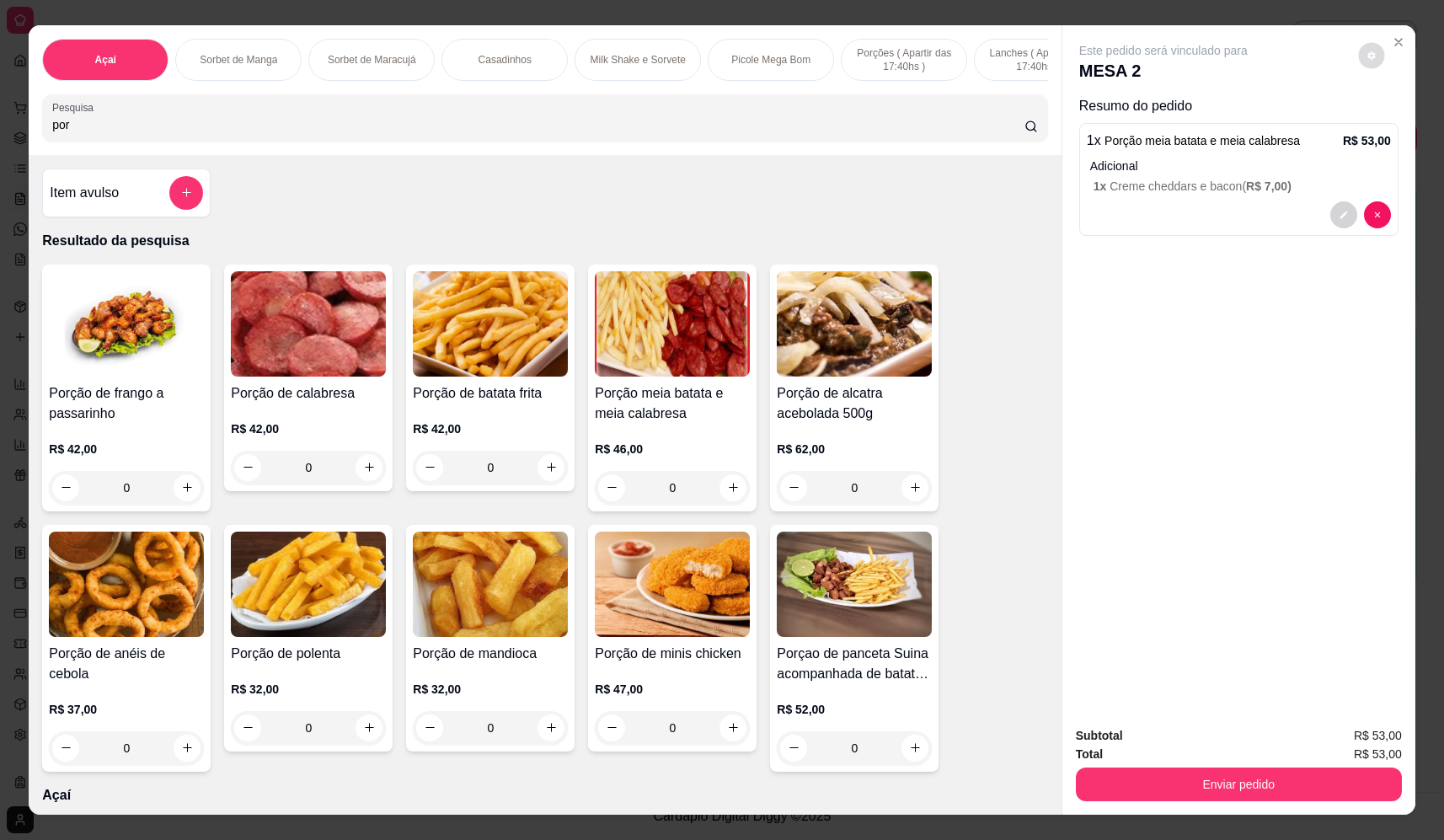
click at [1358, 51] on button "decrease-product-quantity" at bounding box center [1371, 55] width 26 height 26
click at [1394, 126] on span "Automatic updates" at bounding box center [1392, 123] width 13 height 13
click at [1392, 126] on input "Automatic updates" at bounding box center [1386, 128] width 11 height 11
checkbox input "true"
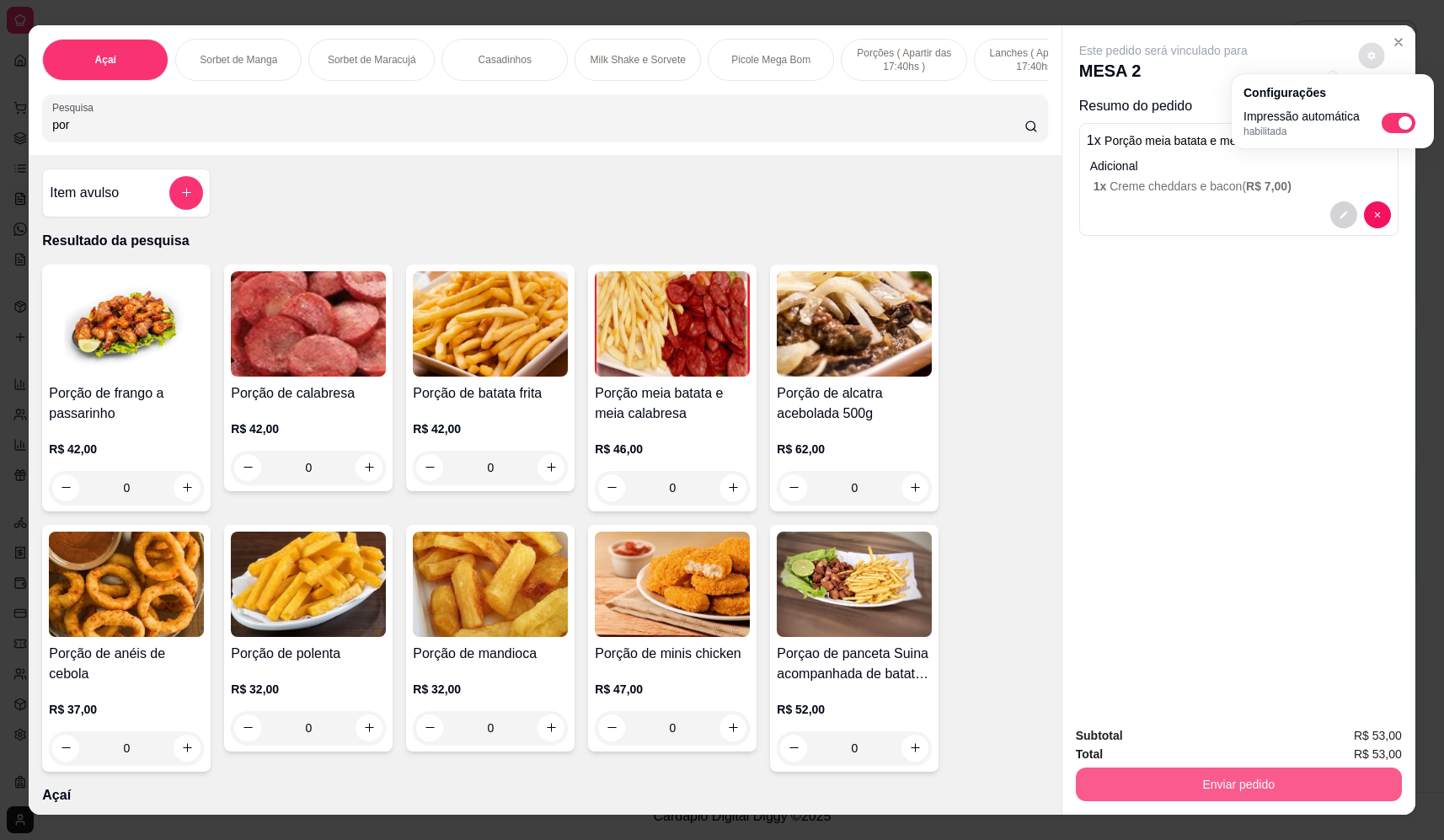
click at [1234, 775] on button "Enviar pedido" at bounding box center [1238, 784] width 326 height 34
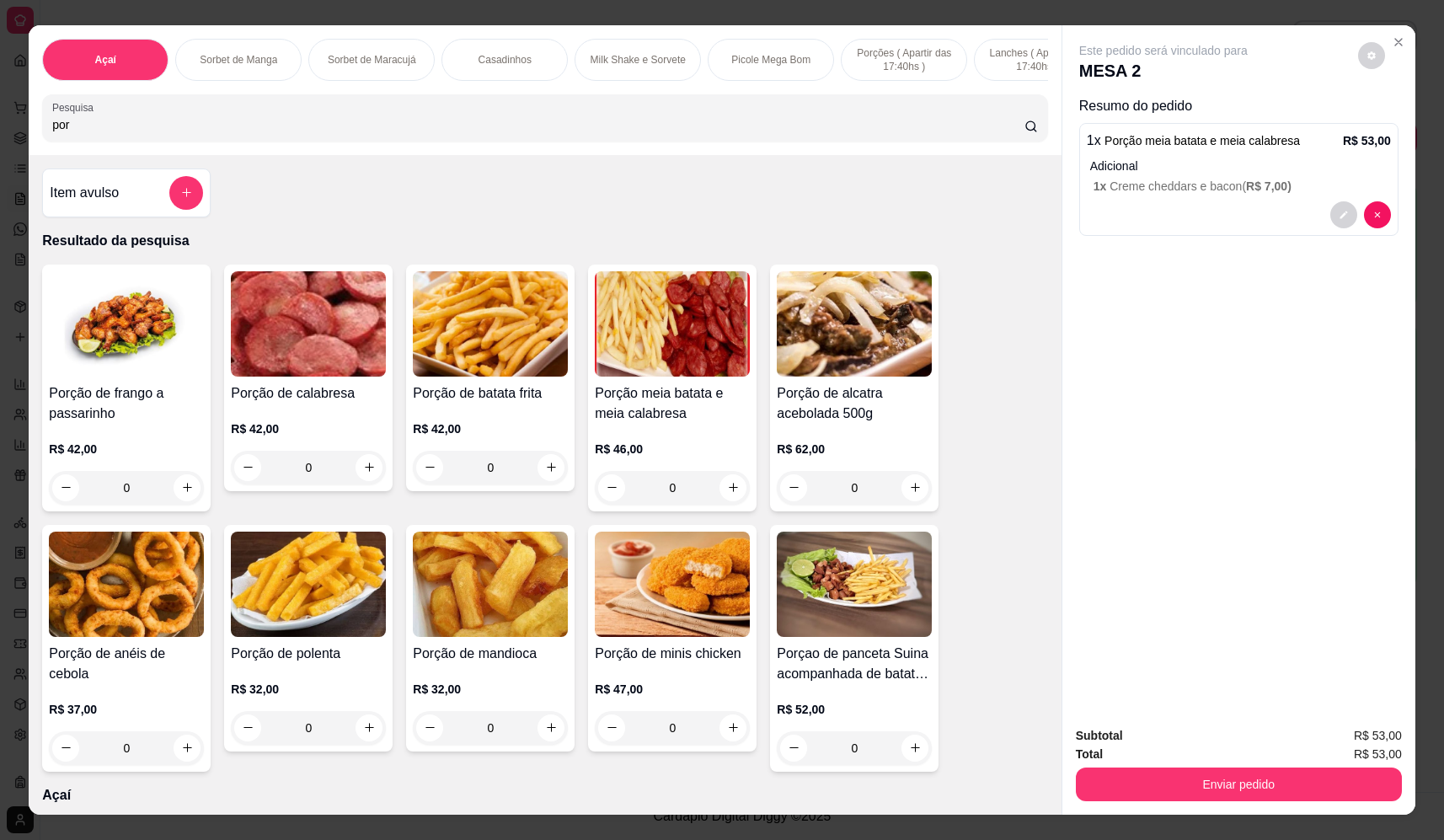
drag, startPoint x: 1144, startPoint y: 804, endPoint x: 1144, endPoint y: 793, distance: 11.0
click at [1144, 803] on div "Subtotal R$ 53,00 Total R$ 53,00 Enviar pedido" at bounding box center [1238, 764] width 353 height 102
click at [1143, 783] on button "Enviar pedido" at bounding box center [1238, 784] width 326 height 34
click at [1142, 745] on button "Não registrar e enviar pedido" at bounding box center [1183, 743] width 175 height 32
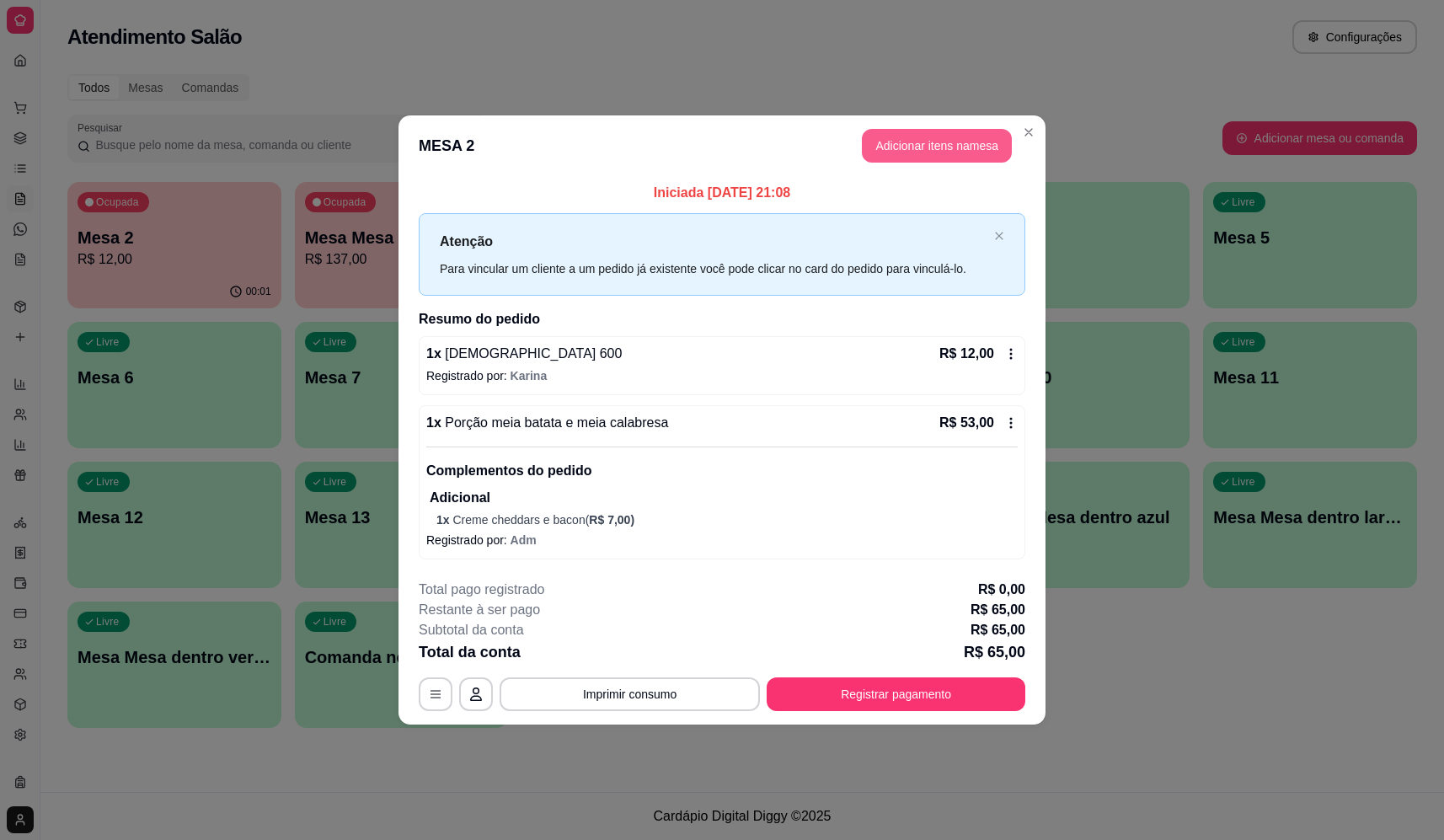
click at [965, 155] on button "Adicionar itens na mesa" at bounding box center [937, 145] width 150 height 34
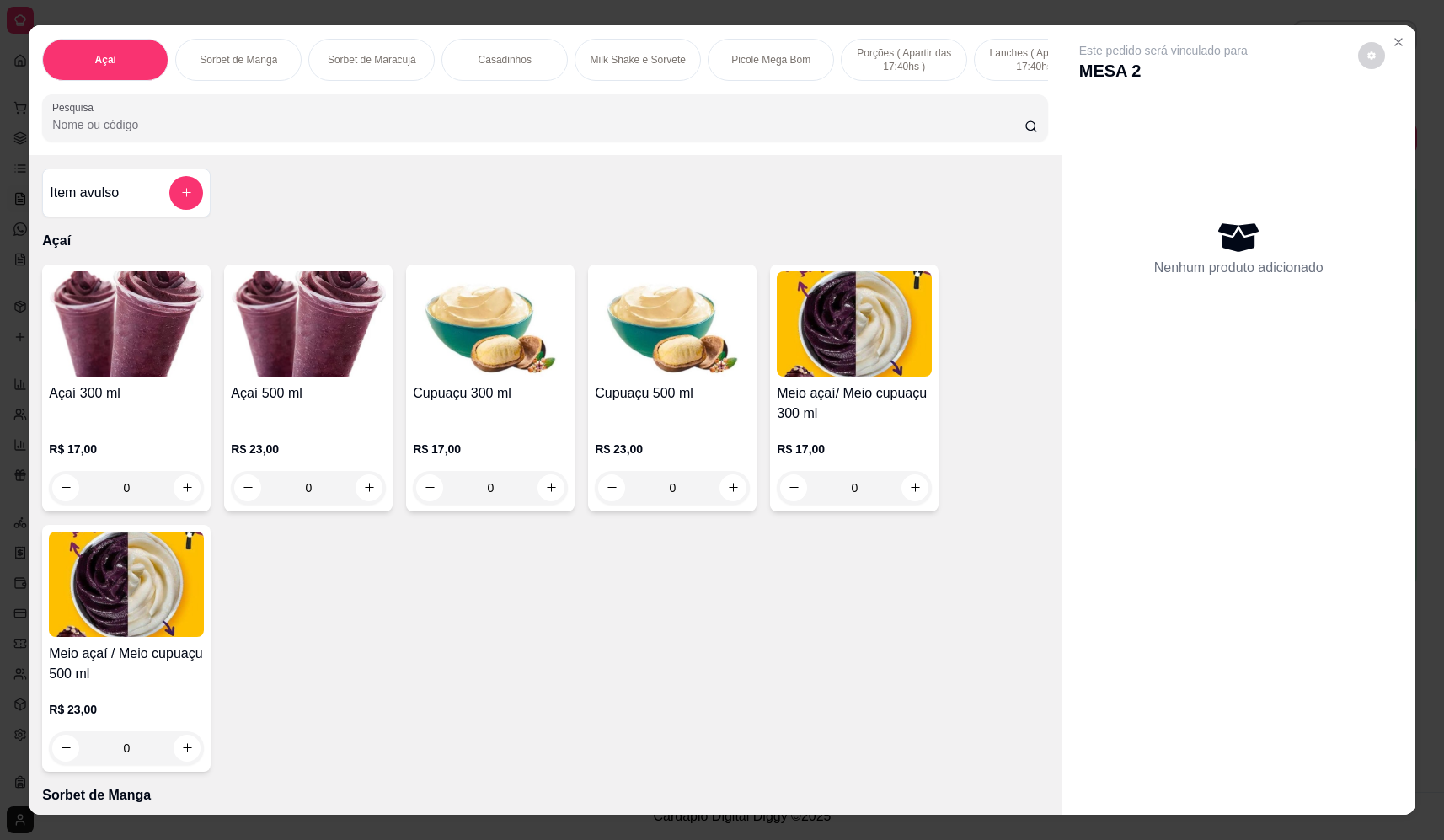
click at [1367, 54] on icon "decrease-product-quantity" at bounding box center [1372, 56] width 11 height 11
click at [1403, 122] on span "Automatic updates" at bounding box center [1406, 123] width 13 height 13
click at [1392, 123] on input "Automatic updates" at bounding box center [1386, 128] width 11 height 11
checkbox input "false"
click at [1407, 24] on div "Açaí Sorbet de Manga Sorbet de Maracujá Casadinhos Milk Shake e Sorvete Picole …" at bounding box center [722, 420] width 1444 height 840
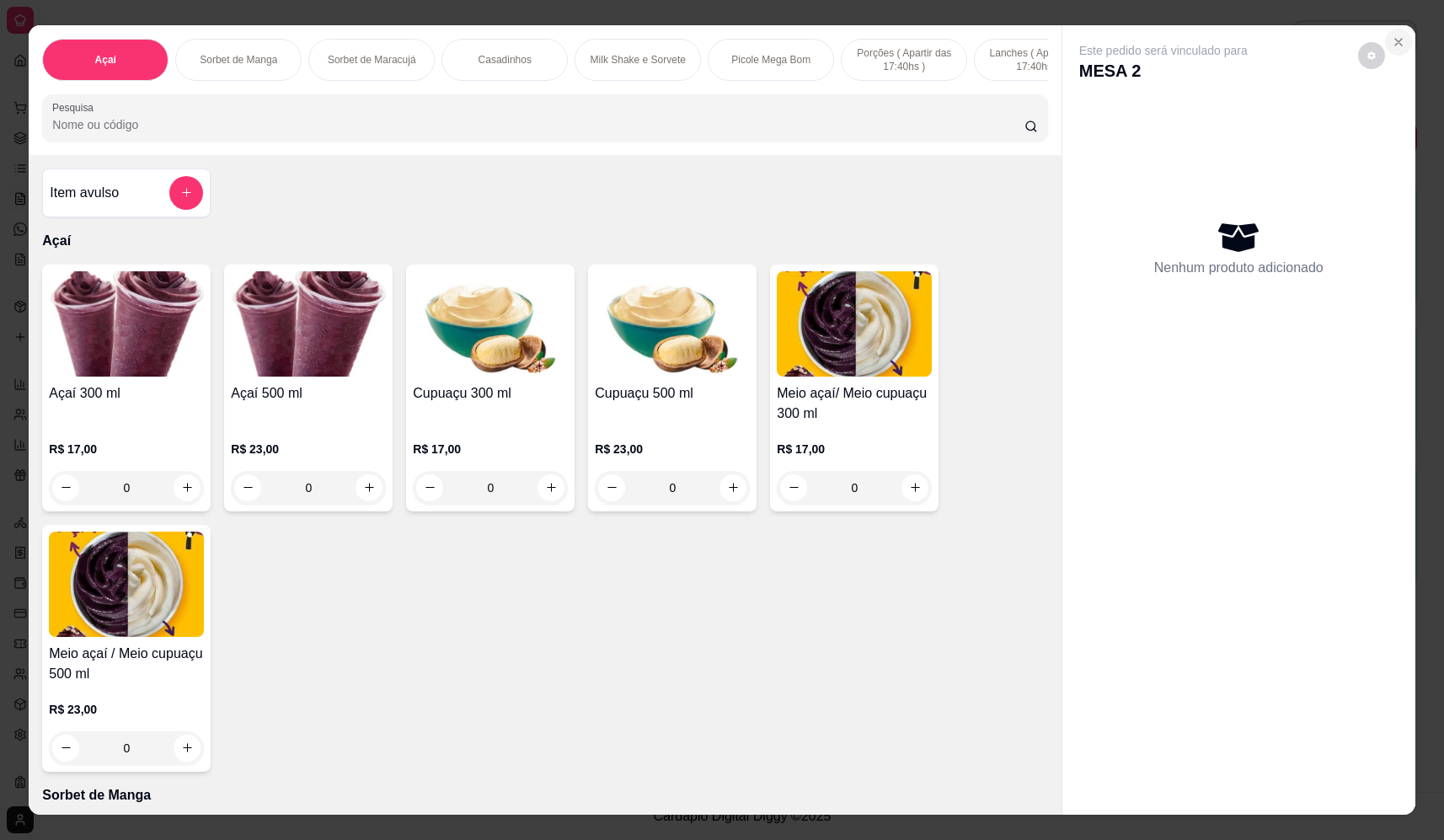
click at [1396, 39] on icon "Close" at bounding box center [1399, 41] width 7 height 7
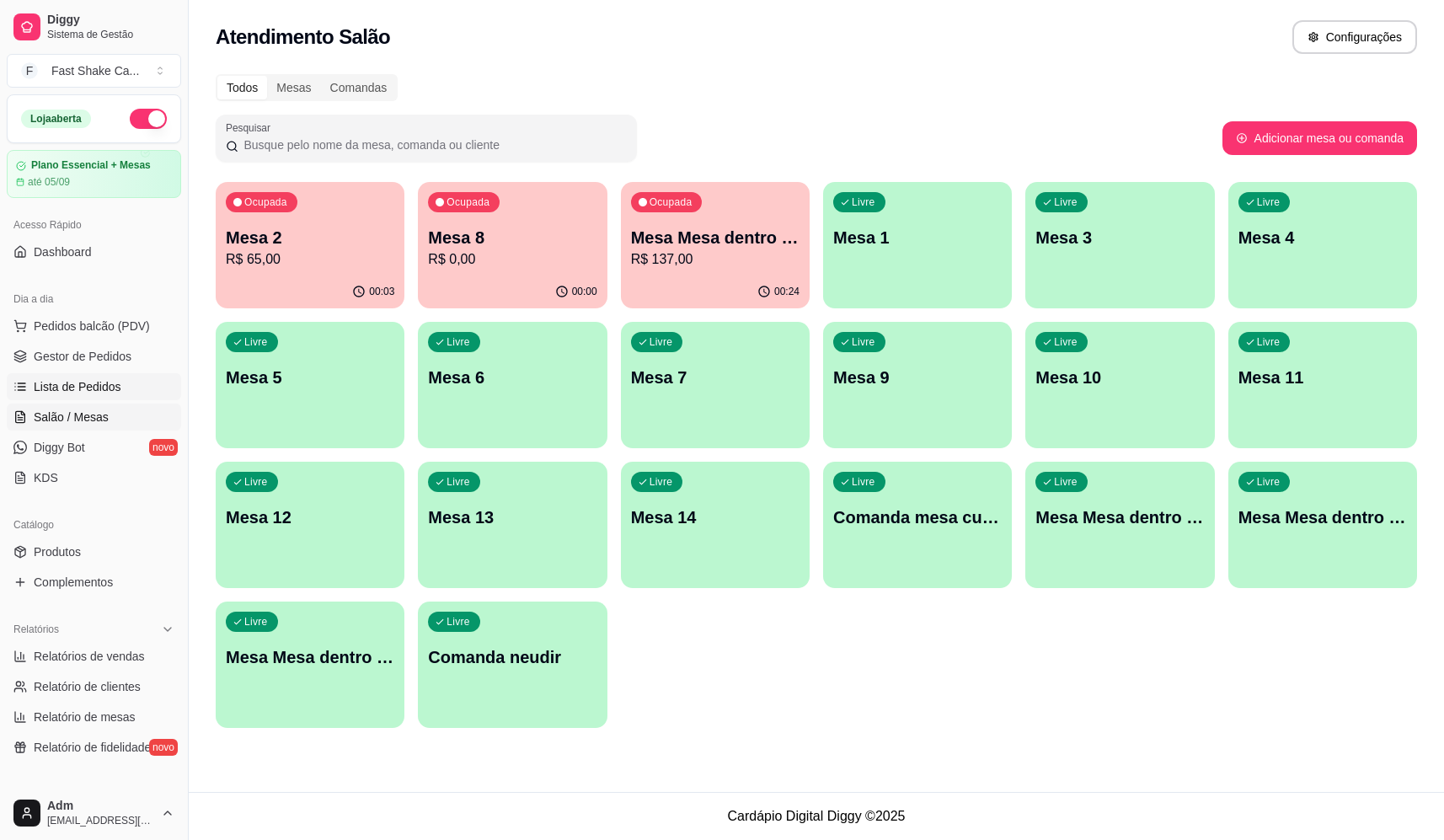
click at [96, 383] on span "Lista de Pedidos" at bounding box center [77, 387] width 87 height 17
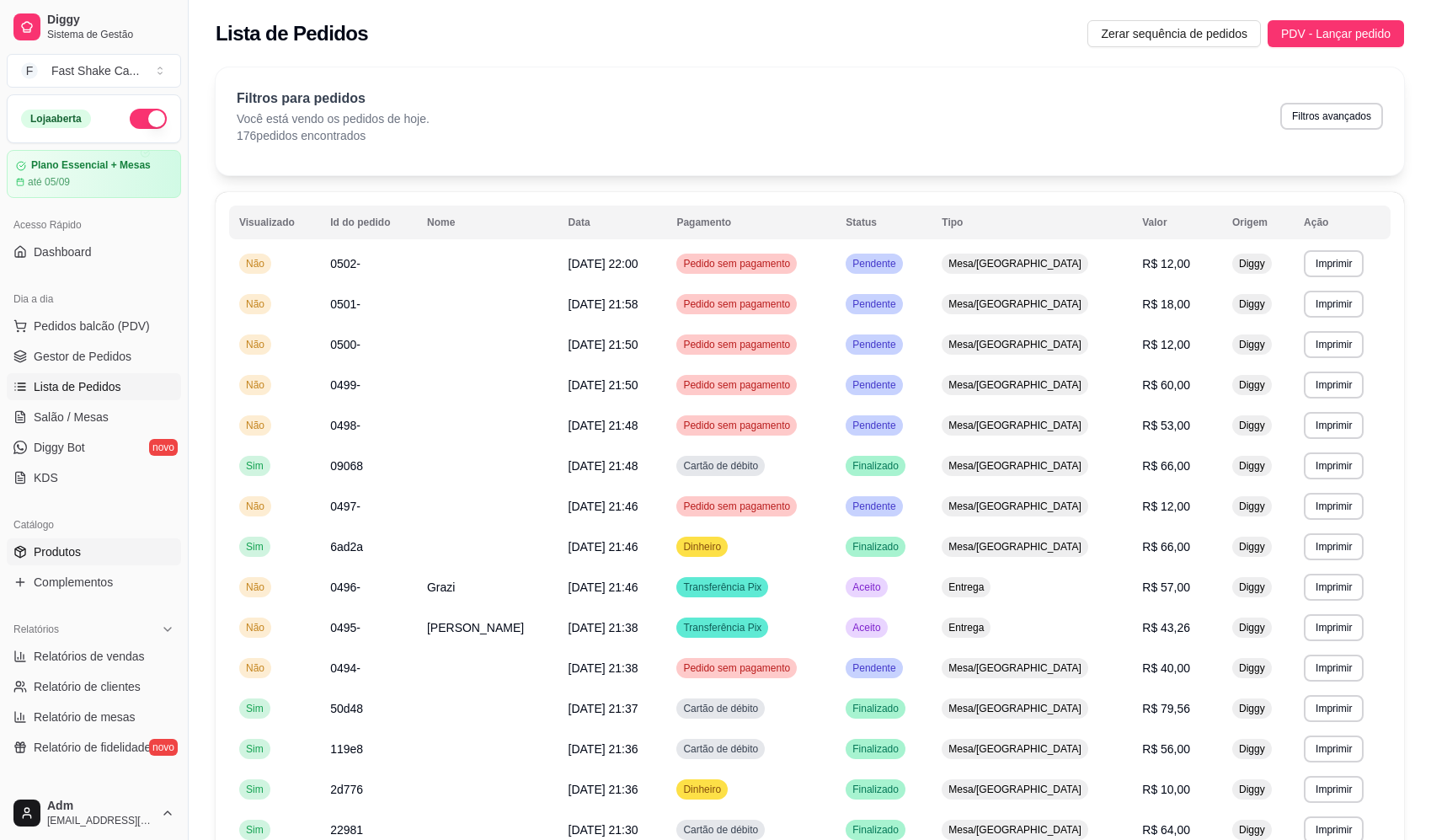
click at [76, 558] on span "Produtos" at bounding box center [57, 552] width 47 height 17
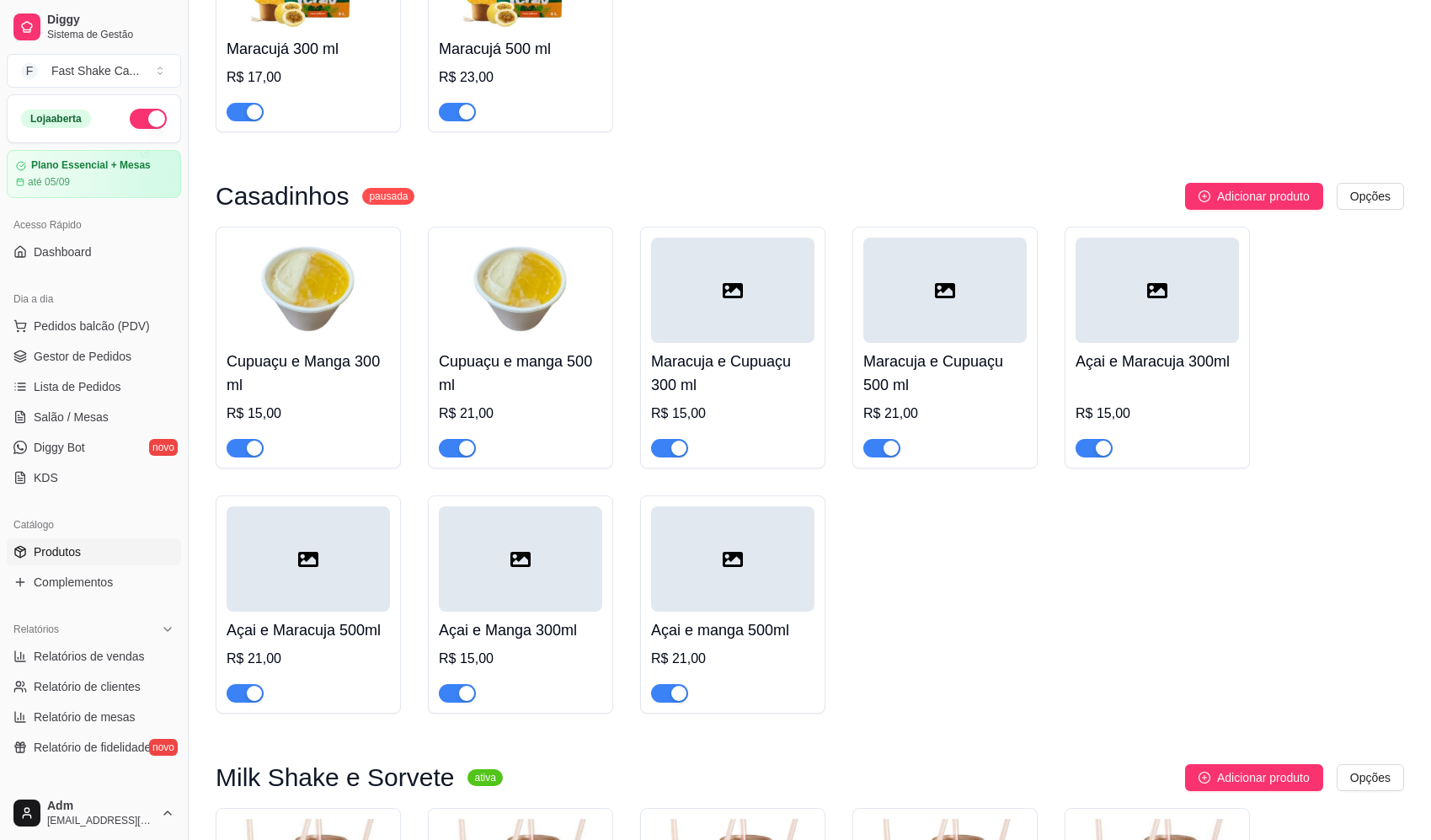
scroll to position [1601, 0]
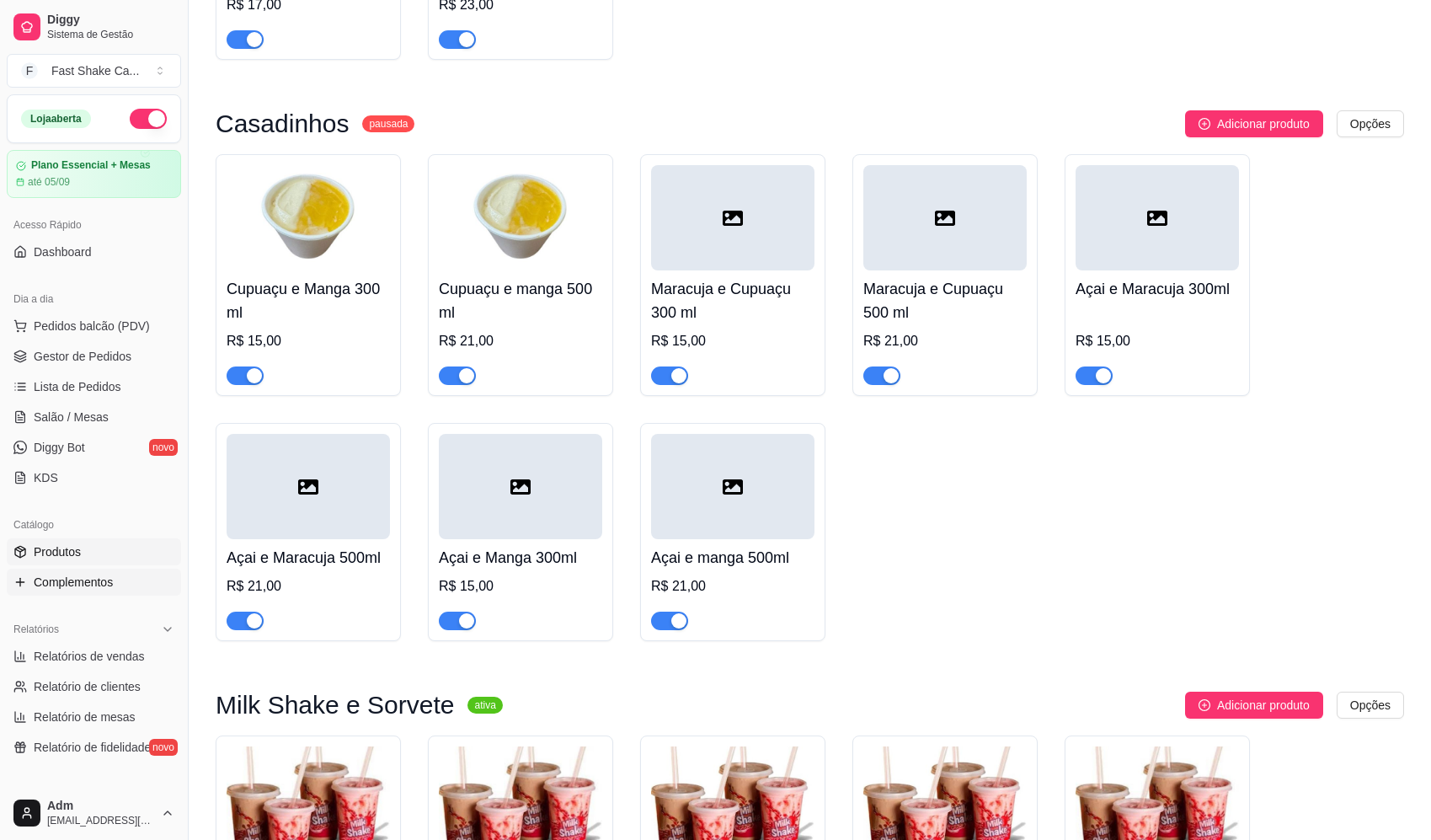
drag, startPoint x: 77, startPoint y: 587, endPoint x: 86, endPoint y: 584, distance: 9.5
click at [78, 587] on span "Complementos" at bounding box center [73, 582] width 79 height 17
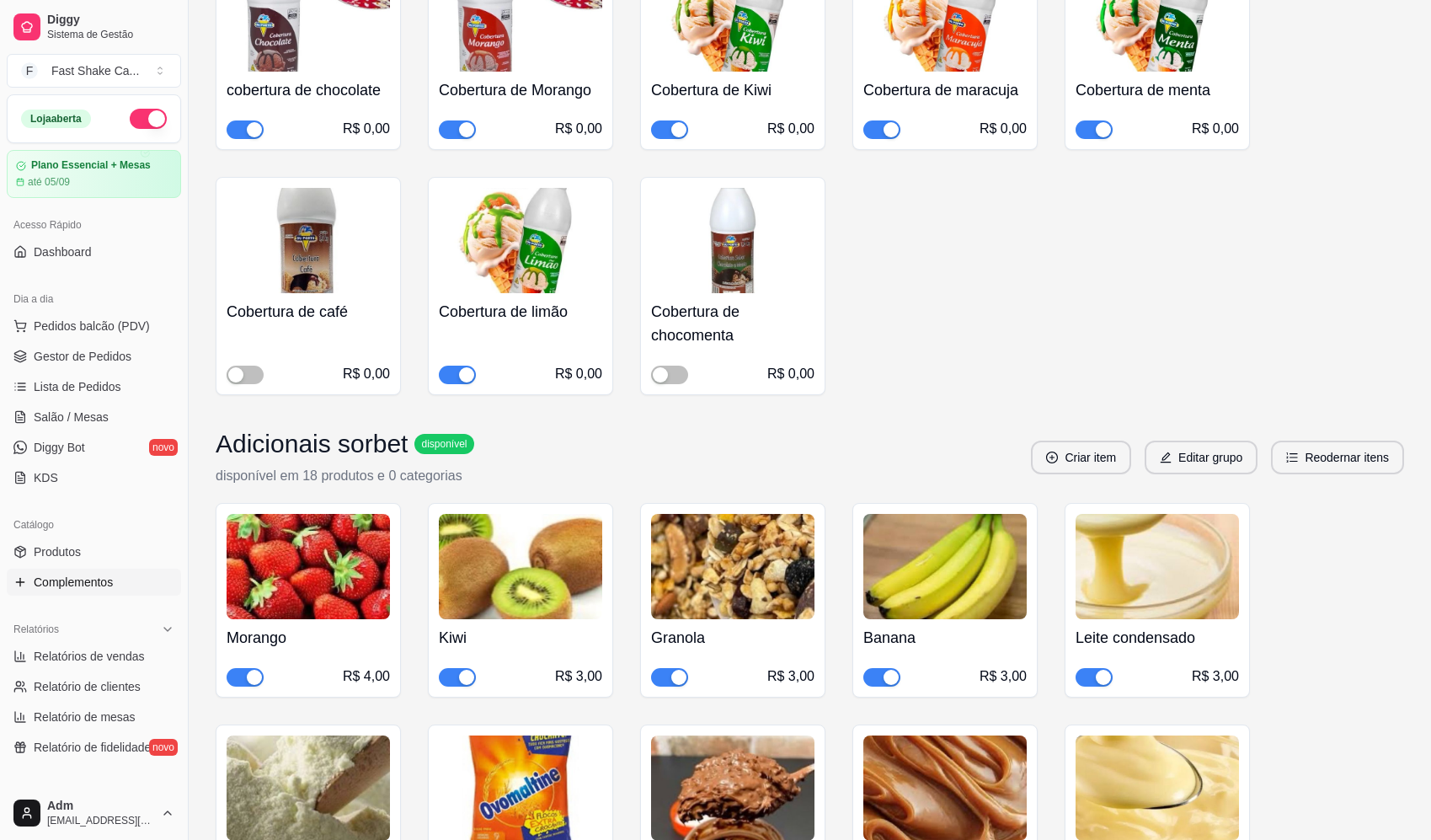
scroll to position [1096, 0]
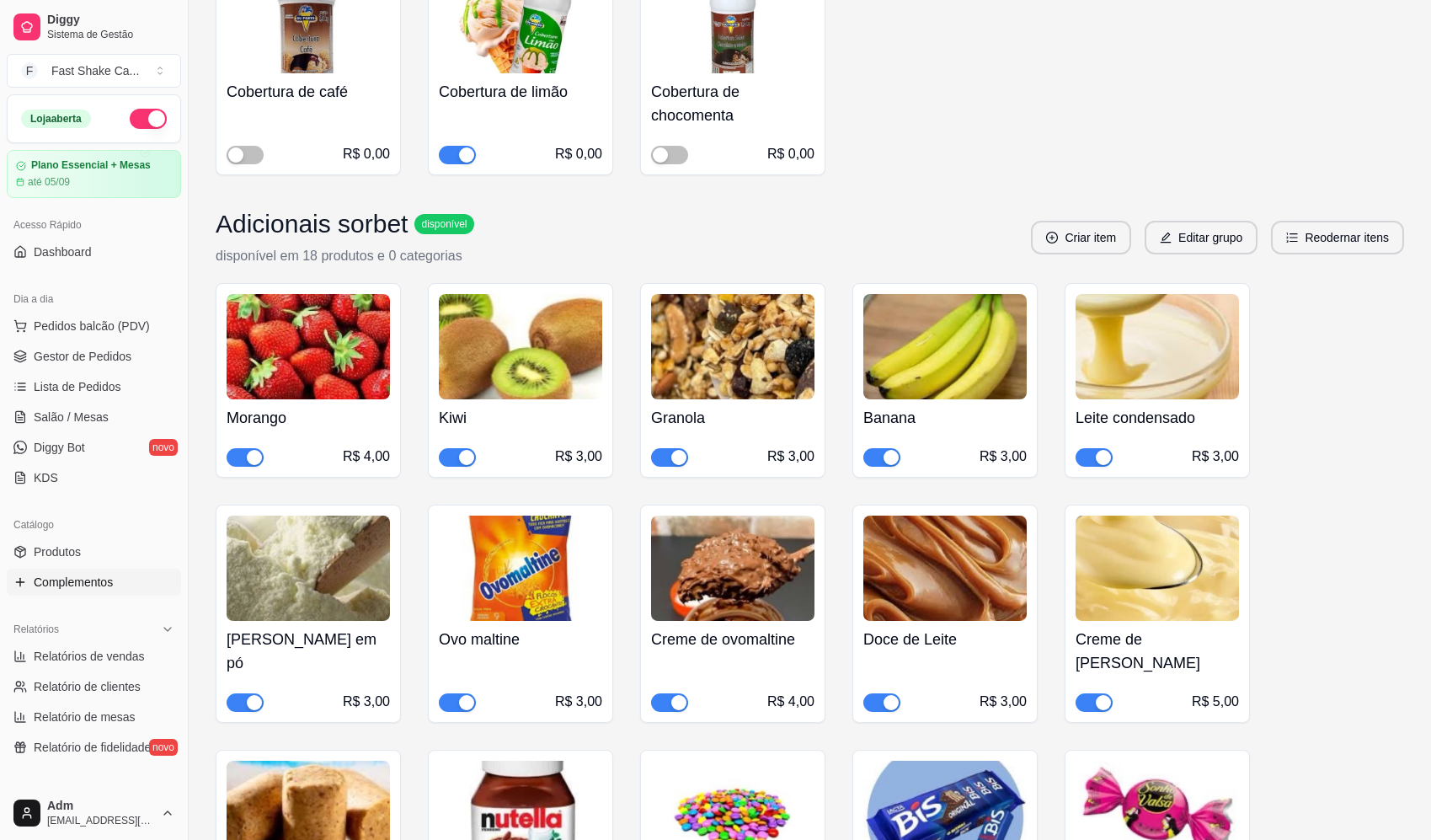
click at [260, 462] on div "button" at bounding box center [255, 457] width 15 height 15
click at [103, 414] on span "Salão / Mesas" at bounding box center [71, 417] width 75 height 17
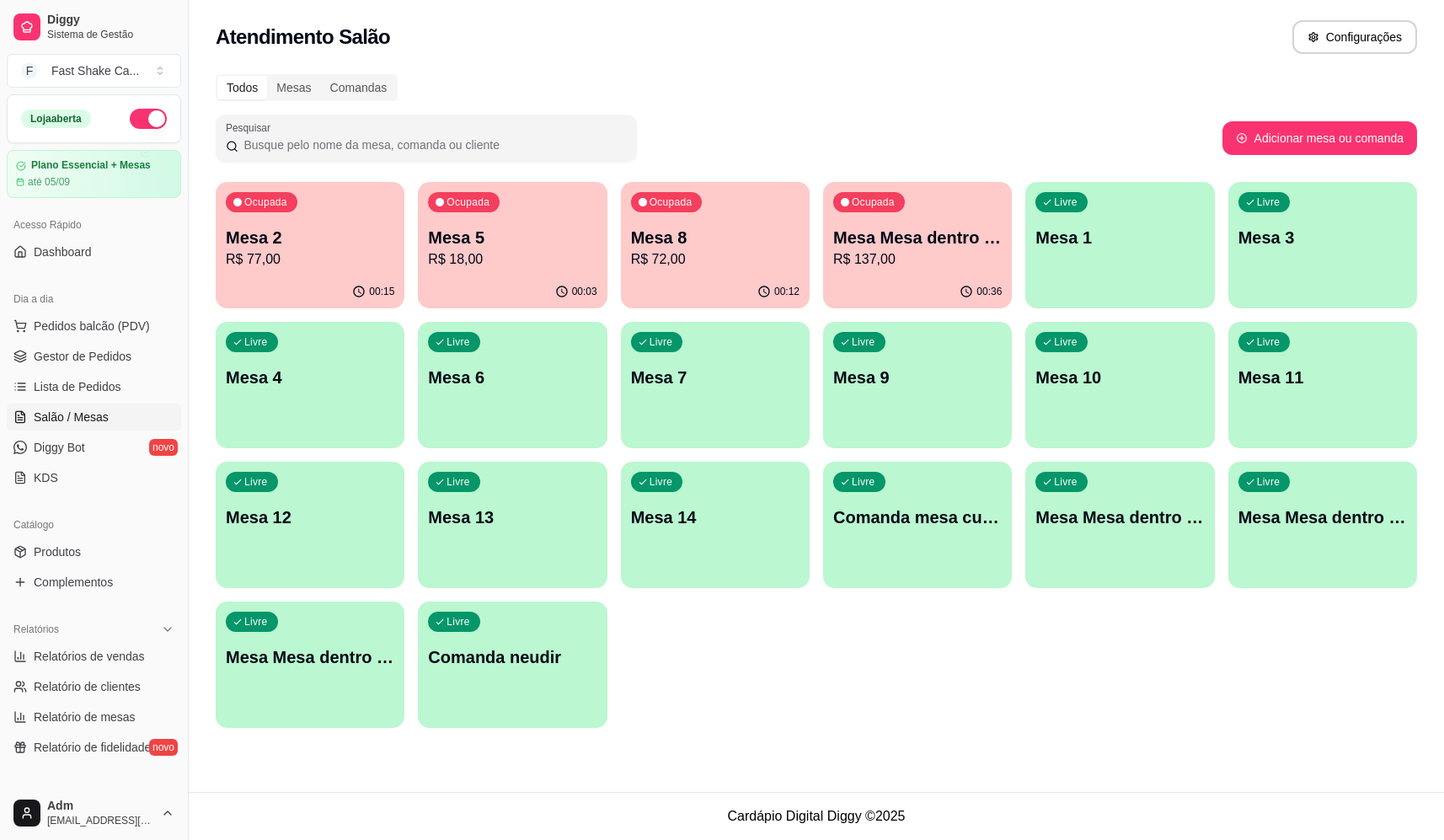
click at [849, 256] on p "R$ 137,00" at bounding box center [917, 259] width 168 height 20
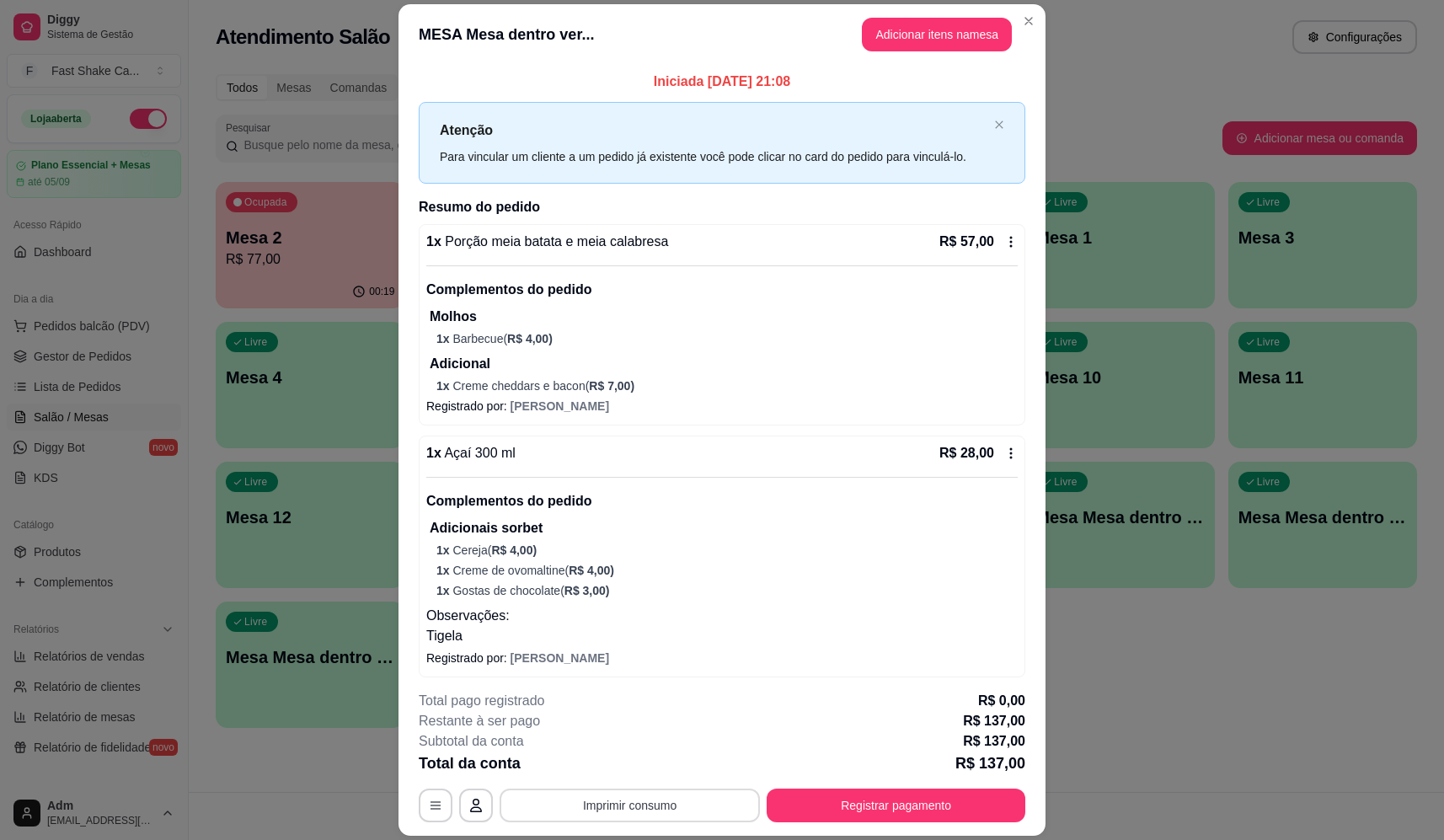
click at [619, 810] on button "Imprimir consumo" at bounding box center [630, 805] width 261 height 34
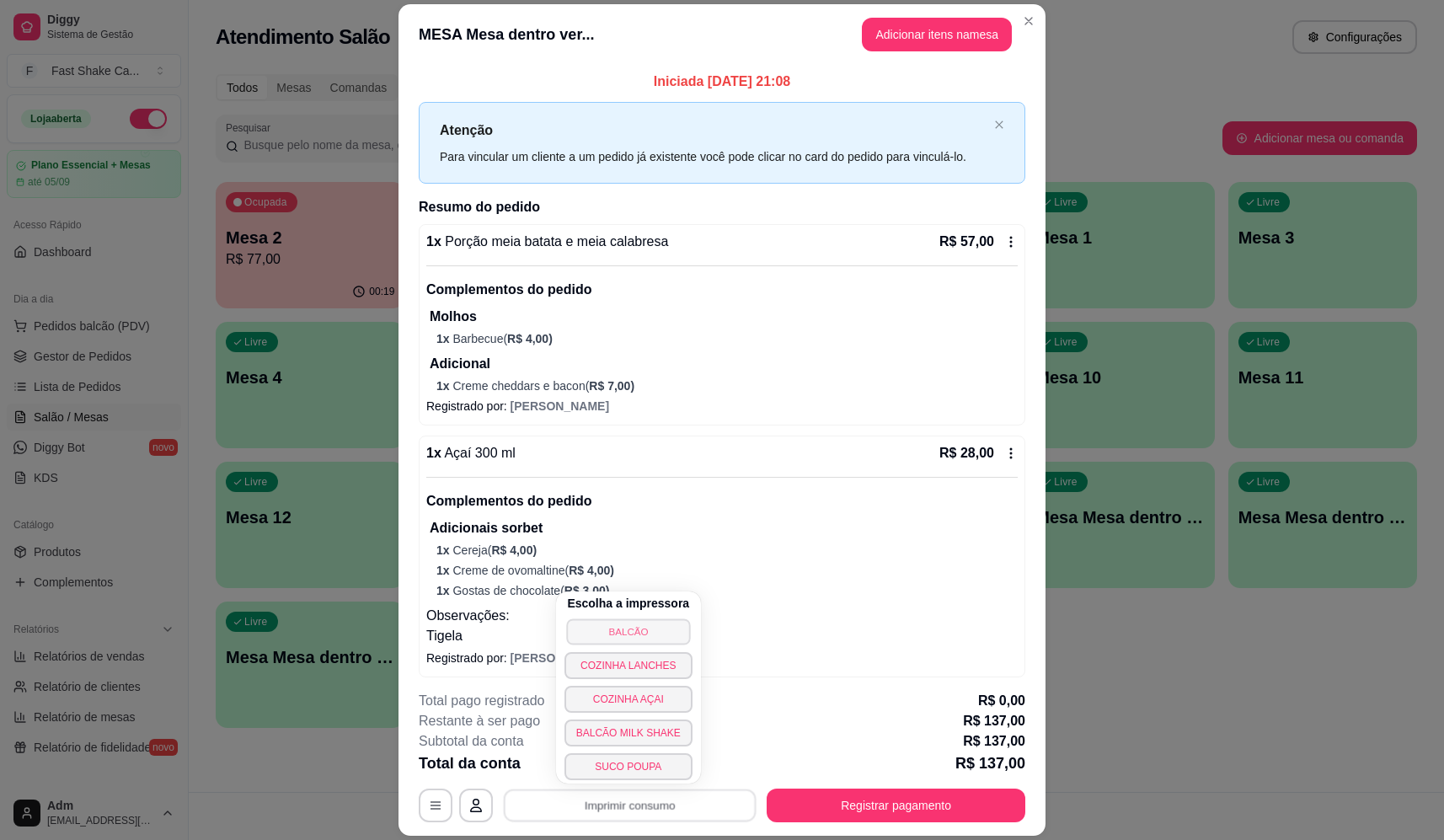
click at [647, 632] on button "BALCÃO" at bounding box center [628, 630] width 124 height 26
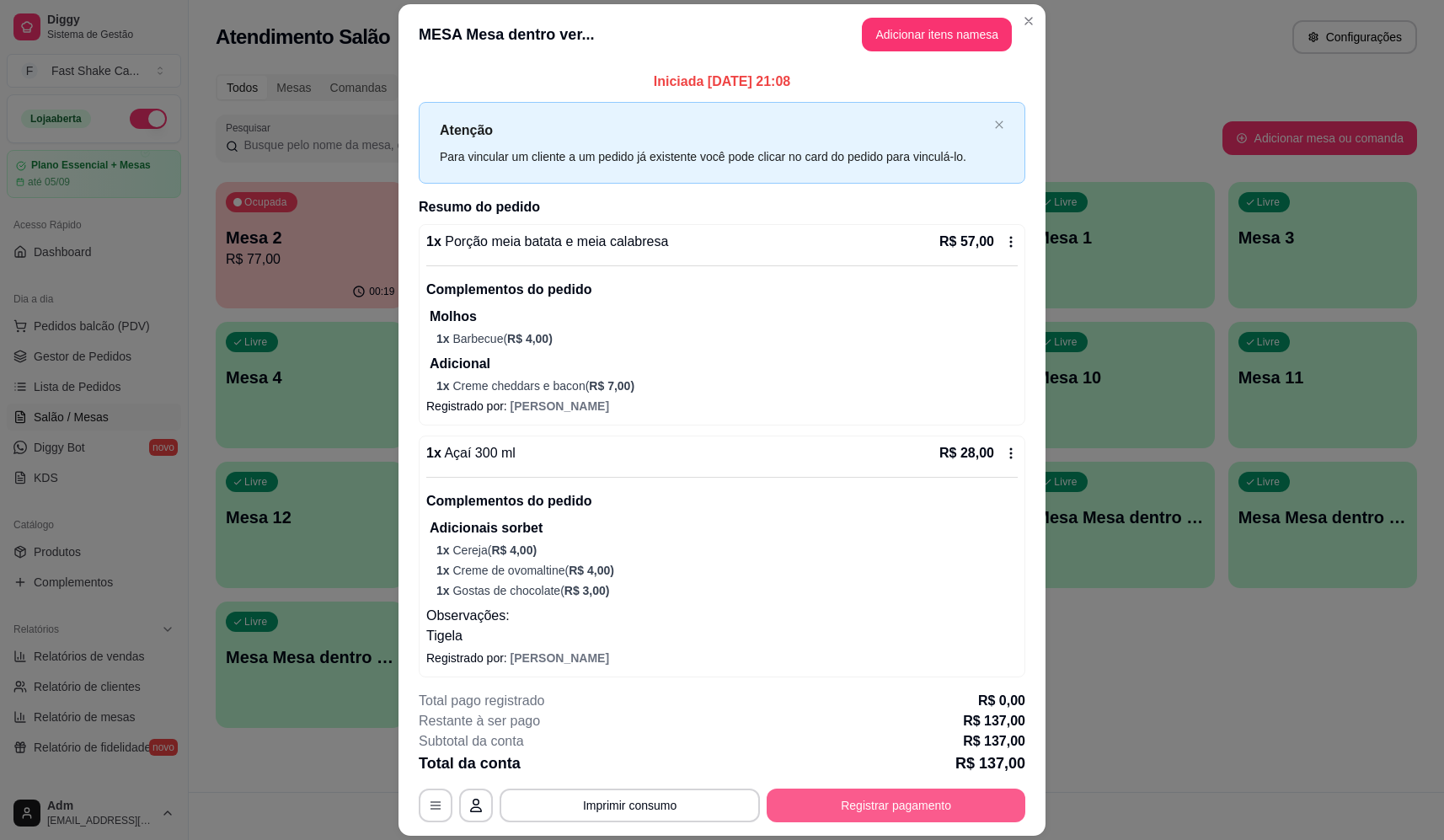
click at [940, 805] on button "Registrar pagamento" at bounding box center [896, 805] width 259 height 34
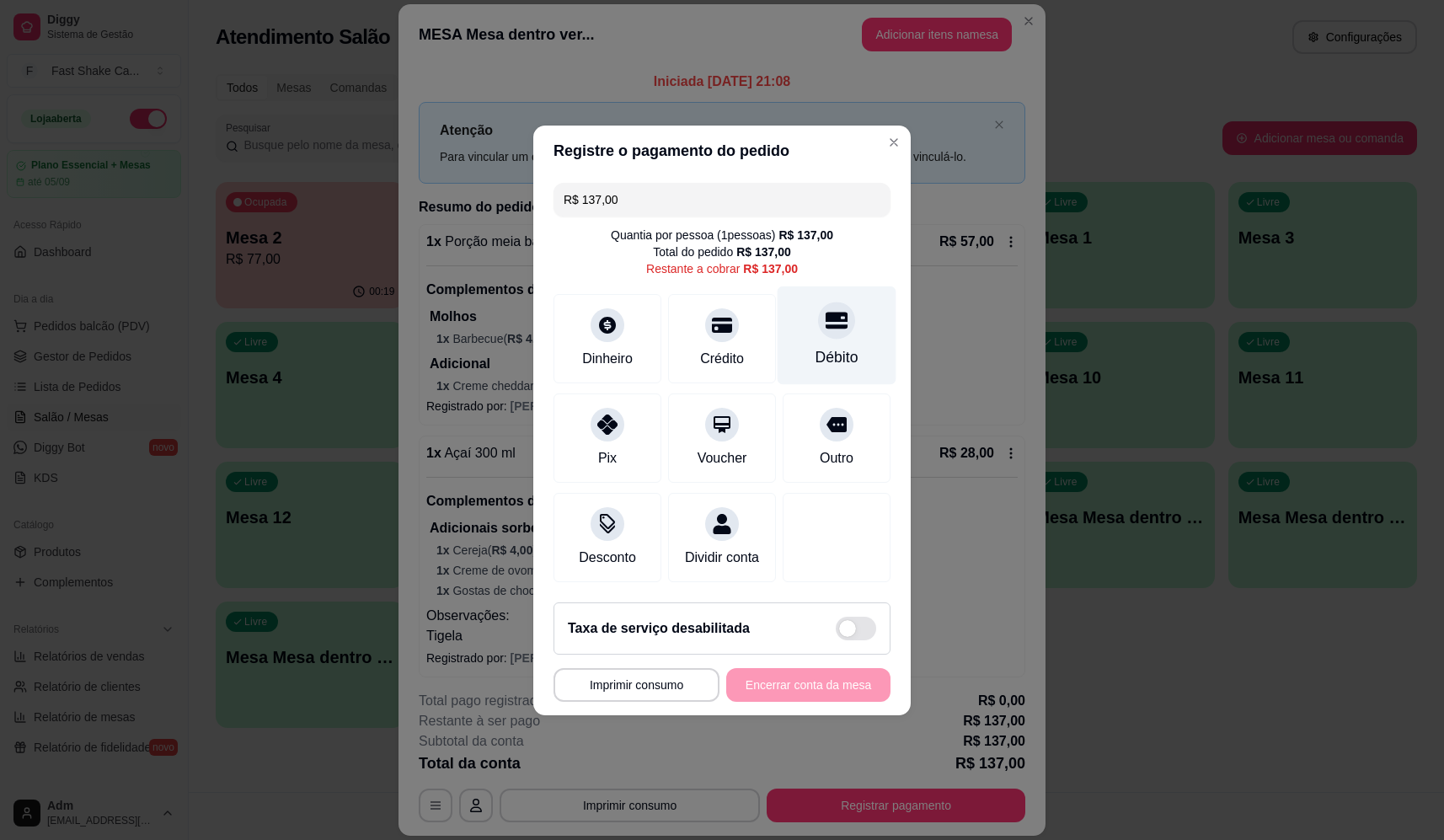
click at [811, 323] on div "Débito" at bounding box center [837, 334] width 119 height 99
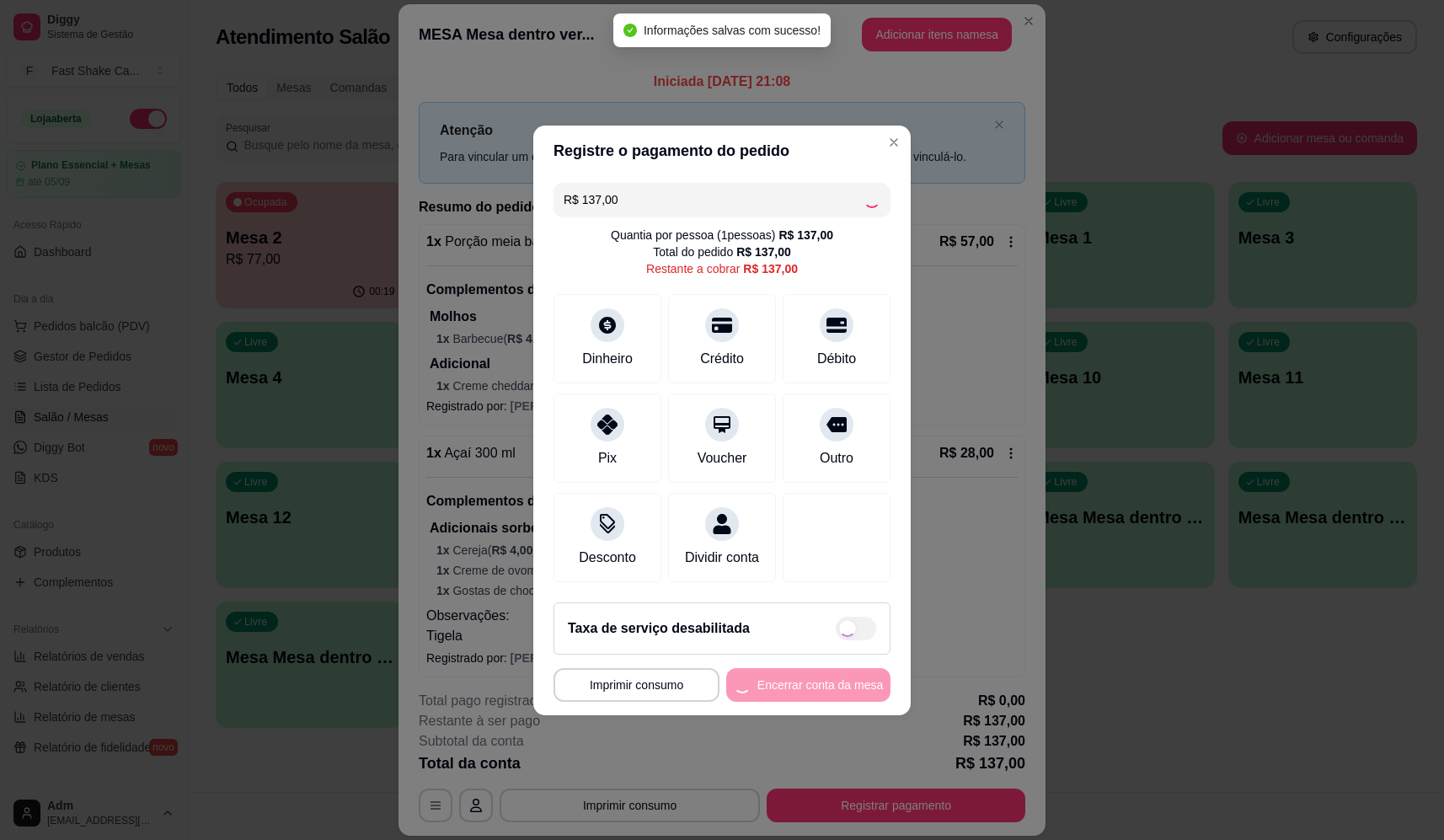
type input "R$ 0,00"
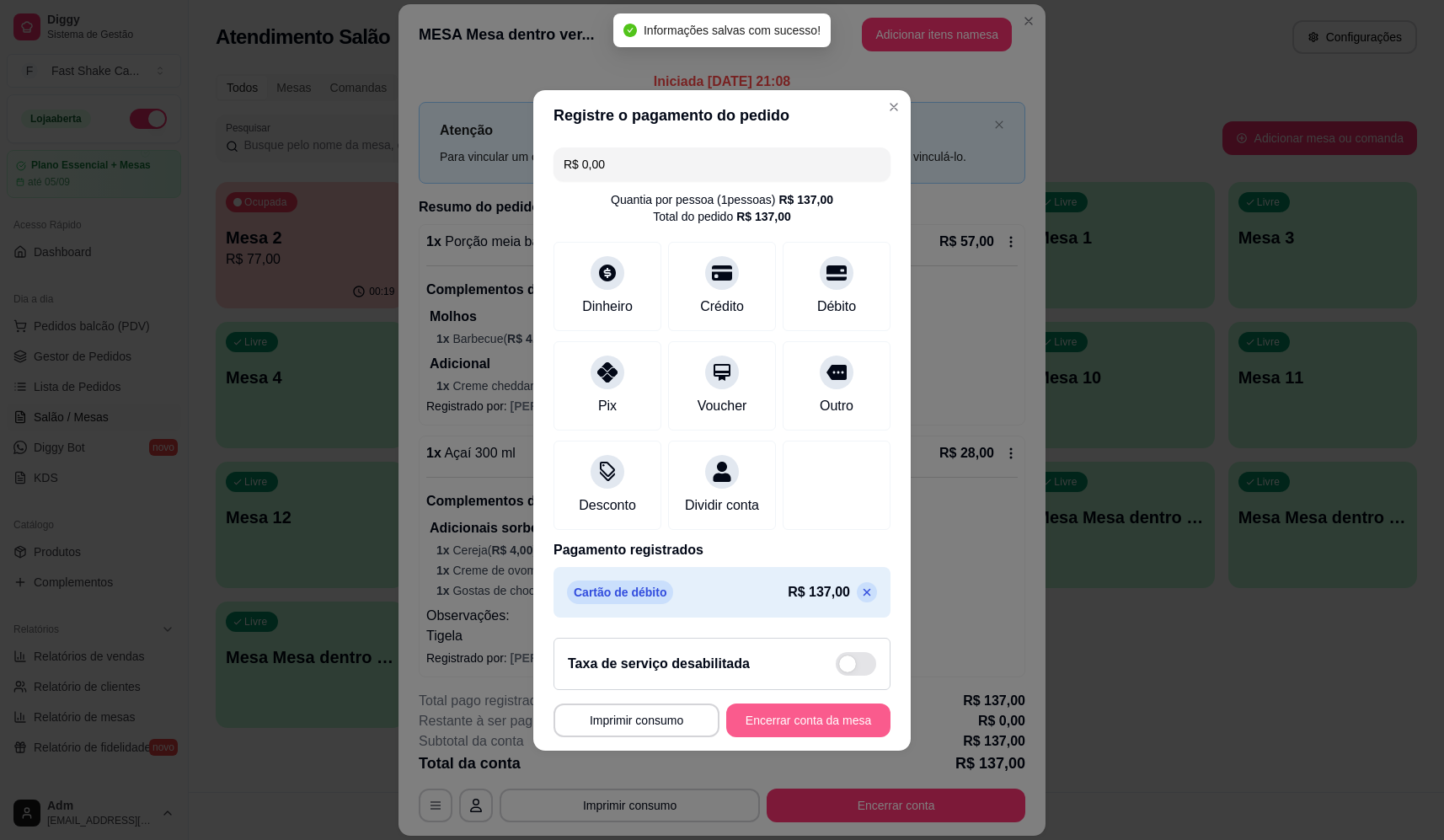
click at [821, 725] on button "Encerrar conta da mesa" at bounding box center [809, 720] width 164 height 34
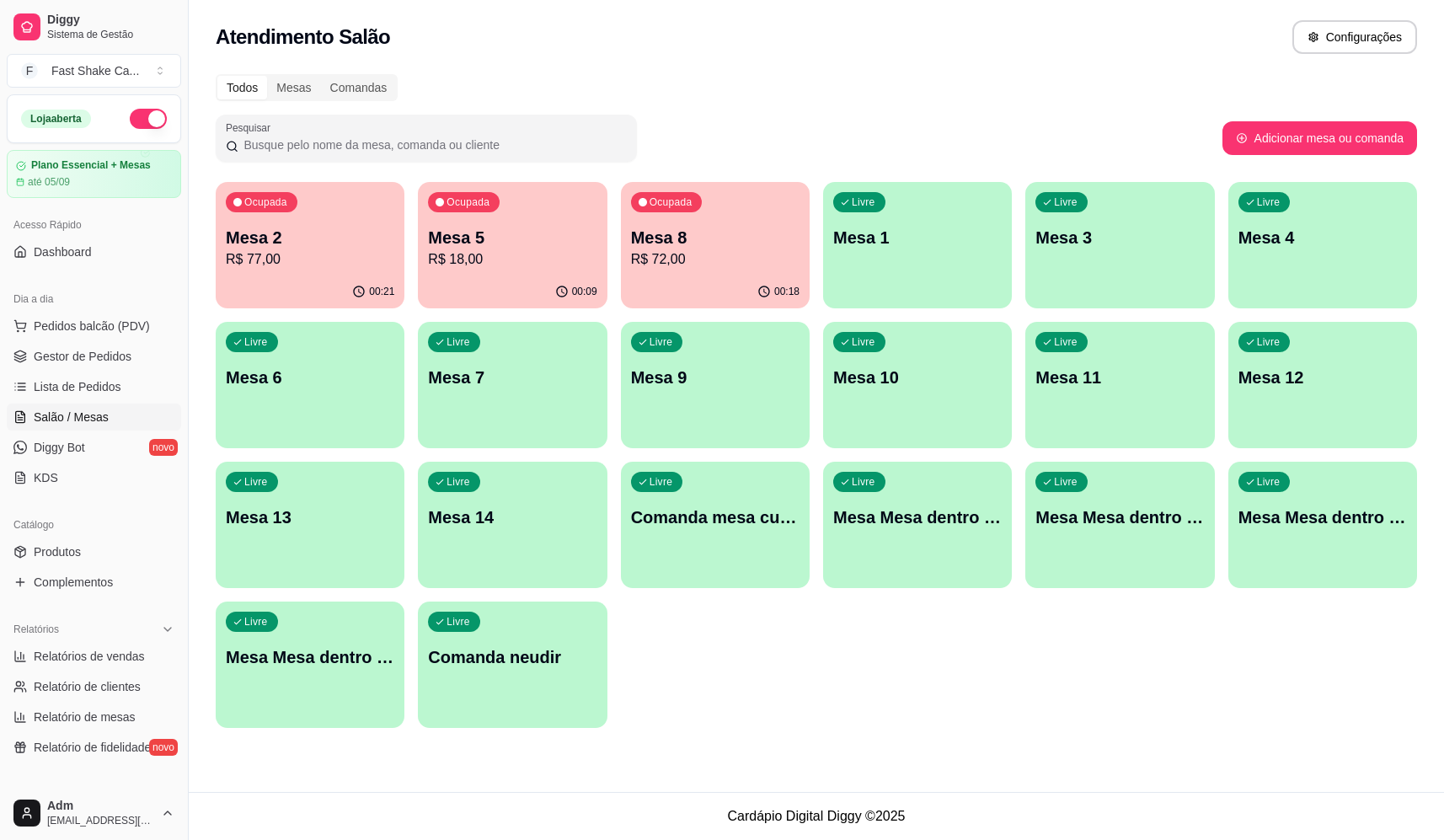
click at [735, 260] on p "R$ 72,00" at bounding box center [715, 259] width 168 height 20
click at [440, 255] on p "R$ 18,00" at bounding box center [511, 259] width 168 height 20
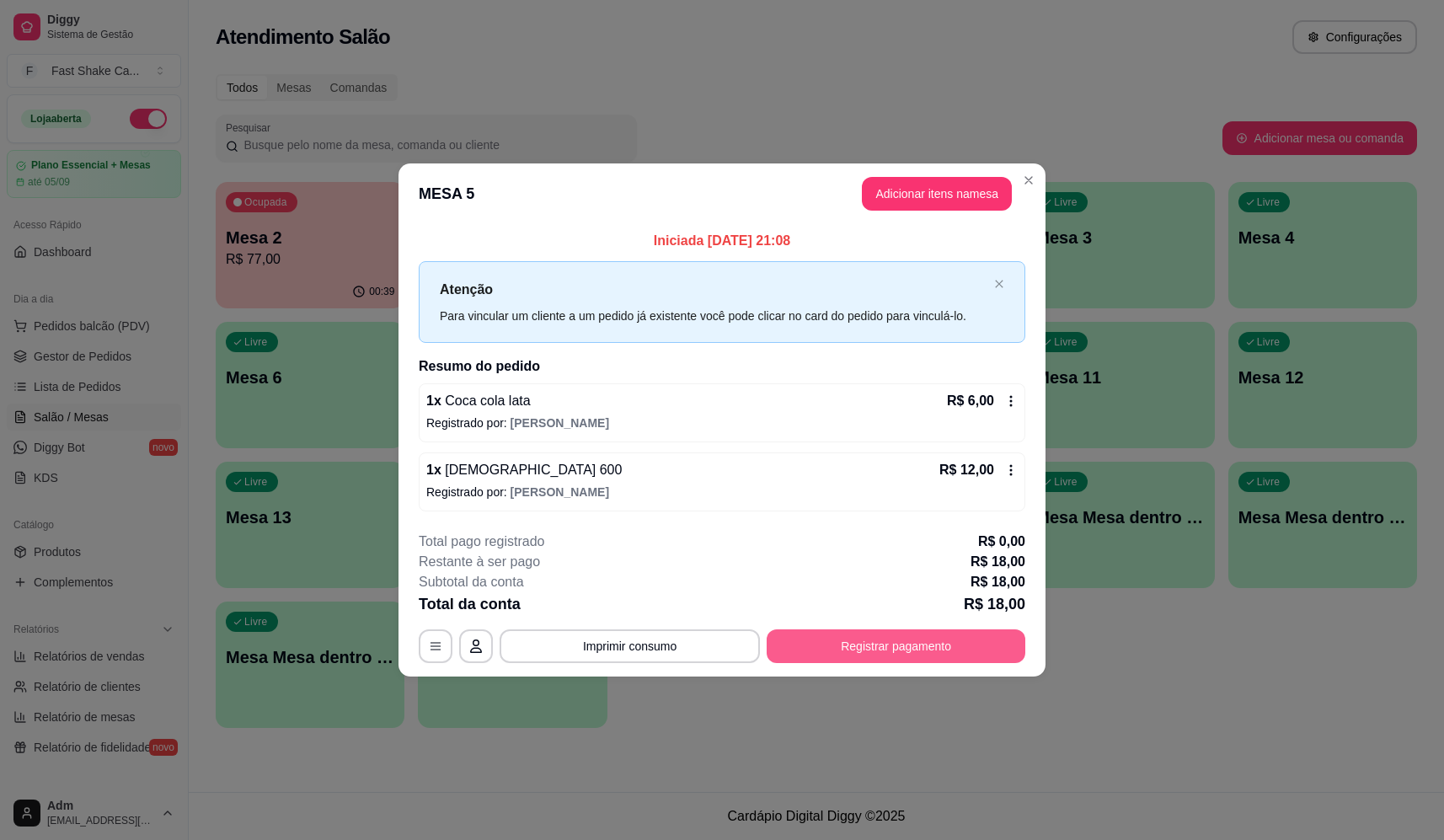
click at [949, 654] on button "Registrar pagamento" at bounding box center [896, 646] width 259 height 34
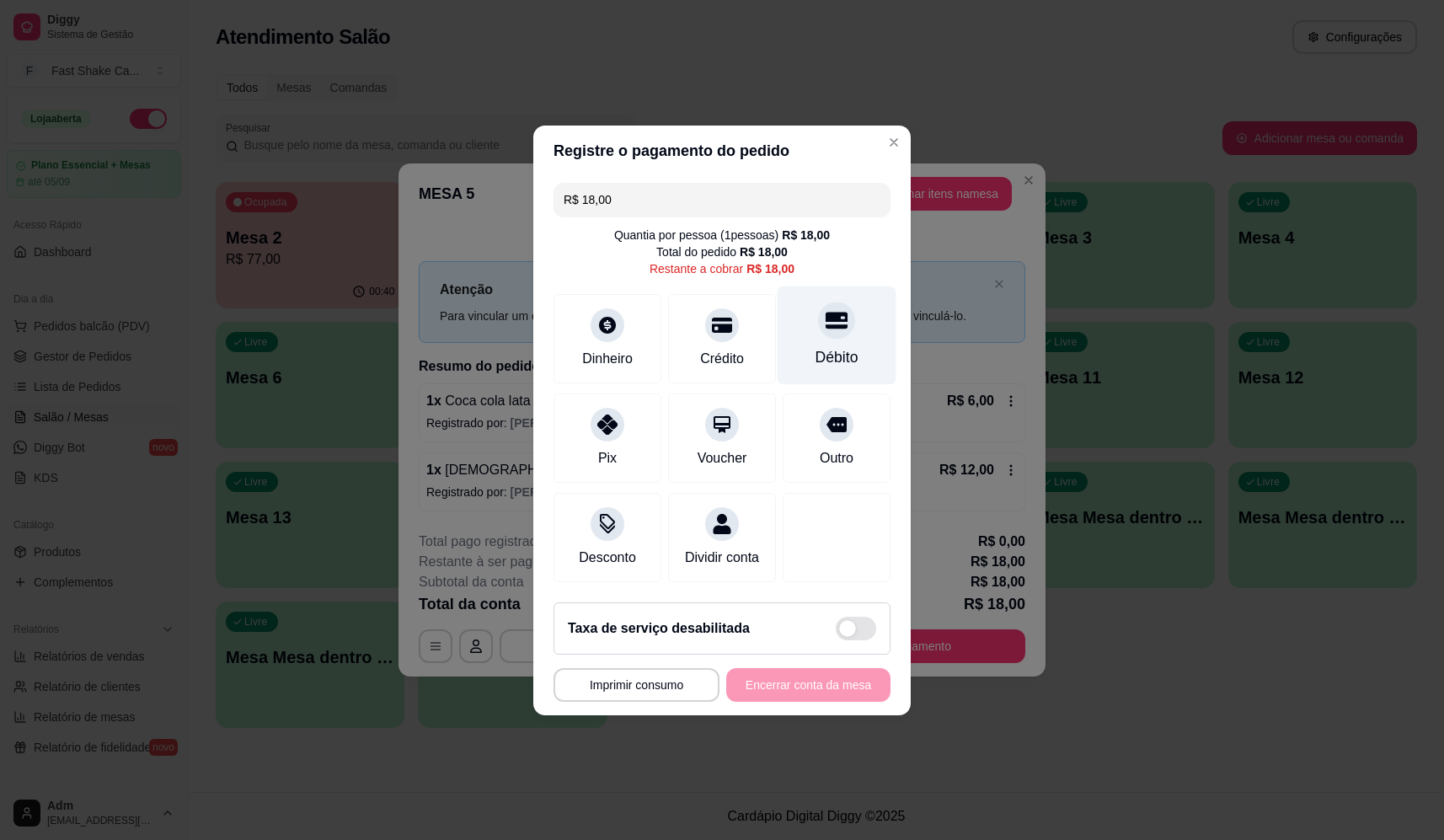
click at [846, 352] on div "Débito" at bounding box center [837, 334] width 119 height 99
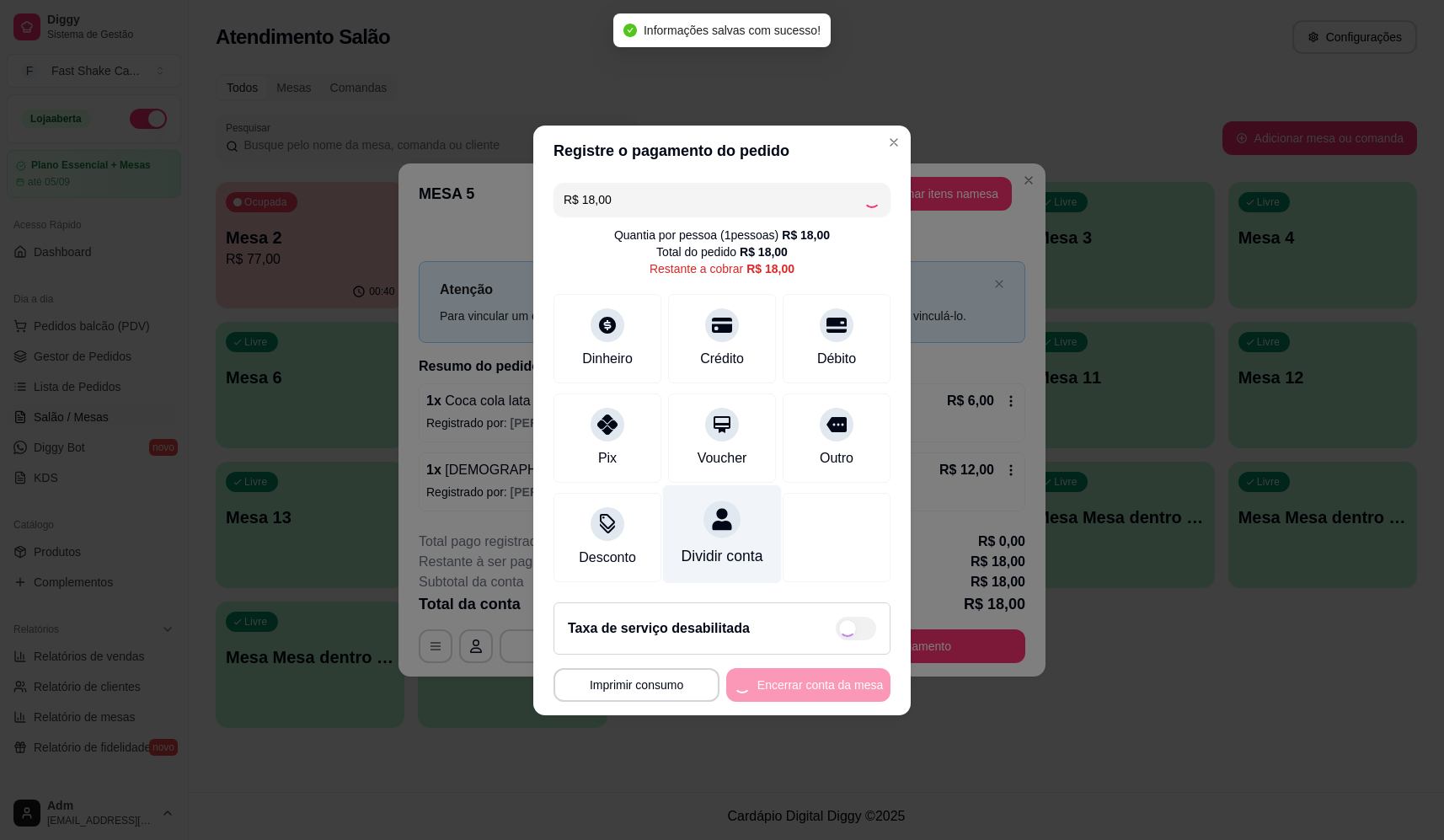
type input "R$ 0,00"
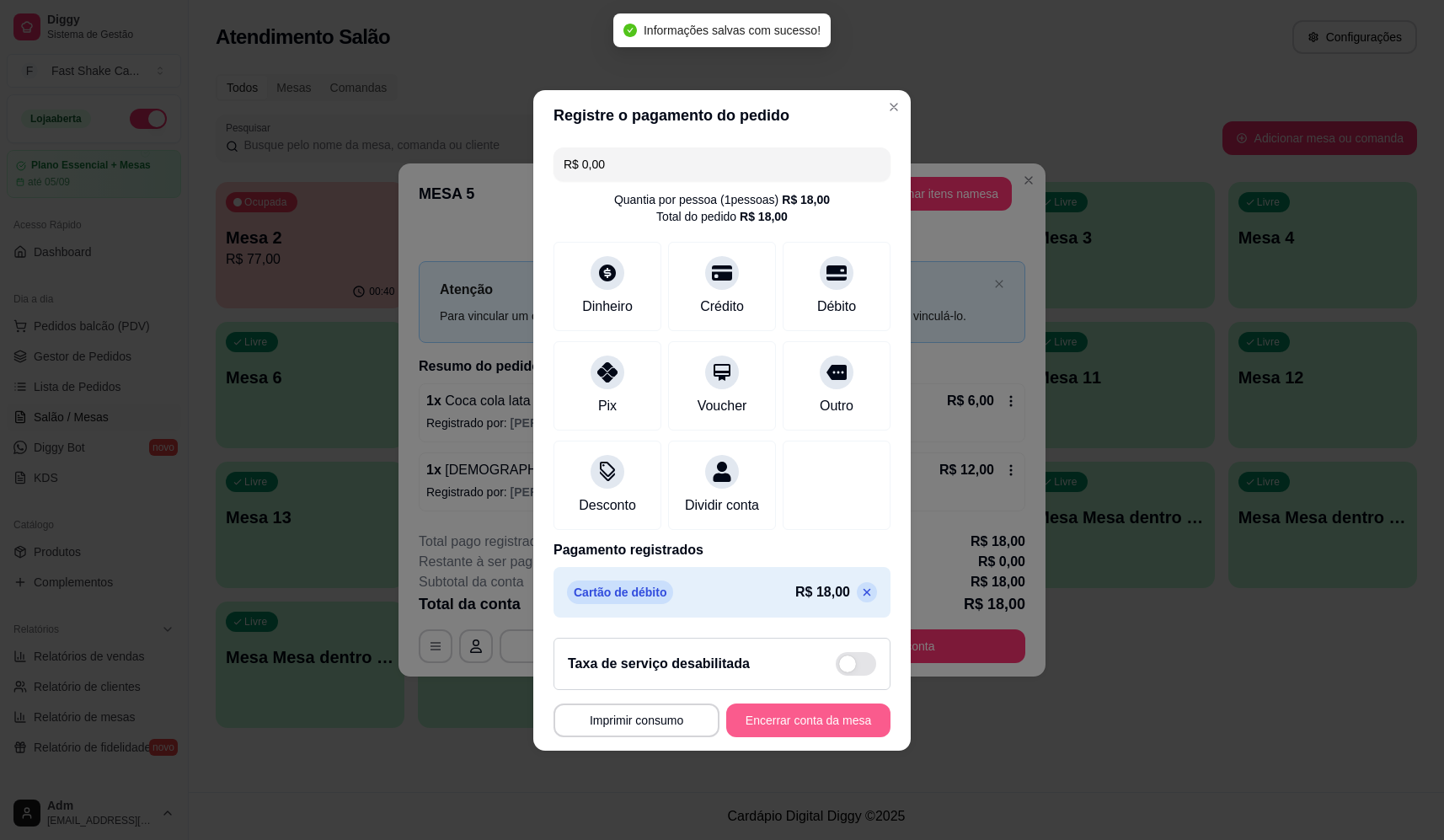
click at [794, 734] on button "Encerrar conta da mesa" at bounding box center [809, 720] width 164 height 34
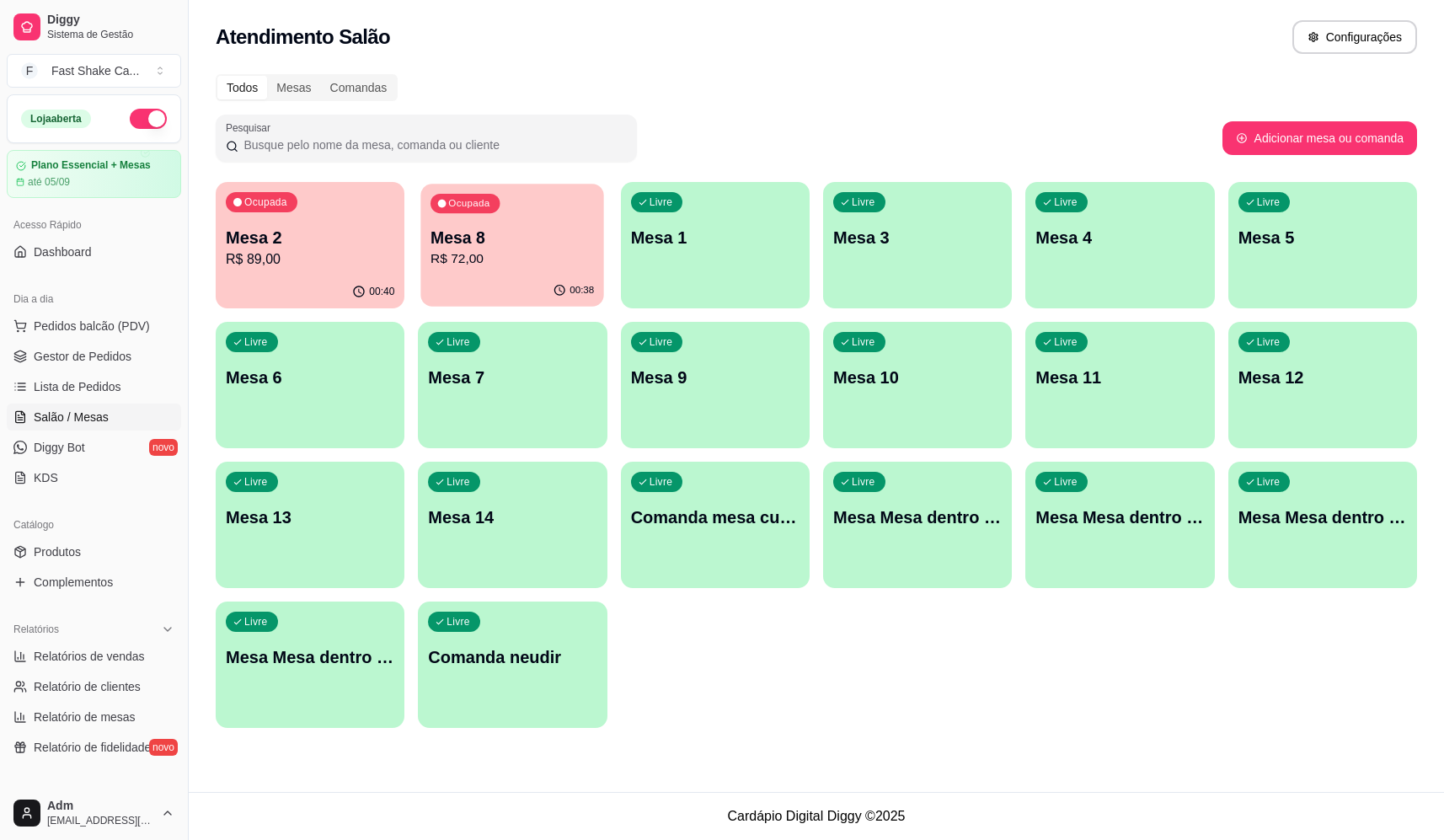
click at [484, 244] on p "Mesa 8" at bounding box center [512, 238] width 163 height 23
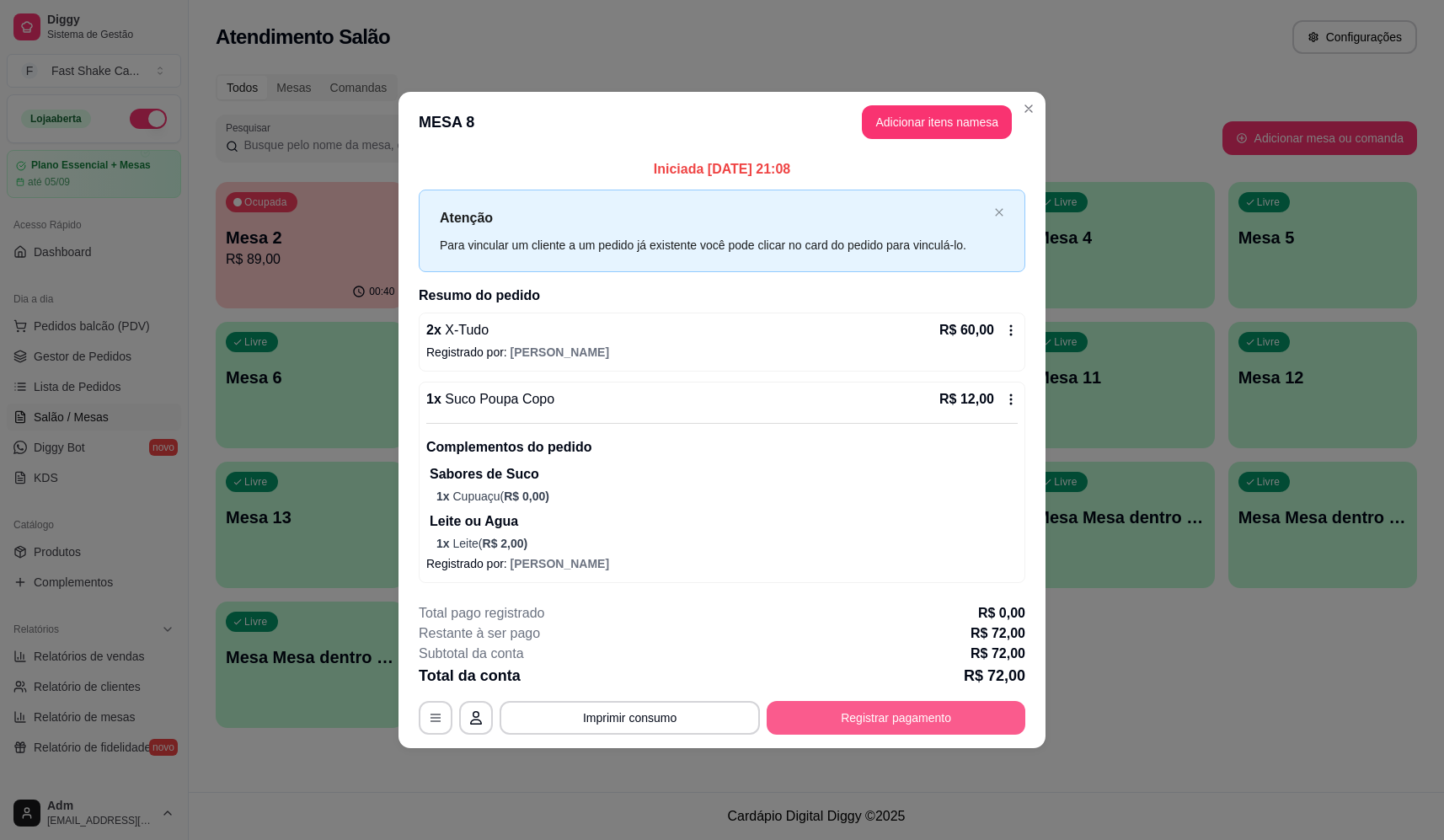
click at [843, 711] on button "Registrar pagamento" at bounding box center [896, 717] width 259 height 34
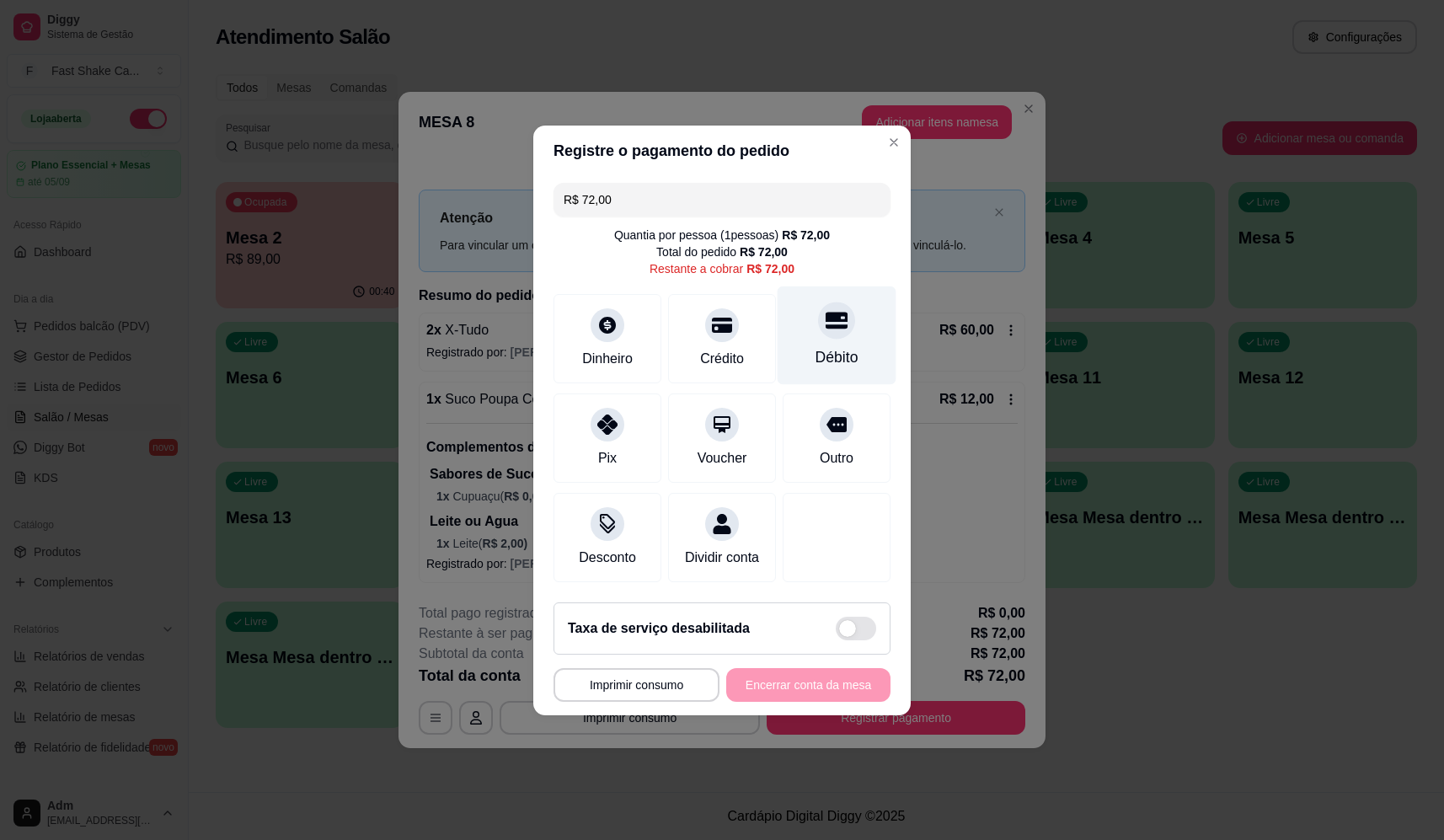
click at [827, 297] on div "Débito" at bounding box center [837, 334] width 119 height 99
type input "R$ 0,00"
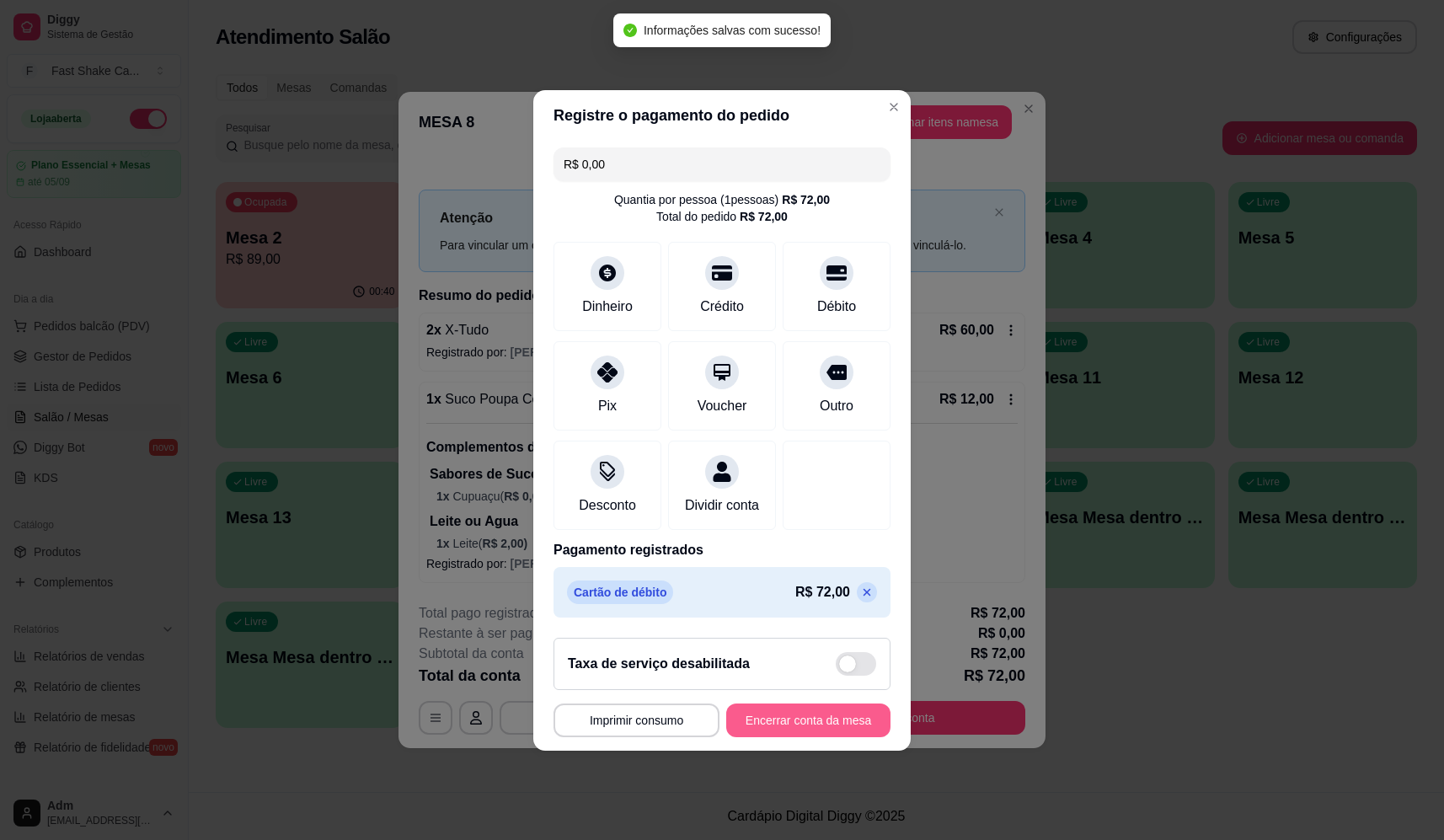
click at [798, 732] on button "Encerrar conta da mesa" at bounding box center [809, 720] width 164 height 34
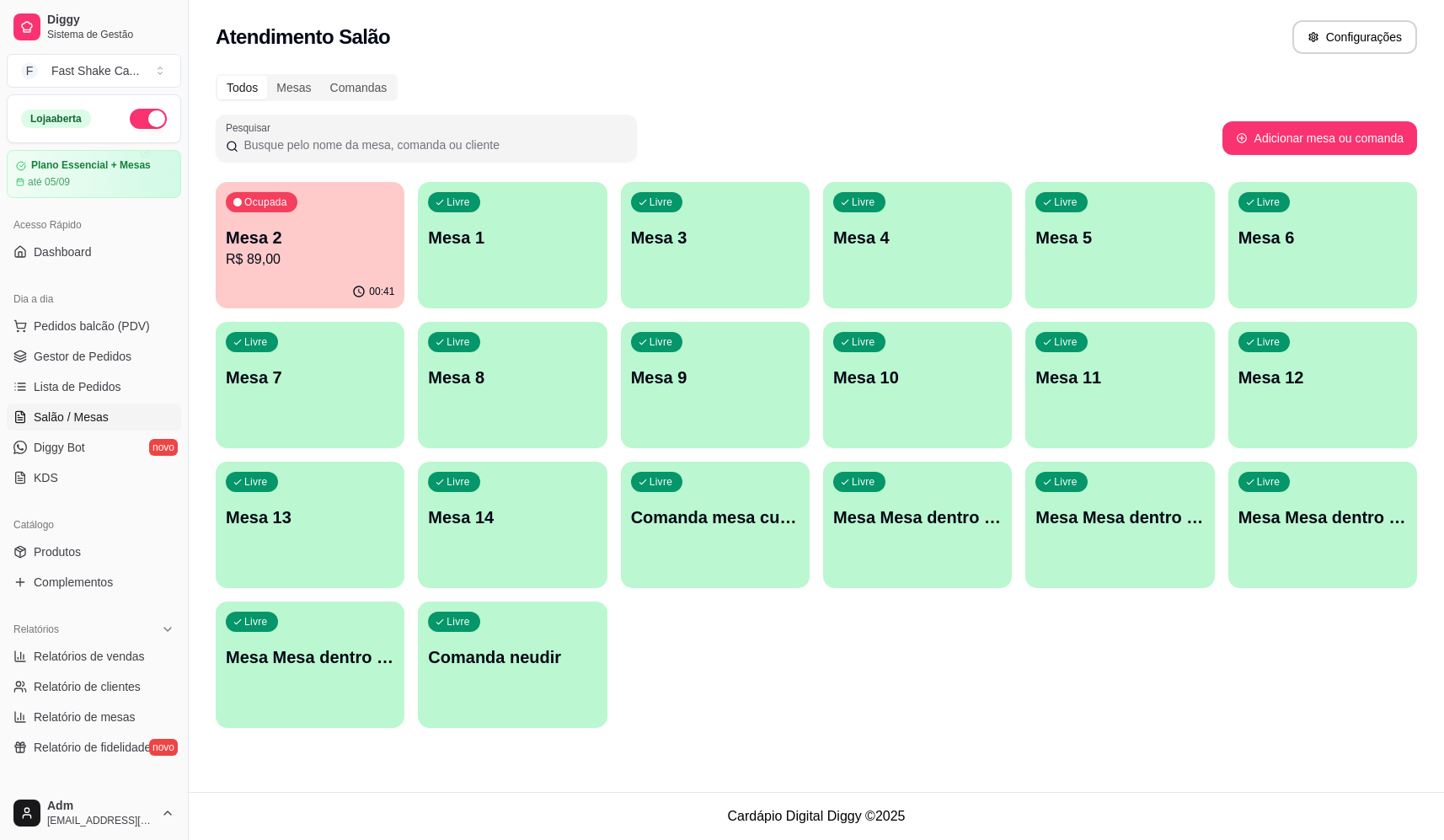
click at [255, 234] on p "Mesa 2" at bounding box center [310, 237] width 168 height 24
click at [232, 257] on p "R$ 89,00" at bounding box center [310, 259] width 168 height 20
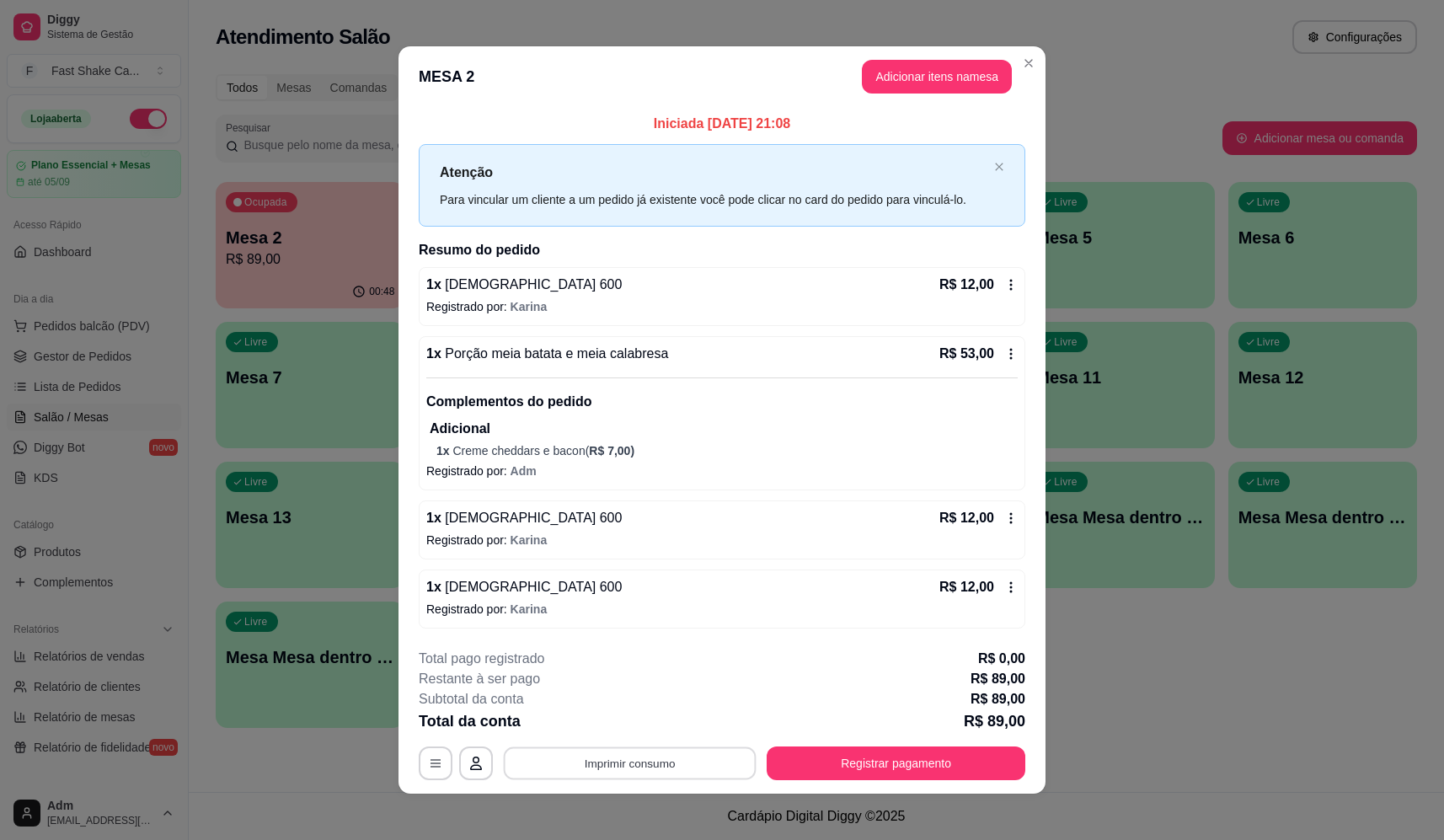
click at [652, 762] on button "Imprimir consumo" at bounding box center [630, 763] width 253 height 33
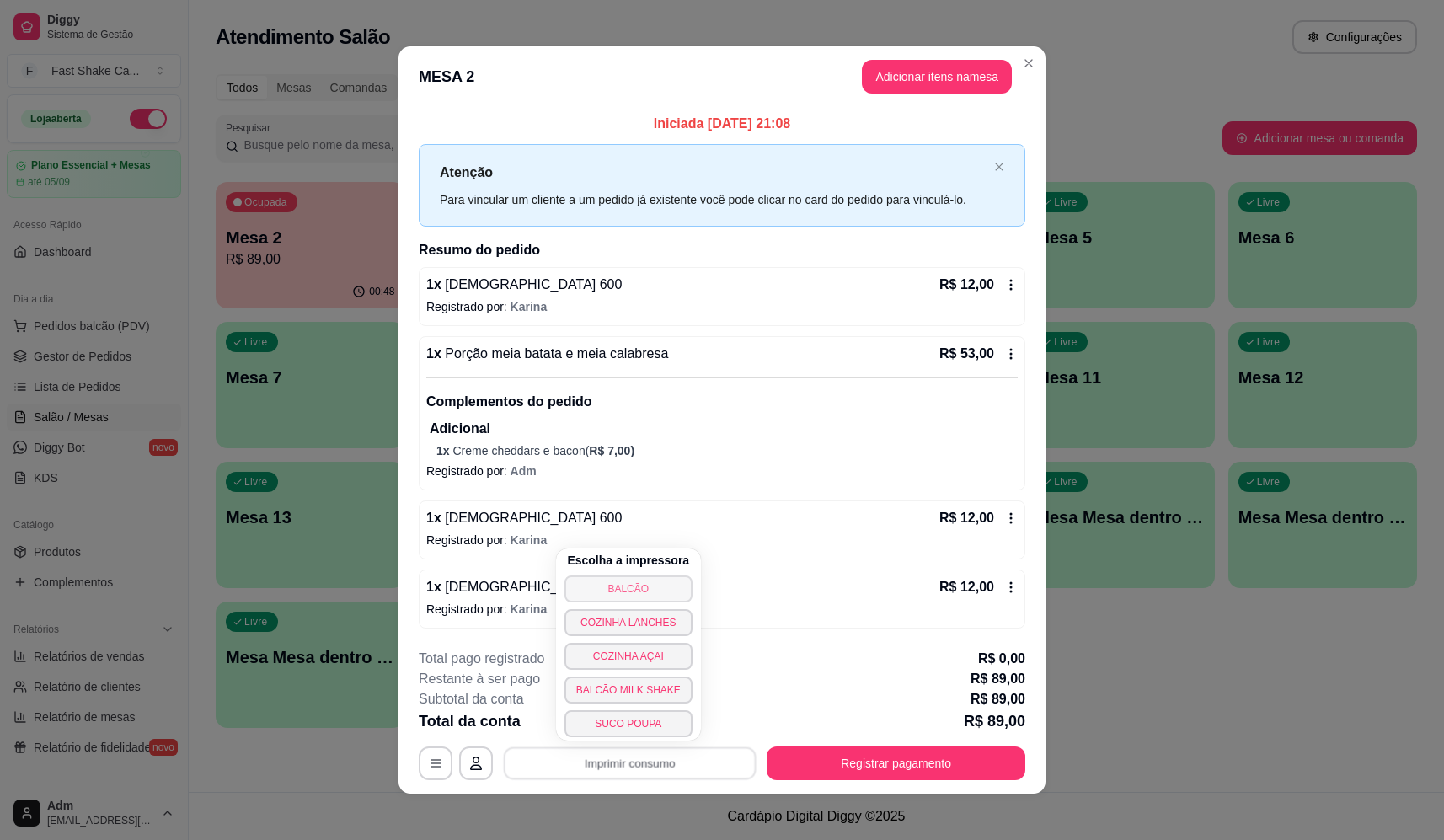
click at [644, 586] on button "BALCÃO" at bounding box center [628, 589] width 128 height 27
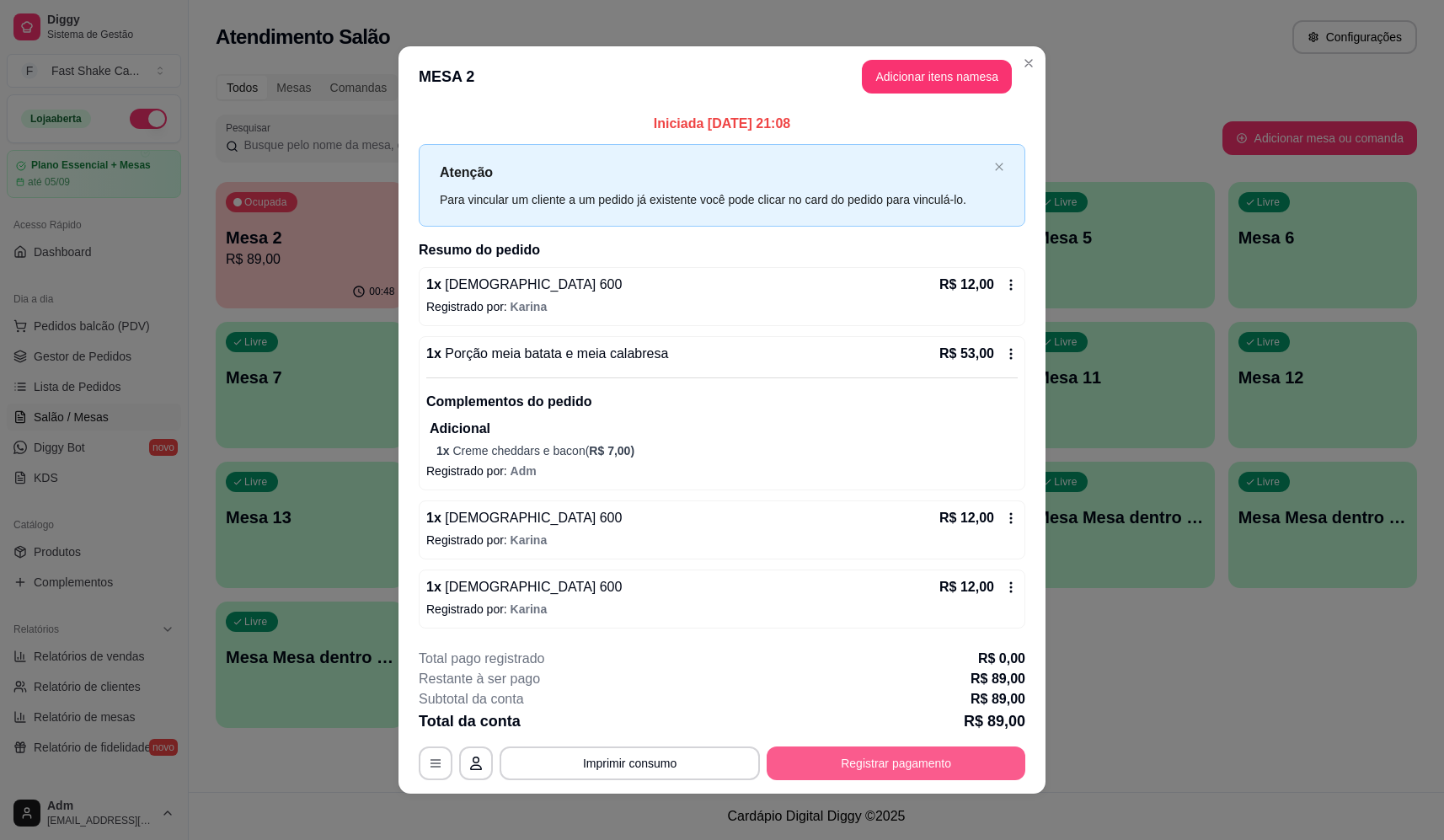
click at [869, 768] on button "Registrar pagamento" at bounding box center [896, 763] width 259 height 34
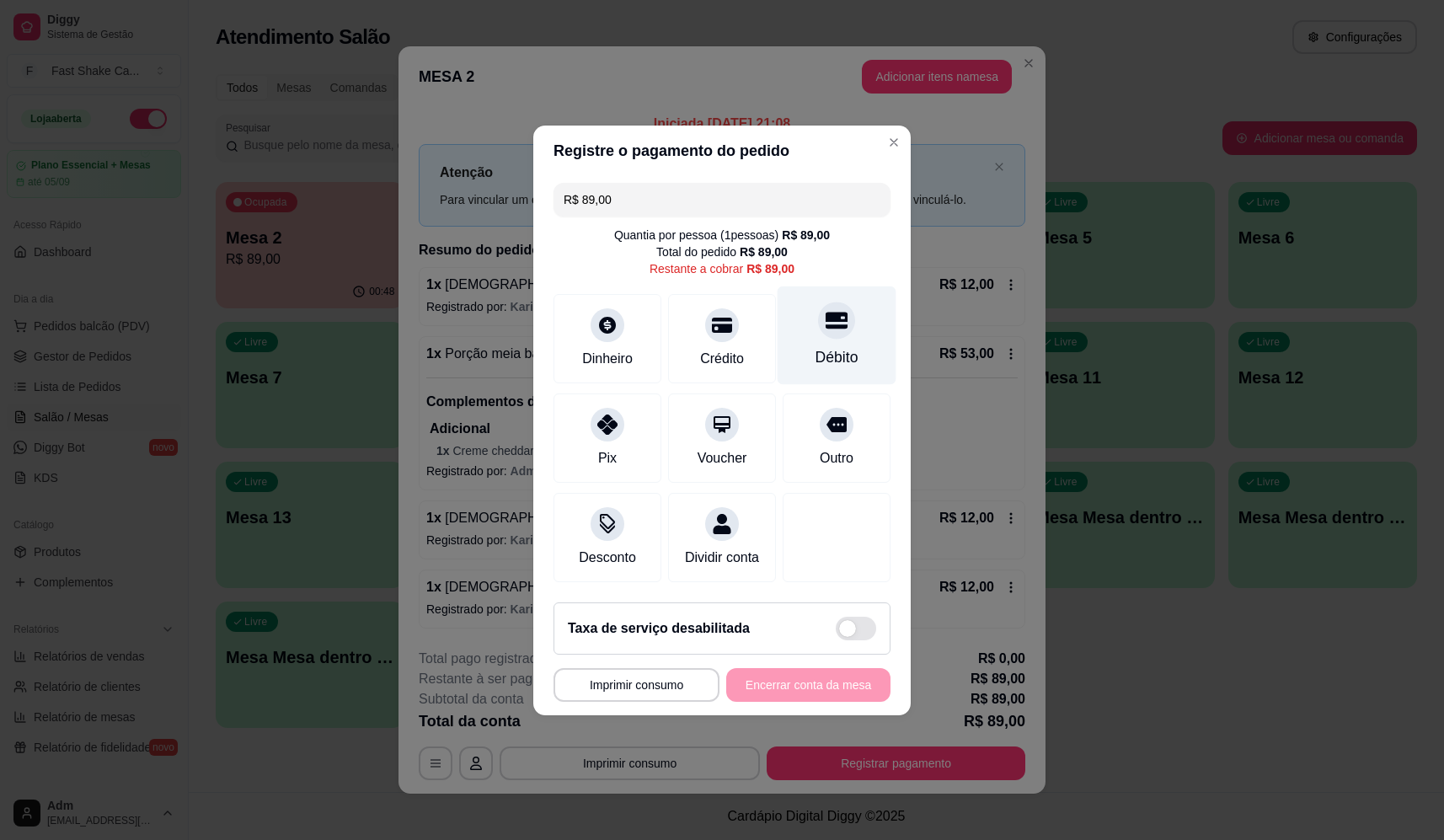
click at [826, 311] on icon at bounding box center [836, 320] width 22 height 17
type input "R$ 0,00"
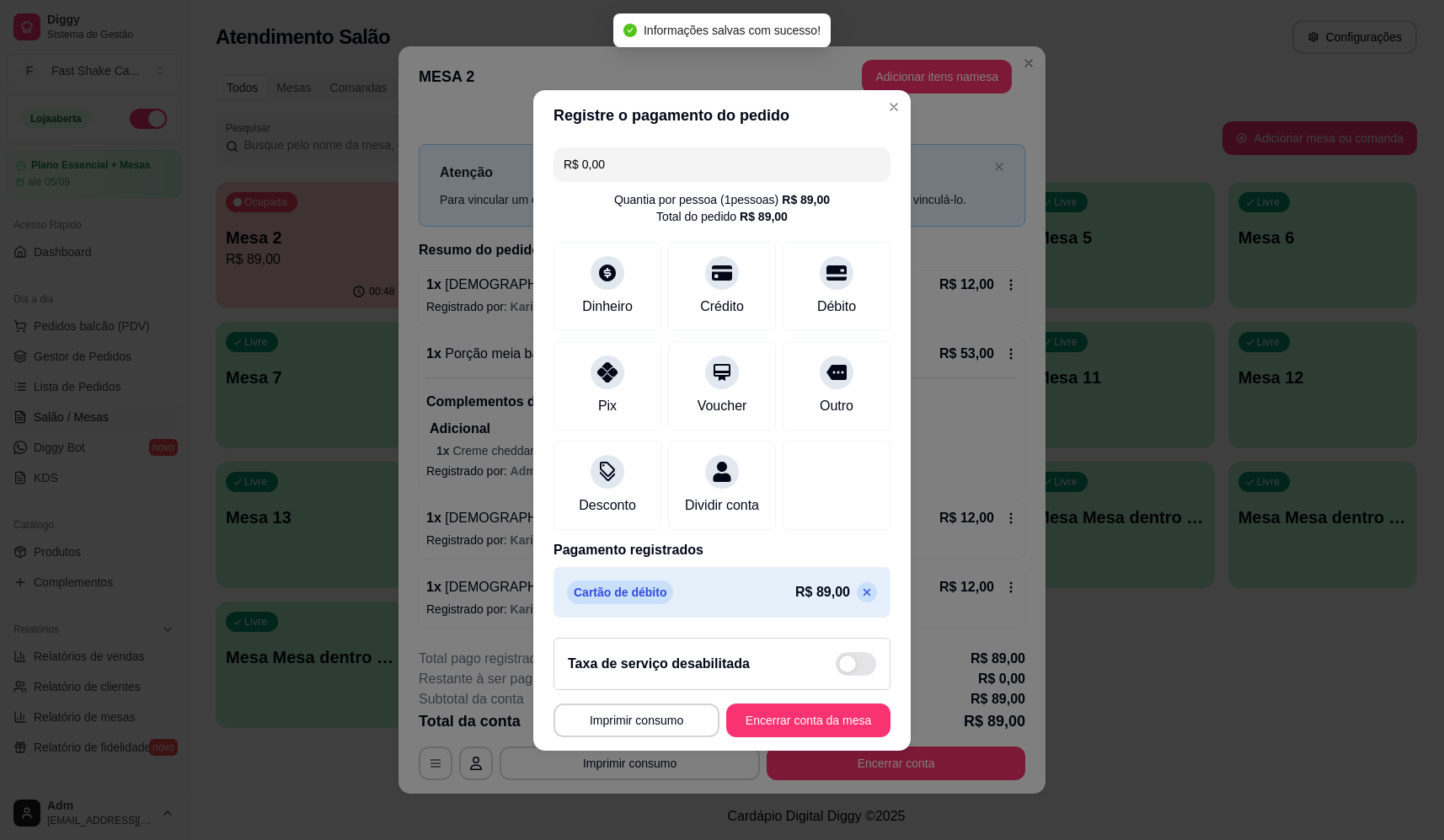
click at [803, 709] on footer "**********" at bounding box center [722, 687] width 378 height 126
click at [803, 729] on button "Encerrar conta da mesa" at bounding box center [809, 720] width 160 height 33
